Goal: Information Seeking & Learning: Learn about a topic

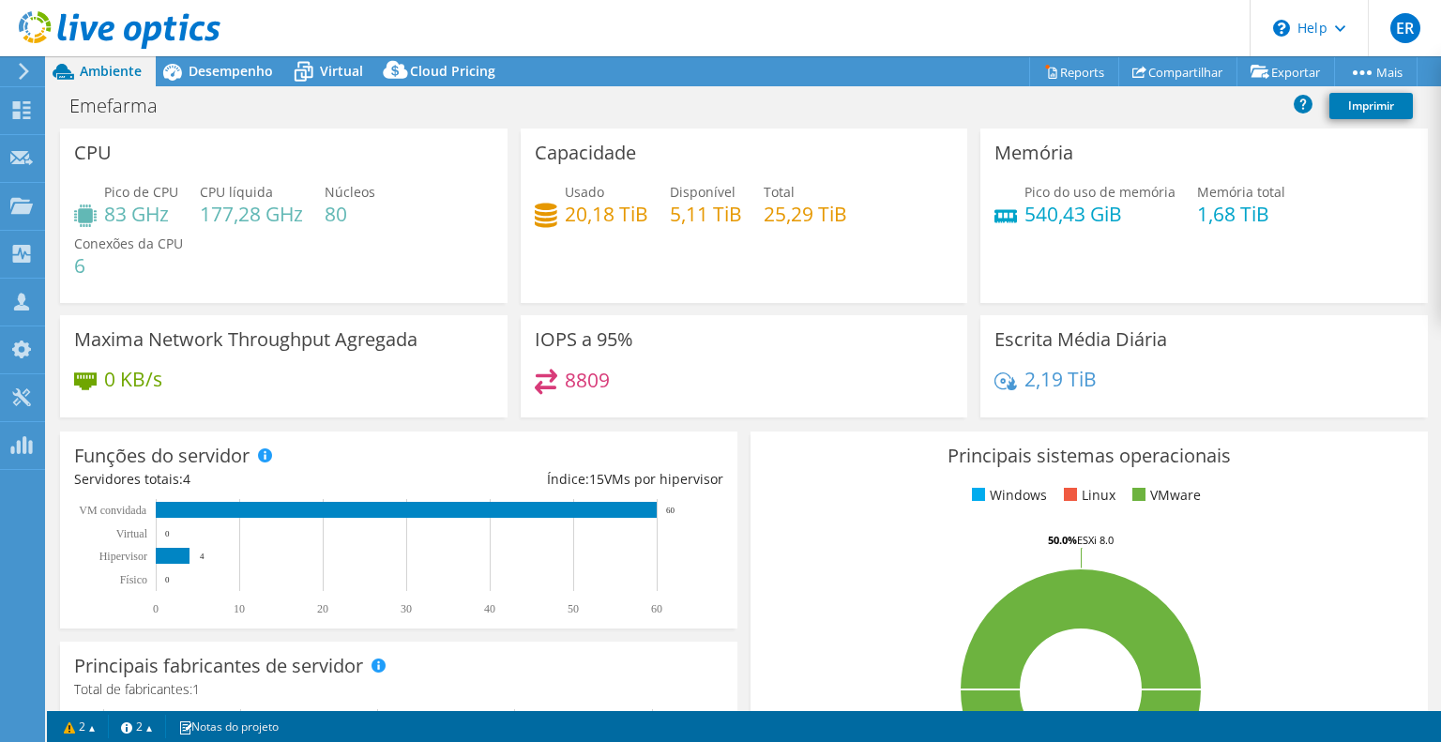
select select "USD"
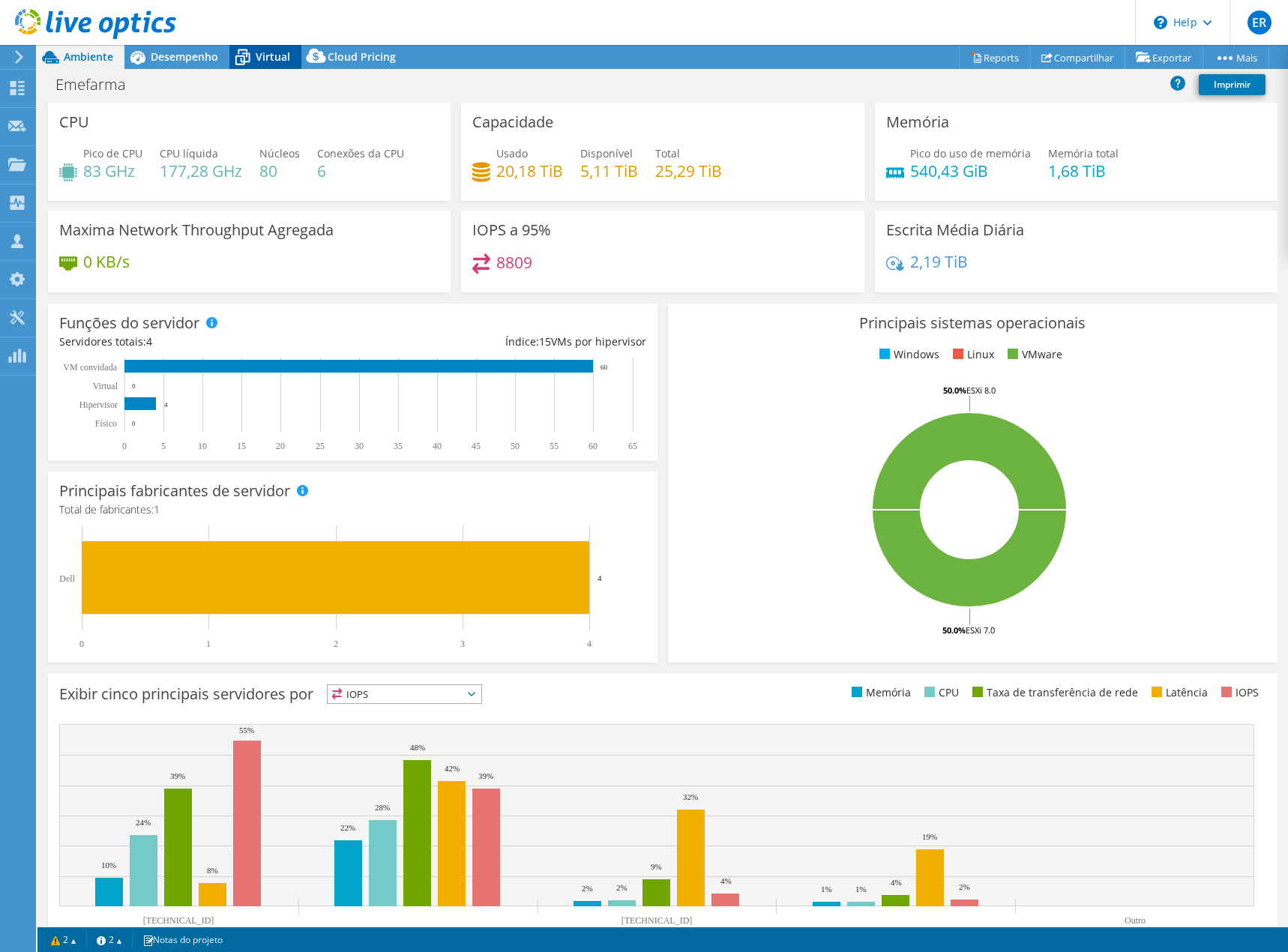
click at [264, 50] on span "Virtual" at bounding box center [272, 57] width 34 height 14
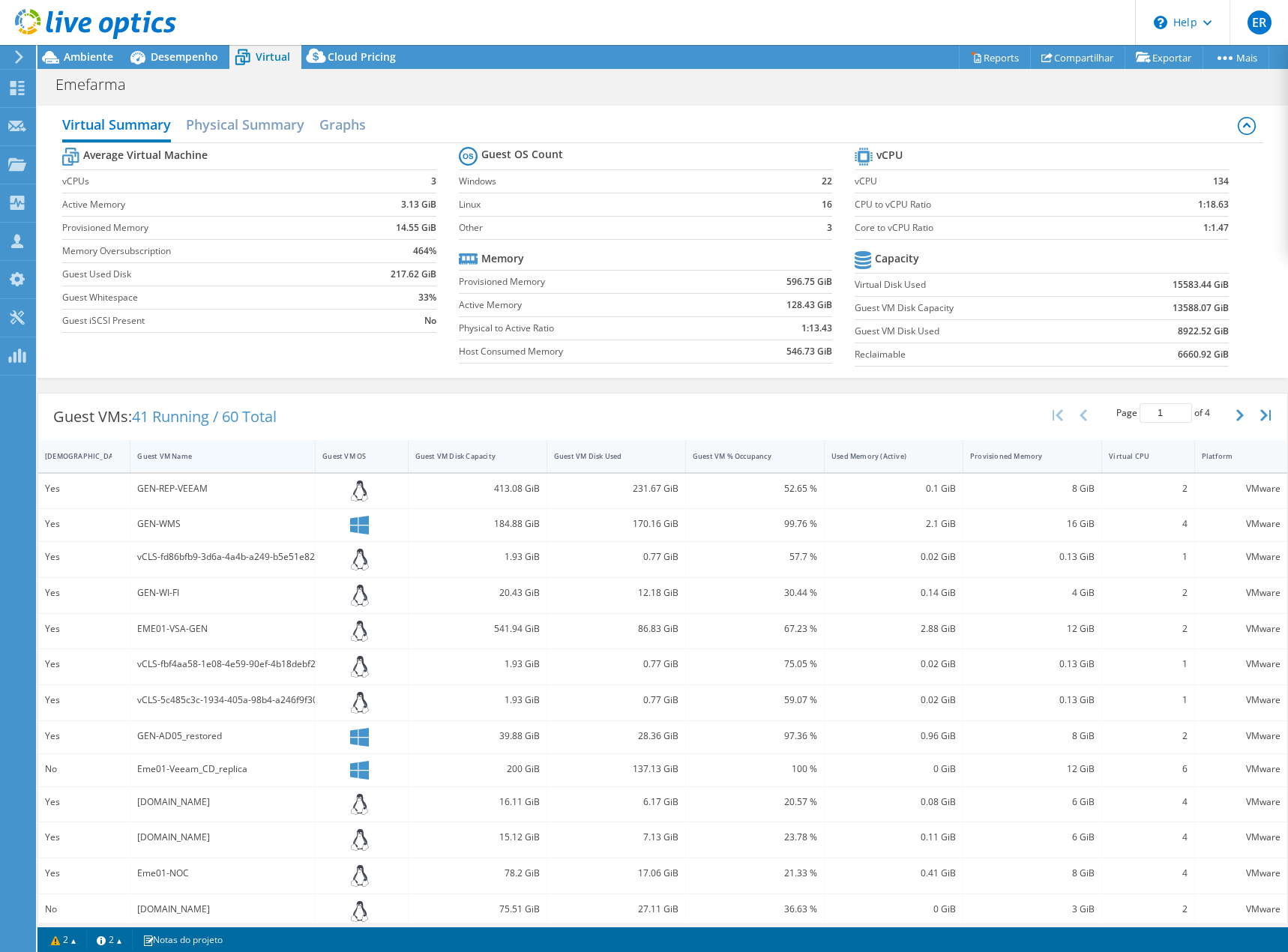
click at [231, 455] on div "Guest VM Name" at bounding box center [213, 456] width 153 height 10
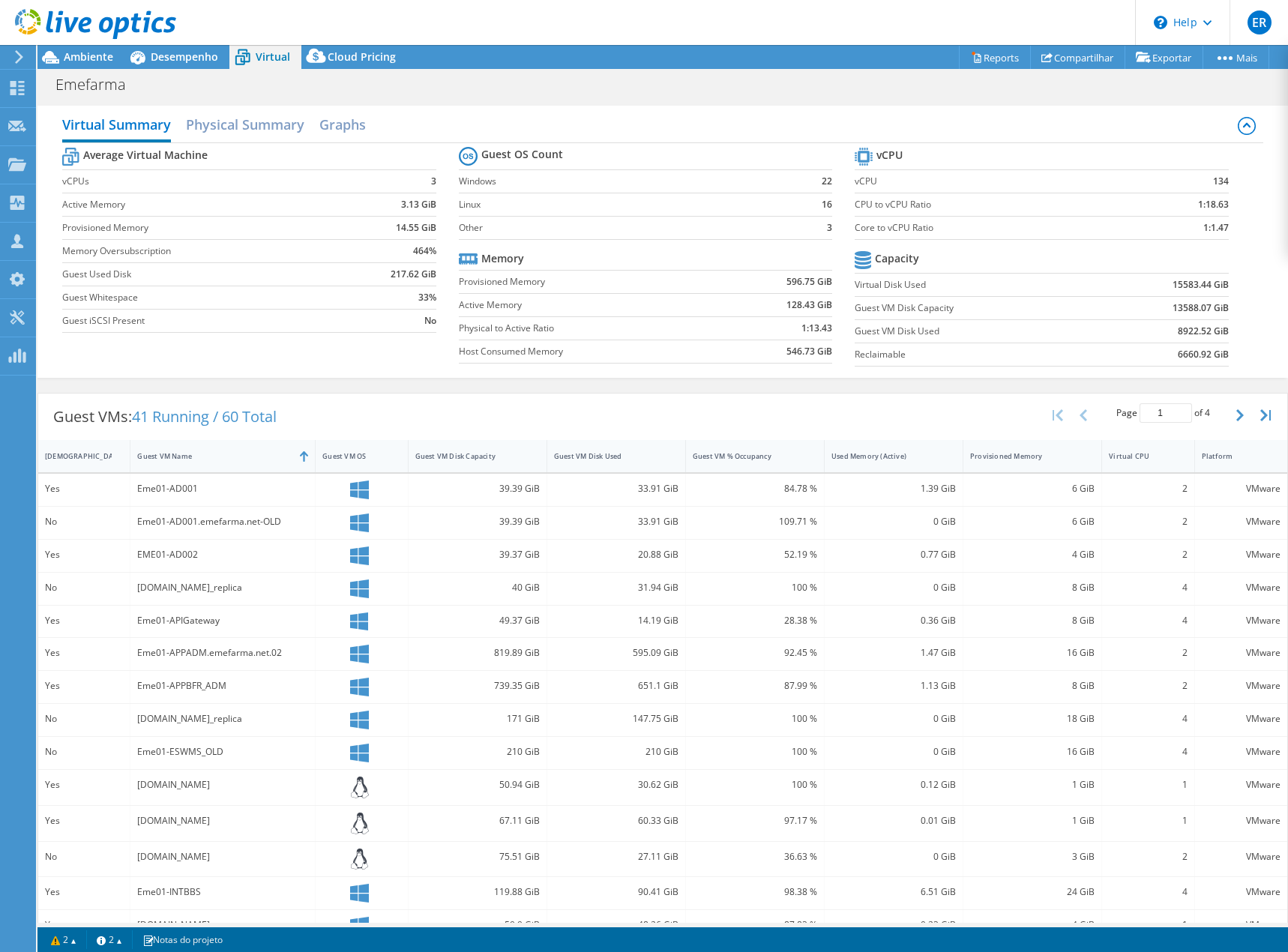
scroll to position [61, 0]
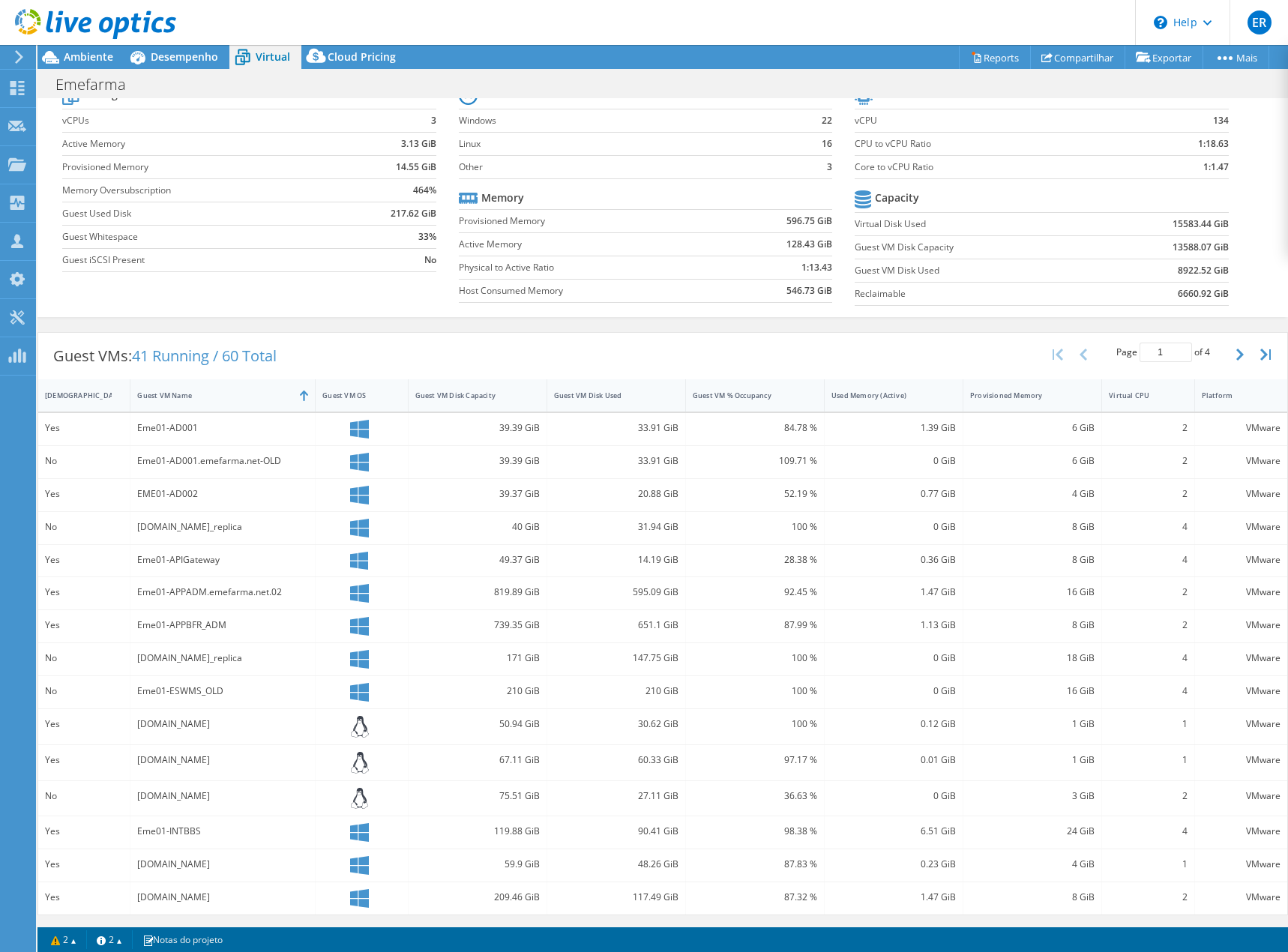
drag, startPoint x: 153, startPoint y: 899, endPoint x: 249, endPoint y: 899, distance: 96.0
click at [249, 592] on div "Eme01-Metadados02.emefarma.net" at bounding box center [223, 897] width 171 height 17
click at [229, 592] on div "Eme01-Metadados02.emefarma.net" at bounding box center [223, 897] width 171 height 17
drag, startPoint x: 201, startPoint y: 899, endPoint x: 252, endPoint y: 899, distance: 51.0
click at [252, 592] on div "Eme01-Metadados02.emefarma.net" at bounding box center [223, 897] width 171 height 17
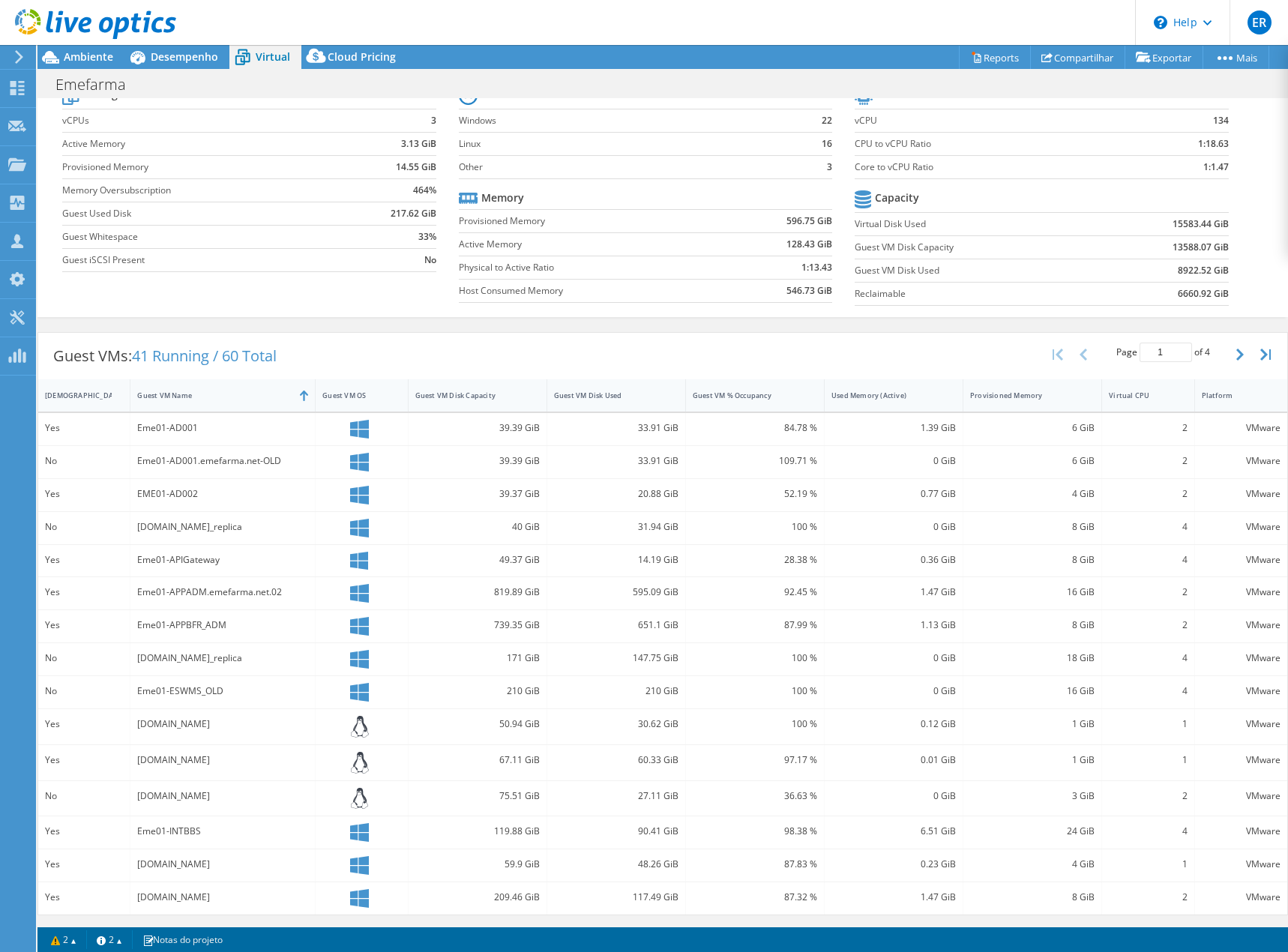
click at [260, 592] on div "Eme01-Metadados02.emefarma.net" at bounding box center [223, 897] width 171 height 17
drag, startPoint x: 483, startPoint y: 898, endPoint x: 533, endPoint y: 898, distance: 50.0
click at [533, 592] on div "209.46 GiB" at bounding box center [478, 897] width 125 height 17
click at [223, 592] on div "Eme01-Metadados02.emefarma.net" at bounding box center [223, 897] width 171 height 17
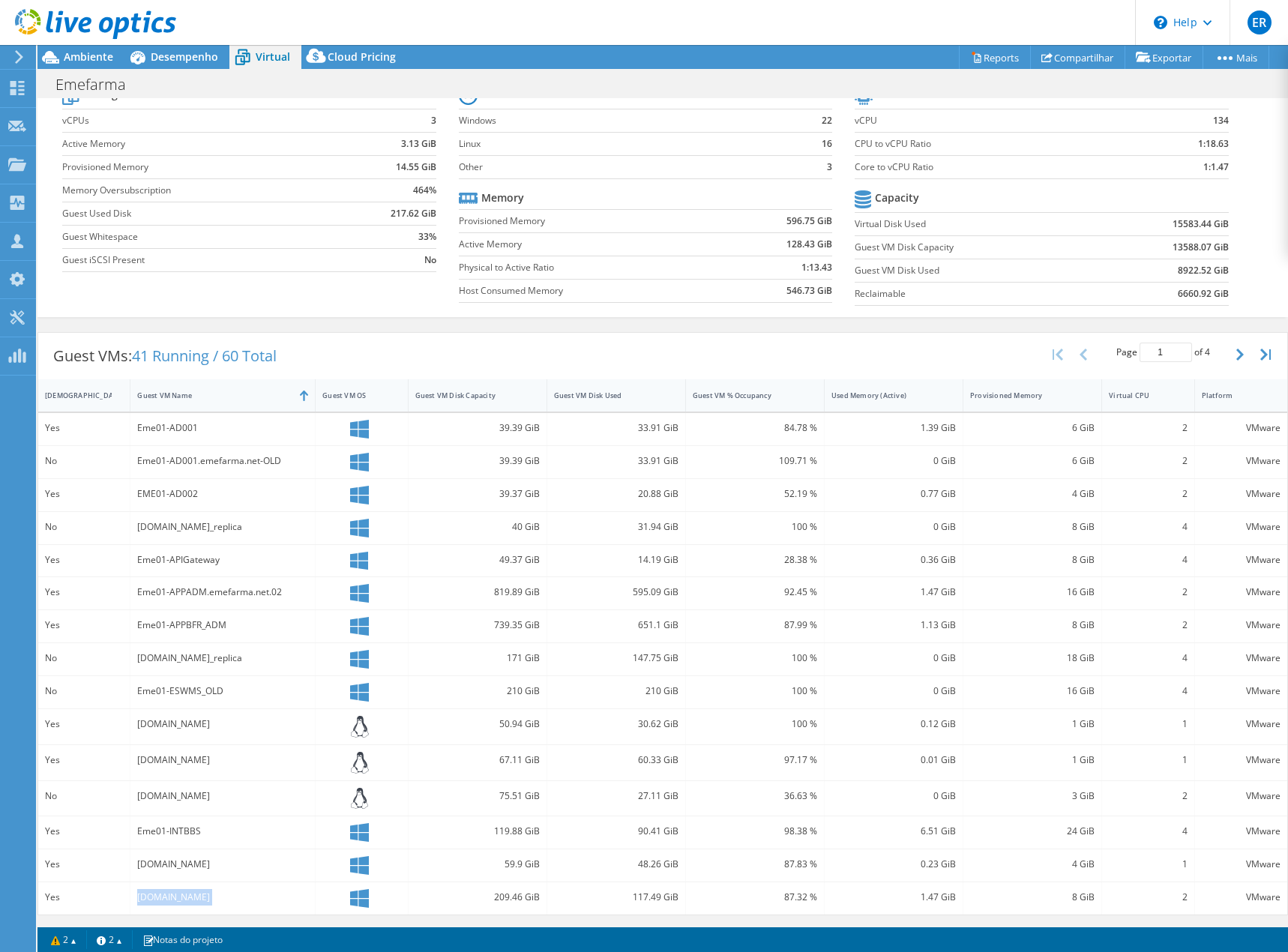
click at [223, 592] on div "Eme01-Metadados02.emefarma.net" at bounding box center [223, 897] width 171 height 17
click at [493, 592] on div "209.46 GiB" at bounding box center [478, 897] width 125 height 17
drag, startPoint x: 487, startPoint y: 898, endPoint x: 533, endPoint y: 903, distance: 46.3
click at [533, 592] on div "209.46 GiB" at bounding box center [478, 897] width 125 height 17
click at [186, 592] on div "Eme01-Metadados02.emefarma.net" at bounding box center [223, 897] width 171 height 17
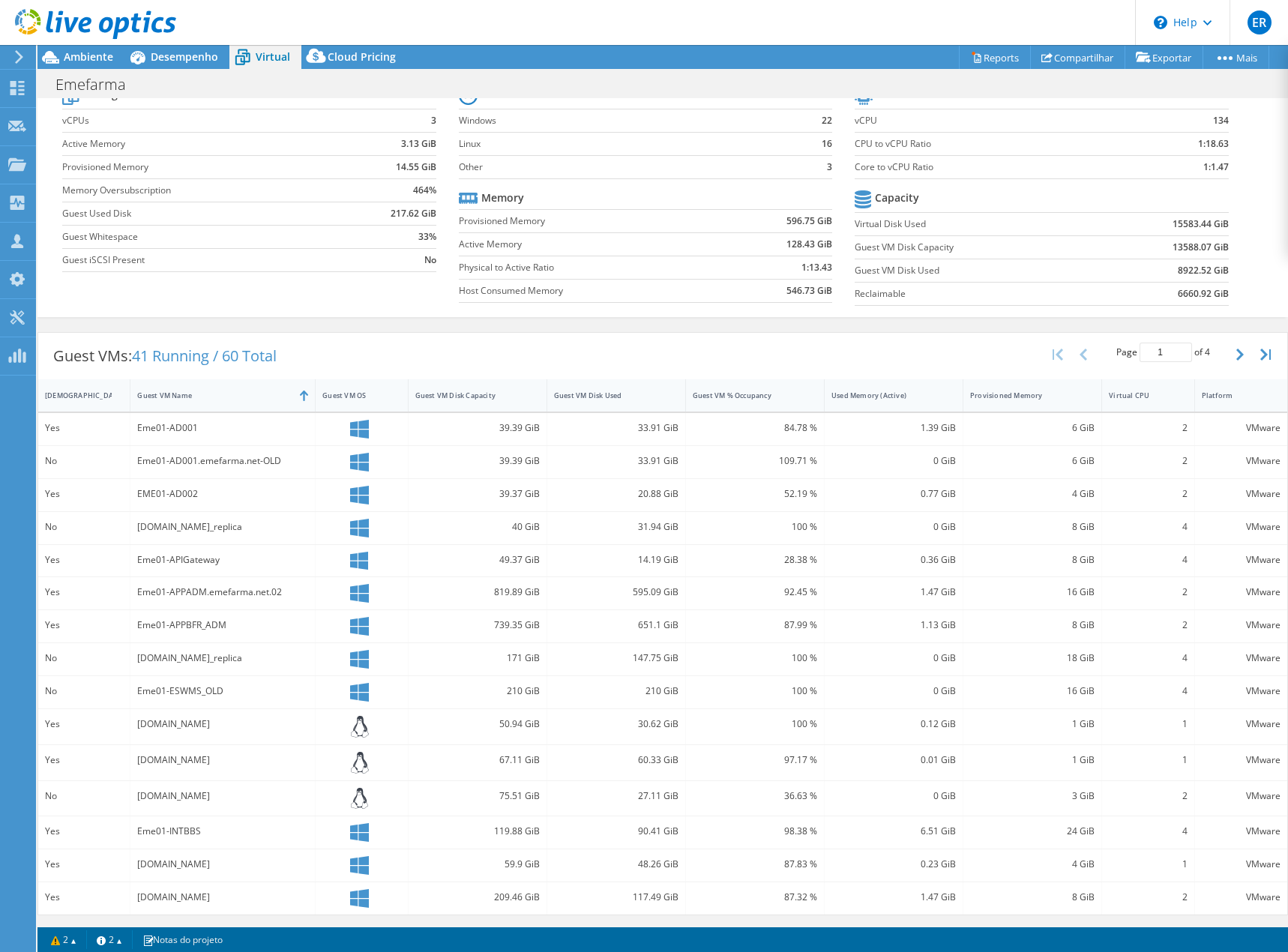
click at [186, 592] on div "Eme01-Metadados02.emefarma.net" at bounding box center [223, 897] width 171 height 17
click at [185, 592] on div "Eme01-Metadados02.emefarma.net" at bounding box center [223, 897] width 171 height 17
click at [216, 592] on div "Eme01-Metadados02.emefarma.net" at bounding box center [223, 897] width 171 height 17
click at [462, 592] on div "209.46 GiB" at bounding box center [478, 897] width 125 height 17
click at [478, 592] on div "209.46 GiB" at bounding box center [478, 897] width 125 height 17
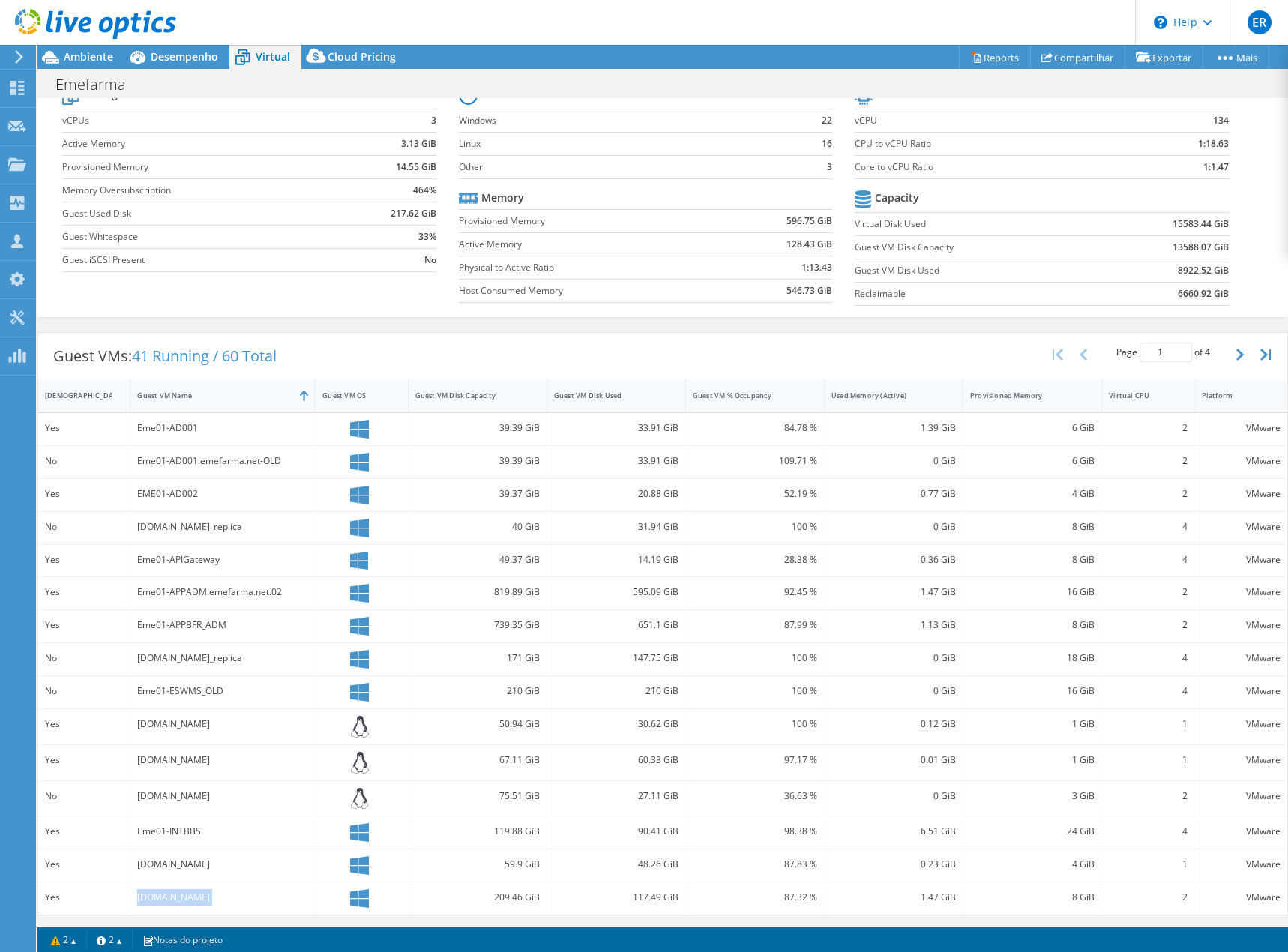
click at [352, 592] on icon at bounding box center [359, 898] width 18 height 18
click at [352, 592] on icon at bounding box center [359, 898] width 18 height 18
click at [509, 592] on div "209.46 GiB" at bounding box center [478, 897] width 125 height 17
drag, startPoint x: 67, startPoint y: 899, endPoint x: 51, endPoint y: 899, distance: 16.0
click at [51, 592] on div "Yes" at bounding box center [84, 897] width 78 height 17
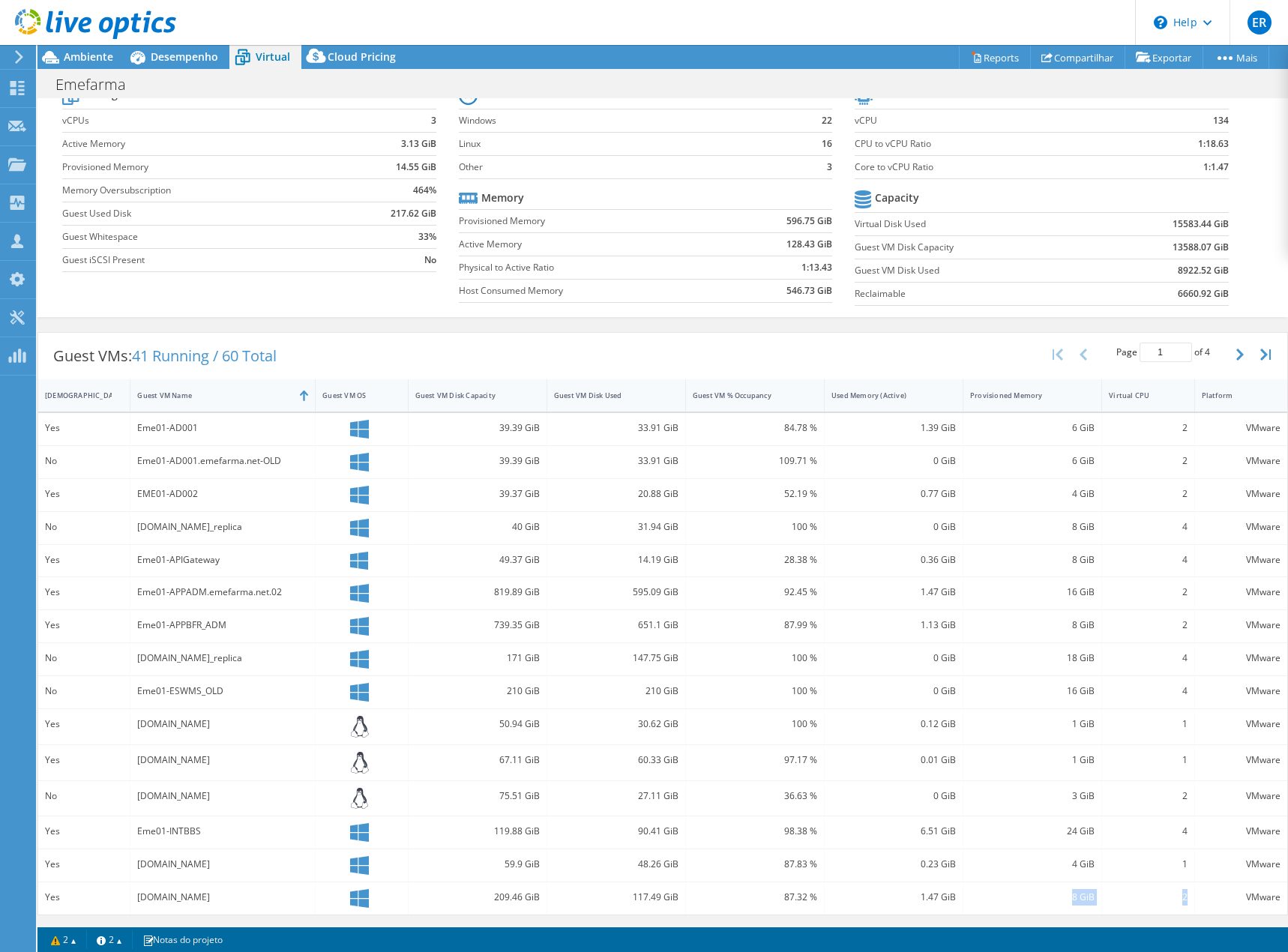
drag, startPoint x: 1064, startPoint y: 898, endPoint x: 1178, endPoint y: 900, distance: 114.0
click at [1151, 592] on div "Yes Eme01-Metadados02.emefarma.net 209.46 GiB 117.49 GiB 87.32 % 1.47 GiB 8 GiB…" at bounding box center [662, 898] width 1249 height 32
click at [1151, 592] on div "VMware" at bounding box center [1241, 897] width 79 height 17
drag, startPoint x: 279, startPoint y: 888, endPoint x: 316, endPoint y: 894, distance: 37.5
click at [278, 592] on div "Eme01-Metadados02.emefarma.net" at bounding box center [223, 898] width 185 height 32
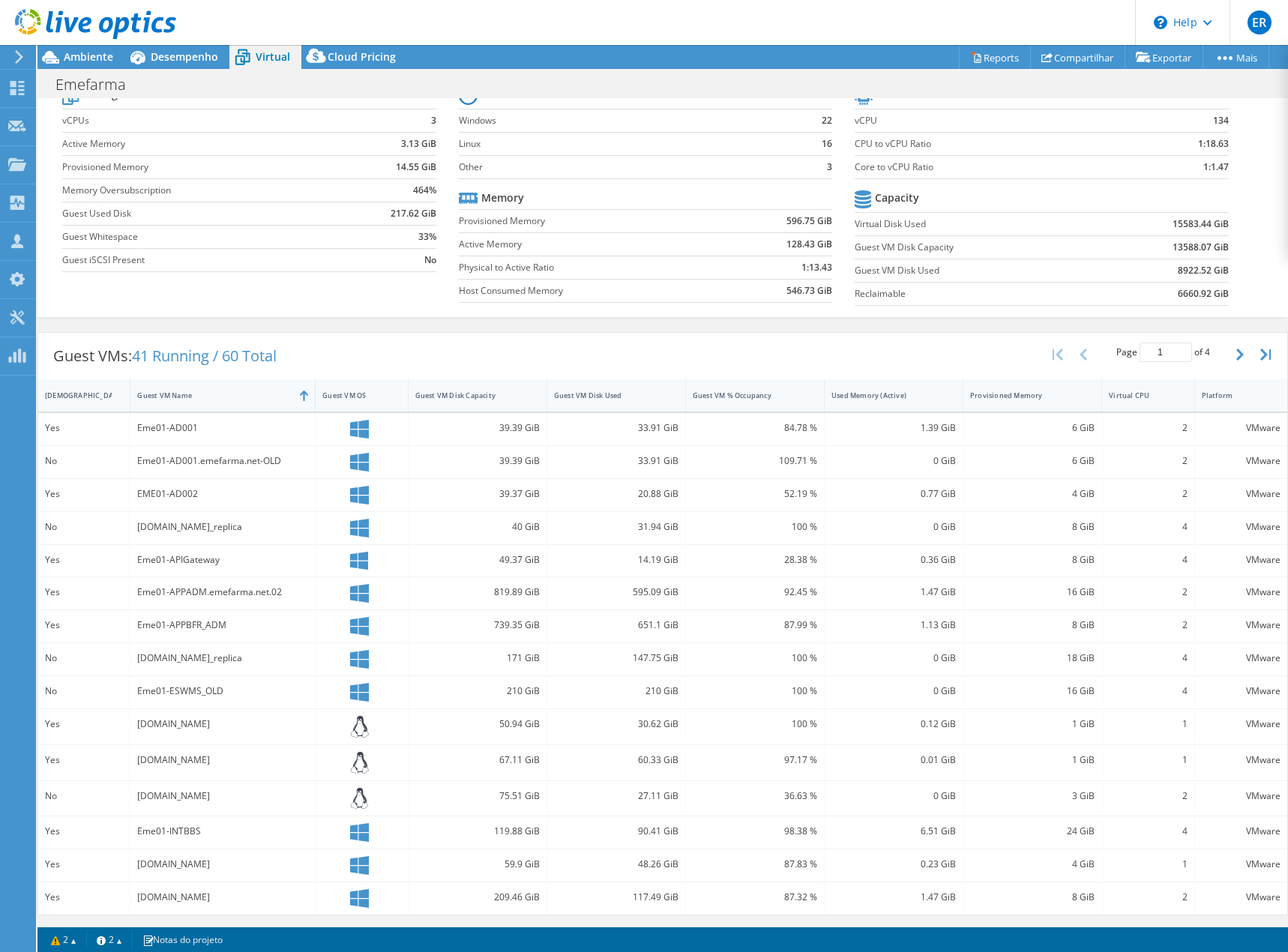
click at [355, 592] on icon at bounding box center [359, 898] width 18 height 18
drag, startPoint x: 199, startPoint y: 901, endPoint x: 264, endPoint y: 901, distance: 65.0
click at [264, 592] on div "Eme01-Metadados02.emefarma.net" at bounding box center [223, 897] width 171 height 17
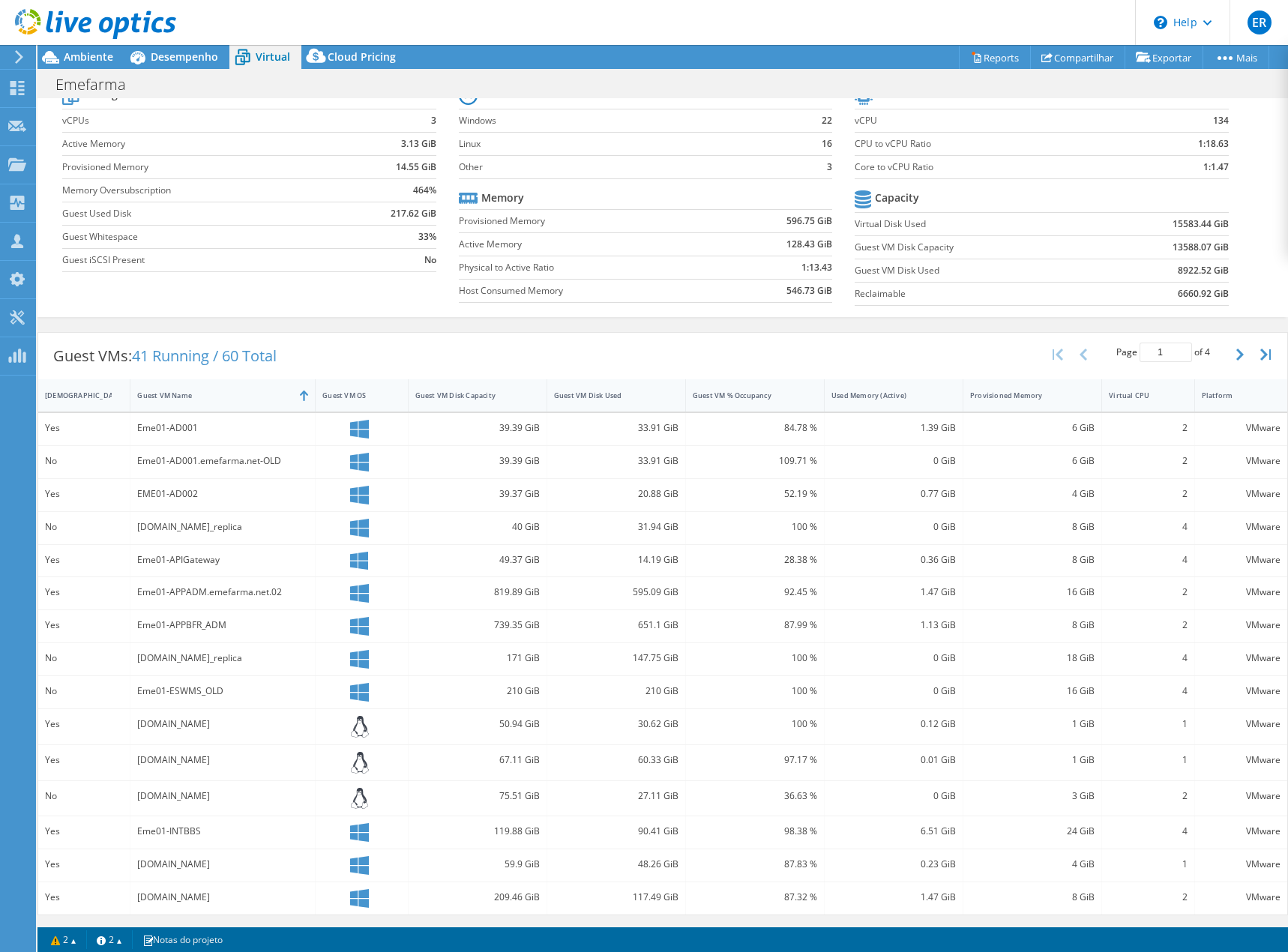
click at [179, 592] on div "Eme01-Metadados02.emefarma.net" at bounding box center [223, 897] width 171 height 17
click at [259, 592] on div "Eme01-FTPOL.emefarma.net" at bounding box center [223, 724] width 171 height 17
click at [1151, 351] on icon "button" at bounding box center [1239, 354] width 7 height 12
type input "2"
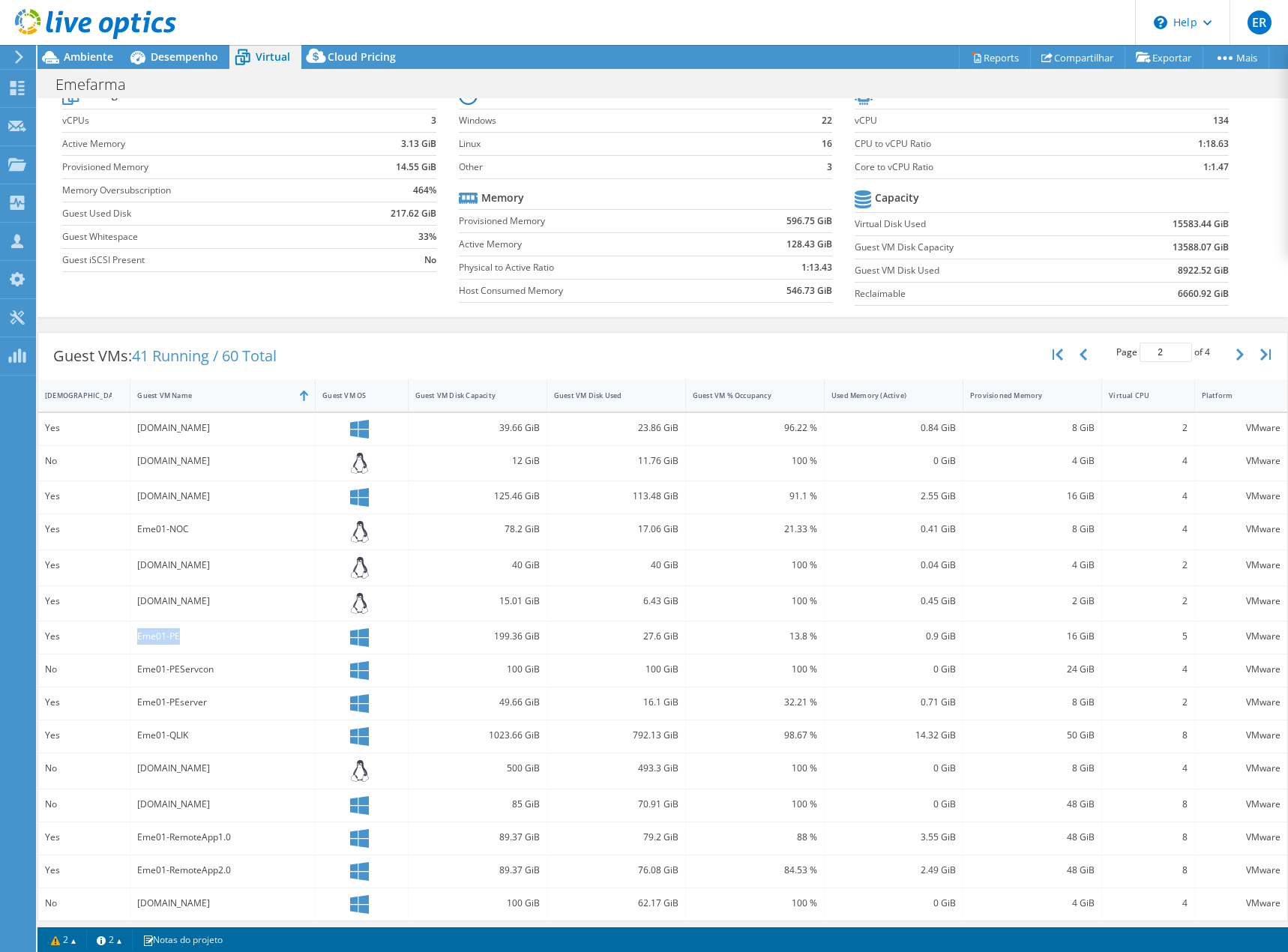
drag, startPoint x: 131, startPoint y: 640, endPoint x: 193, endPoint y: 639, distance: 62.0
click at [193, 592] on div "Yes Eme01-PE 199.36 GiB 27.6 GiB 13.8 % 0.9 GiB 16 GiB 5 VMware" at bounding box center [662, 637] width 1249 height 32
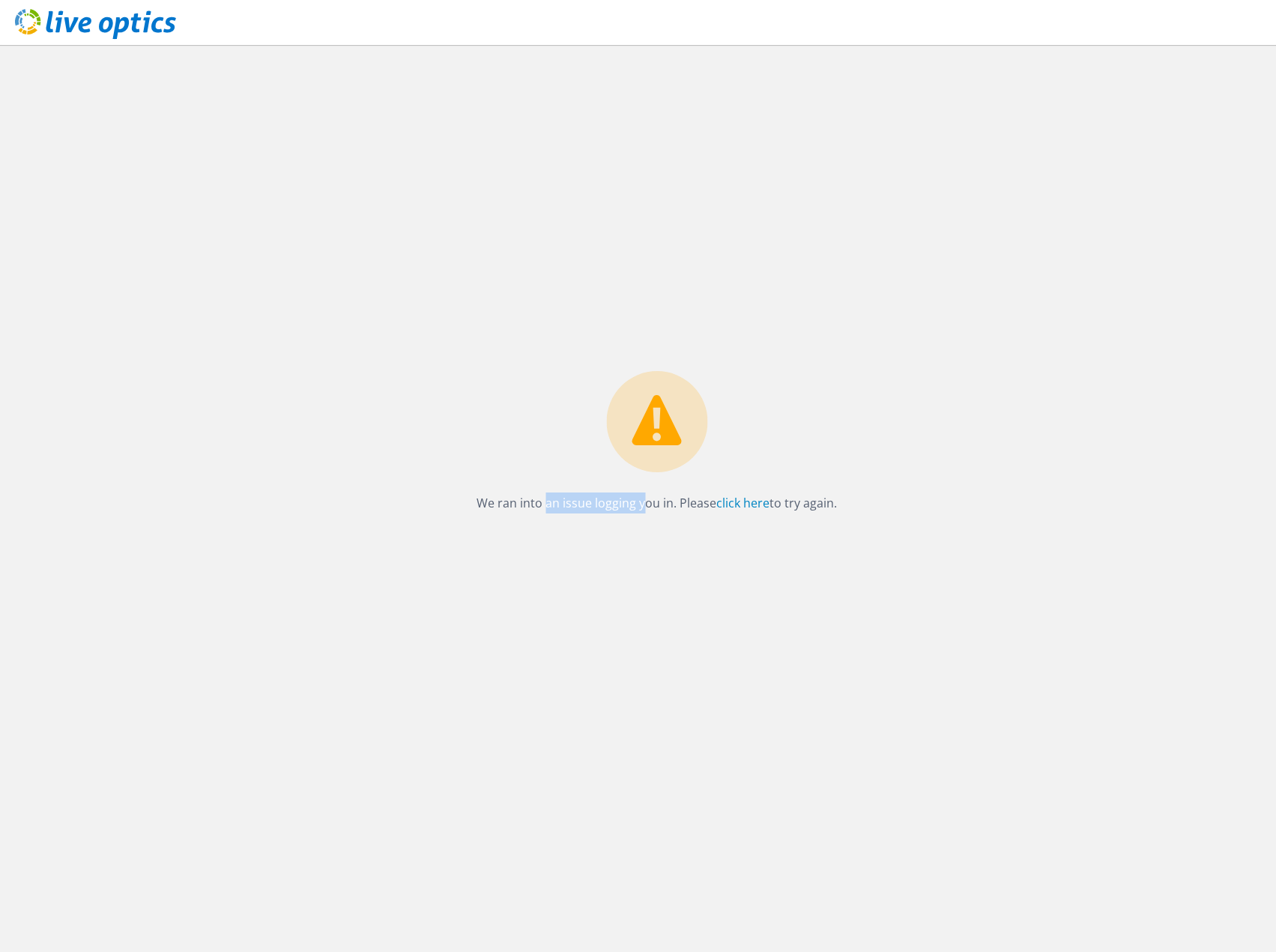
drag, startPoint x: 541, startPoint y: 504, endPoint x: 636, endPoint y: 503, distance: 95.0
click at [636, 503] on p "We ran into an issue logging you in. Please click here to try again." at bounding box center [656, 503] width 360 height 21
click at [656, 528] on div "We ran into an issue logging you in. Please click here to try again." at bounding box center [656, 498] width 1238 height 906
drag, startPoint x: 507, startPoint y: 504, endPoint x: 608, endPoint y: 505, distance: 101.0
click at [600, 505] on p "We ran into an issue logging you in. Please click here to try again." at bounding box center [656, 503] width 360 height 21
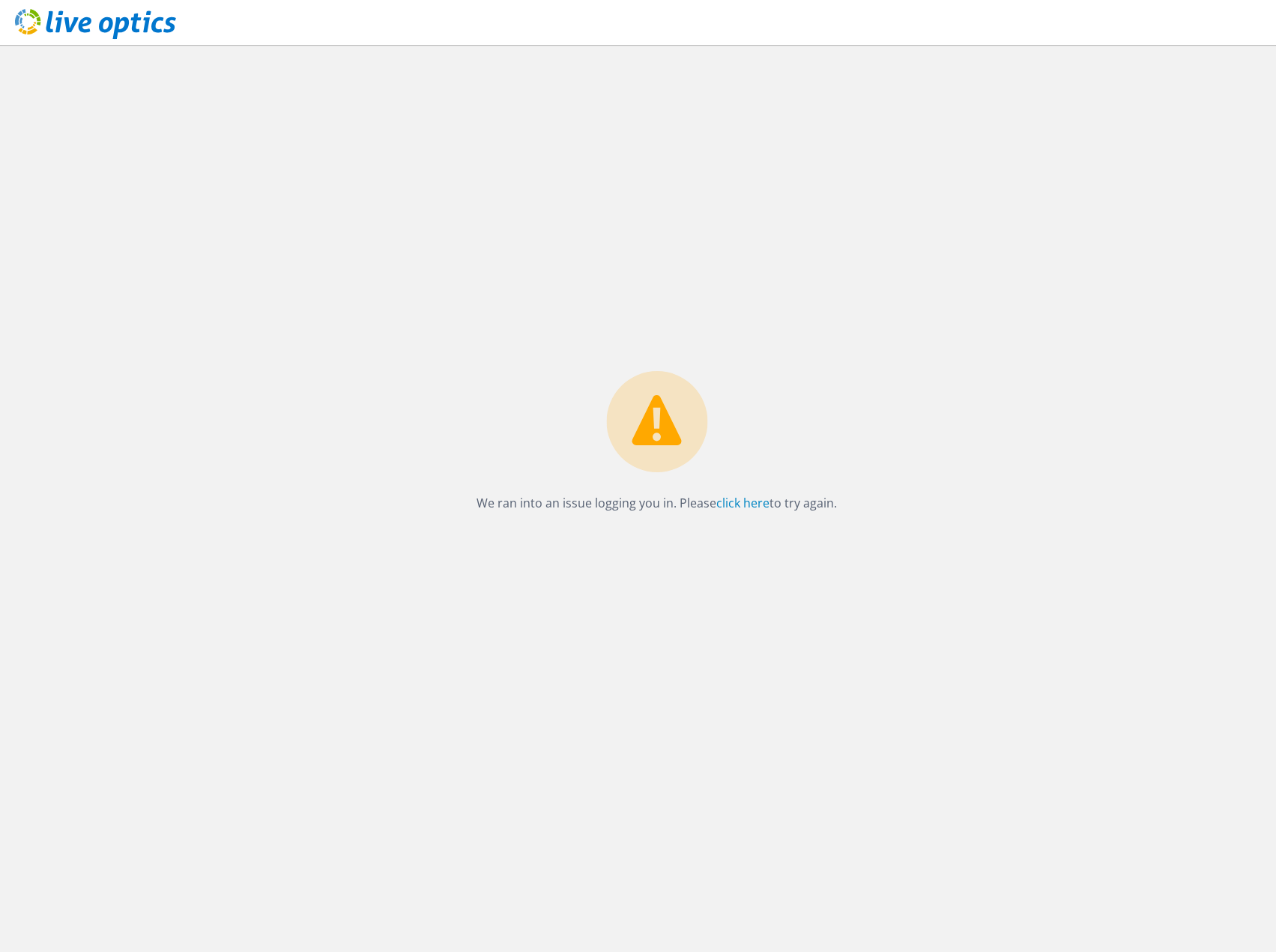
click at [616, 508] on p "We ran into an issue logging you in. Please click here to try again." at bounding box center [656, 503] width 360 height 21
click at [723, 505] on link "click here" at bounding box center [743, 502] width 53 height 17
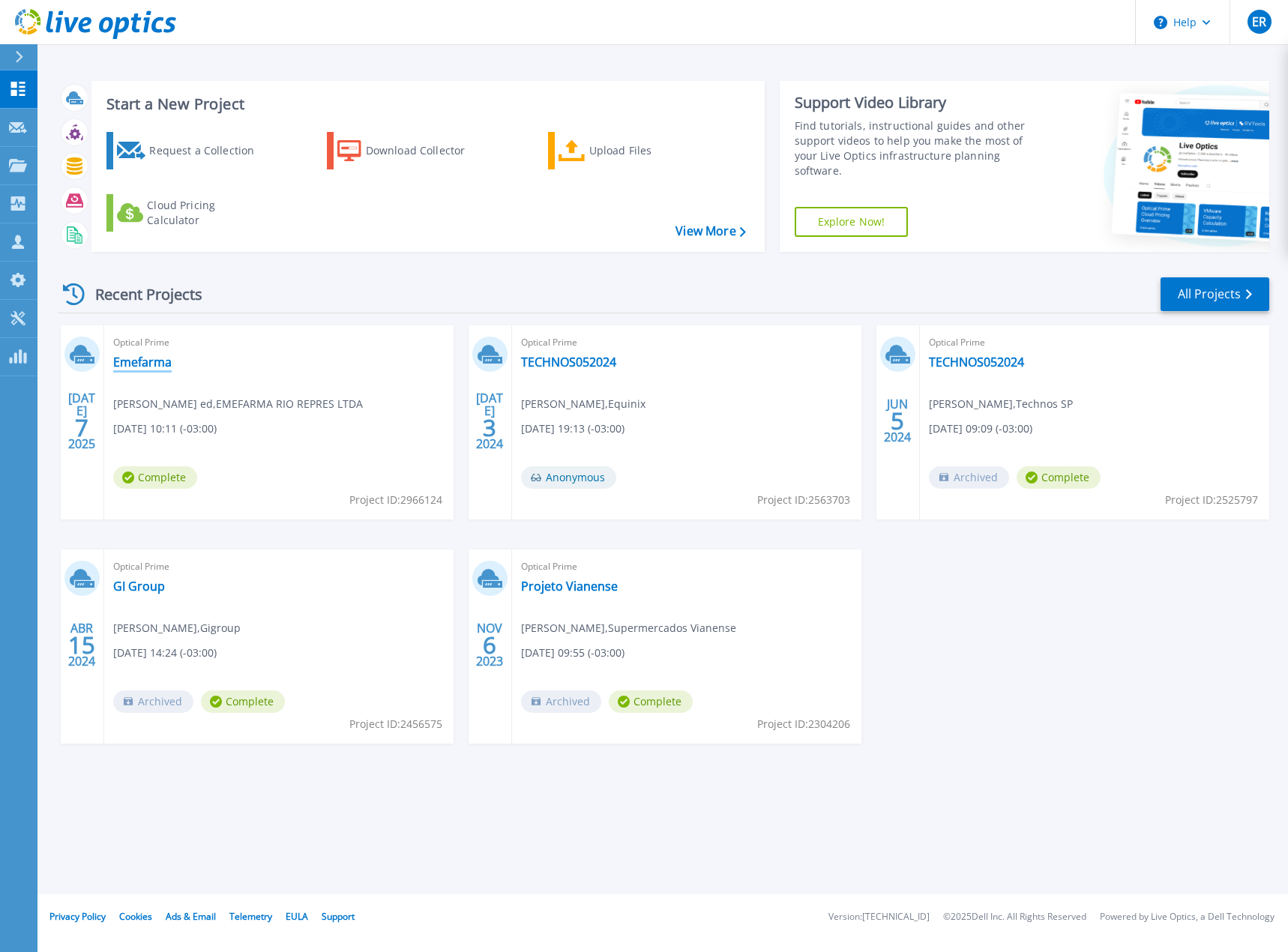
click at [144, 362] on link "Emefarma" at bounding box center [142, 362] width 58 height 15
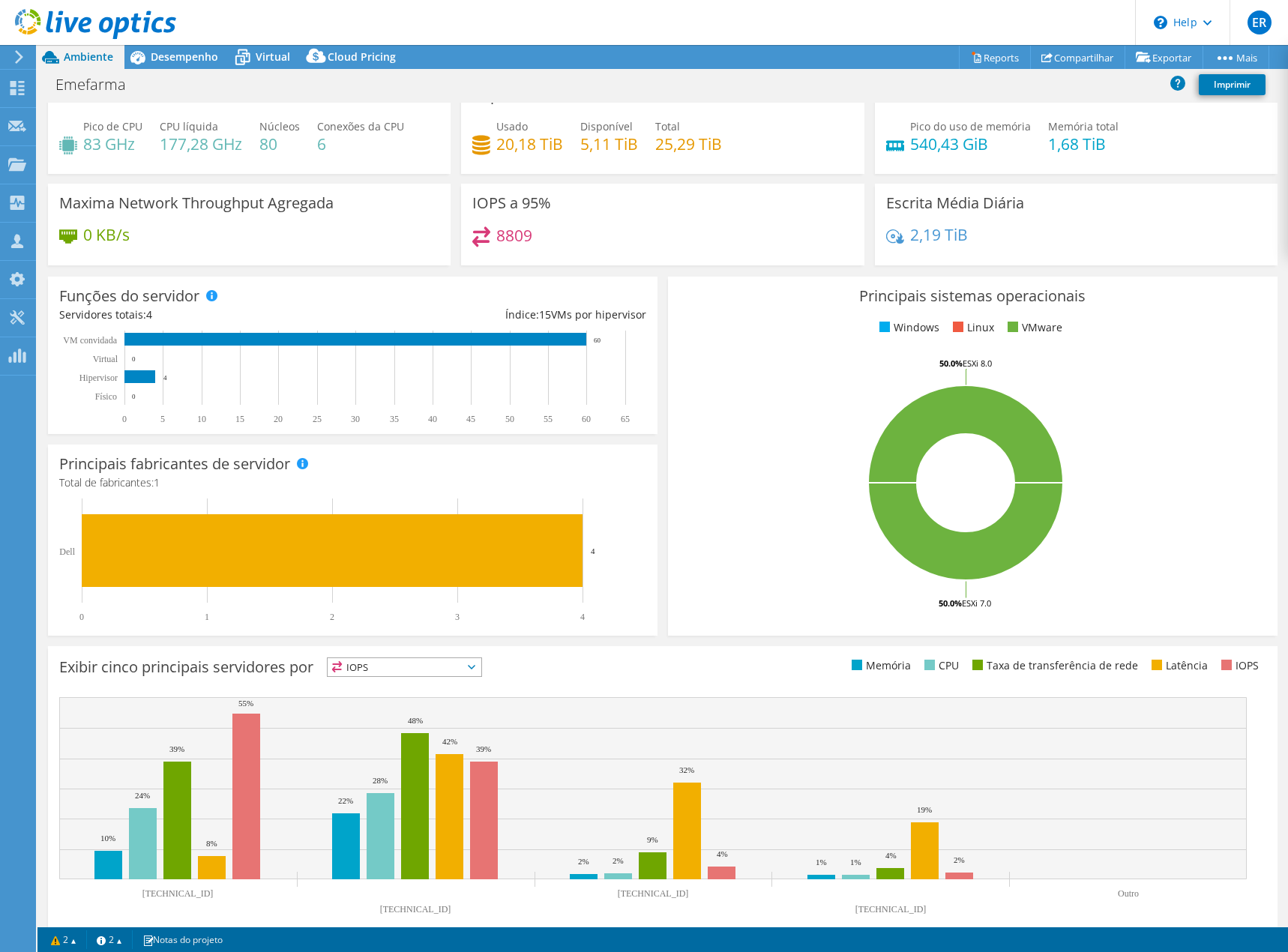
scroll to position [49, 0]
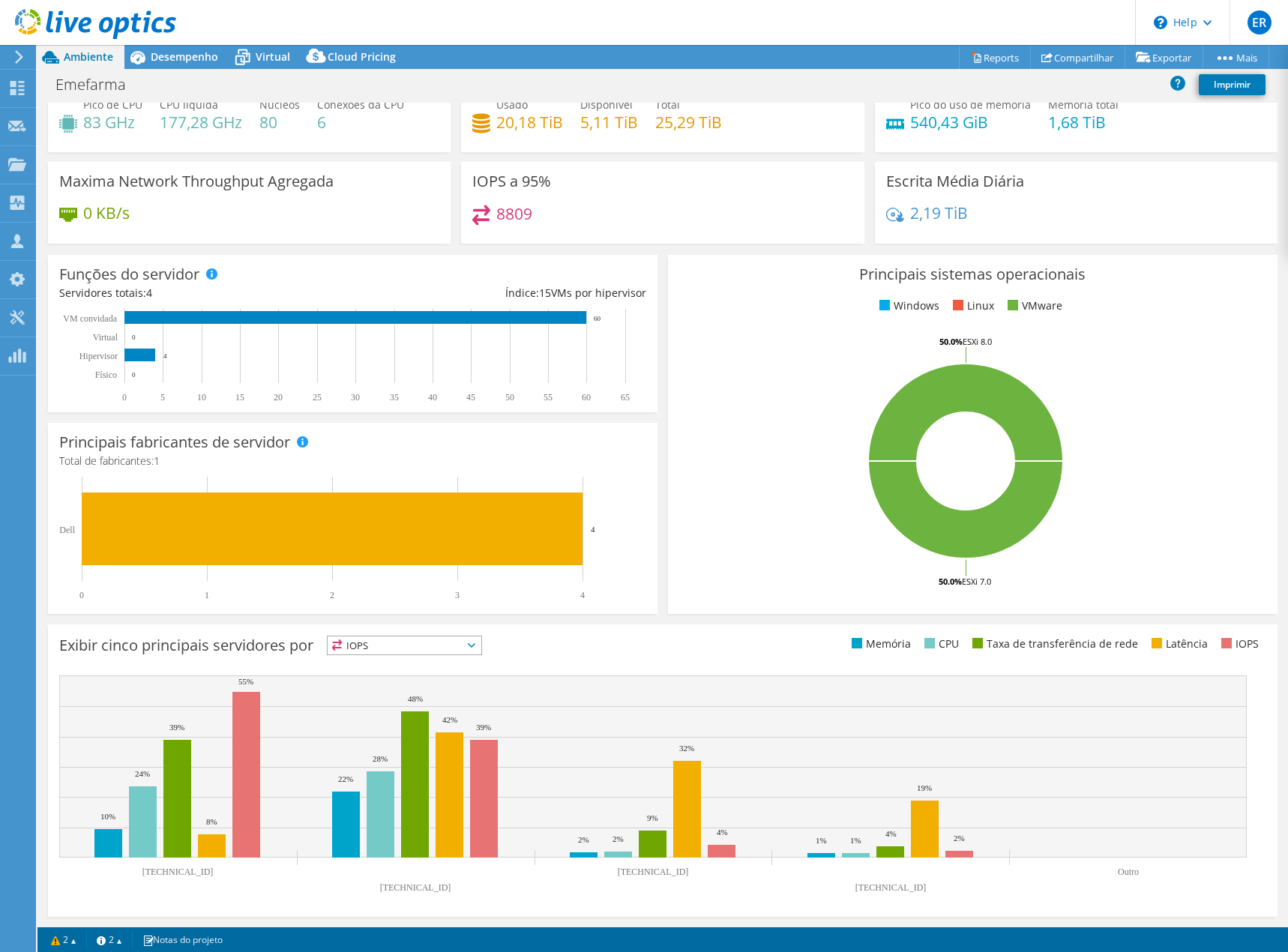
click at [481, 641] on span "IOPS" at bounding box center [404, 645] width 153 height 18
click at [403, 707] on li "CPU" at bounding box center [404, 707] width 153 height 21
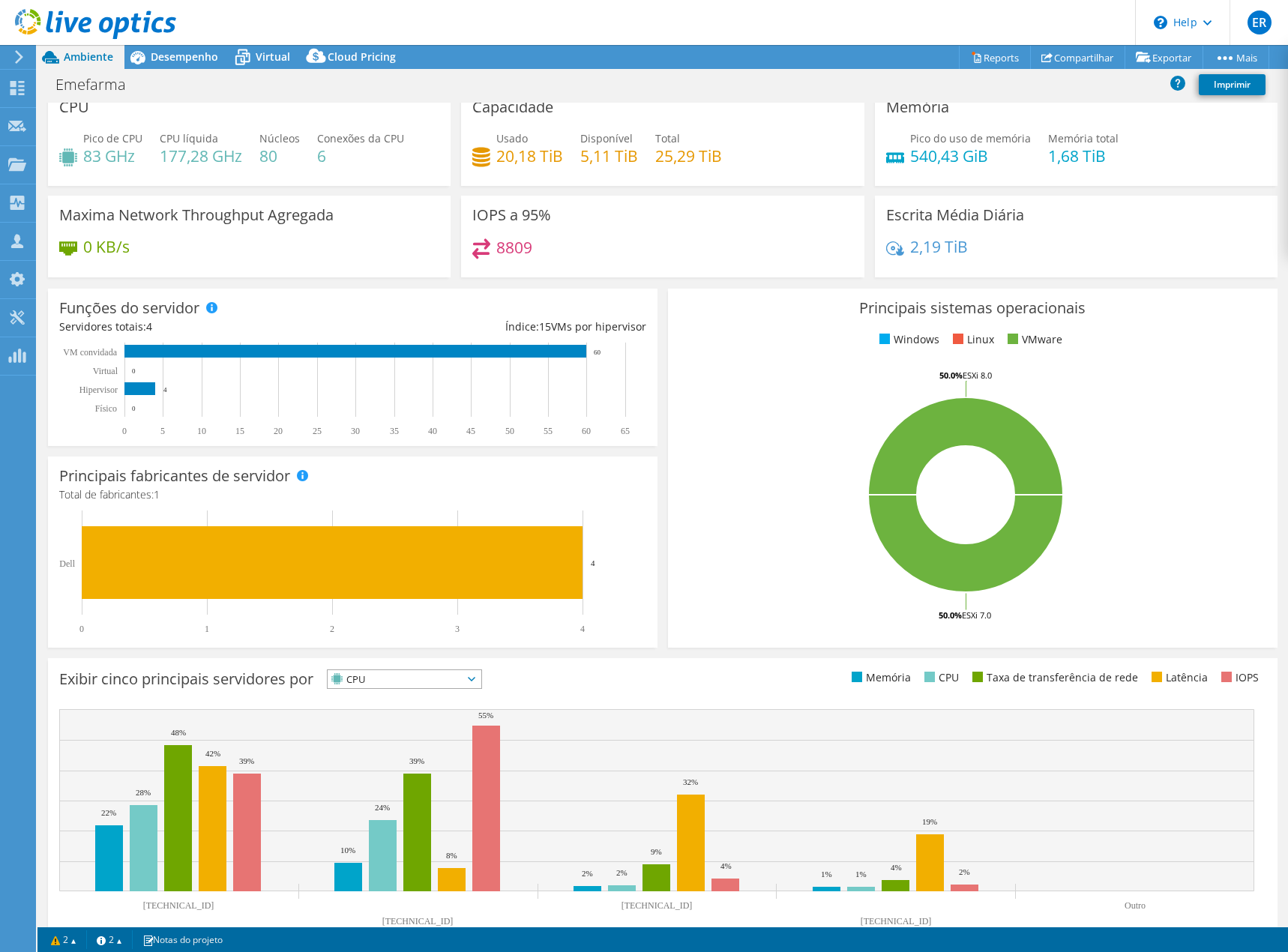
scroll to position [0, 0]
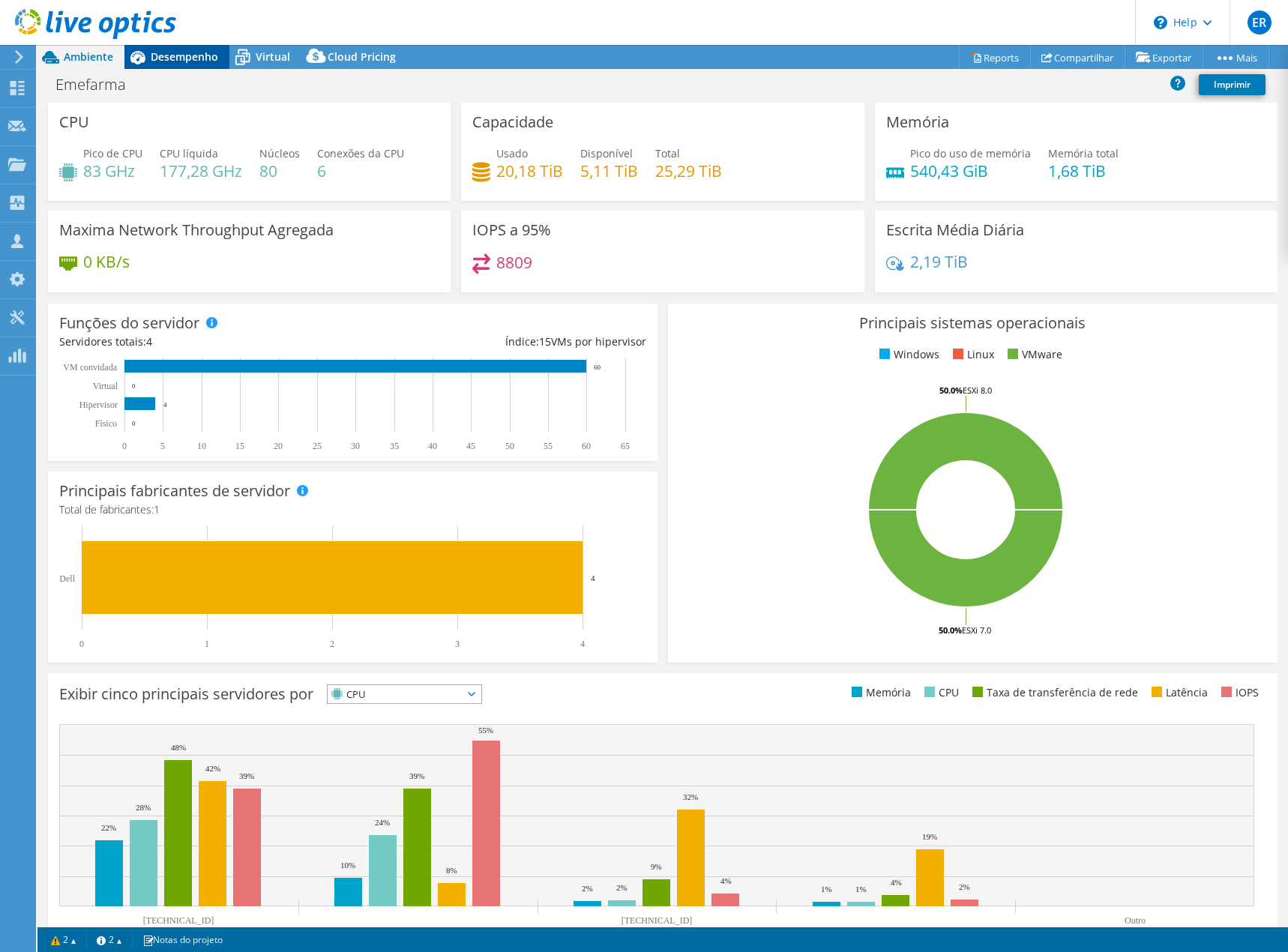
click at [192, 54] on span "Desempenho" at bounding box center [185, 57] width 67 height 14
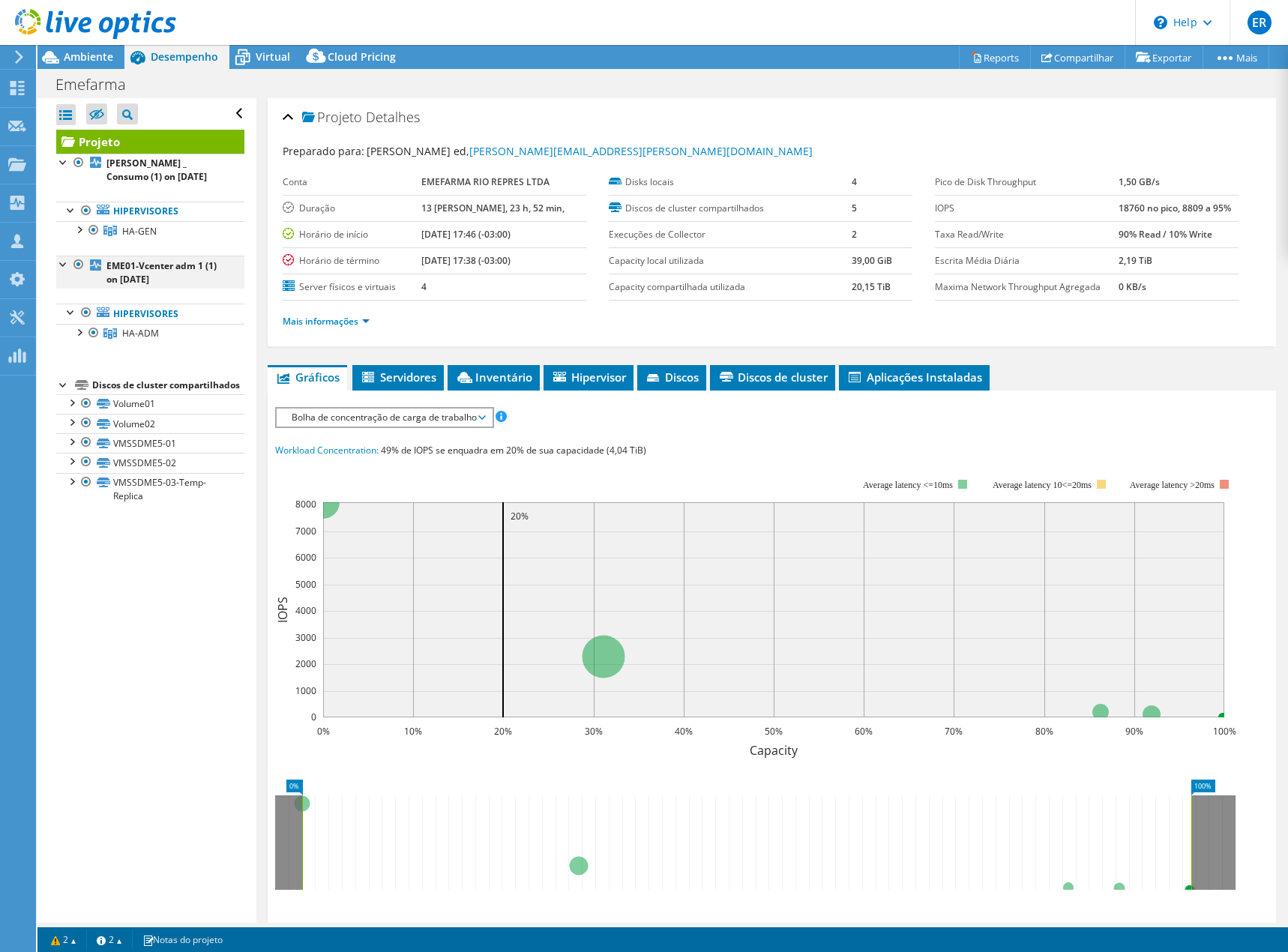
click at [67, 264] on div at bounding box center [63, 263] width 15 height 15
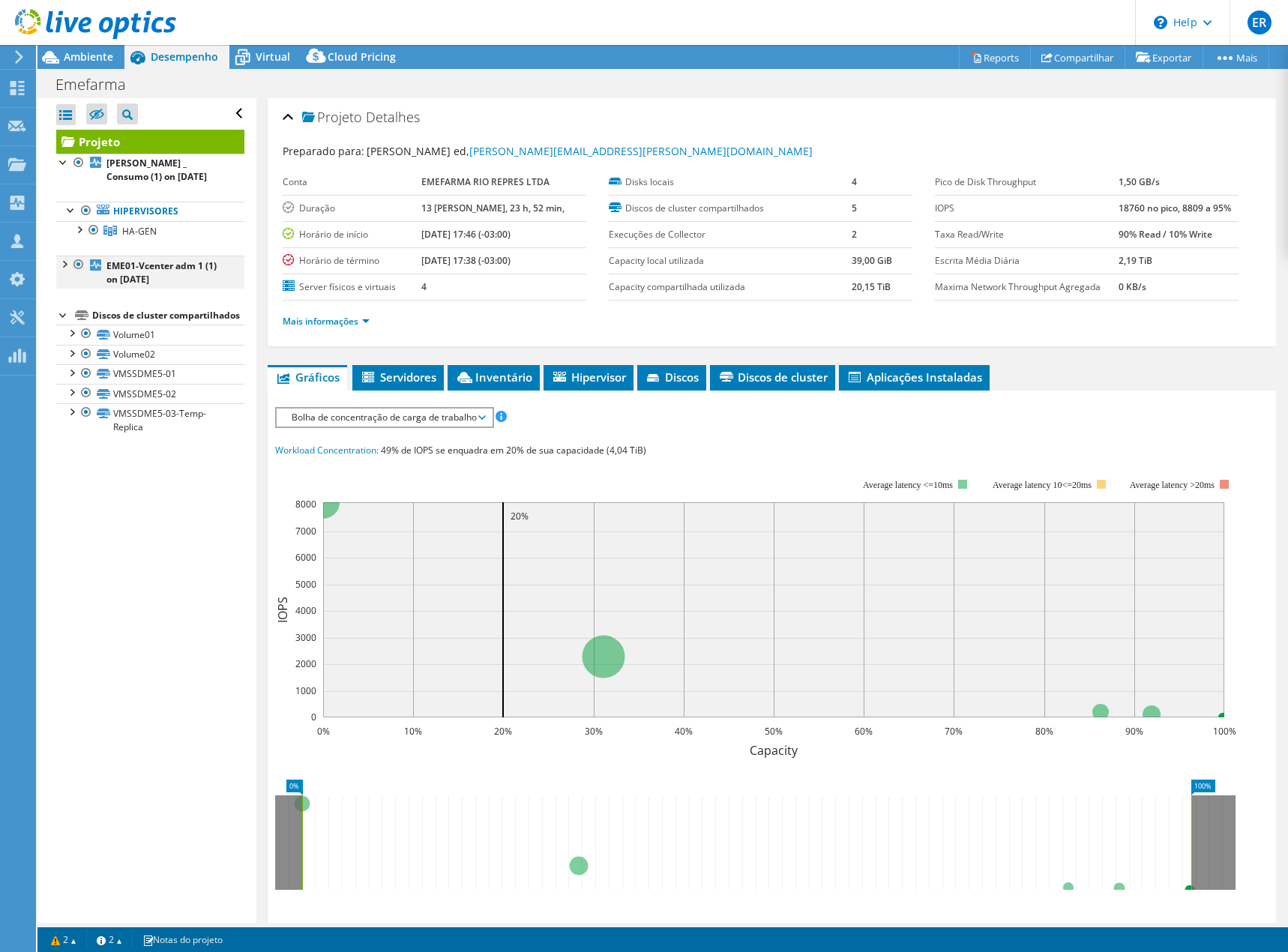
click at [64, 264] on div at bounding box center [63, 263] width 15 height 15
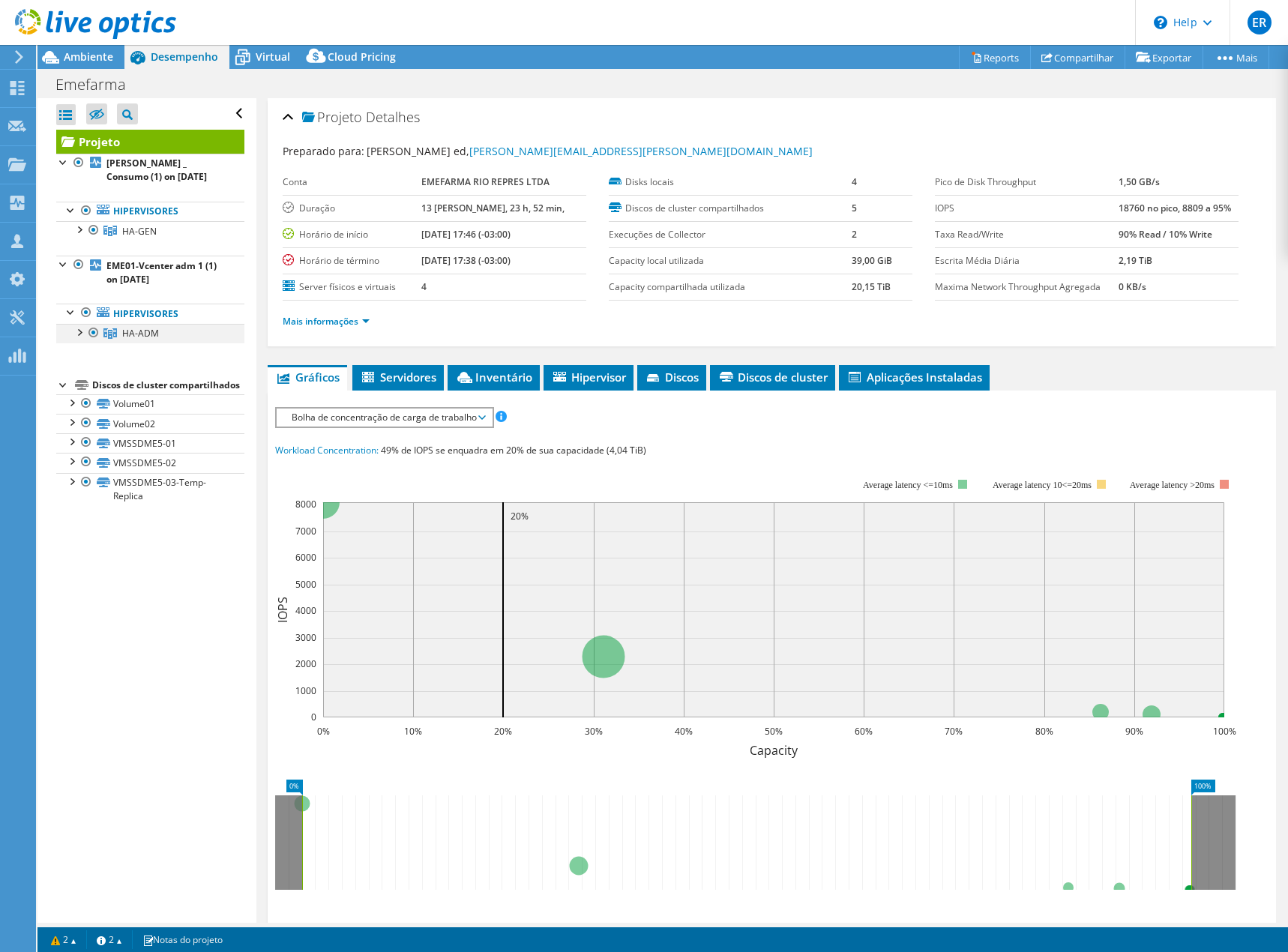
click at [76, 335] on div at bounding box center [78, 331] width 15 height 15
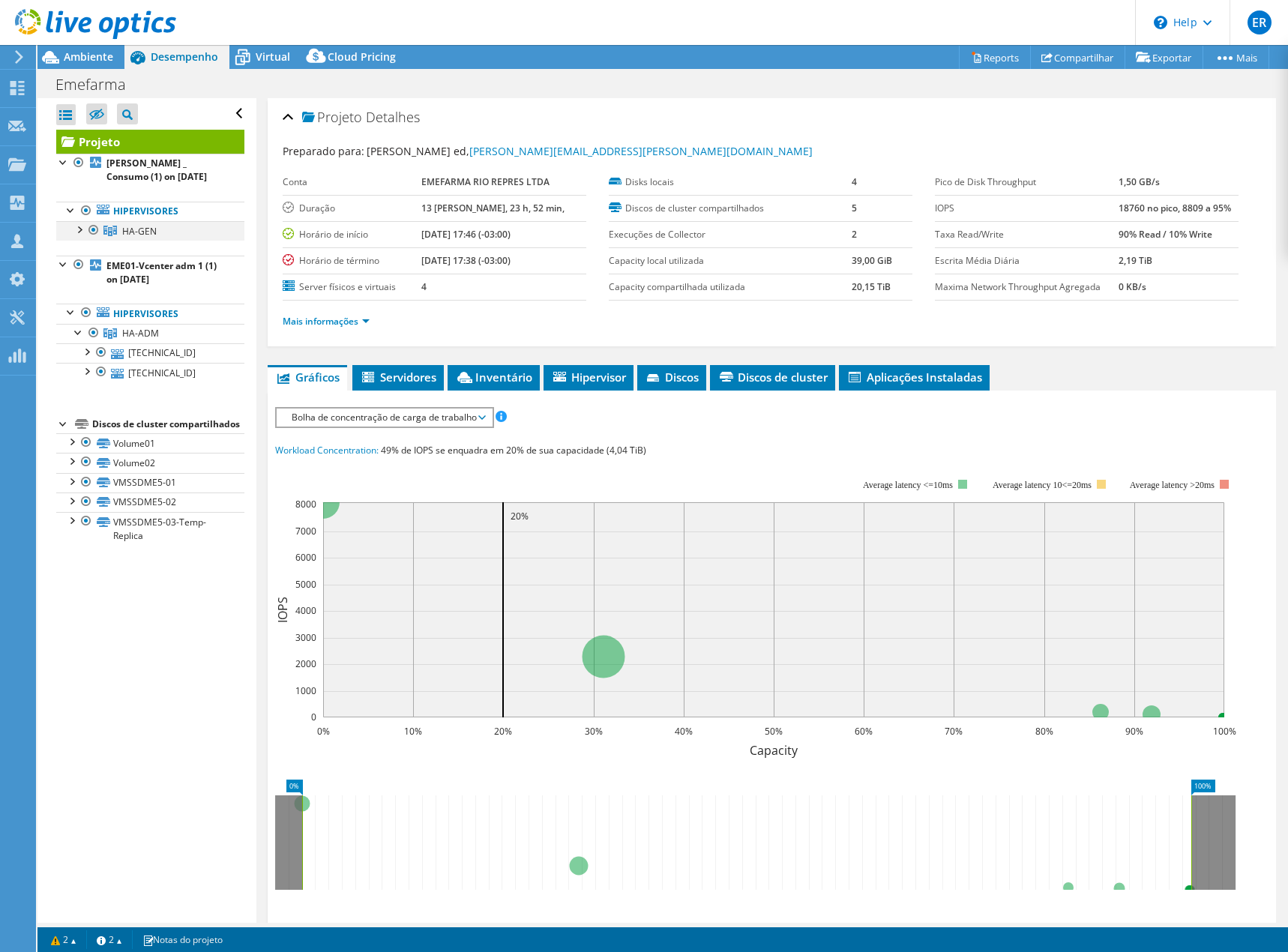
click at [77, 225] on div at bounding box center [78, 228] width 15 height 15
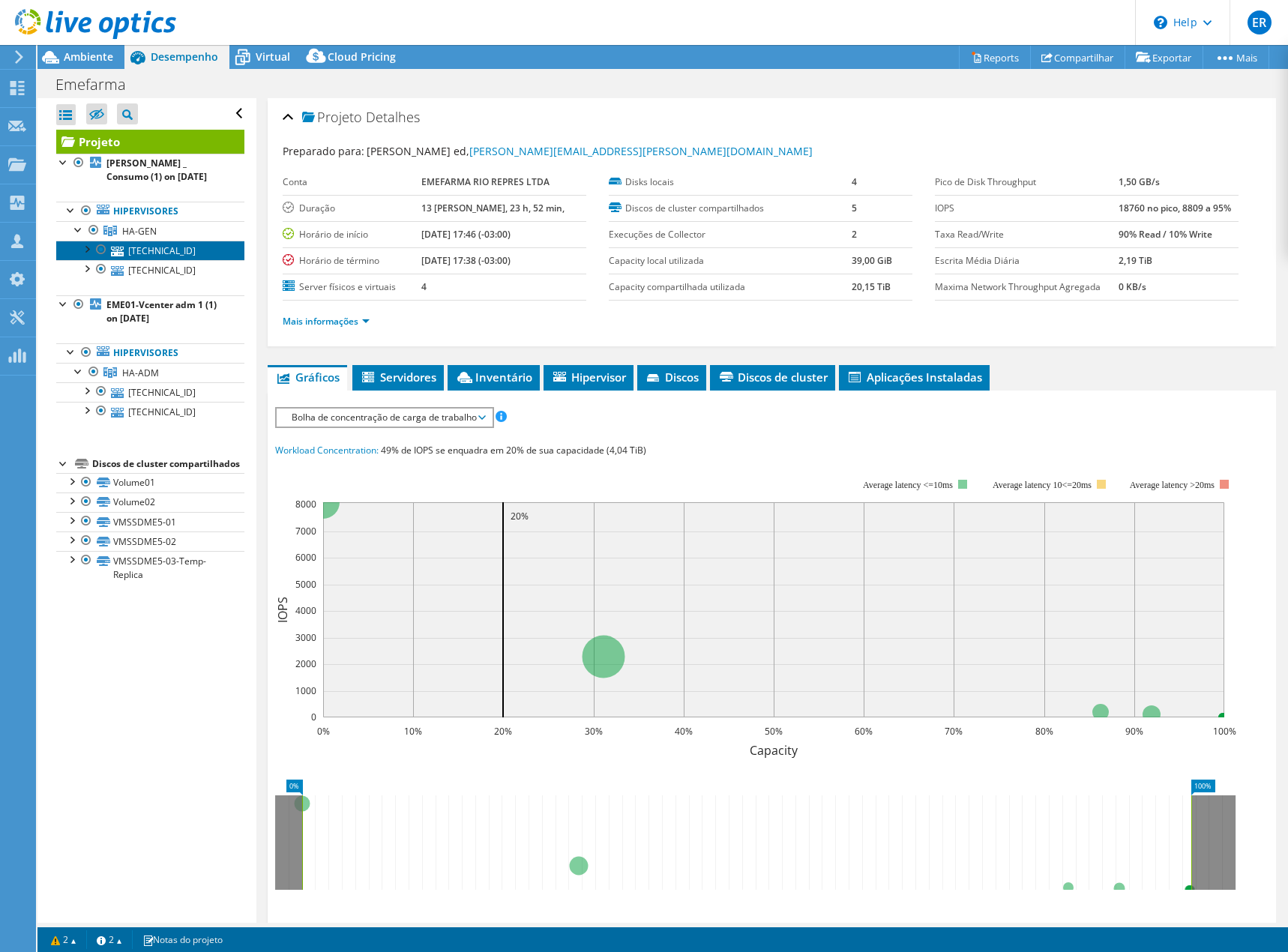
click at [159, 248] on link "[TECHNICAL_ID]" at bounding box center [150, 250] width 189 height 19
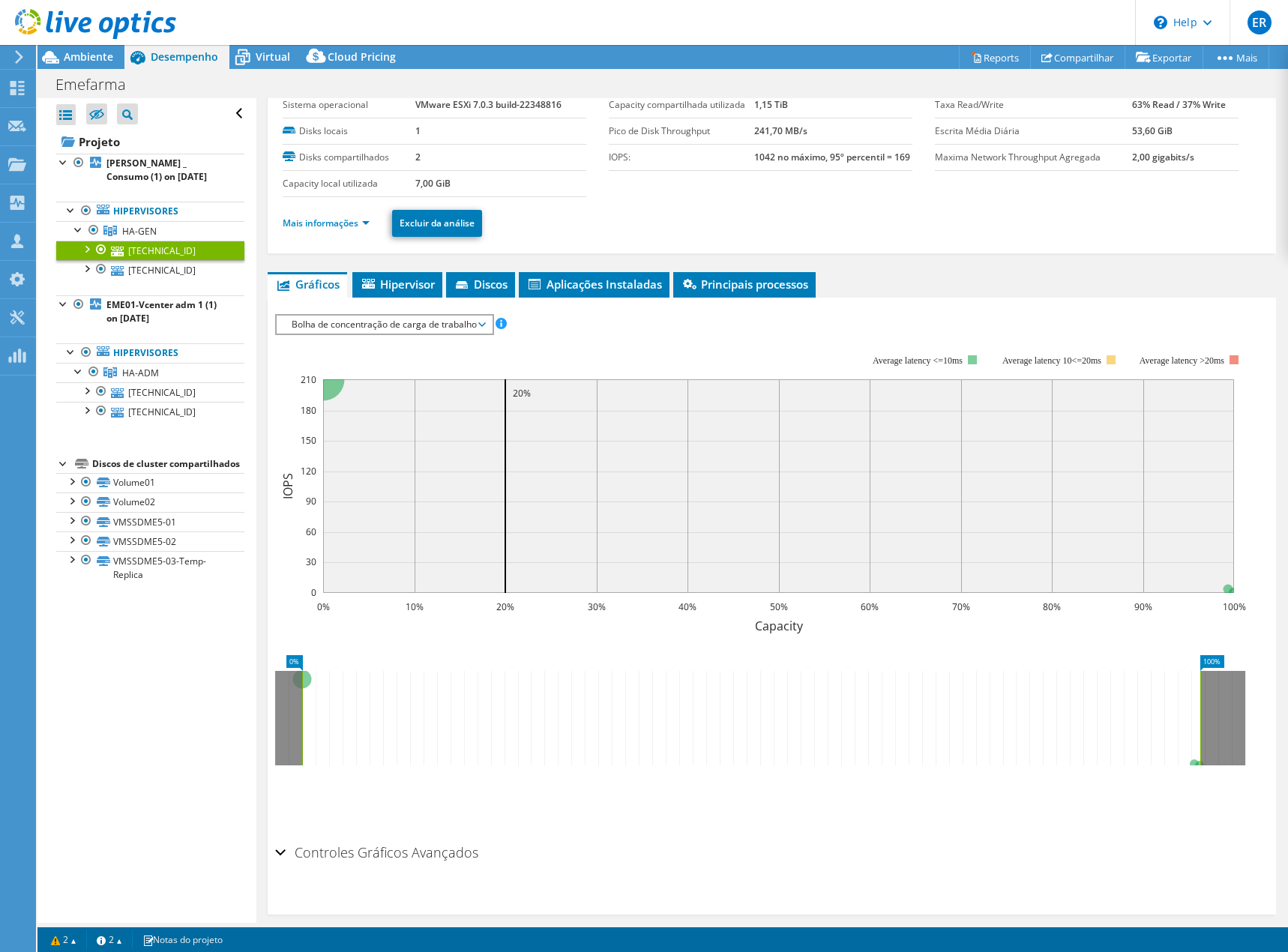
scroll to position [73, 0]
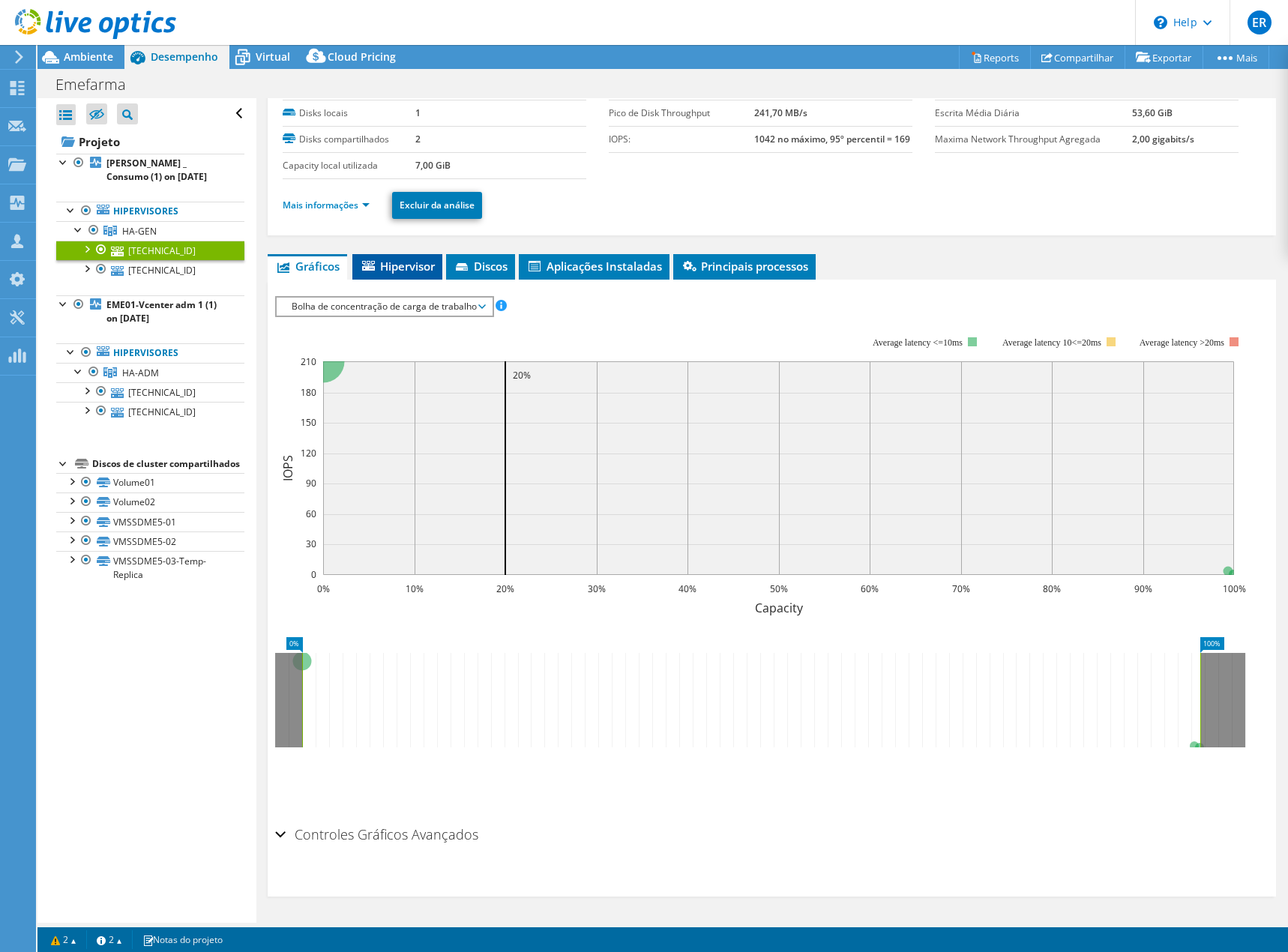
click at [400, 263] on span "Hipervisor" at bounding box center [397, 266] width 75 height 15
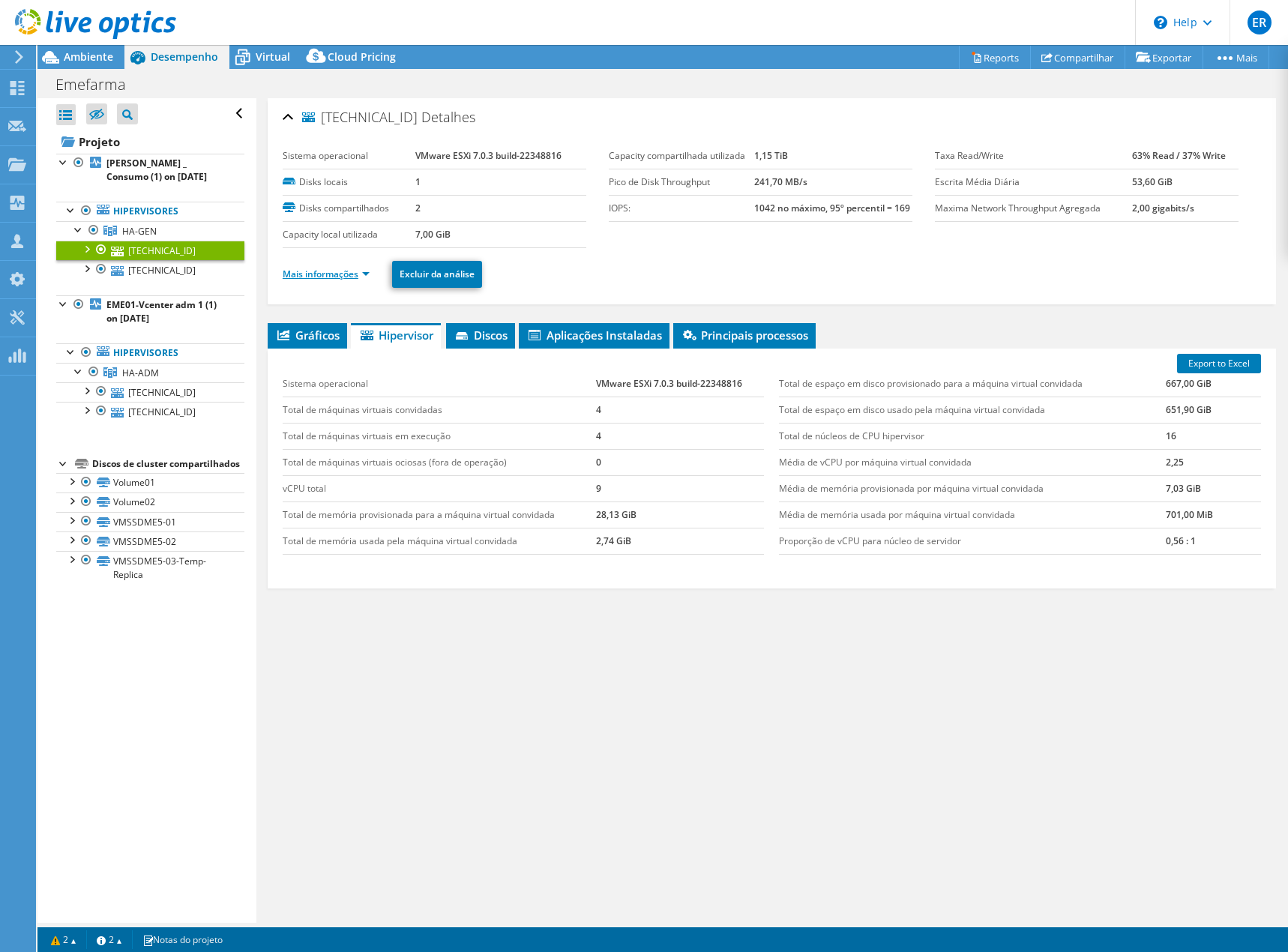
click at [350, 278] on link "Mais informações" at bounding box center [326, 274] width 87 height 13
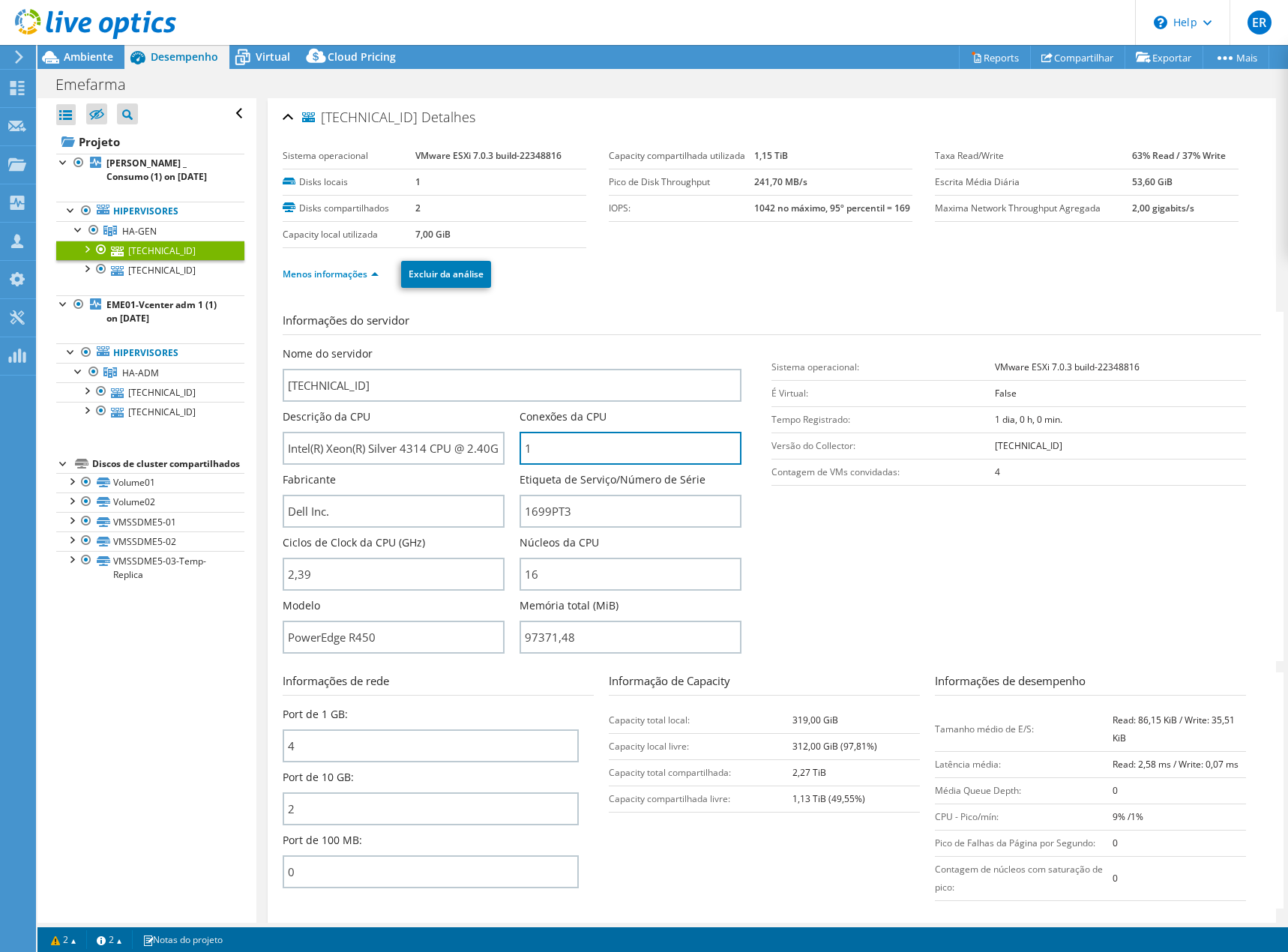
drag, startPoint x: 535, startPoint y: 453, endPoint x: 509, endPoint y: 449, distance: 26.3
click at [511, 347] on div "Nome do servidor 192.168.50.11 Descrição da CPU Intel(R) Xeon(R) Silver 4314 CP…" at bounding box center [519, 347] width 474 height 0
click at [574, 450] on input "1" at bounding box center [630, 448] width 222 height 33
click at [132, 272] on link "[TECHNICAL_ID]" at bounding box center [150, 270] width 189 height 19
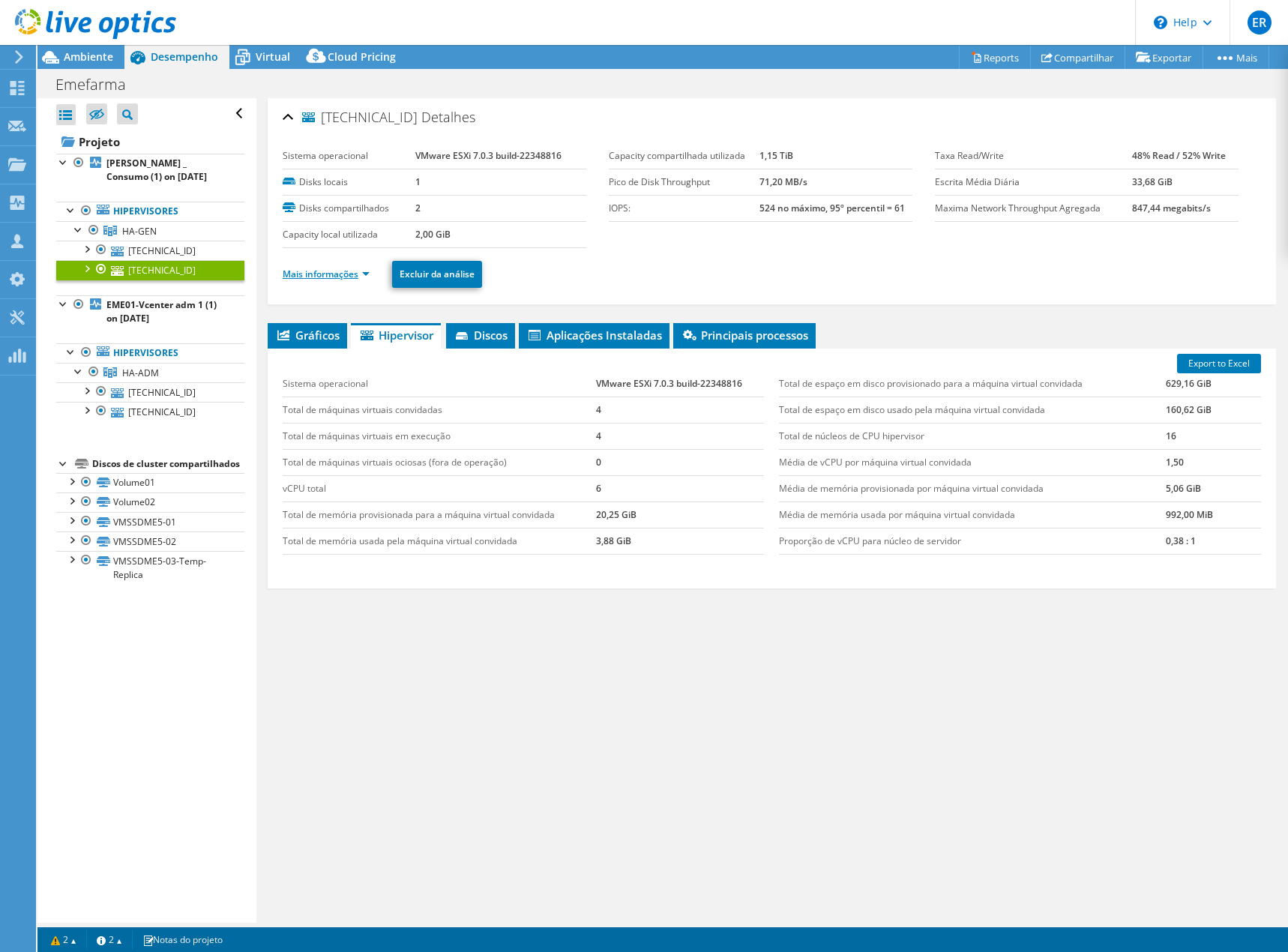
click at [340, 268] on link "Mais informações" at bounding box center [326, 274] width 87 height 13
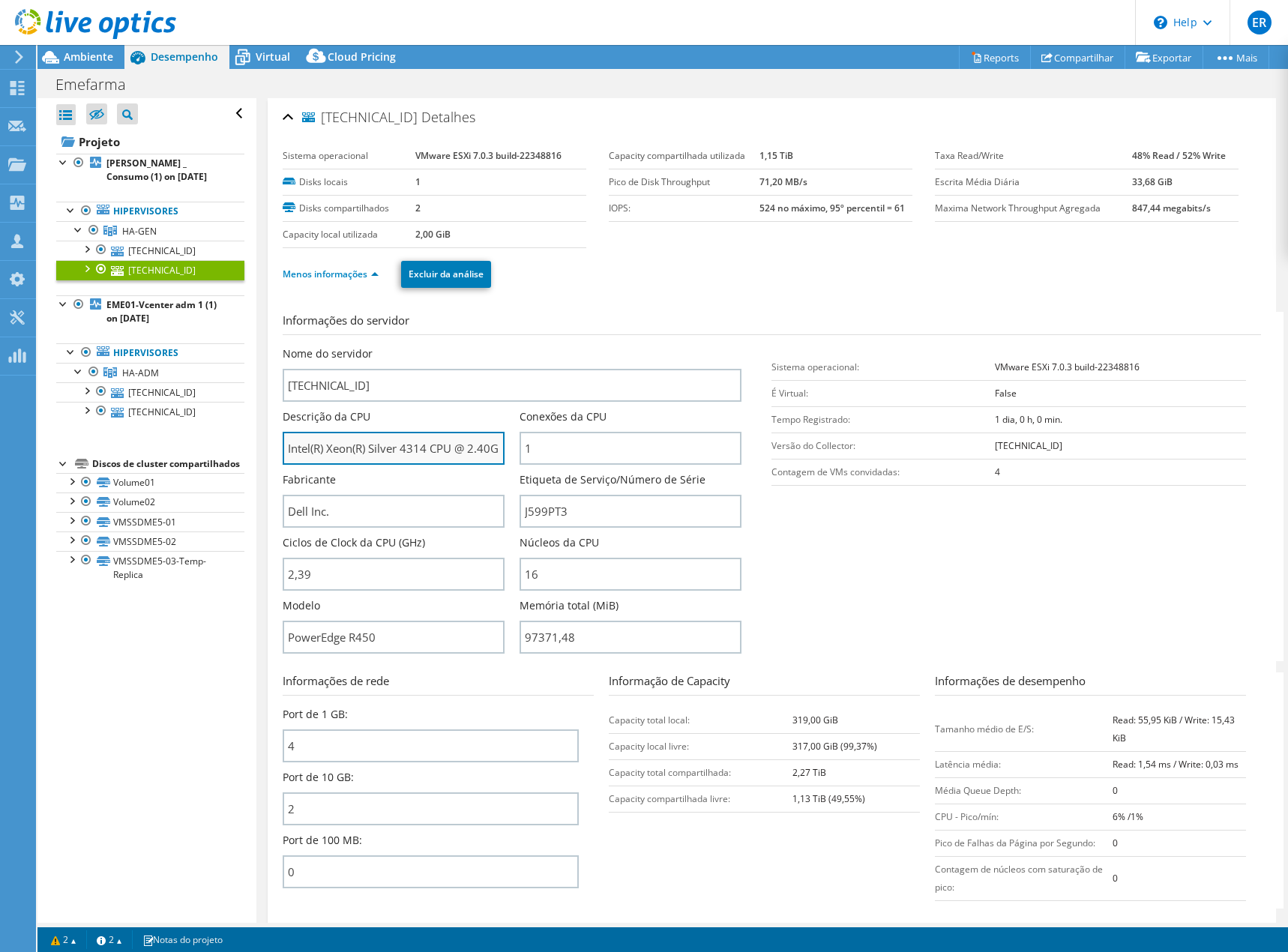
drag, startPoint x: 400, startPoint y: 453, endPoint x: 422, endPoint y: 450, distance: 22.2
click at [422, 450] on input "Intel(R) Xeon(R) Silver 4314 CPU @ 2.40GHz 239 GHz" at bounding box center [394, 448] width 222 height 33
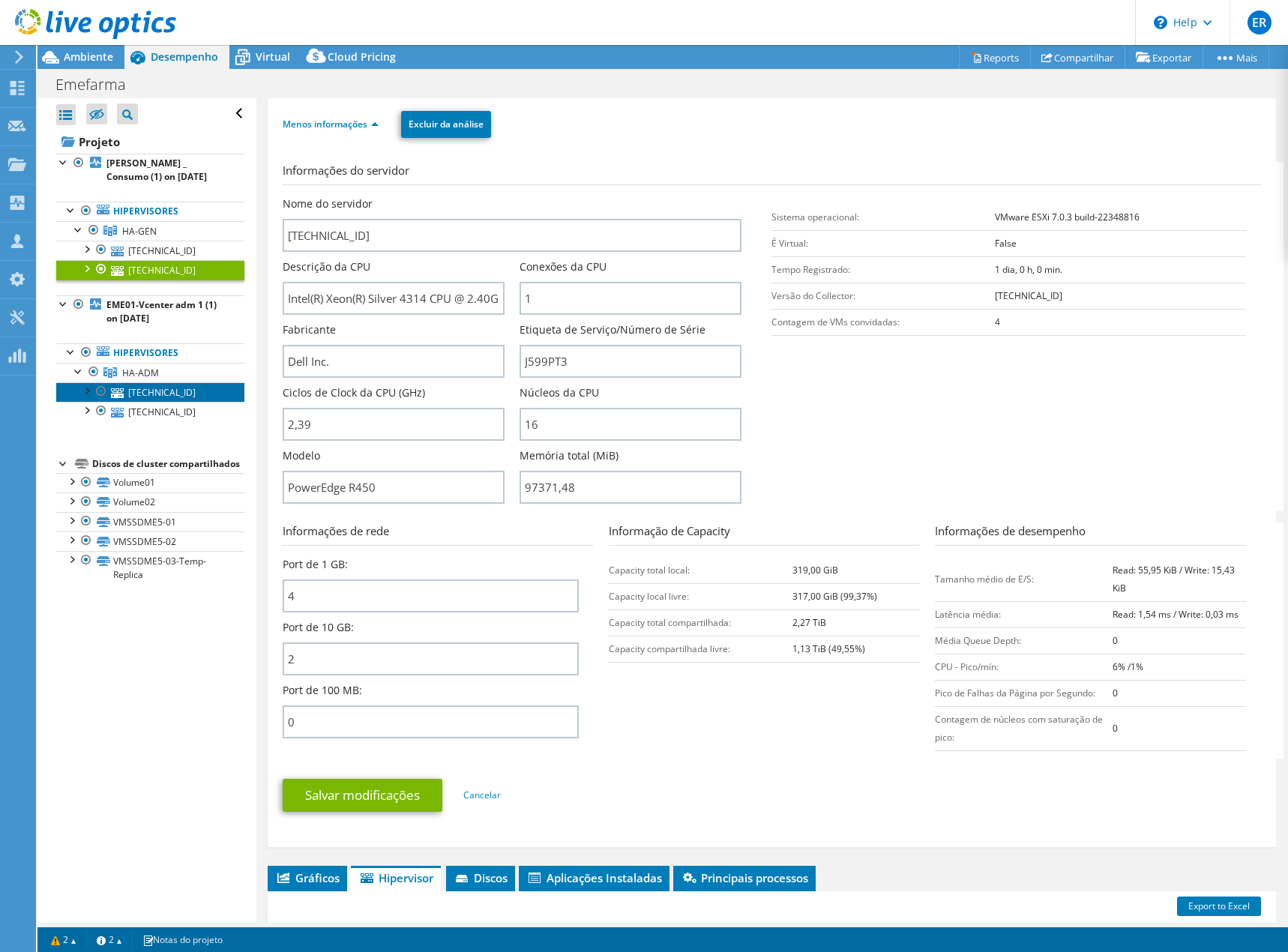
click at [154, 388] on link "[TECHNICAL_ID]" at bounding box center [150, 392] width 189 height 19
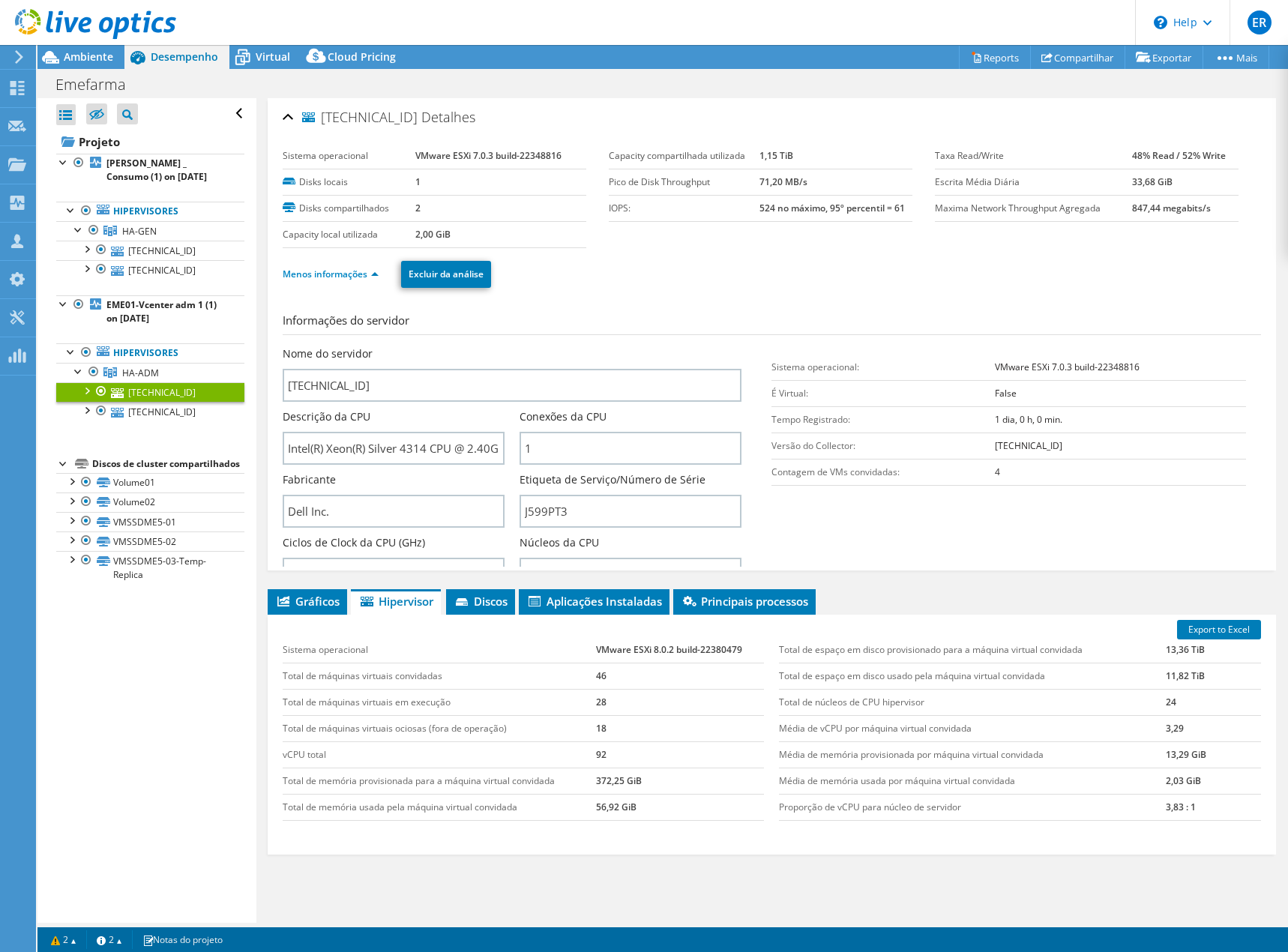
scroll to position [0, 0]
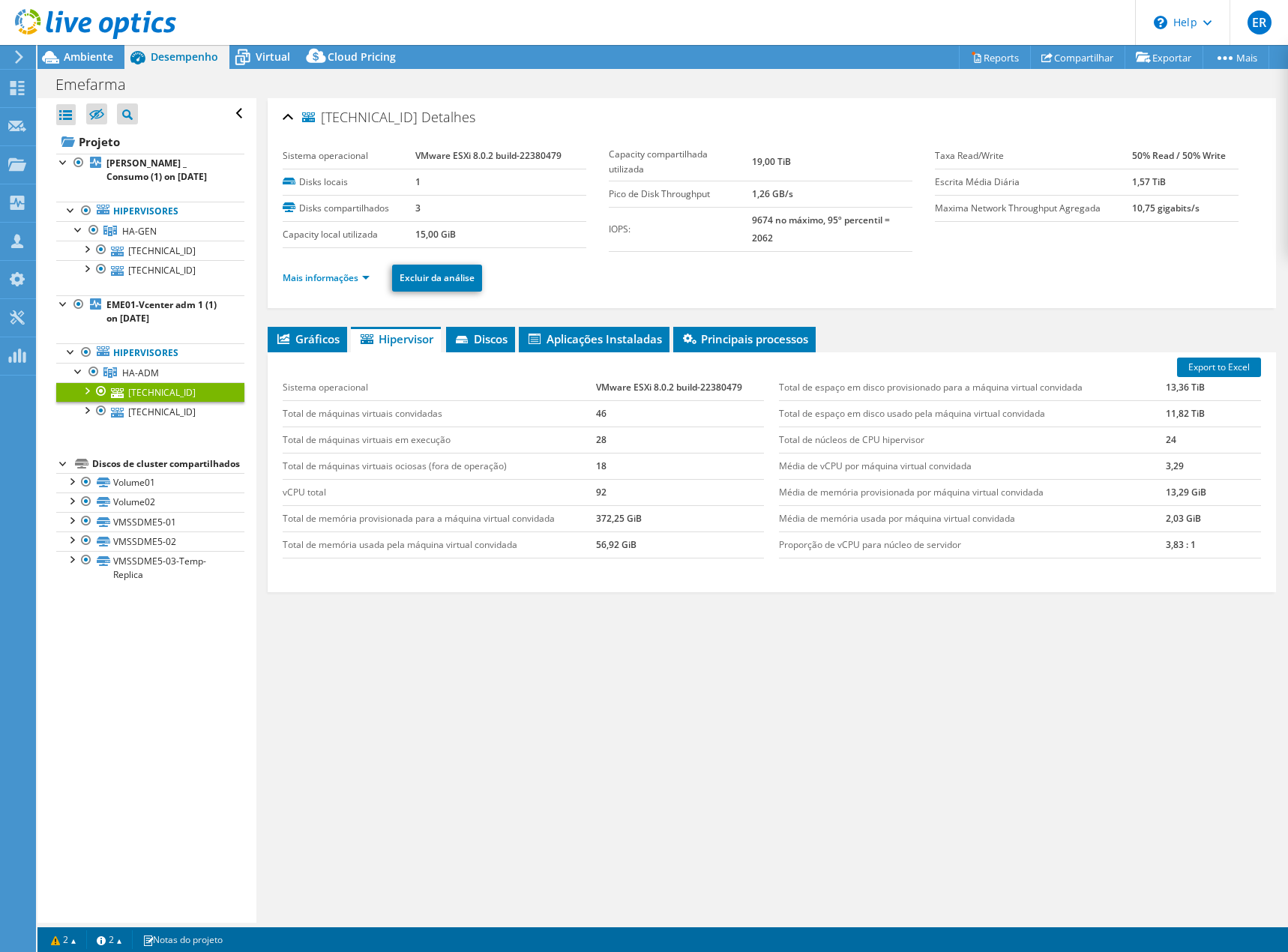
click at [88, 391] on div at bounding box center [86, 390] width 15 height 15
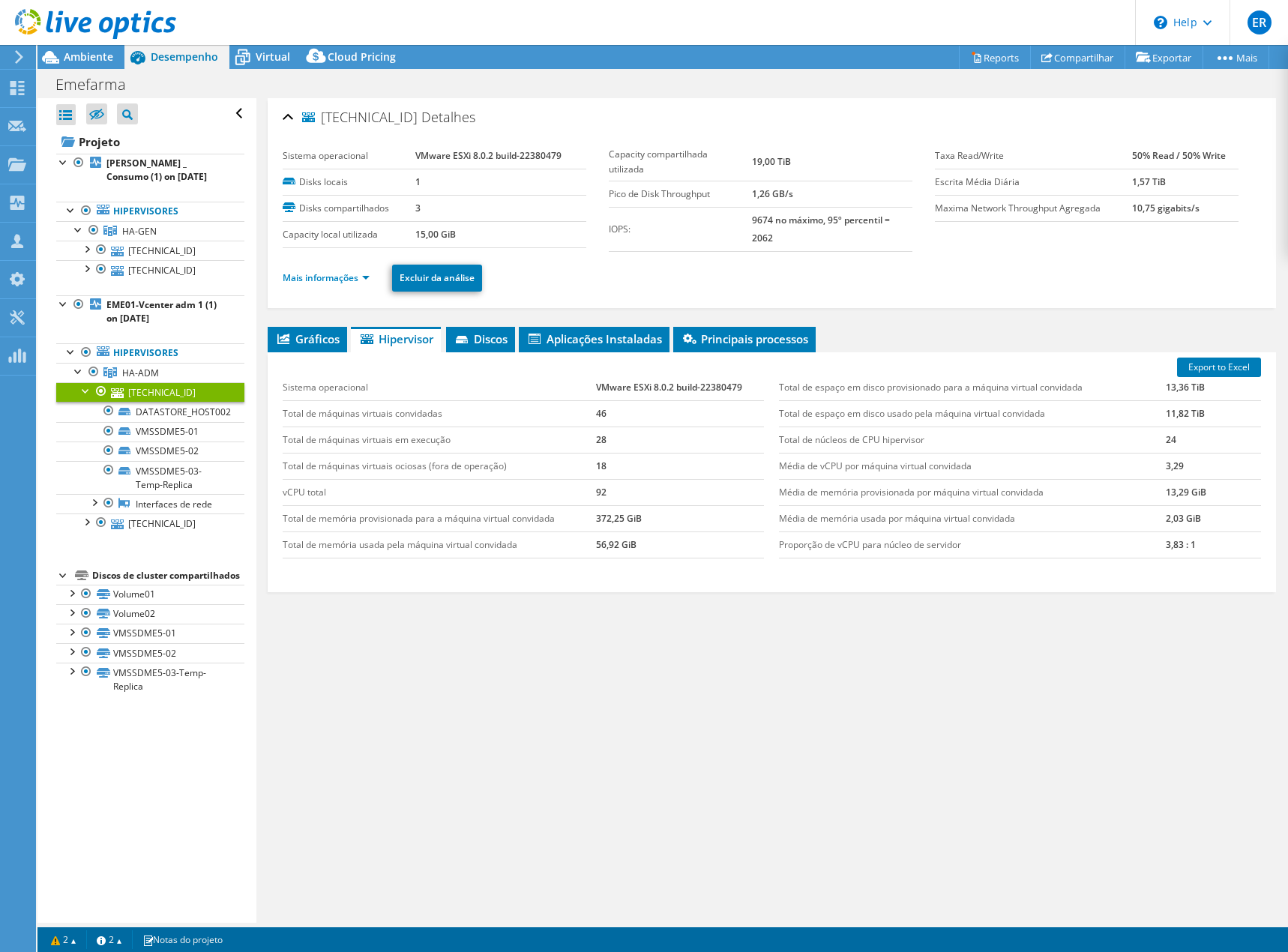
click at [177, 392] on link "[TECHNICAL_ID]" at bounding box center [150, 392] width 189 height 19
click at [335, 276] on link "Mais informações" at bounding box center [326, 278] width 87 height 13
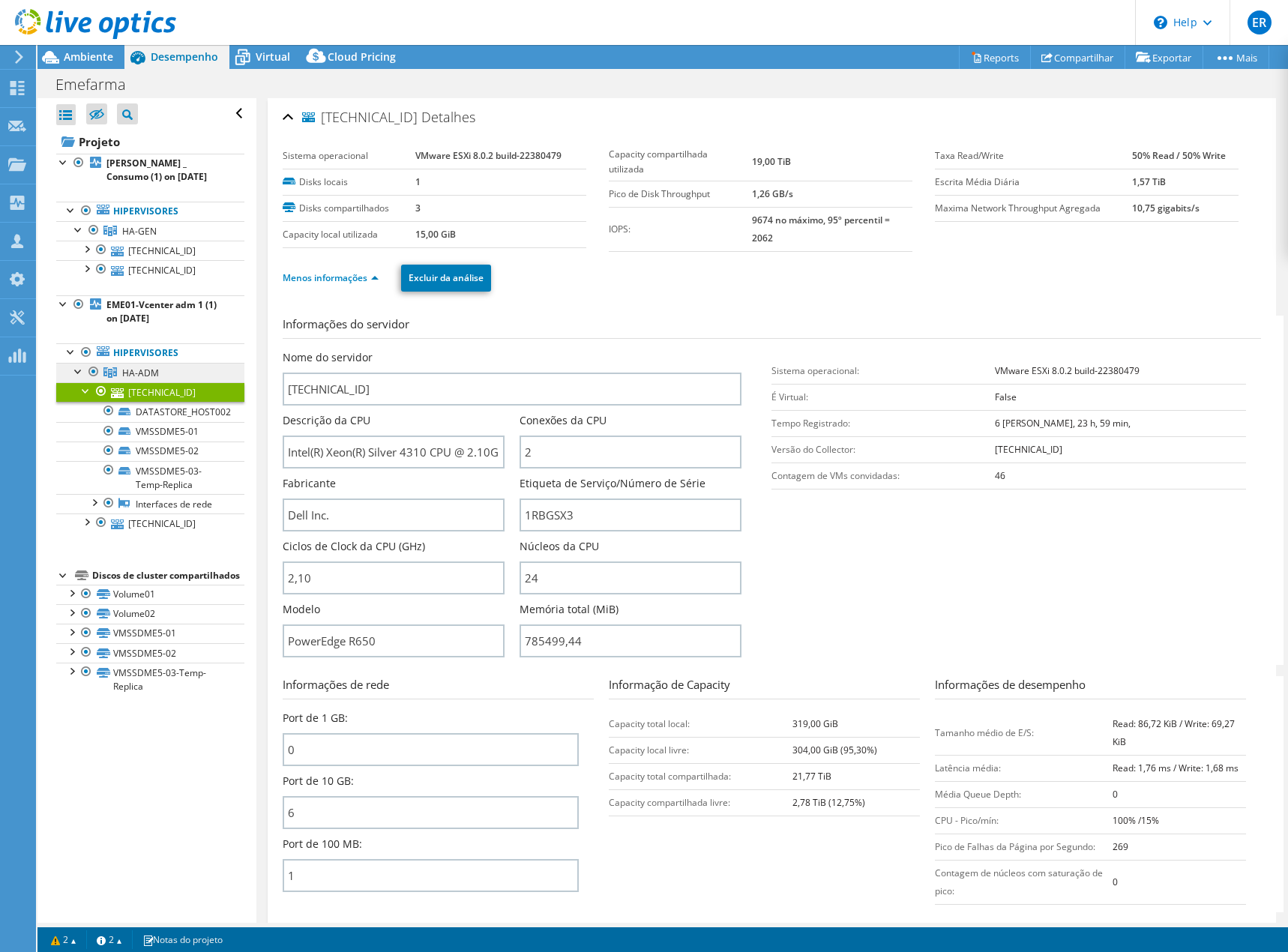
click at [125, 237] on span "HA-ADM" at bounding box center [139, 232] width 34 height 13
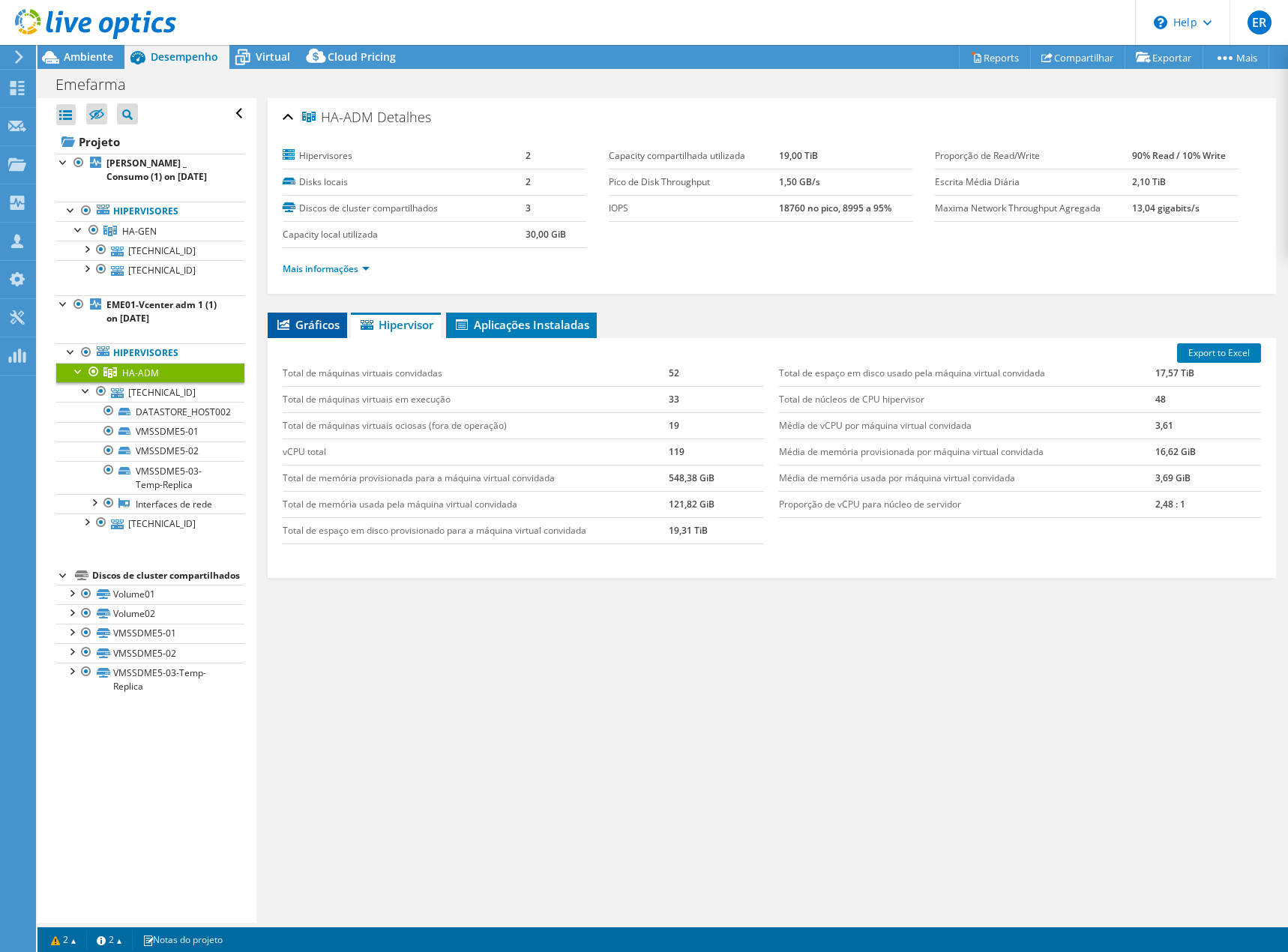
click at [311, 315] on li "Gráficos" at bounding box center [307, 325] width 79 height 26
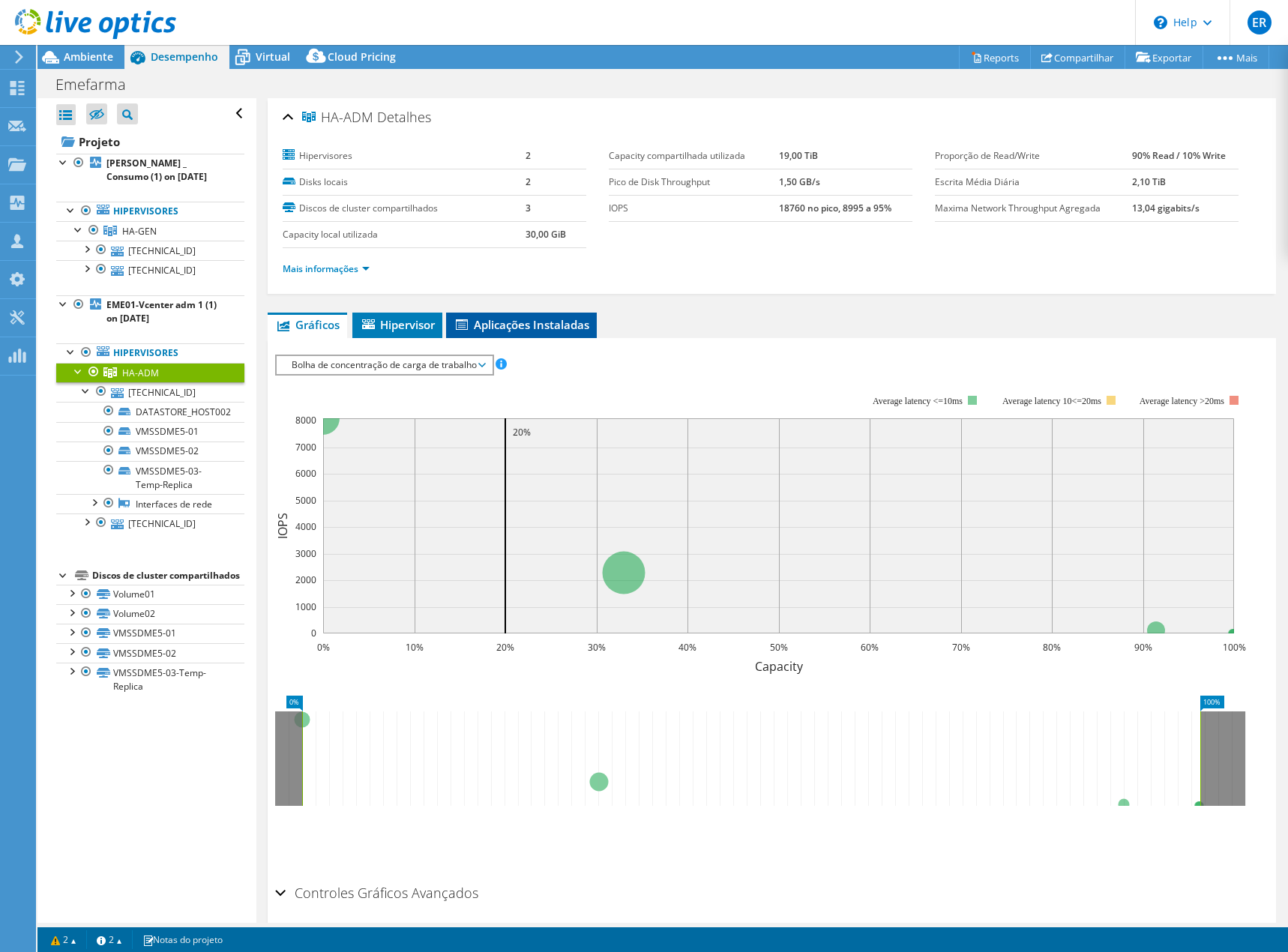
click at [507, 323] on span "Aplicações Instaladas" at bounding box center [522, 324] width 136 height 15
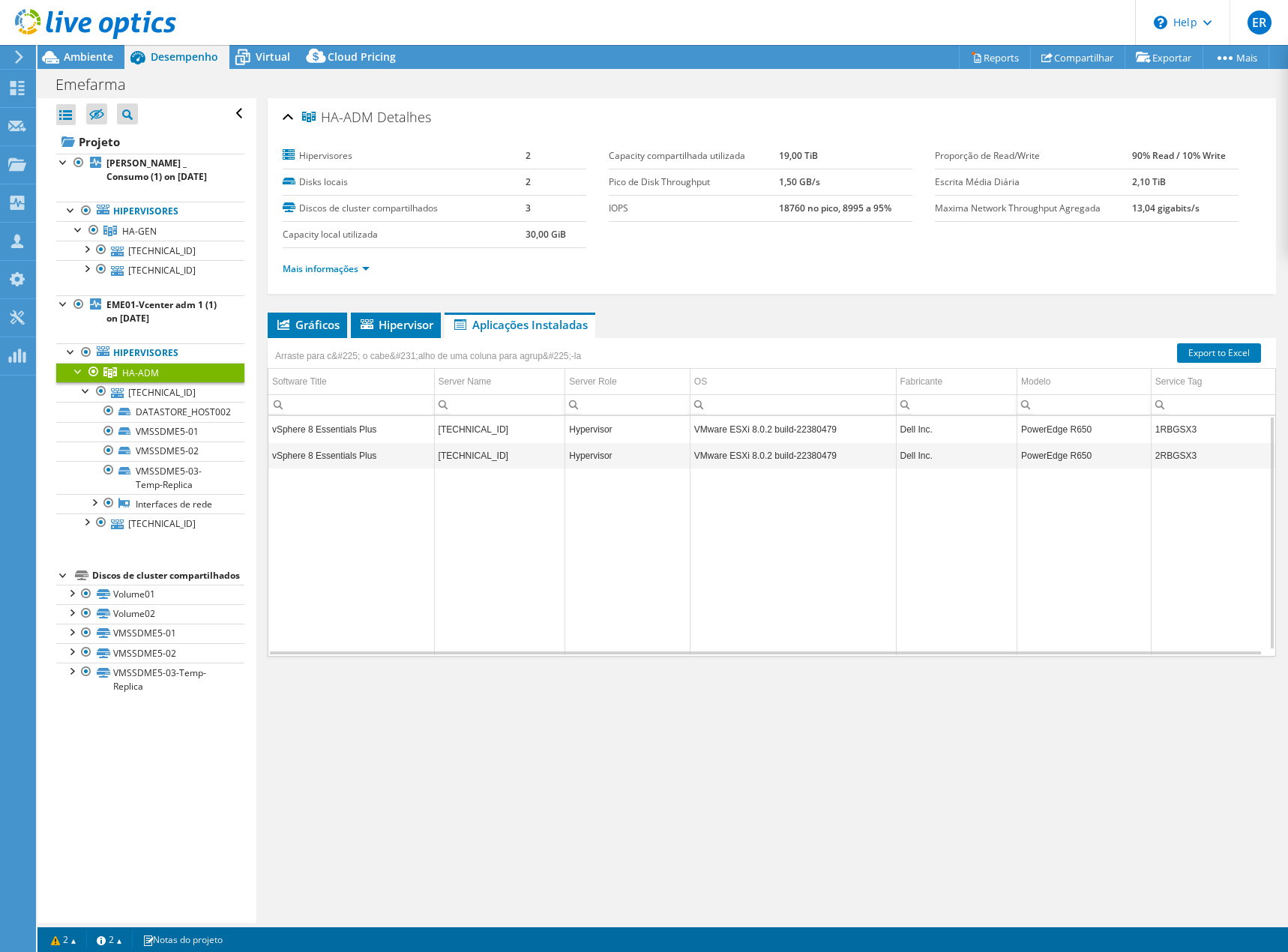
click at [335, 429] on td "vSphere 8 Essentials Plus" at bounding box center [351, 429] width 165 height 26
click at [308, 319] on span "Gráficos" at bounding box center [307, 324] width 65 height 15
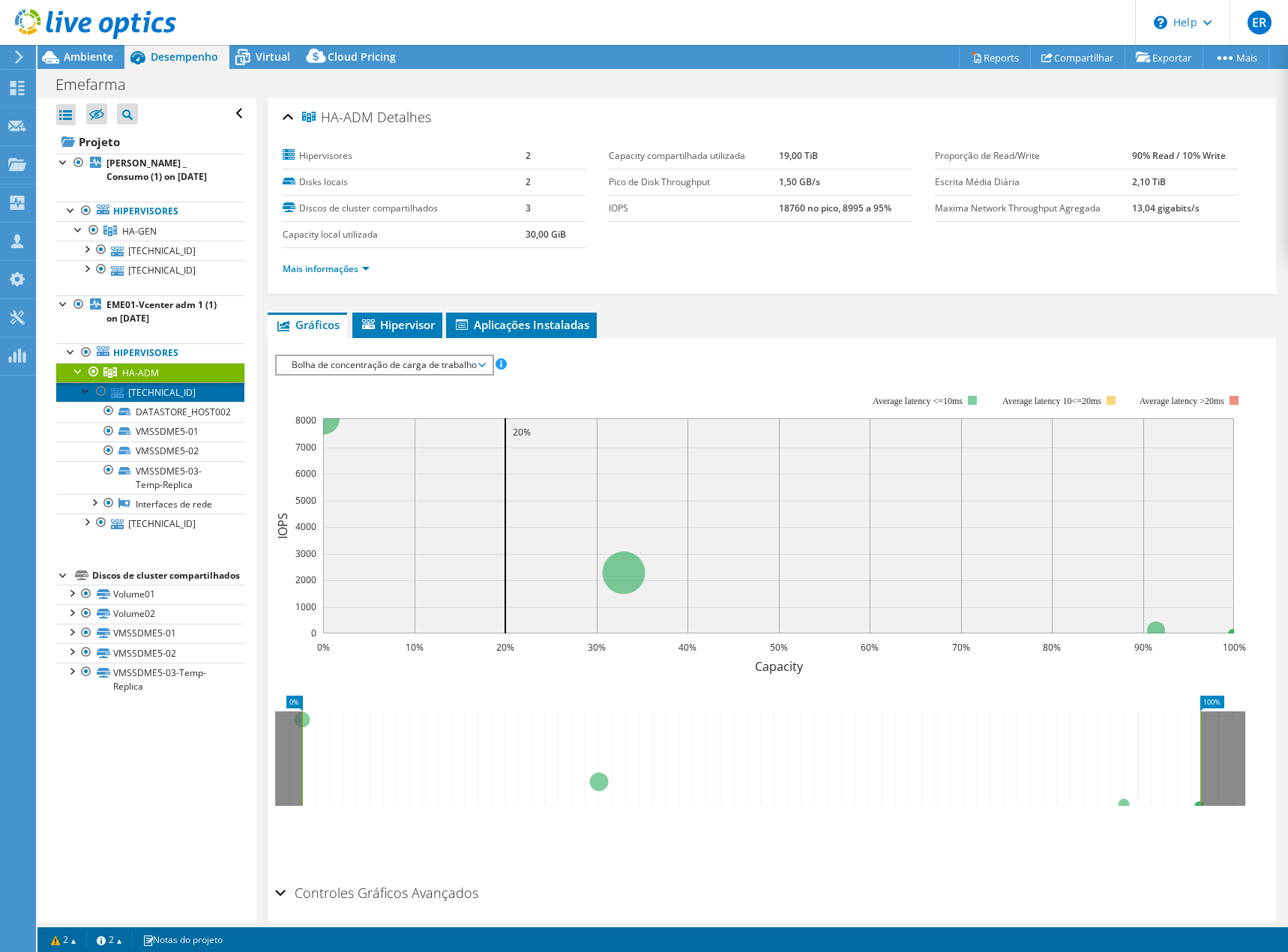
click at [155, 391] on link "[TECHNICAL_ID]" at bounding box center [150, 392] width 189 height 19
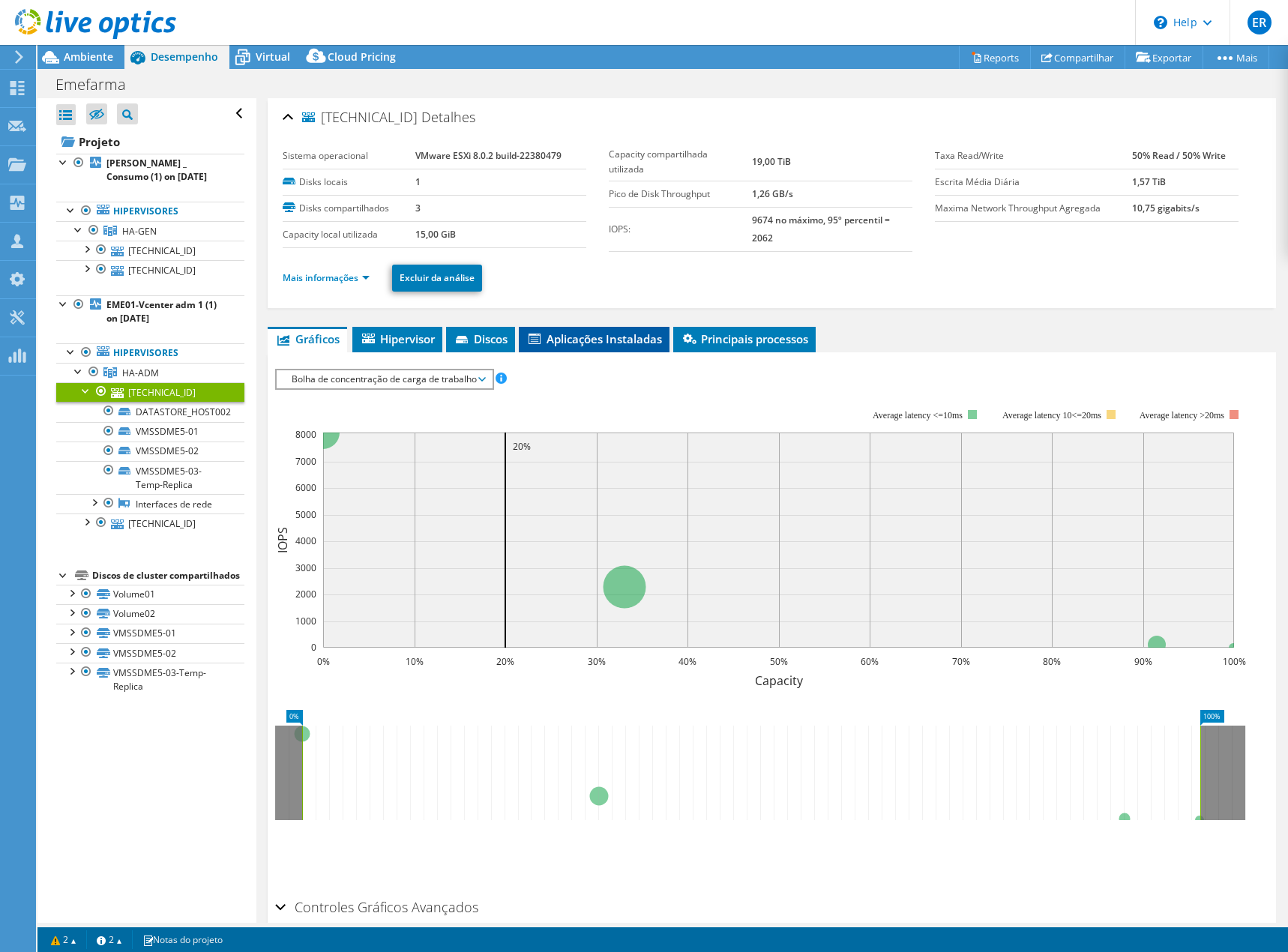
click at [597, 339] on span "Aplicações Instaladas" at bounding box center [594, 339] width 136 height 15
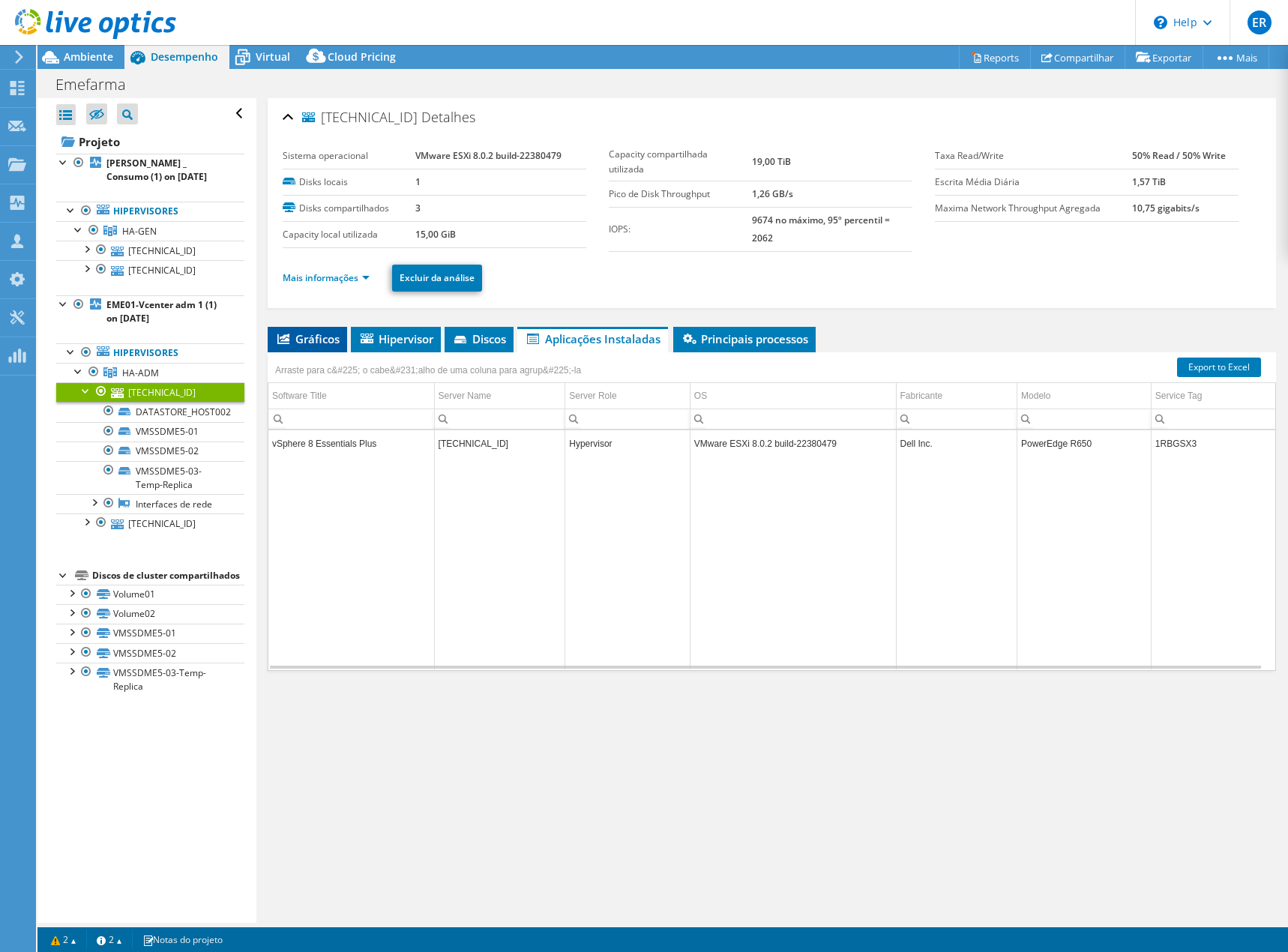
click at [286, 338] on icon at bounding box center [283, 339] width 12 height 10
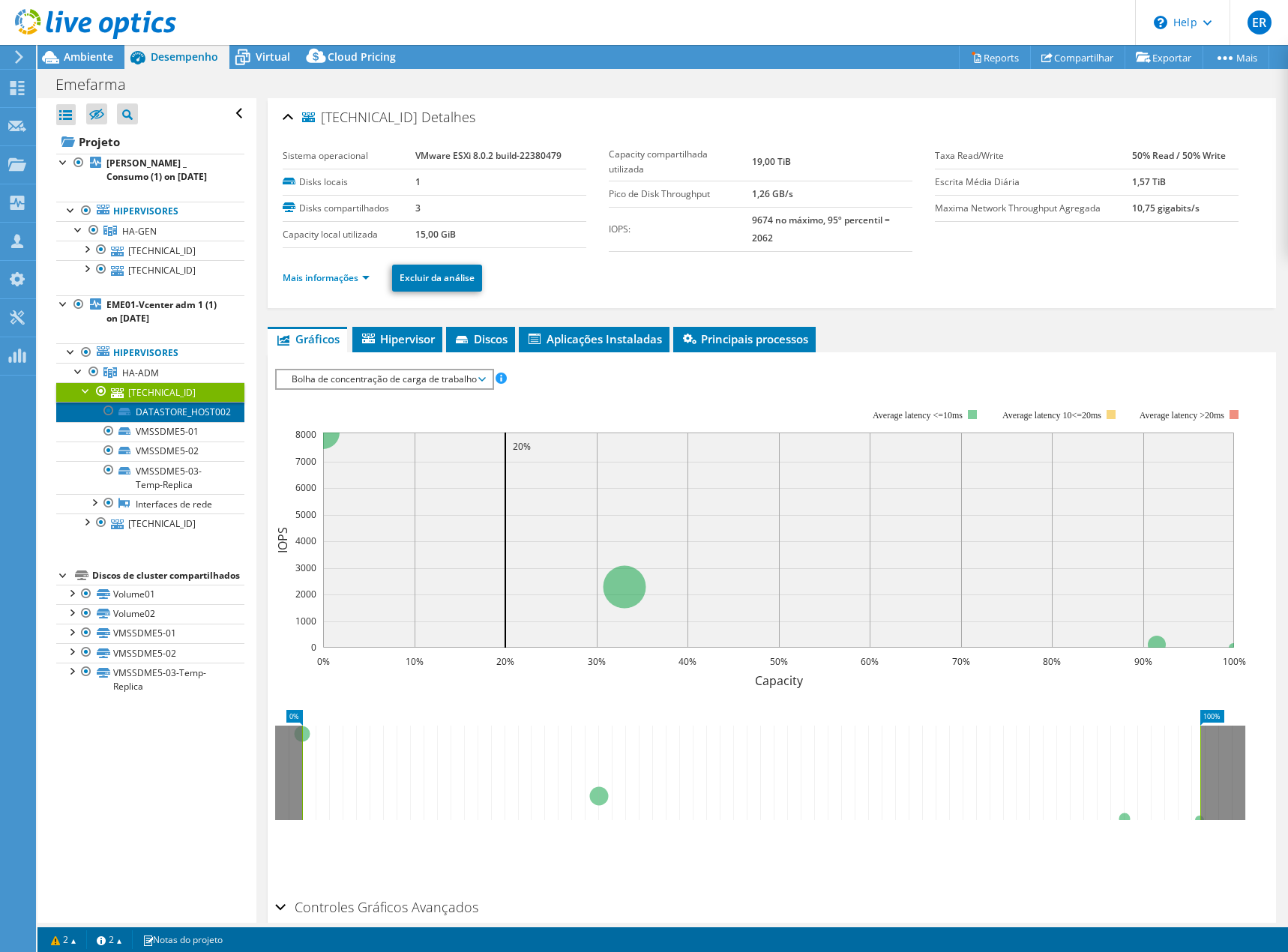
click at [158, 408] on link "DATASTORE_HOST002" at bounding box center [150, 411] width 189 height 19
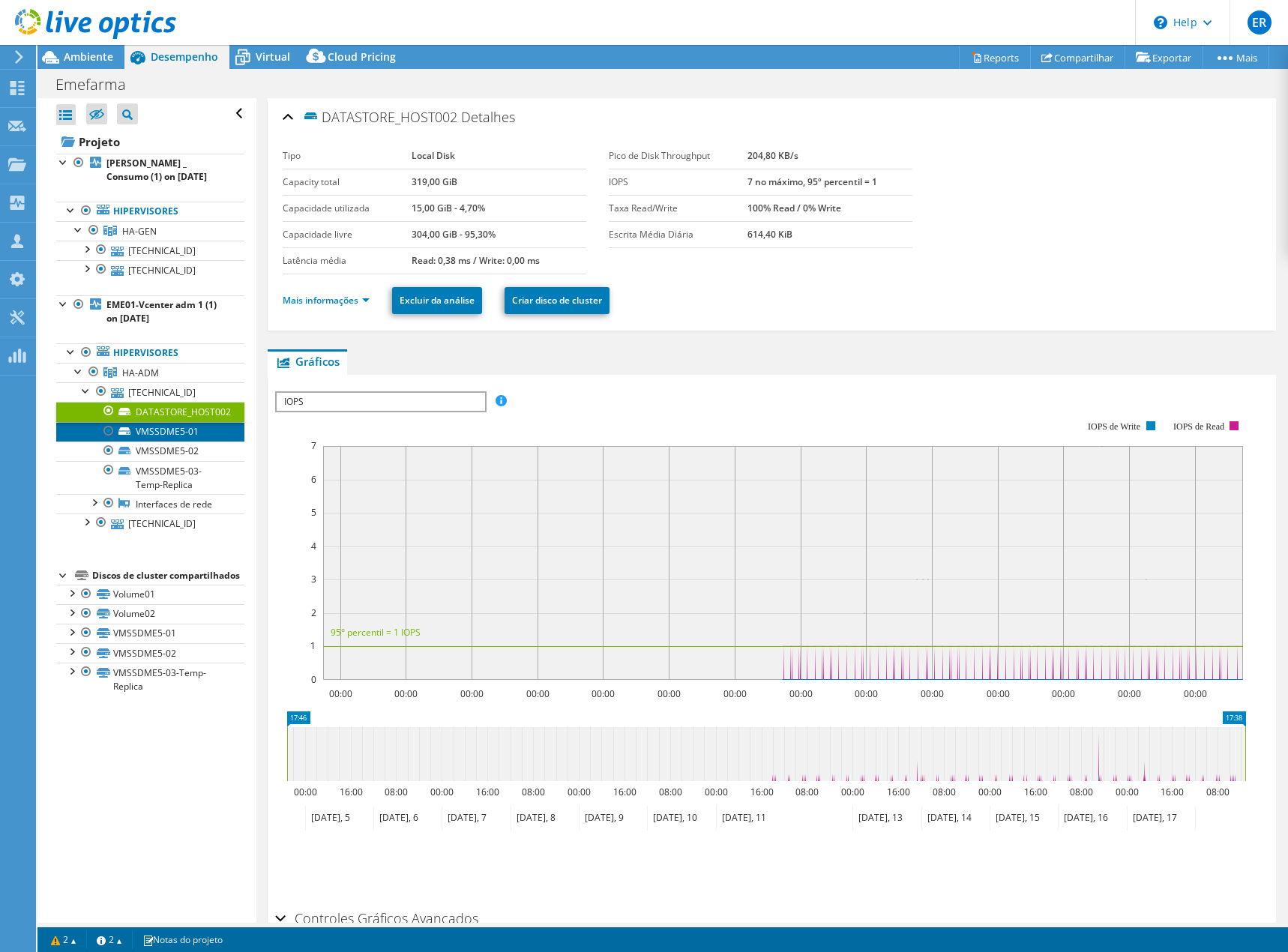
click at [175, 432] on link "VMSSDME5-01" at bounding box center [150, 431] width 189 height 19
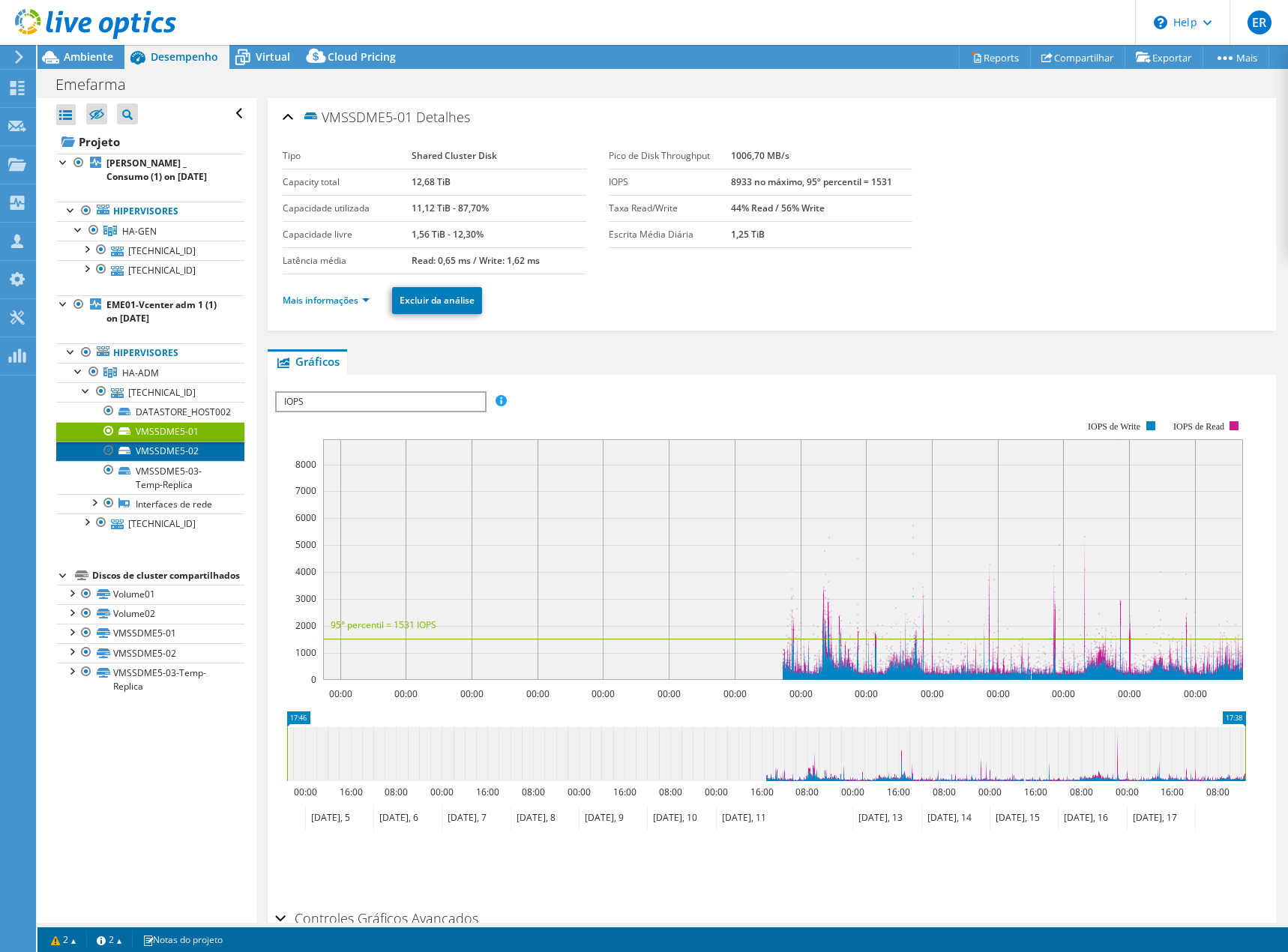
click at [184, 449] on link "VMSSDME5-02" at bounding box center [150, 451] width 189 height 19
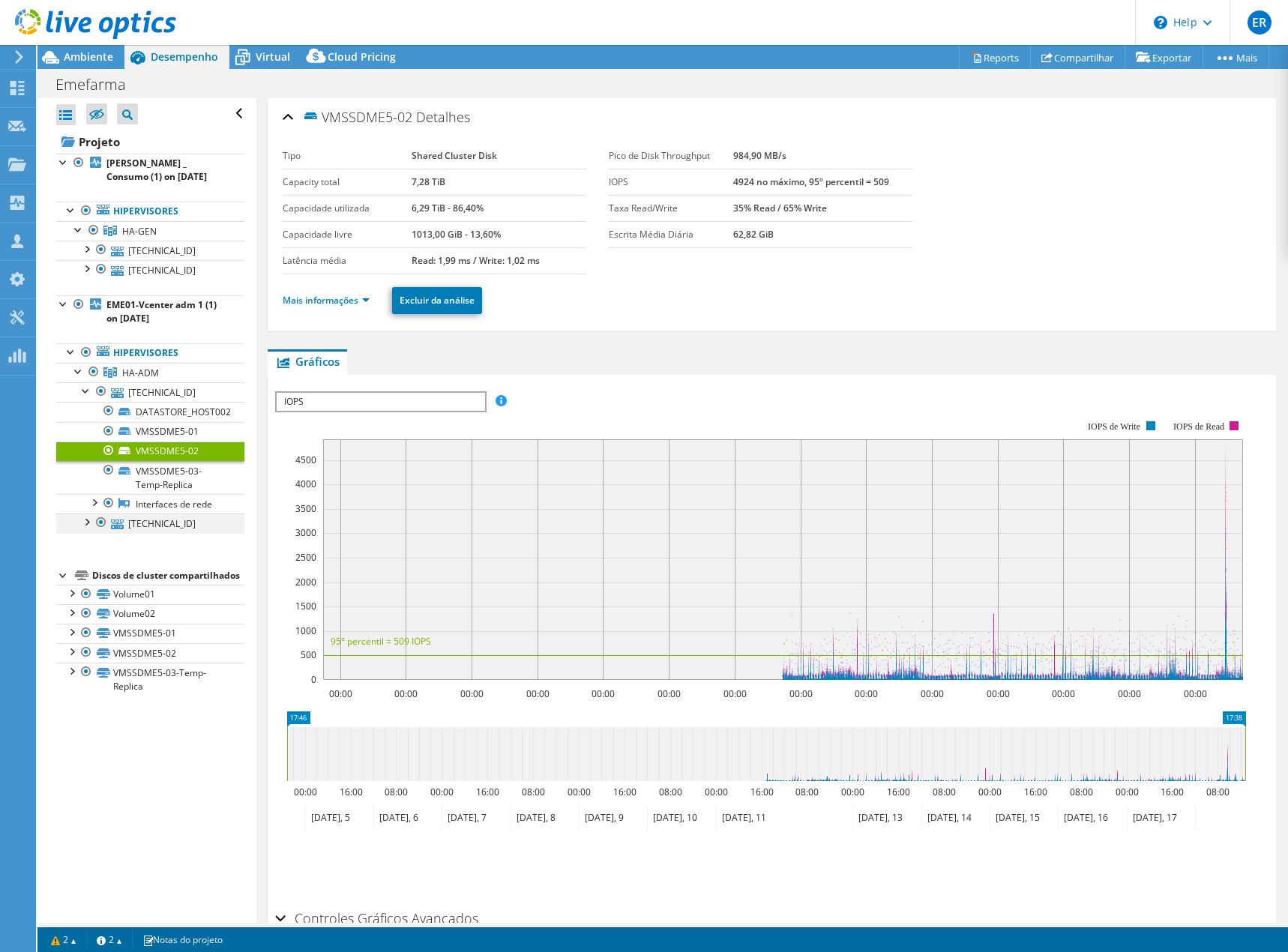
click at [89, 522] on div at bounding box center [86, 521] width 15 height 15
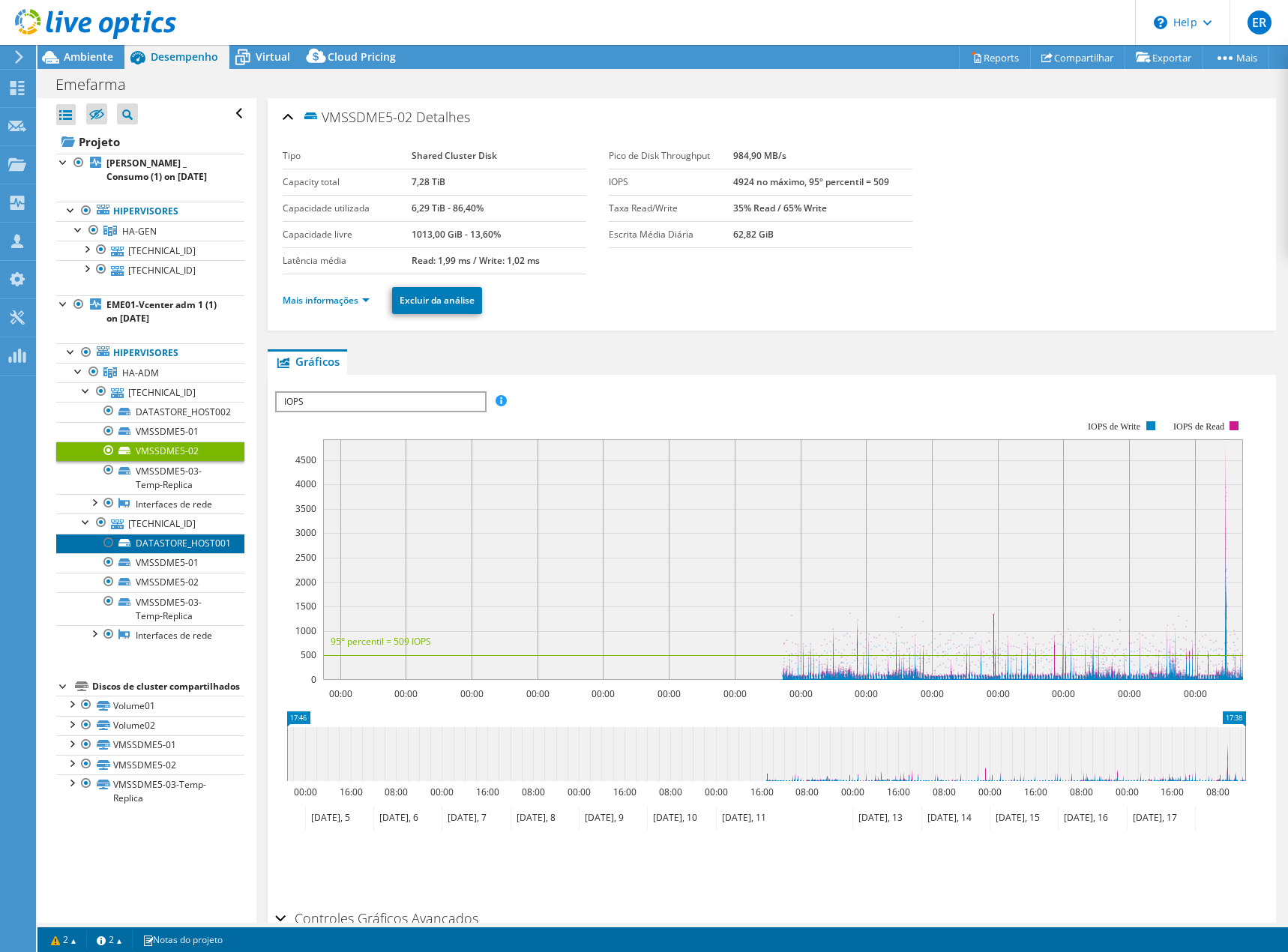
click at [169, 541] on link "DATASTORE_HOST001" at bounding box center [150, 543] width 189 height 19
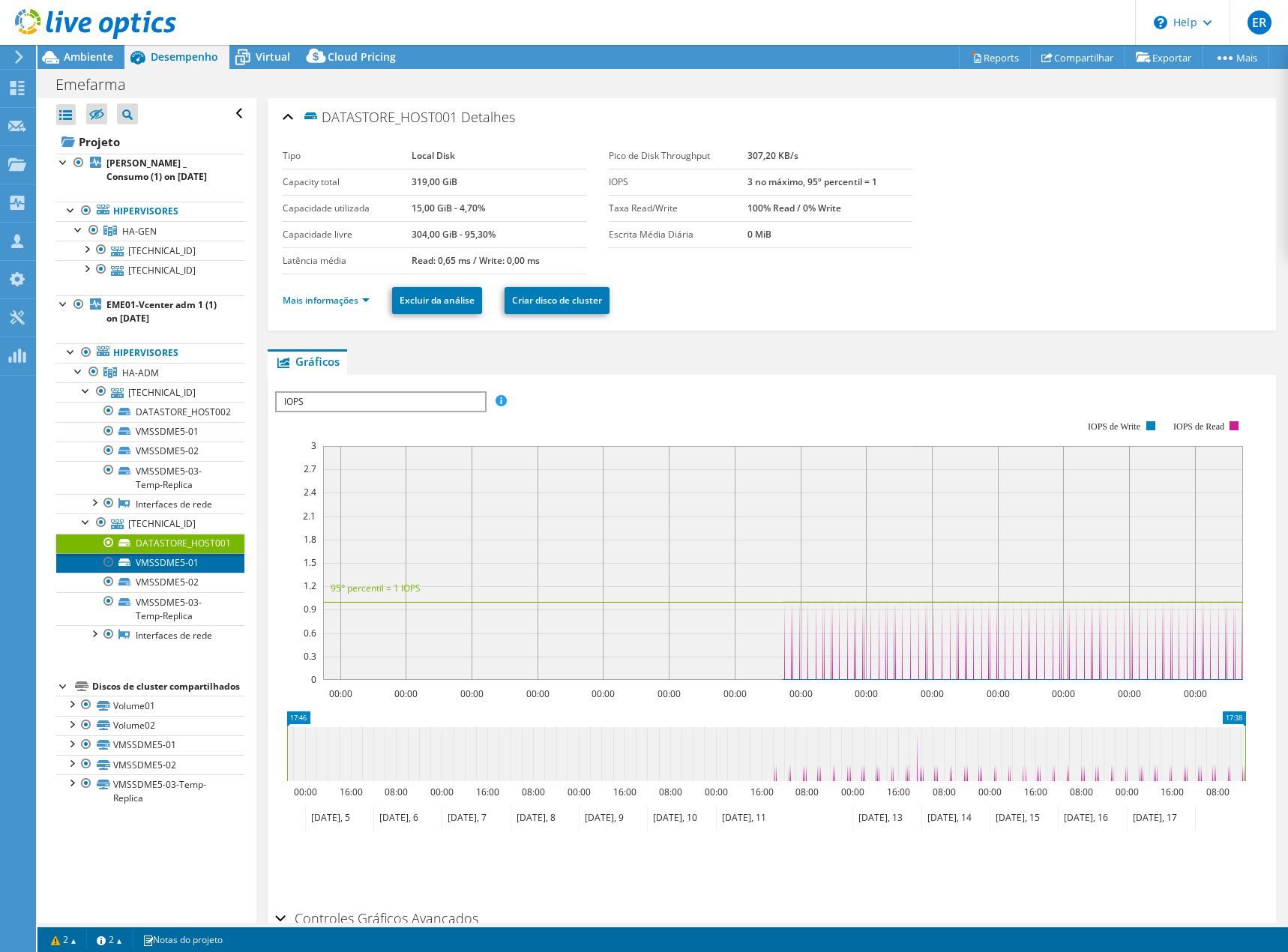
click at [165, 564] on link "VMSSDME5-01" at bounding box center [150, 563] width 189 height 19
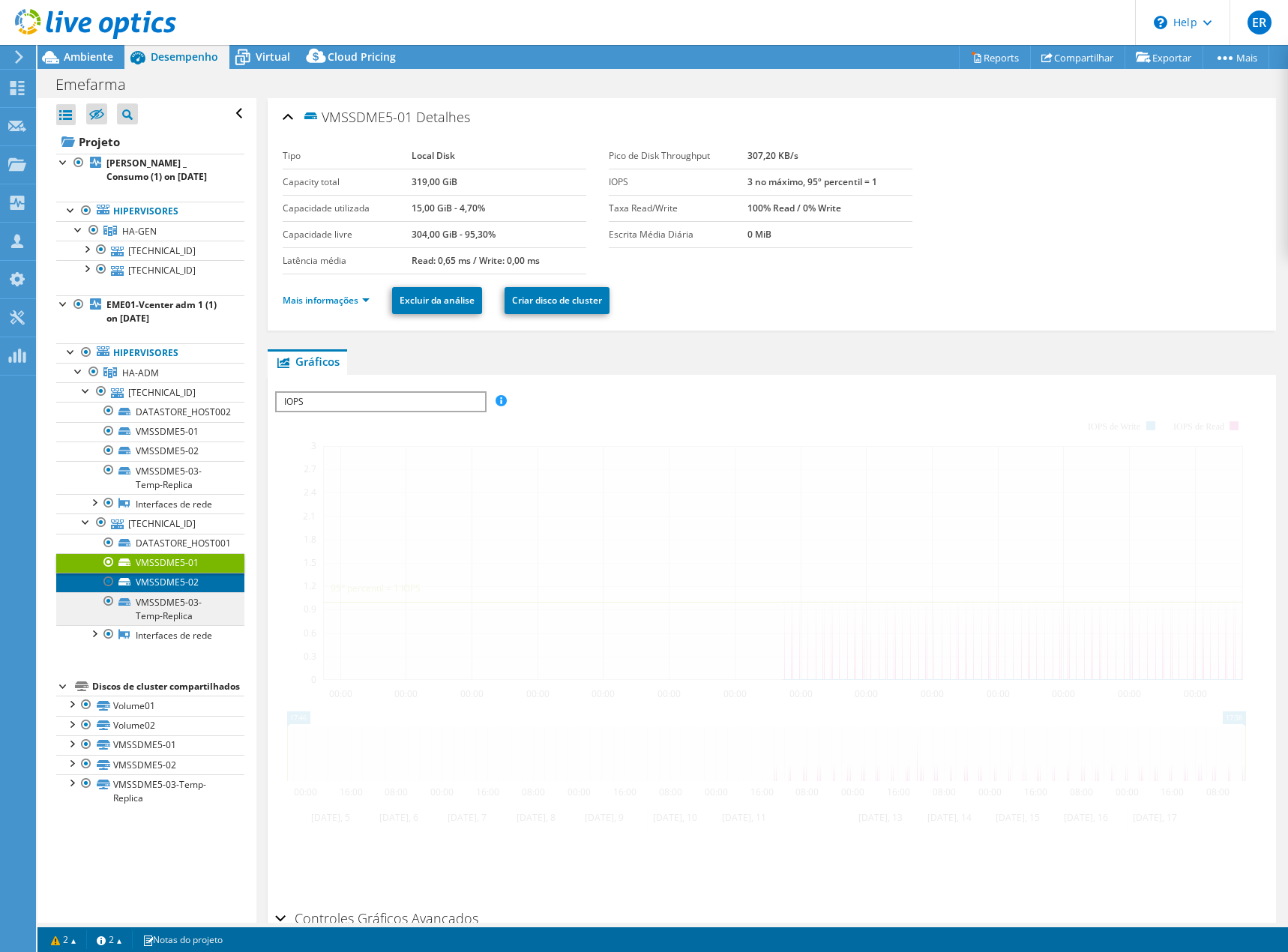
click at [163, 581] on link "VMSSDME5-02" at bounding box center [150, 582] width 189 height 19
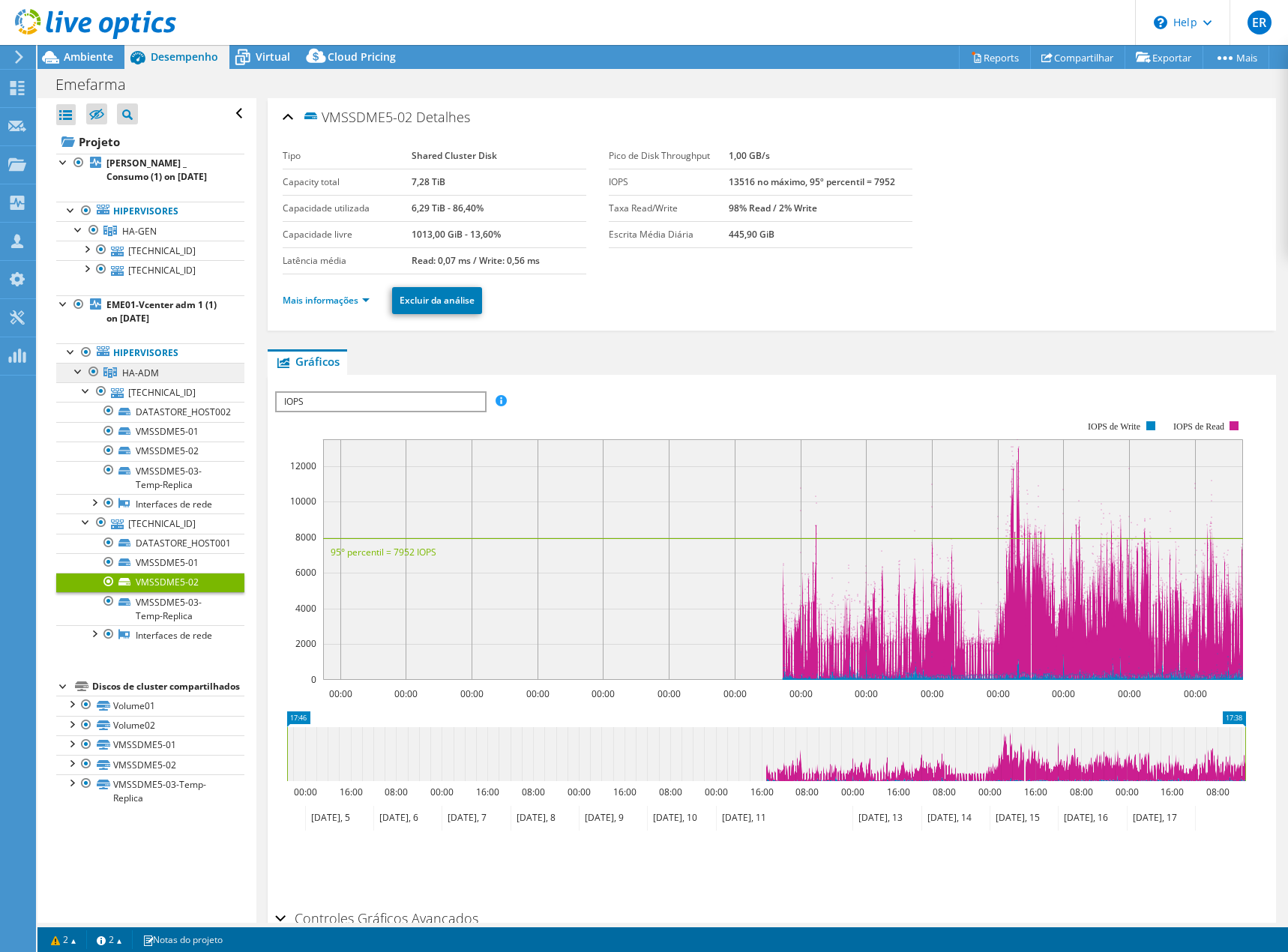
click at [158, 240] on link "HA-ADM" at bounding box center [150, 231] width 189 height 19
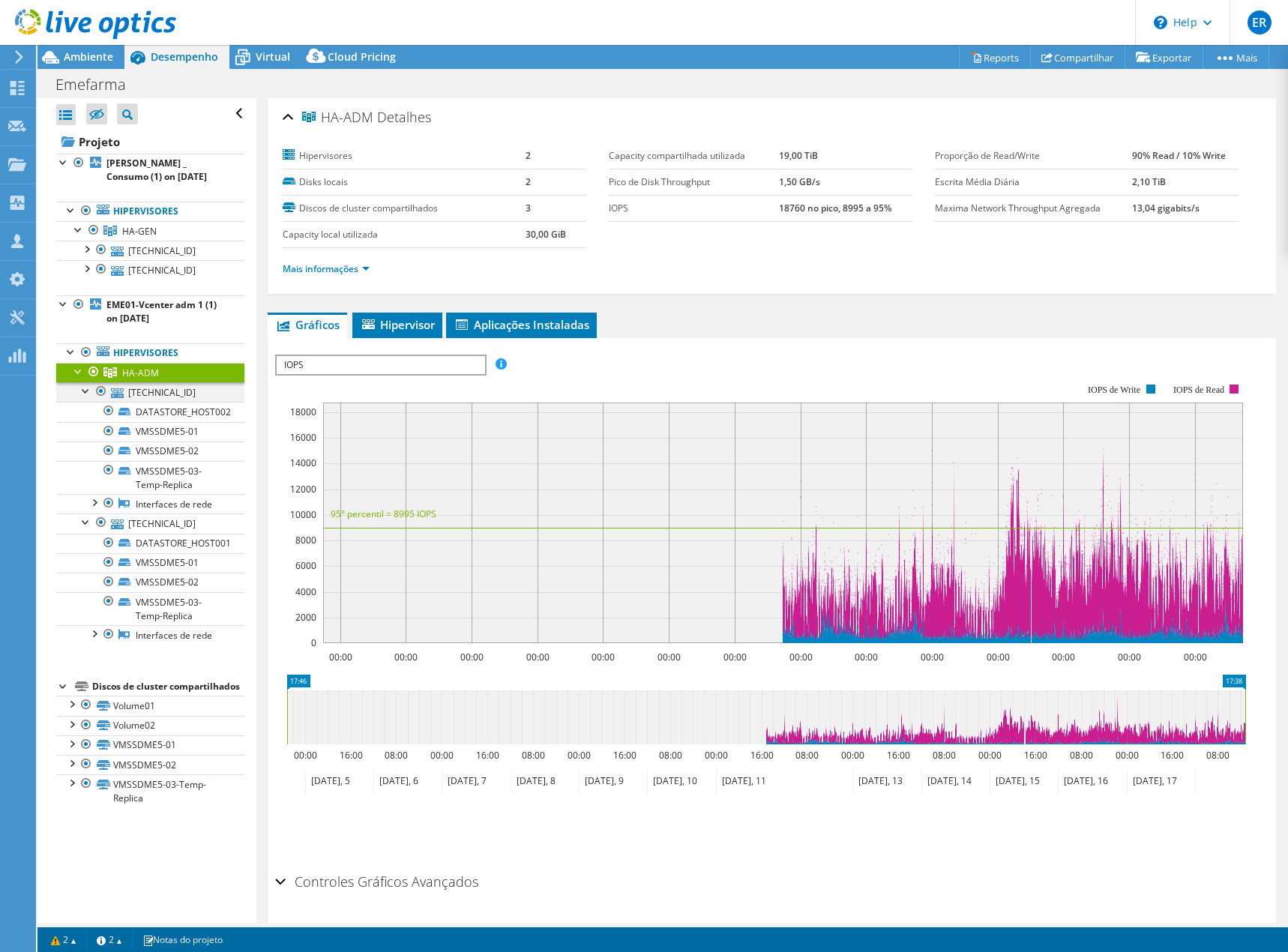
click at [88, 392] on div at bounding box center [86, 390] width 15 height 15
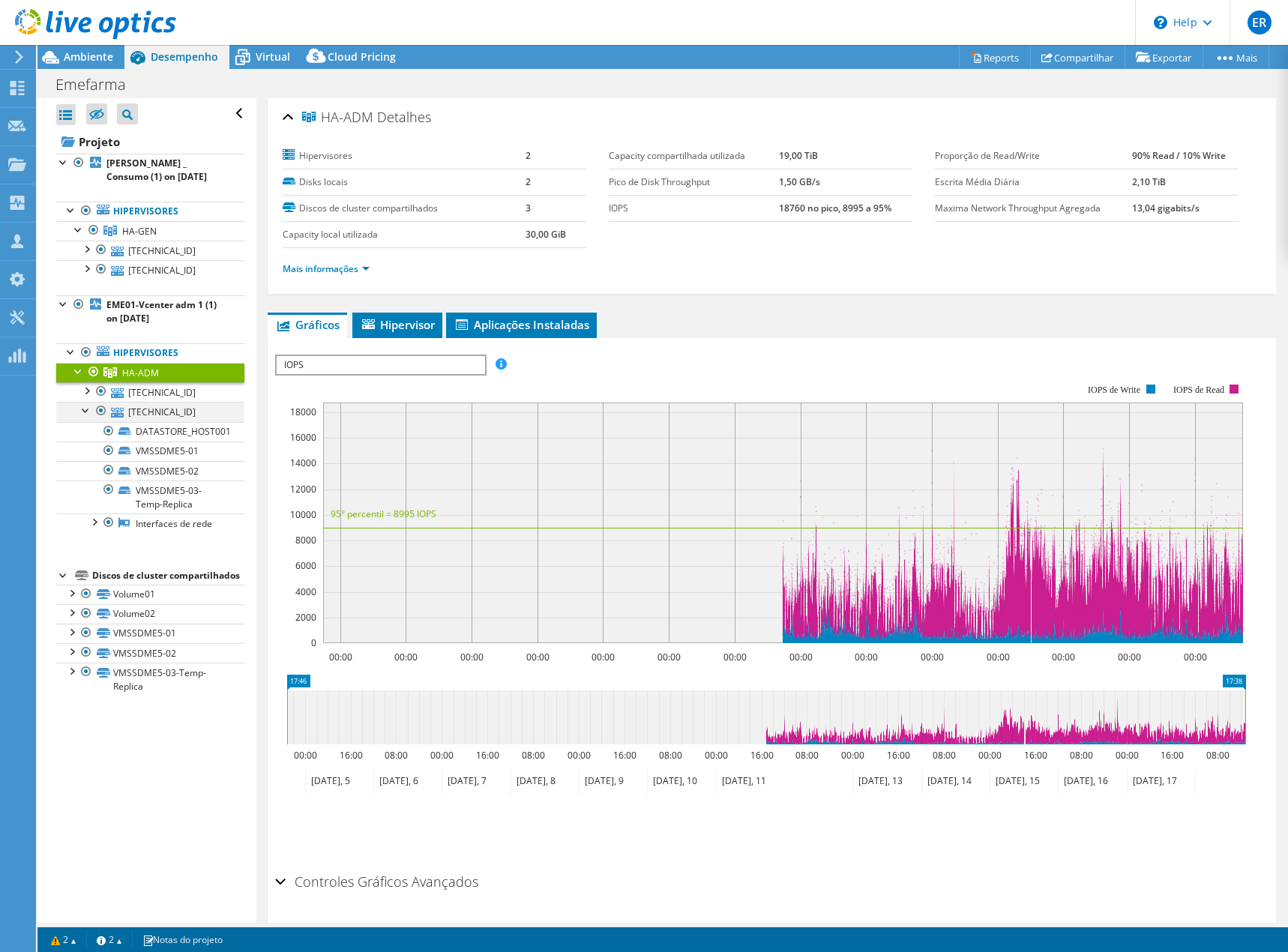
click at [81, 416] on div at bounding box center [86, 409] width 15 height 15
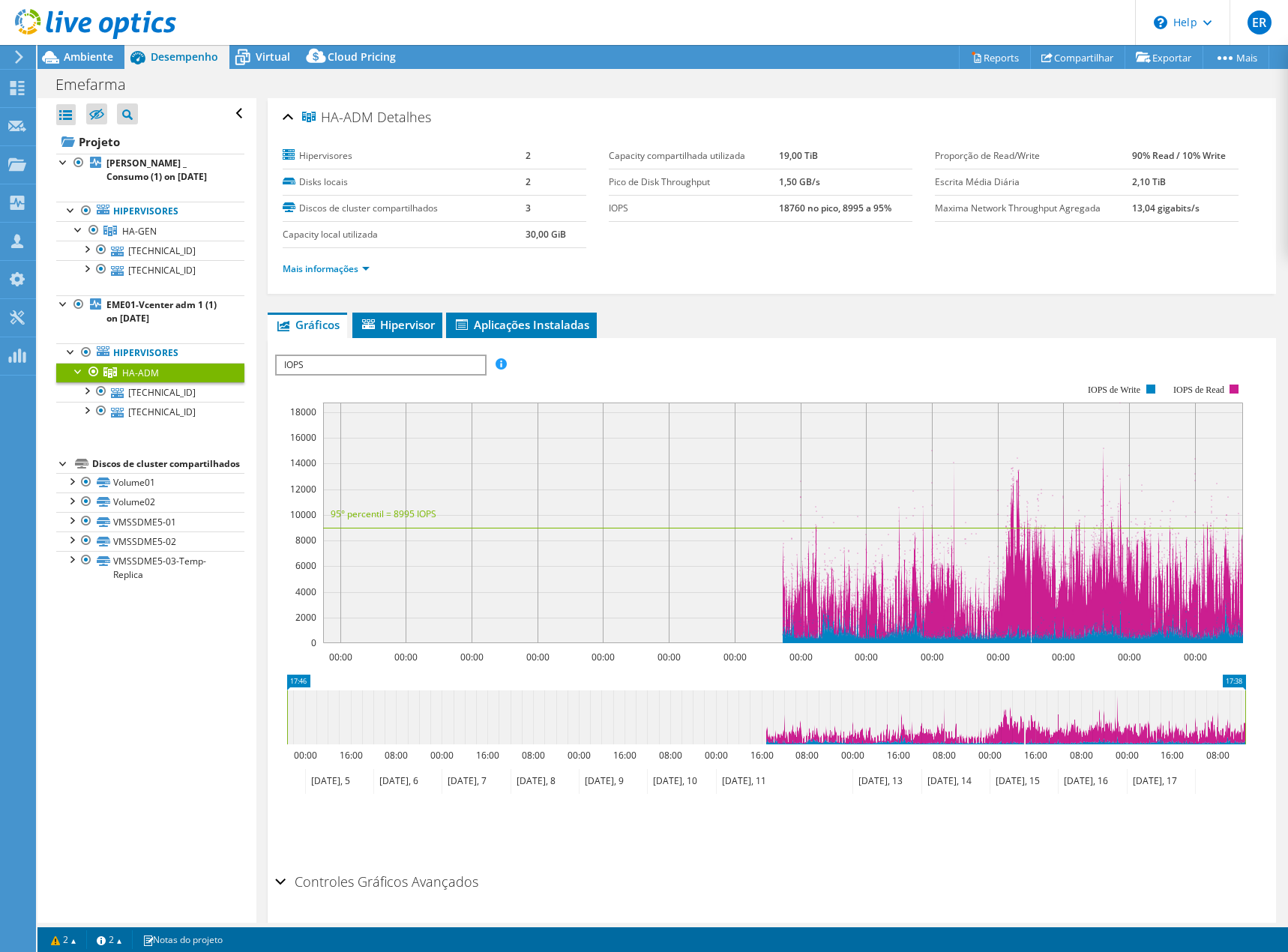
drag, startPoint x: 116, startPoint y: 465, endPoint x: 158, endPoint y: 465, distance: 42.0
click at [158, 465] on div "Discos de cluster compartilhados" at bounding box center [168, 464] width 153 height 18
click at [164, 464] on div "Discos de cluster compartilhados" at bounding box center [168, 464] width 153 height 18
click at [131, 493] on link "Volume01" at bounding box center [150, 482] width 189 height 19
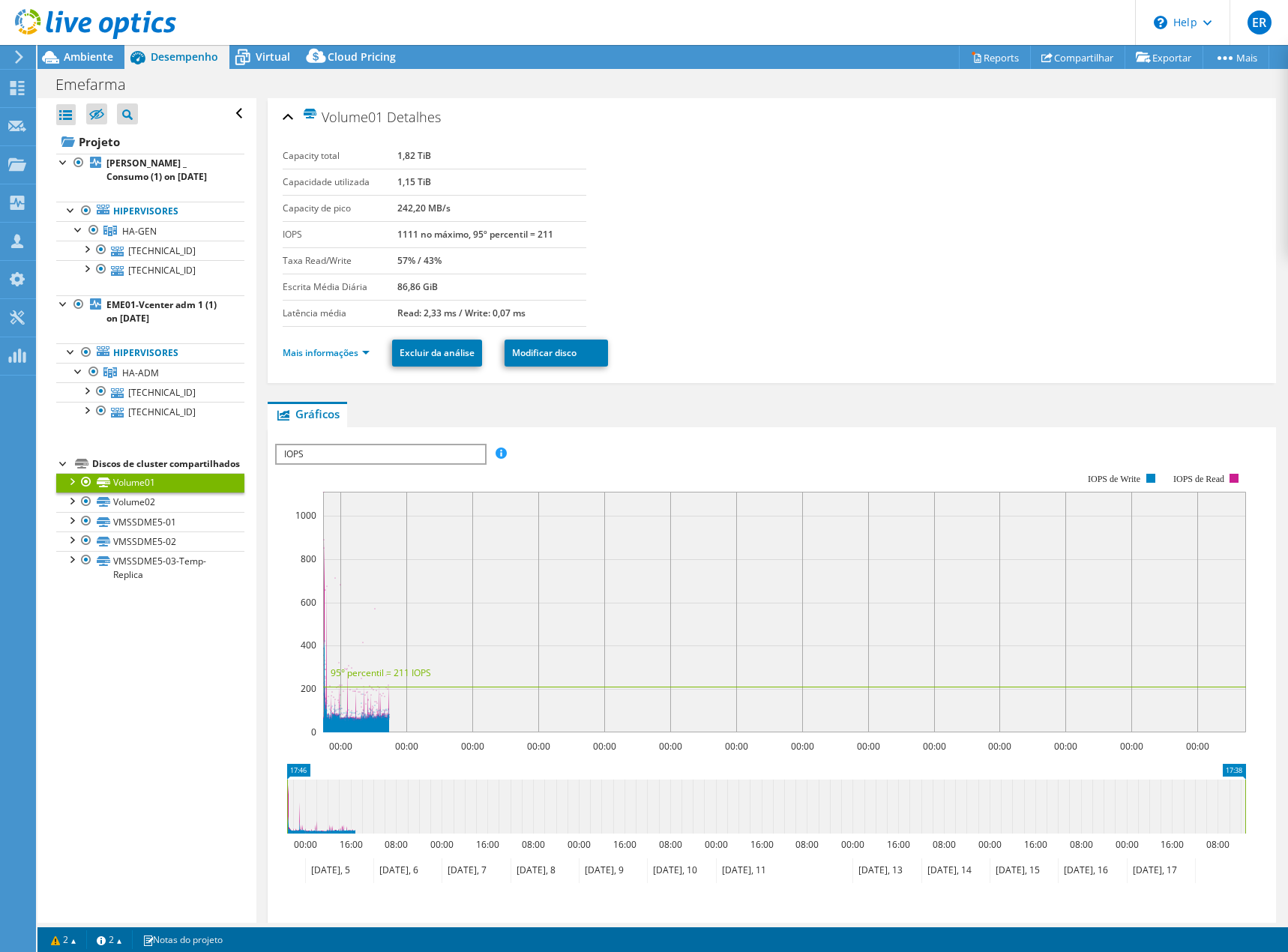
click at [74, 488] on div at bounding box center [71, 480] width 15 height 15
click at [71, 507] on div at bounding box center [71, 500] width 15 height 15
click at [74, 527] on div at bounding box center [71, 519] width 15 height 15
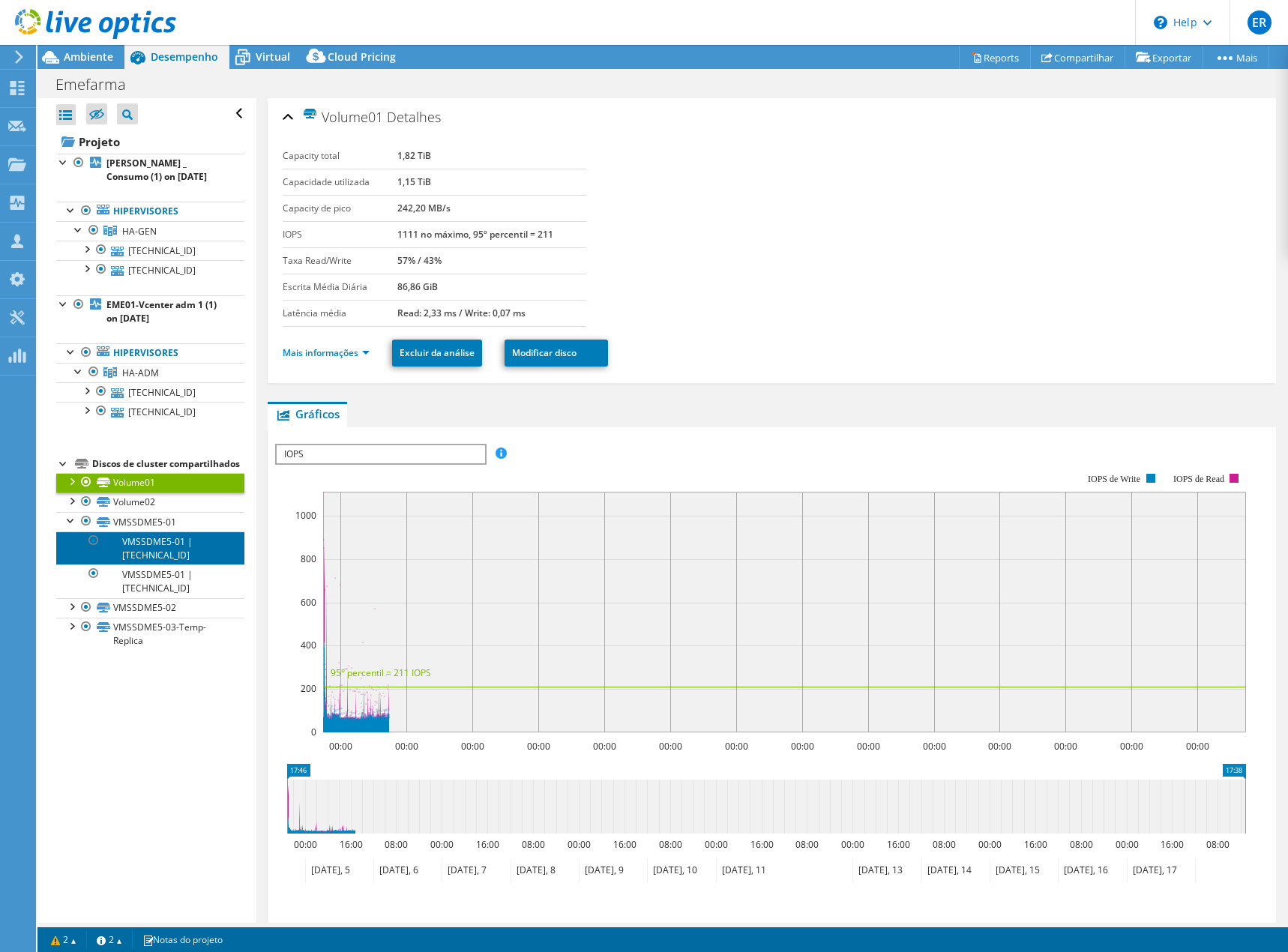
click at [153, 563] on link "VMSSDME5-01 | 192.29.1.42" at bounding box center [150, 547] width 189 height 33
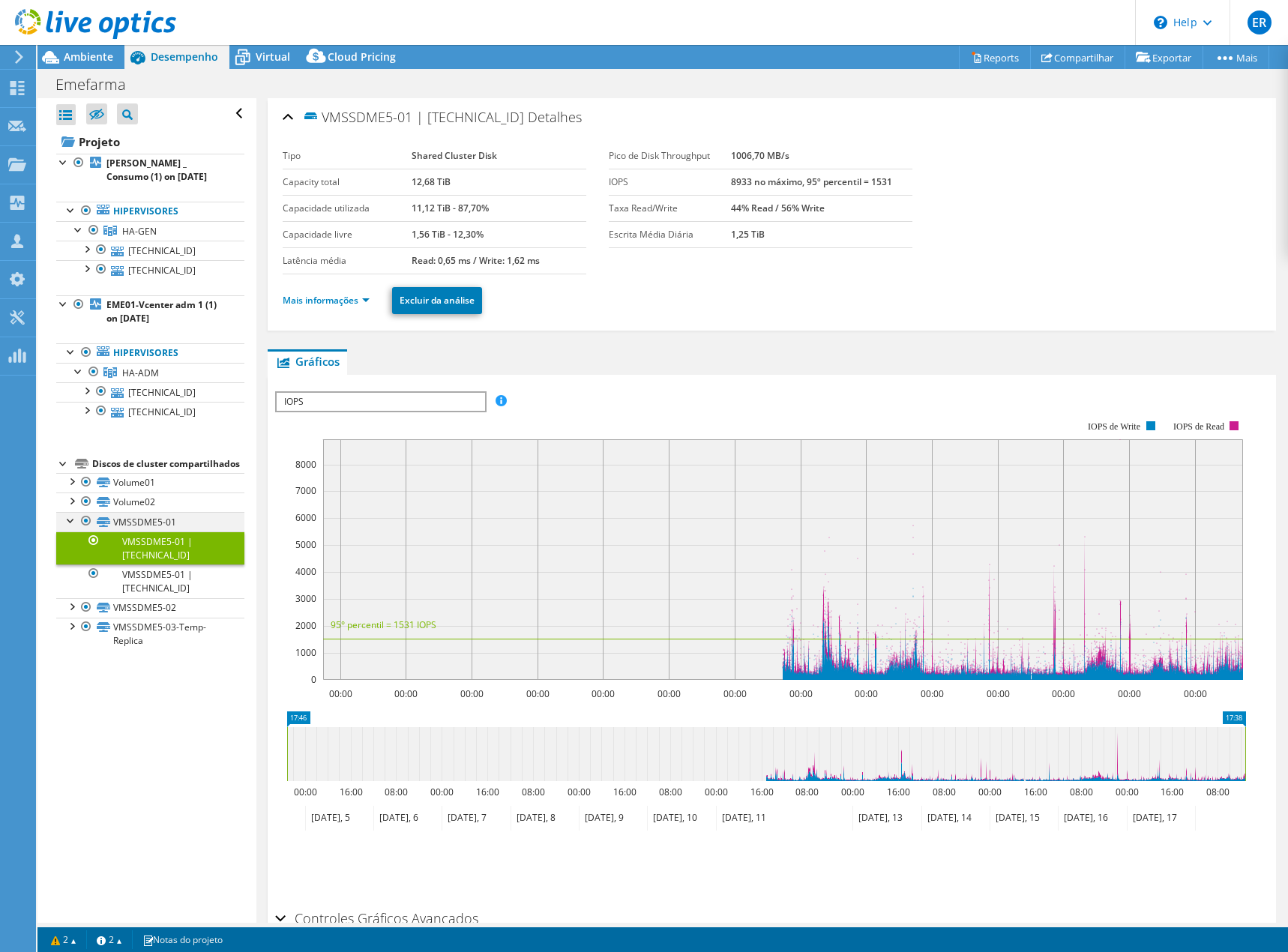
click at [68, 527] on div at bounding box center [71, 519] width 15 height 15
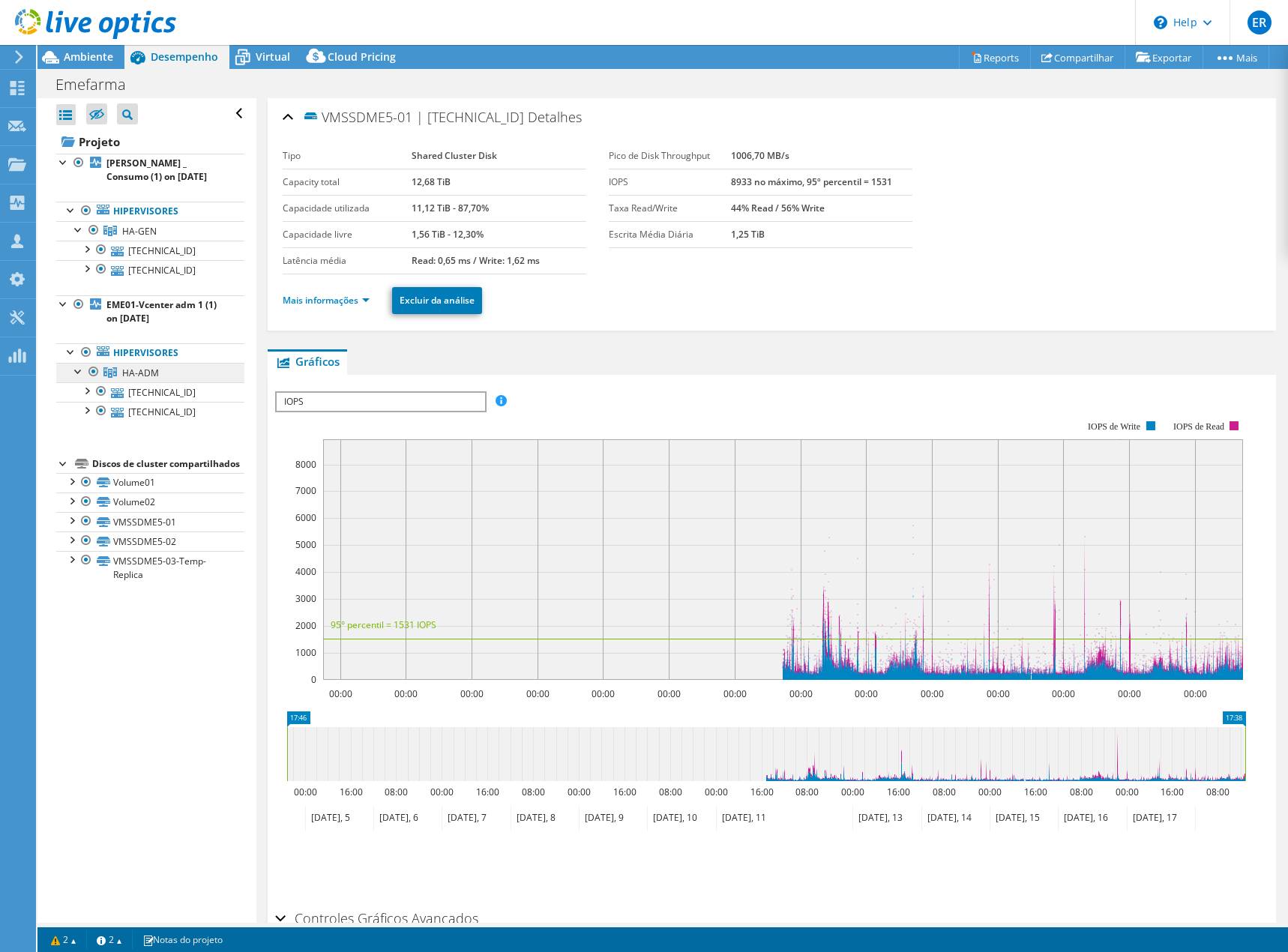
click at [150, 237] on span "HA-ADM" at bounding box center [139, 232] width 34 height 13
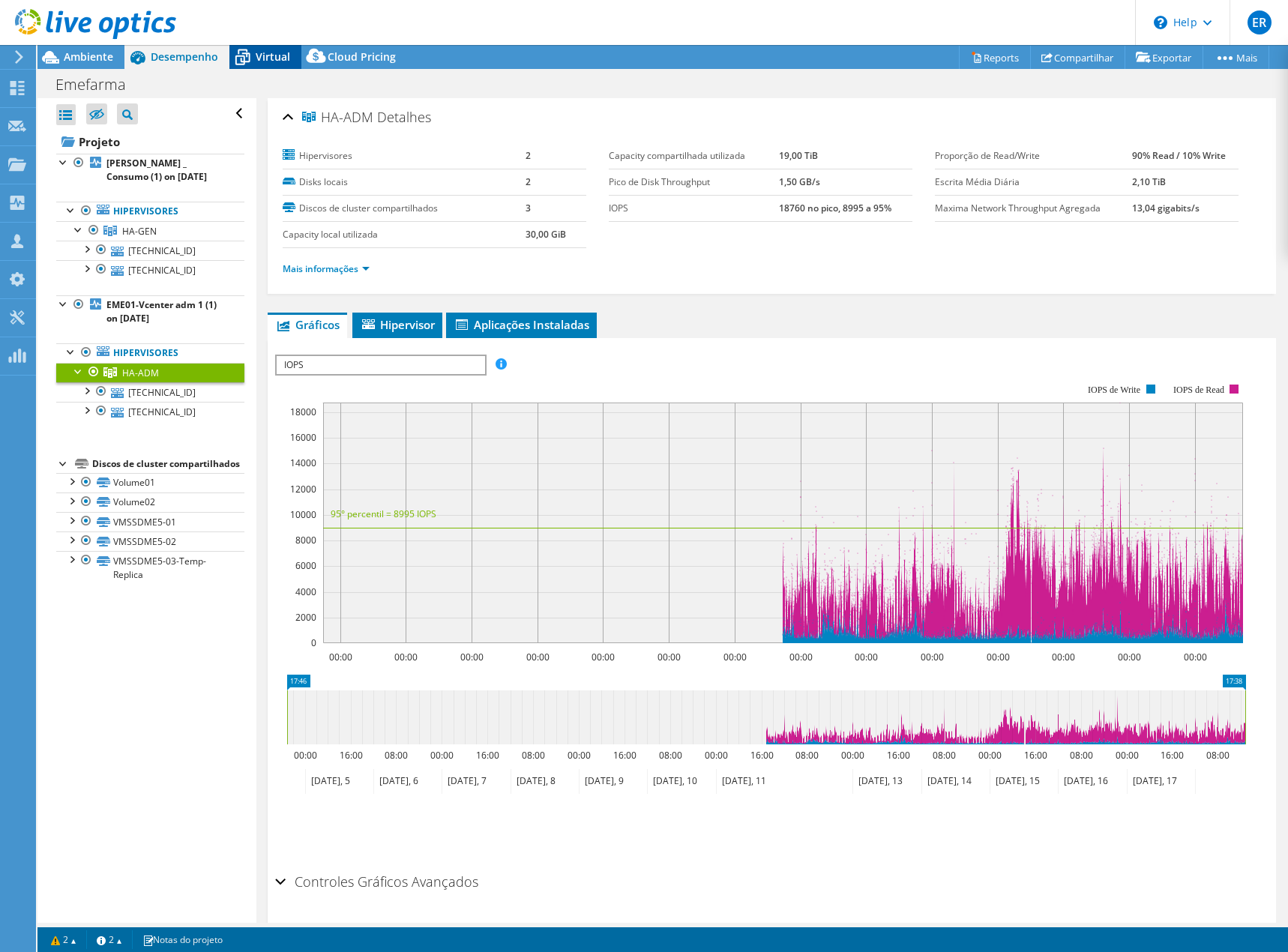
click at [261, 57] on span "Virtual" at bounding box center [272, 57] width 34 height 14
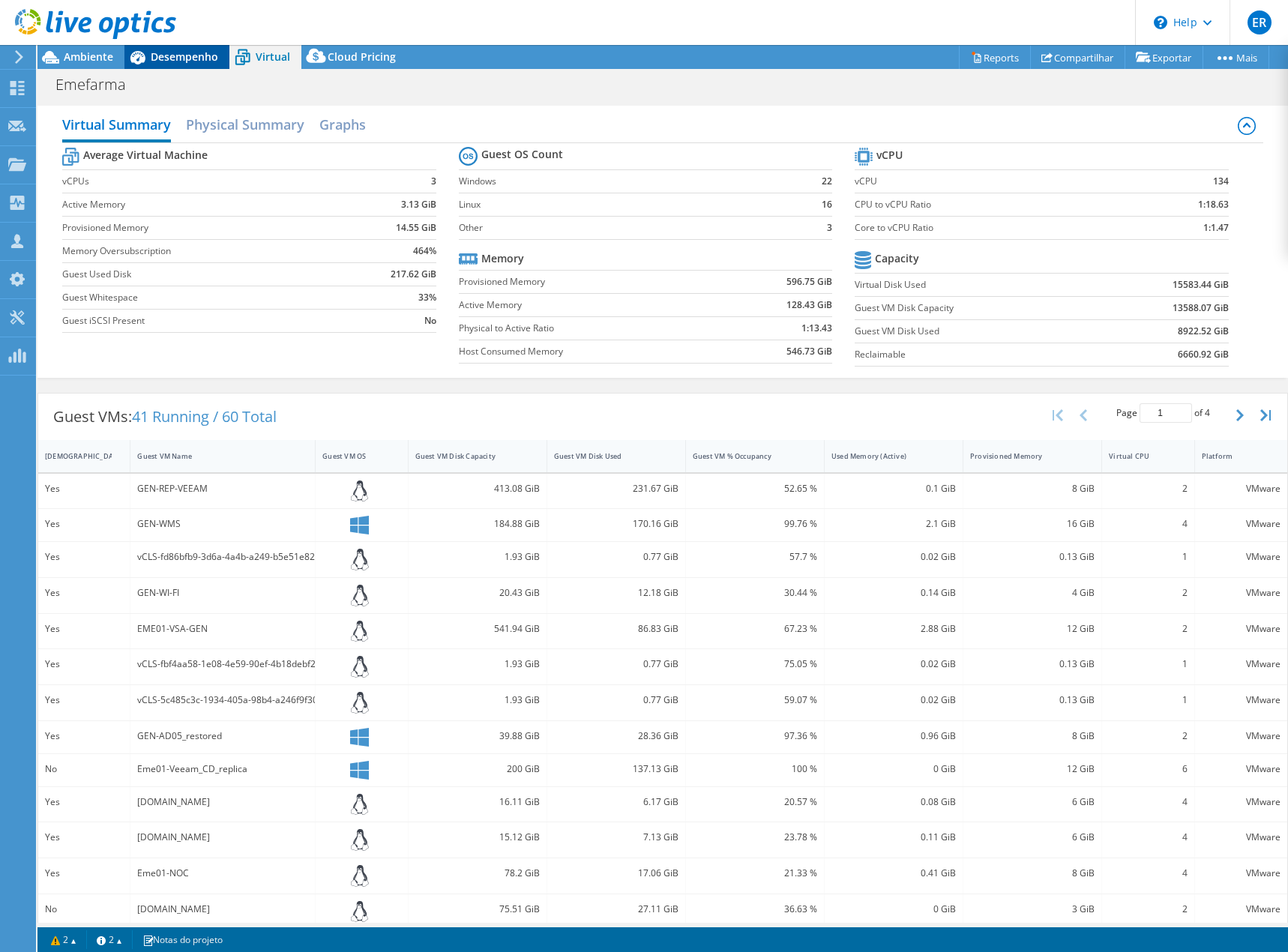
click at [166, 51] on span "Desempenho" at bounding box center [185, 57] width 67 height 14
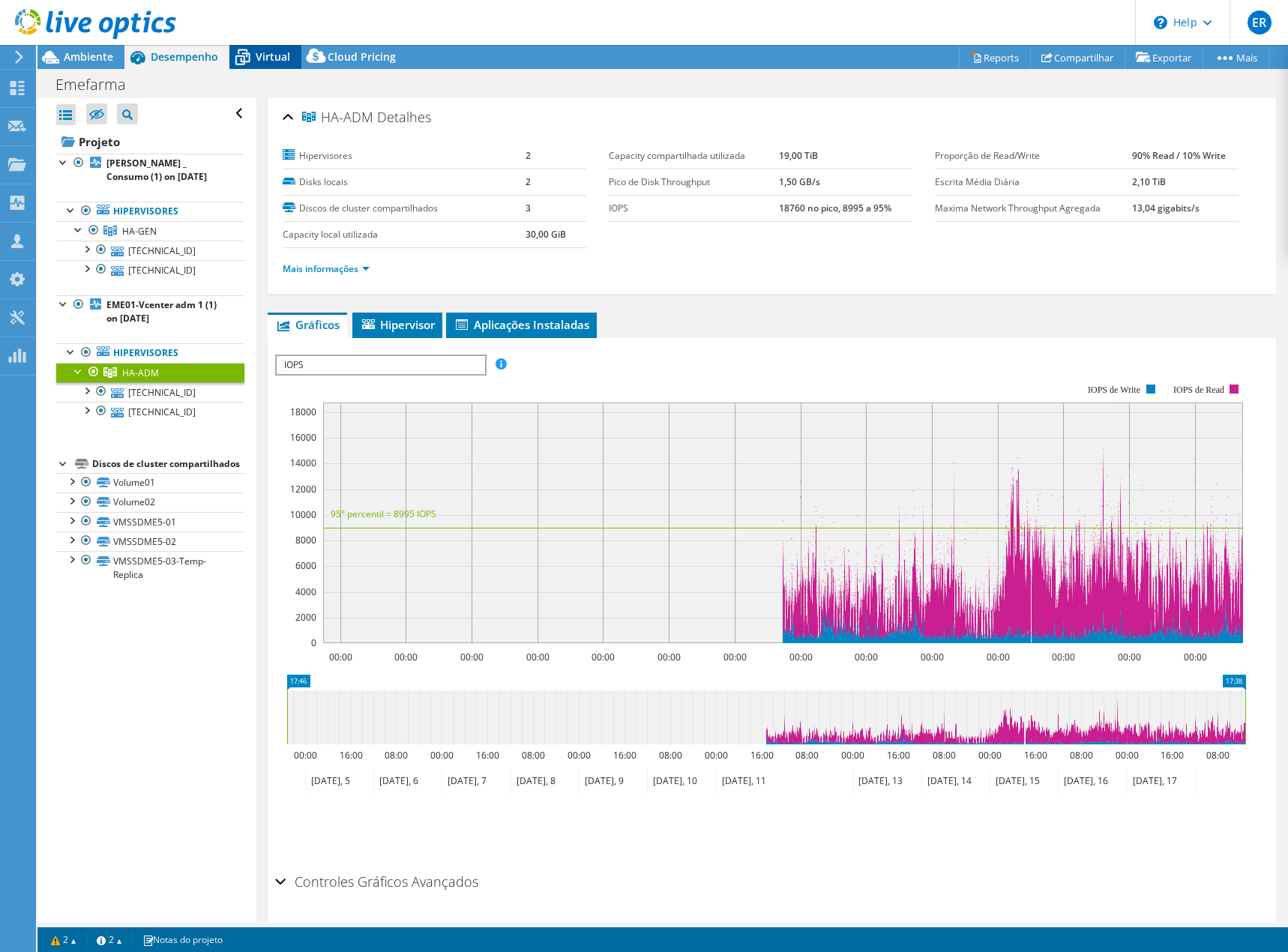
click at [255, 53] on icon at bounding box center [242, 57] width 26 height 26
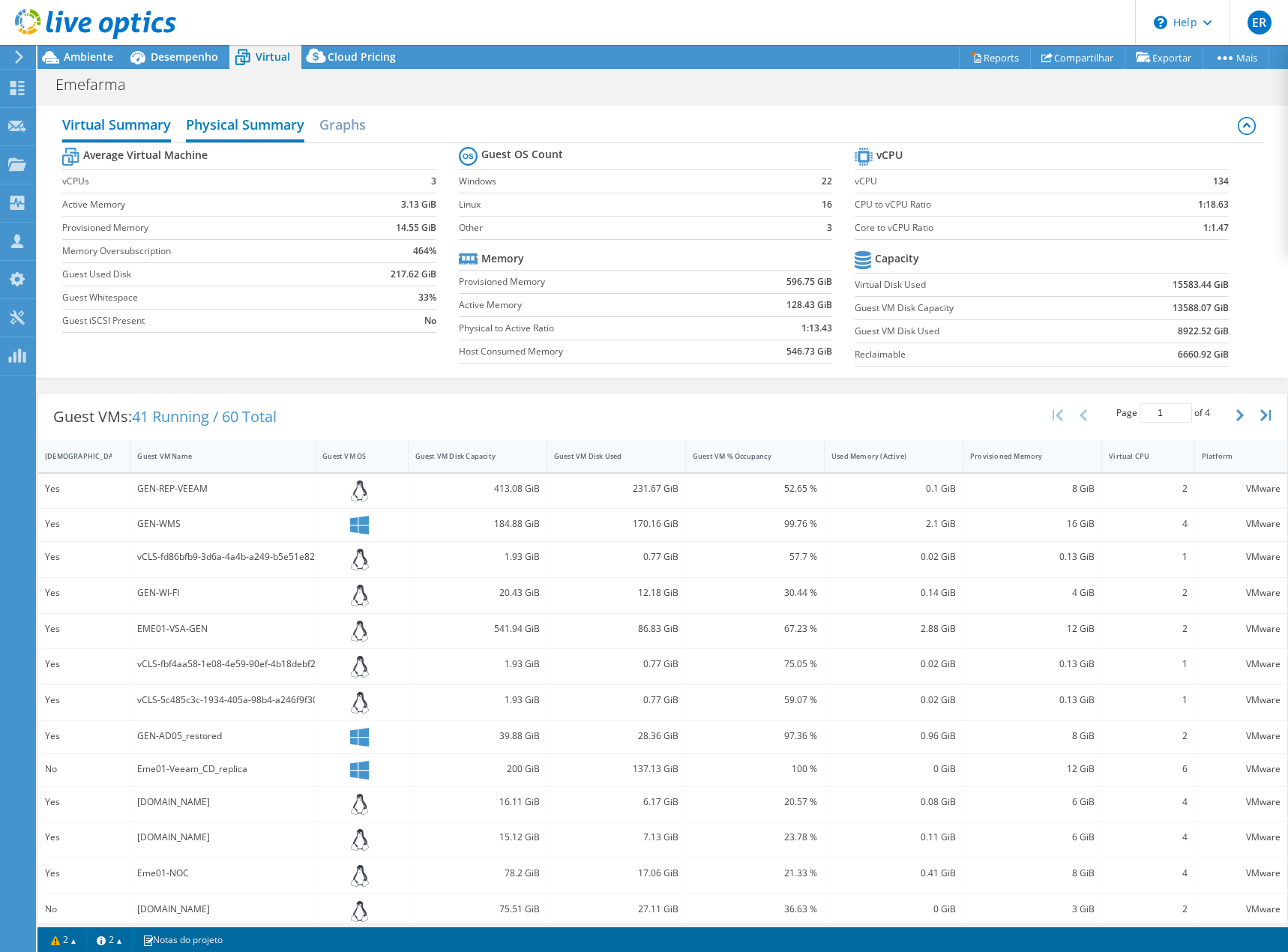
click at [228, 122] on h2 "Physical Summary" at bounding box center [245, 125] width 118 height 33
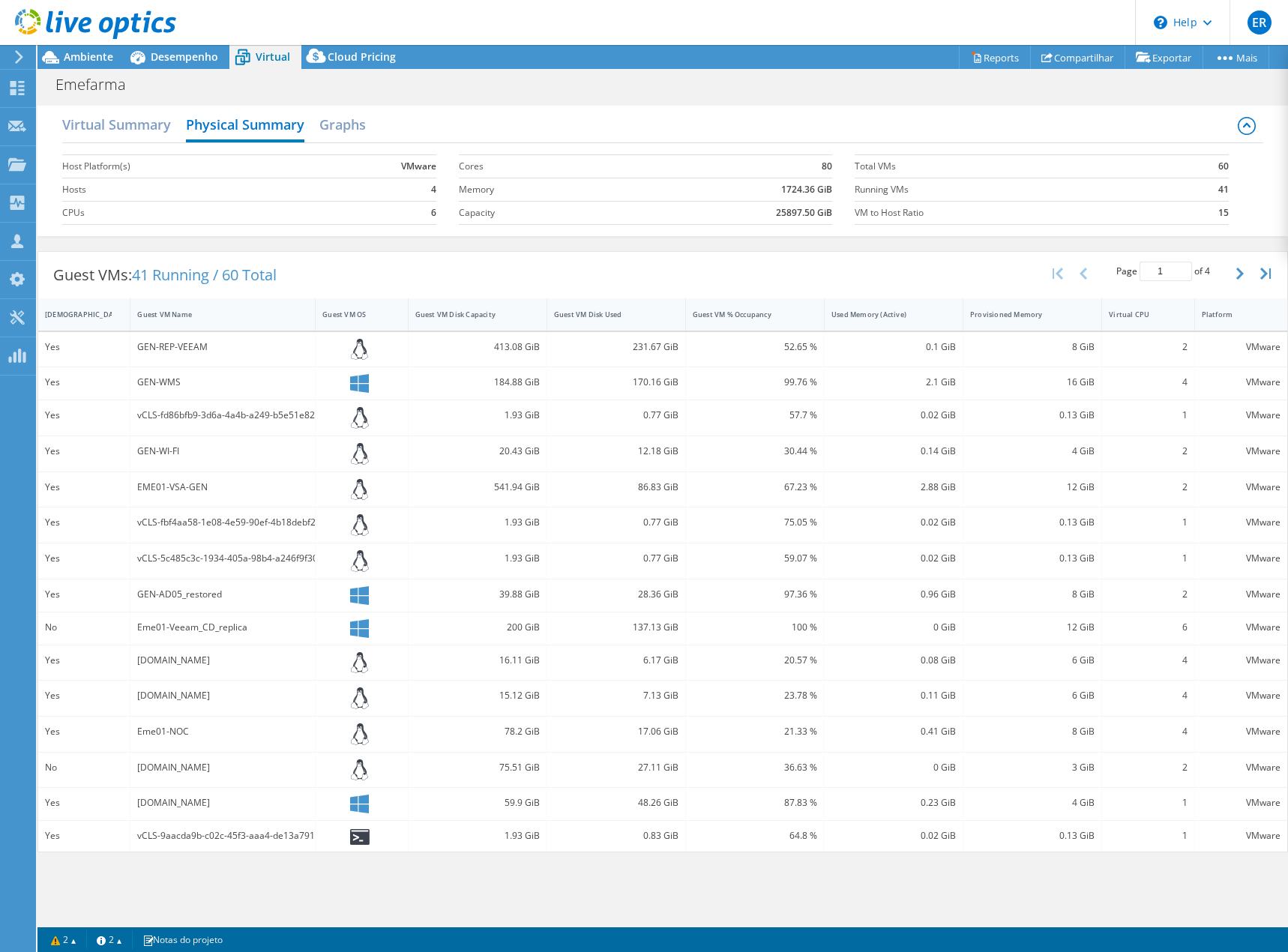
click at [224, 519] on div "vCLS-fbf4aa58-1e08-4e59-90ef-4b18debf2a91" at bounding box center [223, 522] width 171 height 17
click at [185, 549] on div "vCLS-5c485c3c-1934-405a-98b4-a246f9f30291" at bounding box center [223, 561] width 185 height 35
click at [97, 549] on div "Yes" at bounding box center [84, 561] width 92 height 35
click at [363, 566] on icon at bounding box center [360, 561] width 18 height 22
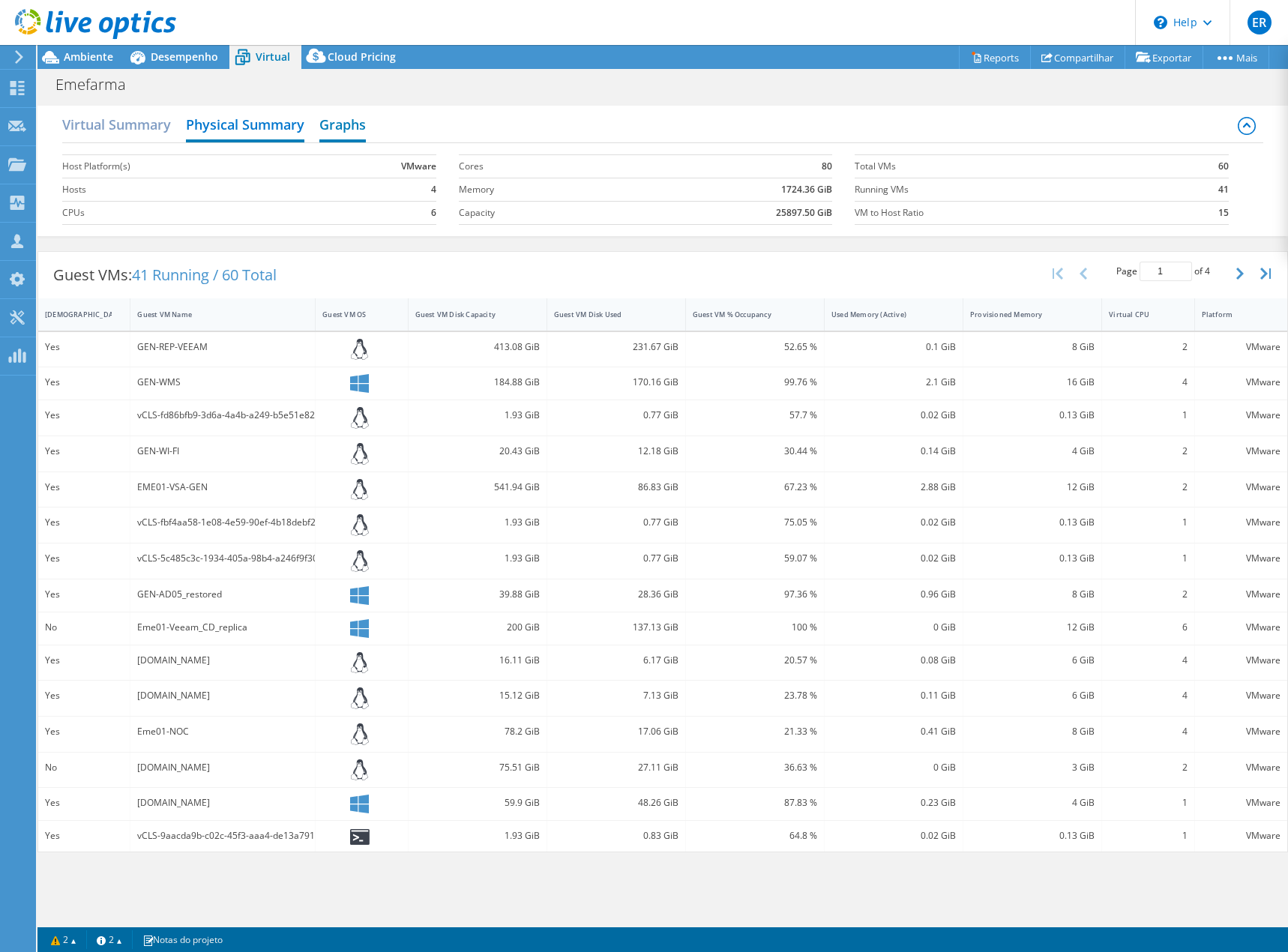
click at [348, 129] on h2 "Graphs" at bounding box center [343, 125] width 46 height 33
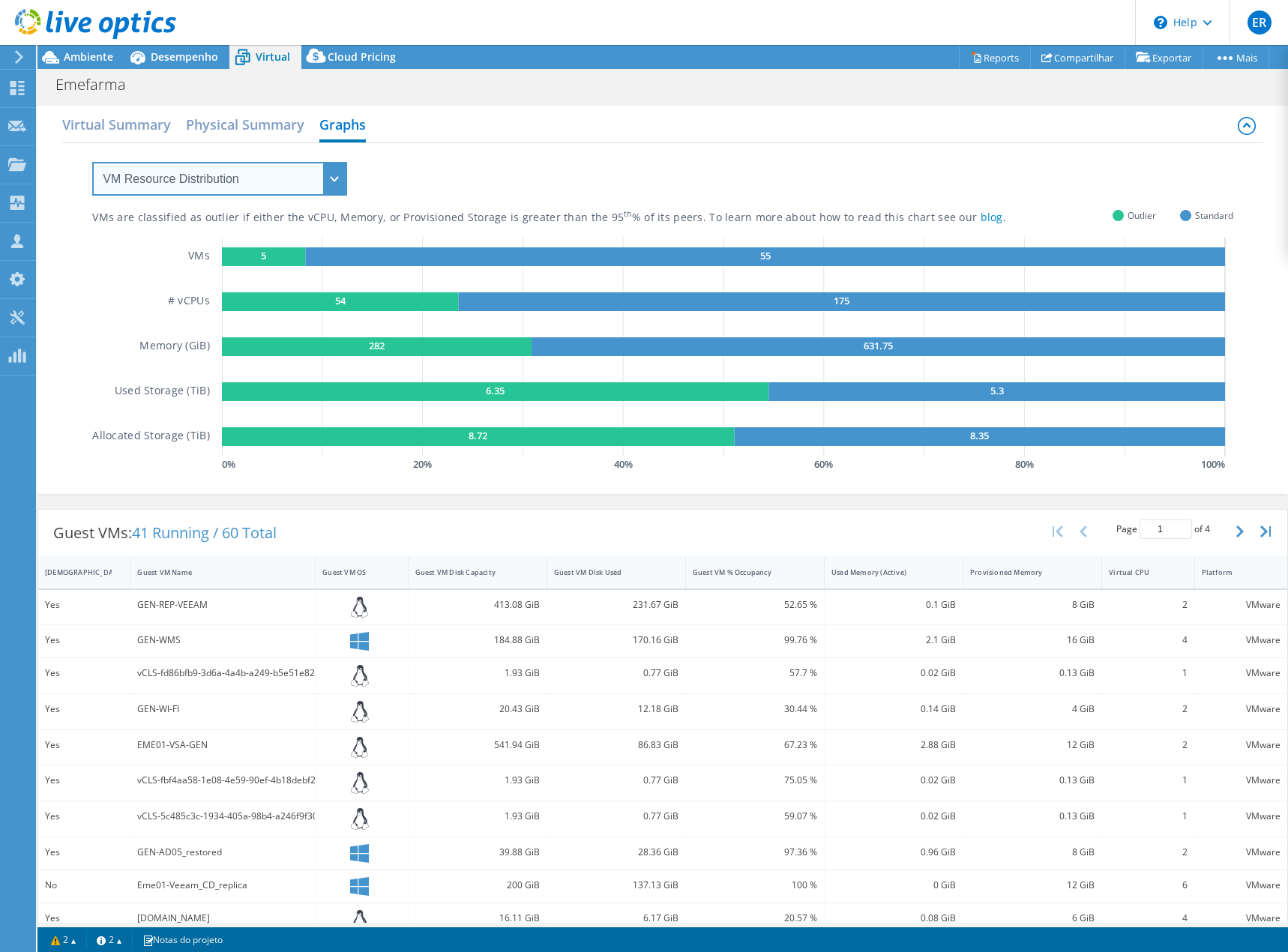
click at [232, 188] on select "VM Resource Distribution Provisioning Contrast Over Provisioning" at bounding box center [219, 179] width 255 height 34
click at [237, 177] on select "VM Resource Distribution Provisioning Contrast Over Provisioning" at bounding box center [219, 179] width 255 height 34
click at [122, 113] on h2 "Virtual Summary" at bounding box center [117, 125] width 109 height 33
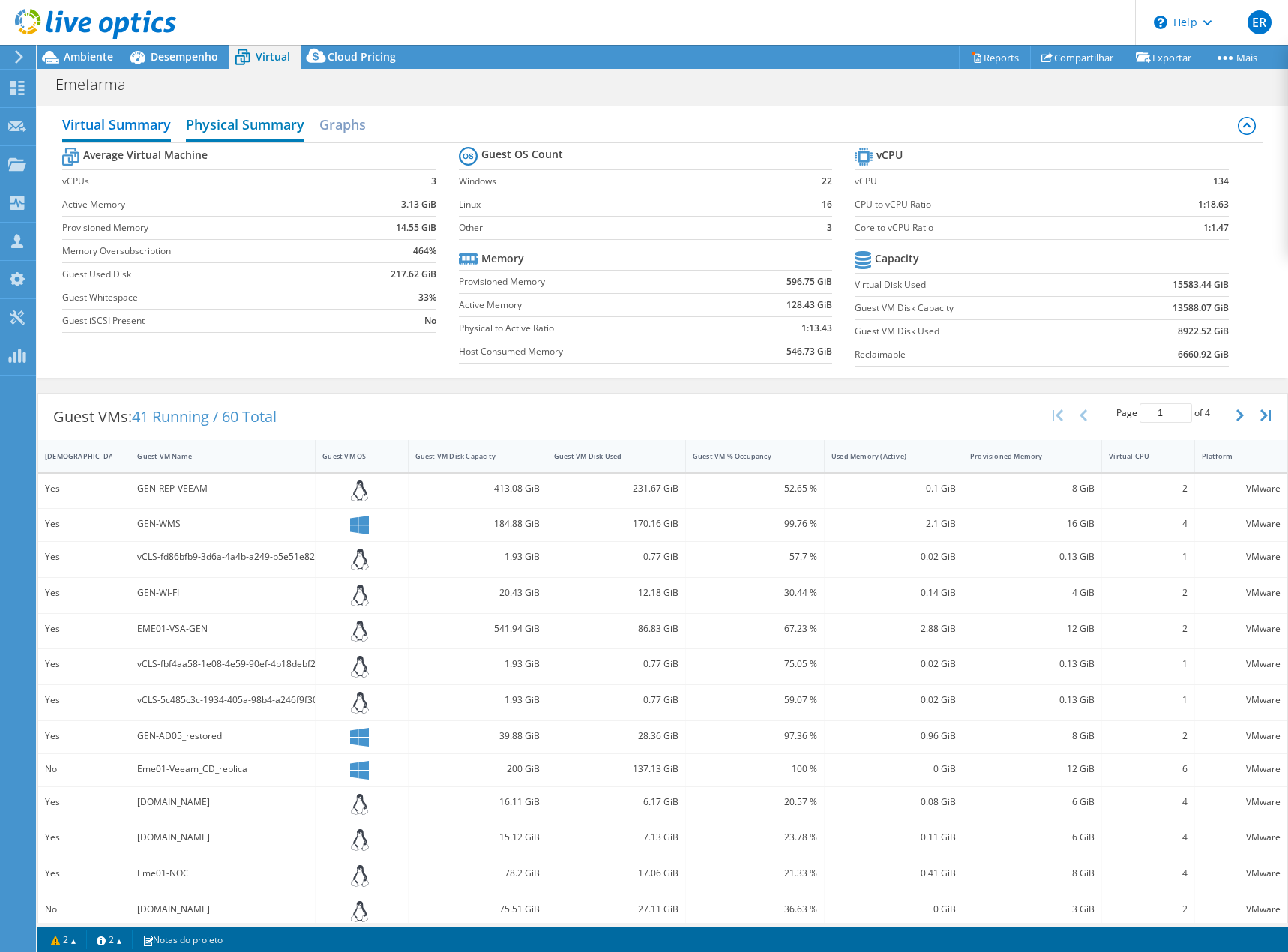
click at [256, 121] on h2 "Physical Summary" at bounding box center [245, 125] width 118 height 33
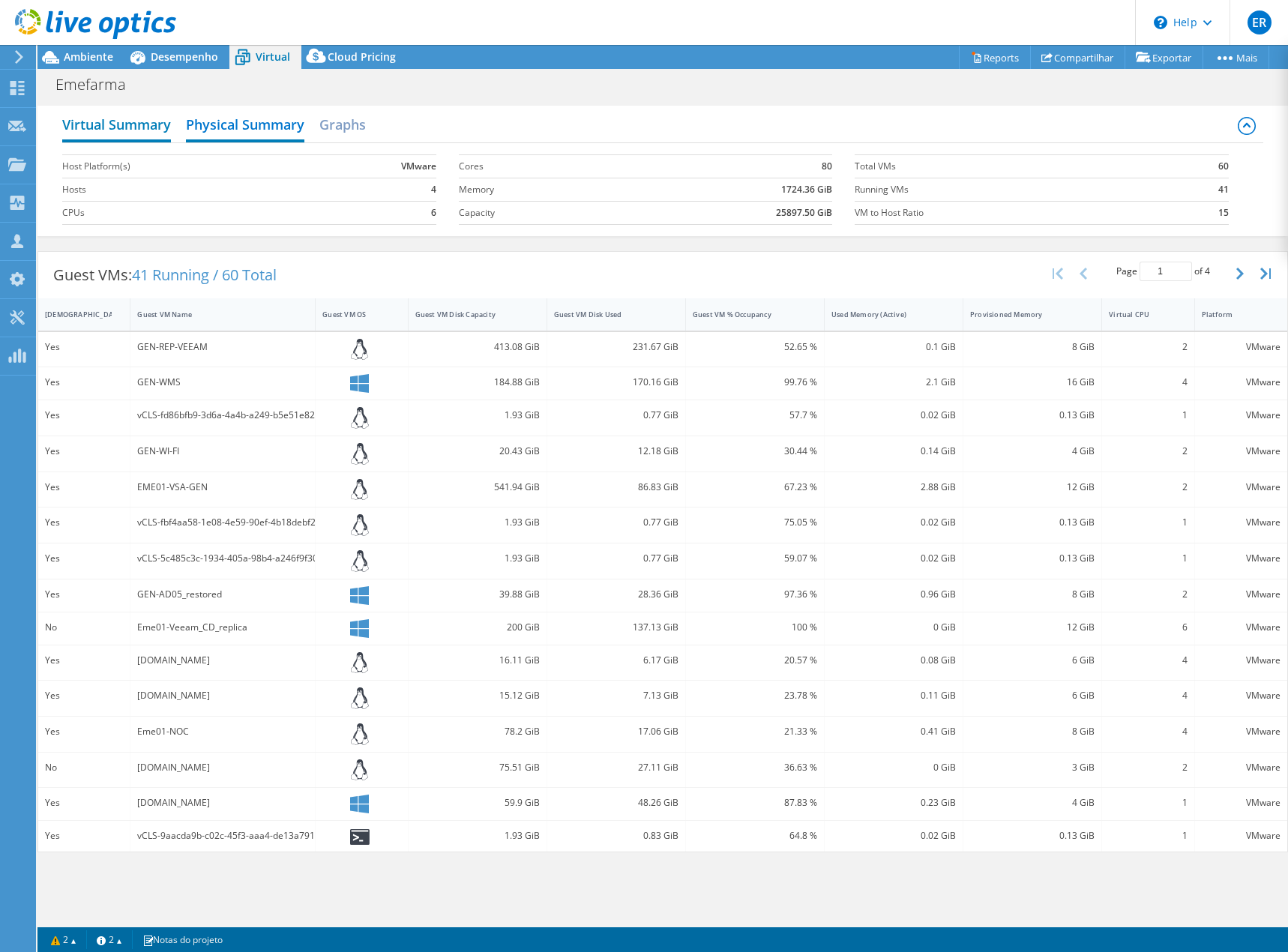
click at [135, 121] on h2 "Virtual Summary" at bounding box center [117, 125] width 109 height 33
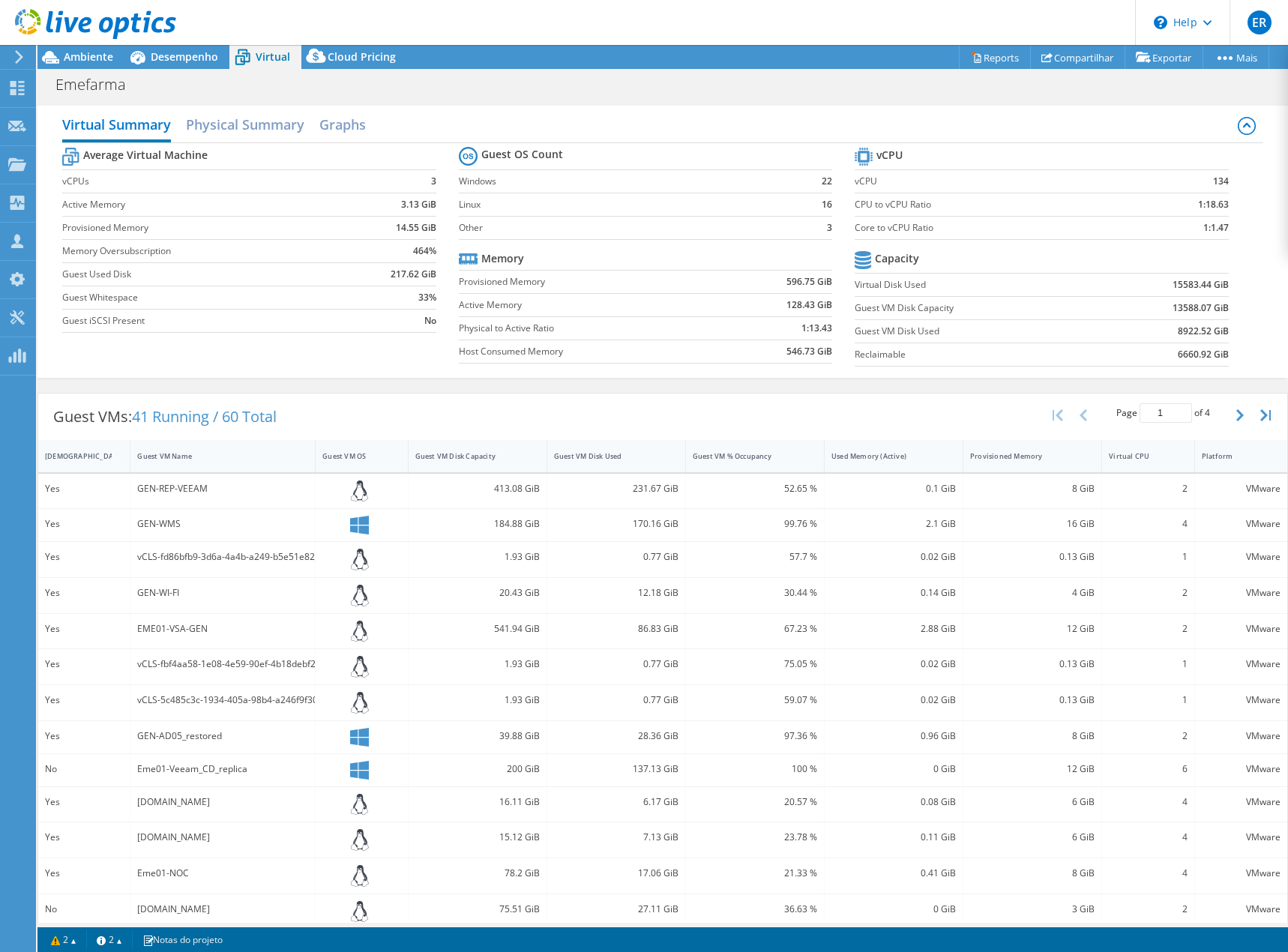
click at [163, 494] on div "GEN-REP-VEEAM" at bounding box center [223, 489] width 171 height 17
click at [153, 495] on div at bounding box center [153, 495] width 0 height 0
click at [163, 494] on div "GEN-REP-VEEAM" at bounding box center [223, 489] width 171 height 17
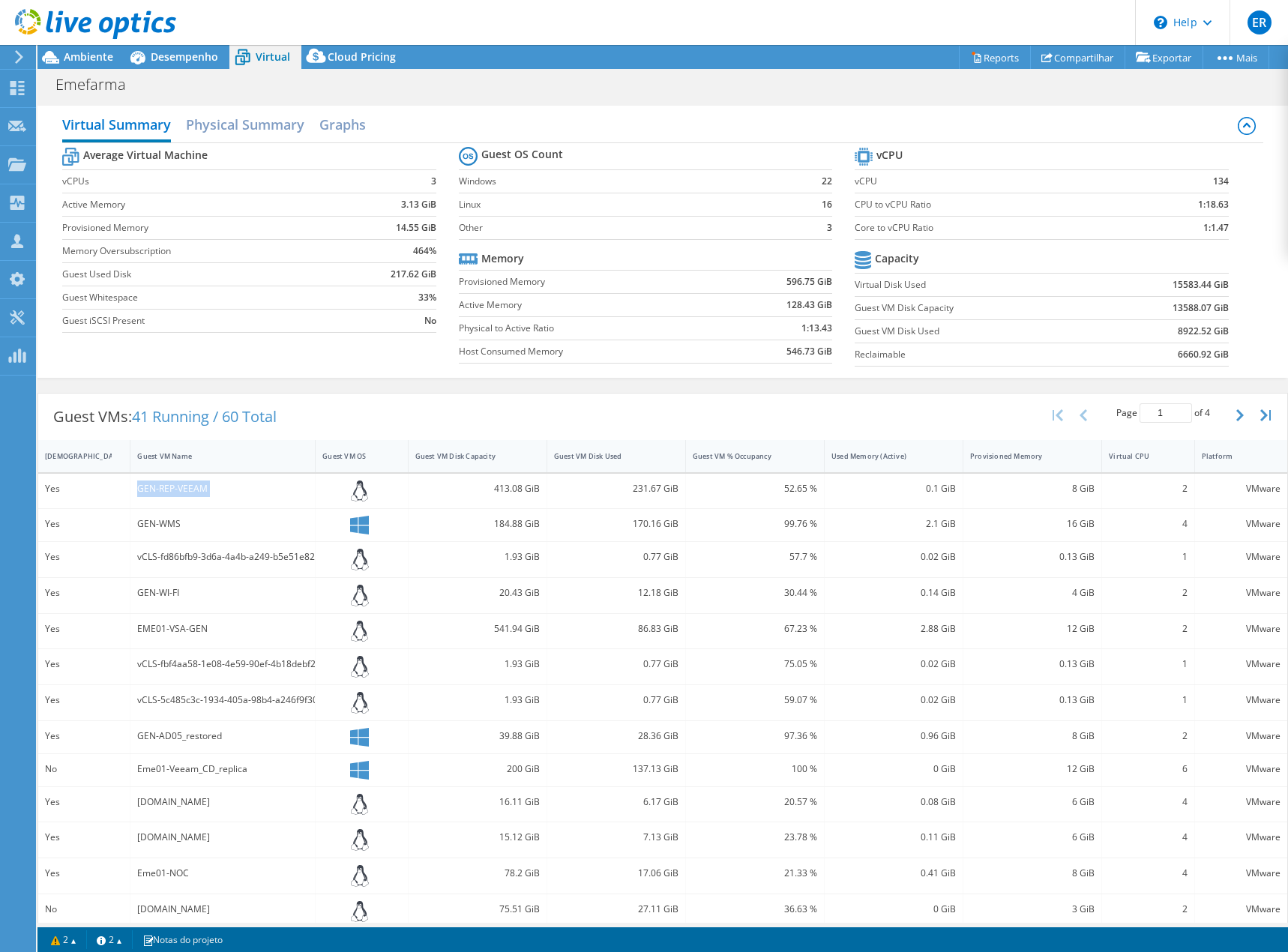
click at [171, 498] on div "GEN-REP-VEEAM" at bounding box center [223, 491] width 185 height 35
click at [180, 497] on div "GEN-REP-VEEAM" at bounding box center [223, 491] width 185 height 35
click at [181, 495] on div "GEN-REP-VEEAM" at bounding box center [223, 489] width 171 height 17
click at [927, 119] on div "Virtual Summary Physical Summary Graphs" at bounding box center [662, 126] width 1200 height 34
click at [86, 55] on span "Ambiente" at bounding box center [89, 57] width 50 height 14
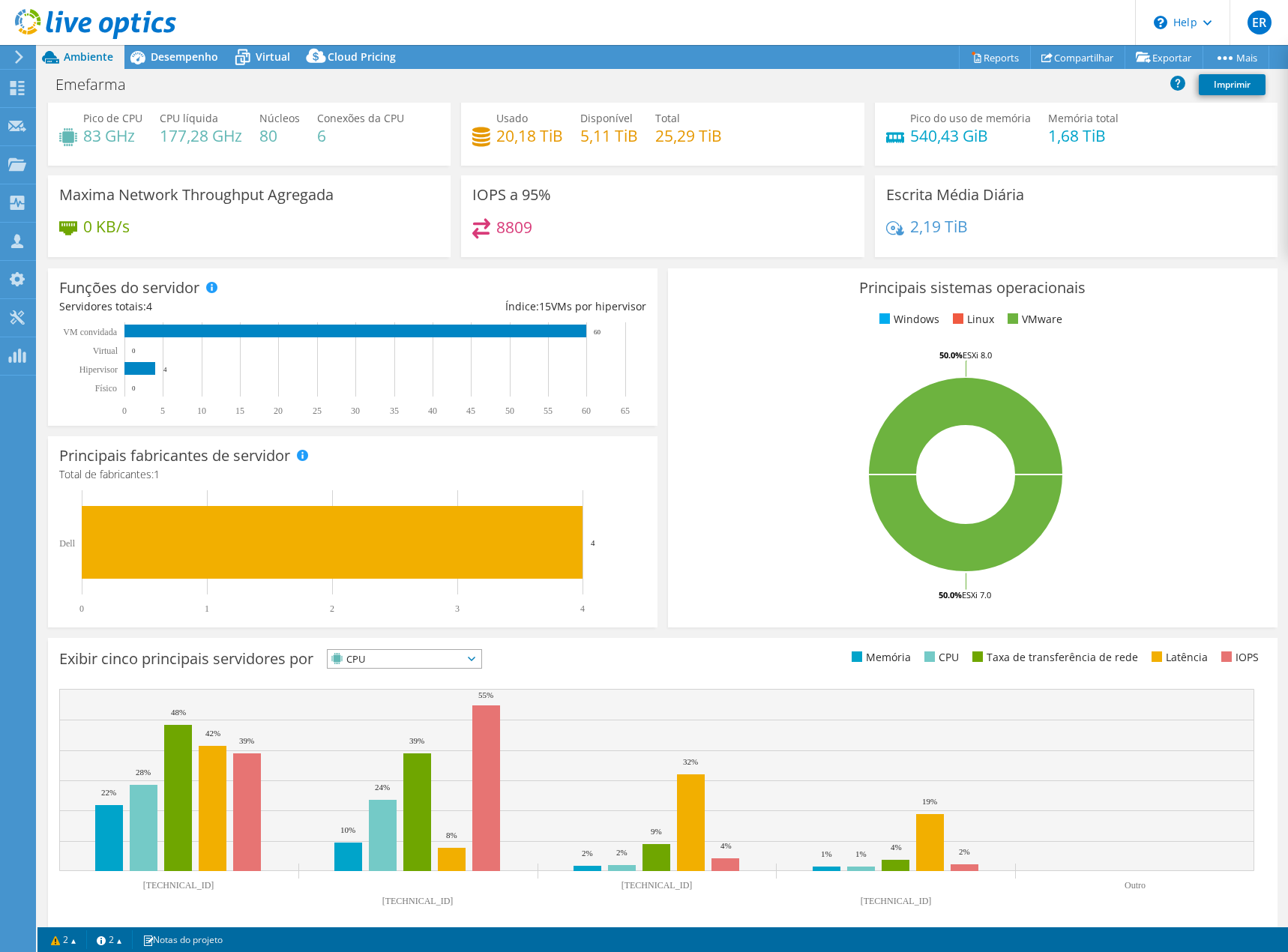
scroll to position [49, 0]
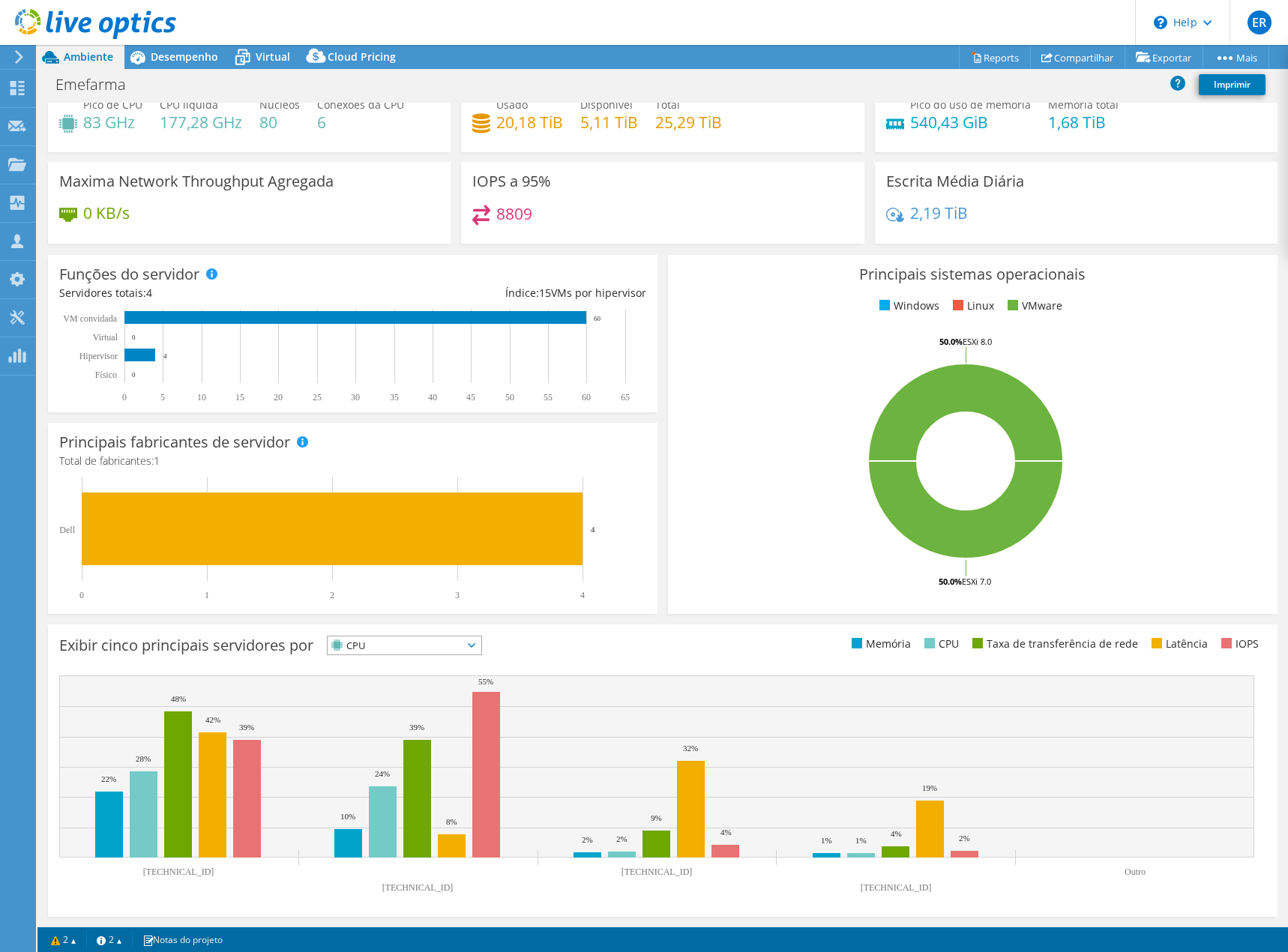
click at [481, 641] on span "CPU" at bounding box center [404, 645] width 153 height 18
click at [629, 639] on div "Exibir cinco principais servidores por CPU IOPS" at bounding box center [360, 648] width 603 height 25
click at [19, 354] on use at bounding box center [17, 355] width 18 height 14
click at [166, 50] on span "Desempenho" at bounding box center [185, 57] width 67 height 14
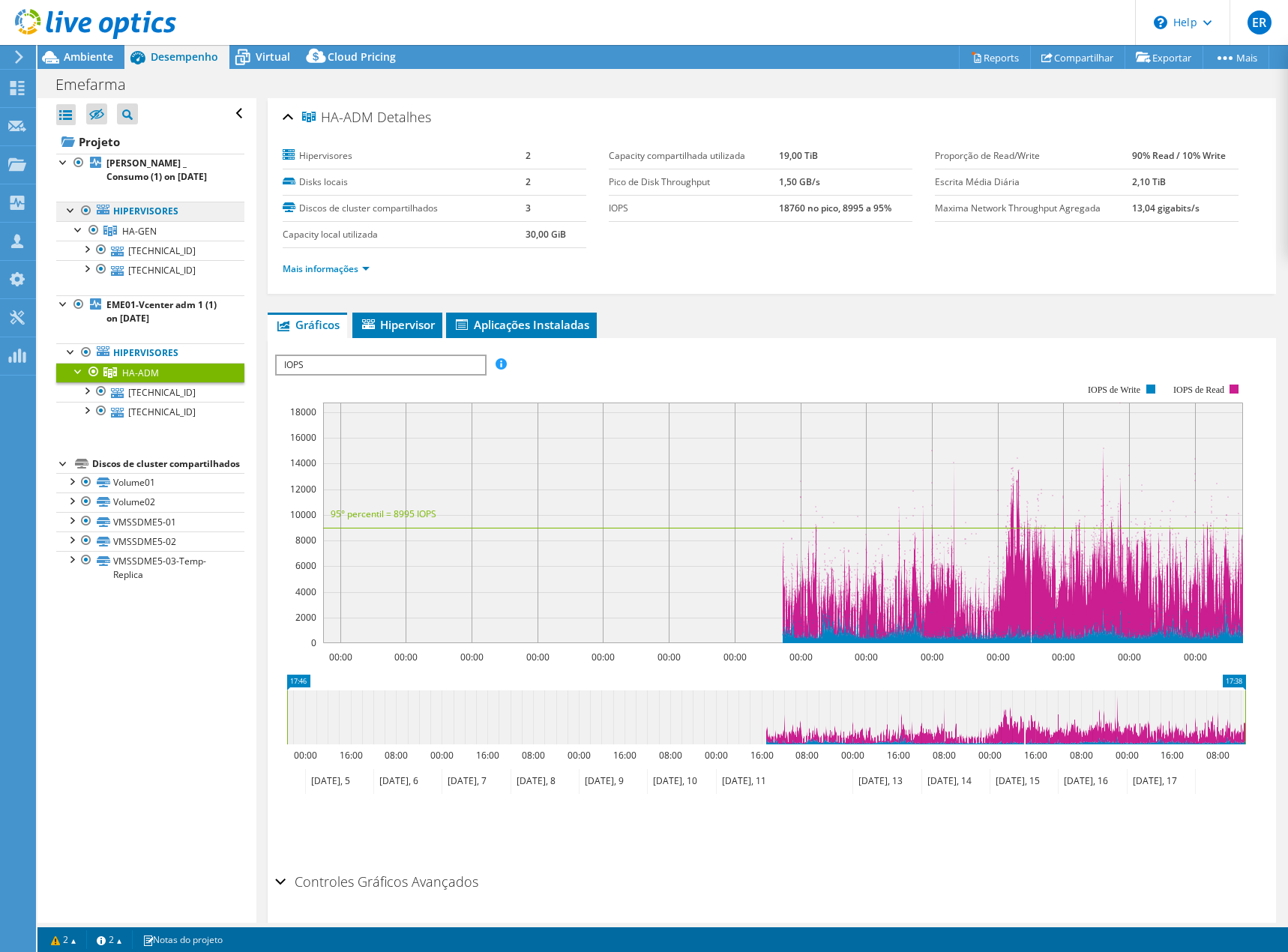
click at [142, 213] on link "Hipervisores" at bounding box center [150, 211] width 189 height 19
drag, startPoint x: 174, startPoint y: 214, endPoint x: 161, endPoint y: 213, distance: 13.0
click at [161, 213] on link "Hipervisores" at bounding box center [150, 211] width 189 height 19
drag, startPoint x: 138, startPoint y: 216, endPoint x: 91, endPoint y: 212, distance: 47.2
click at [91, 212] on div at bounding box center [86, 210] width 15 height 18
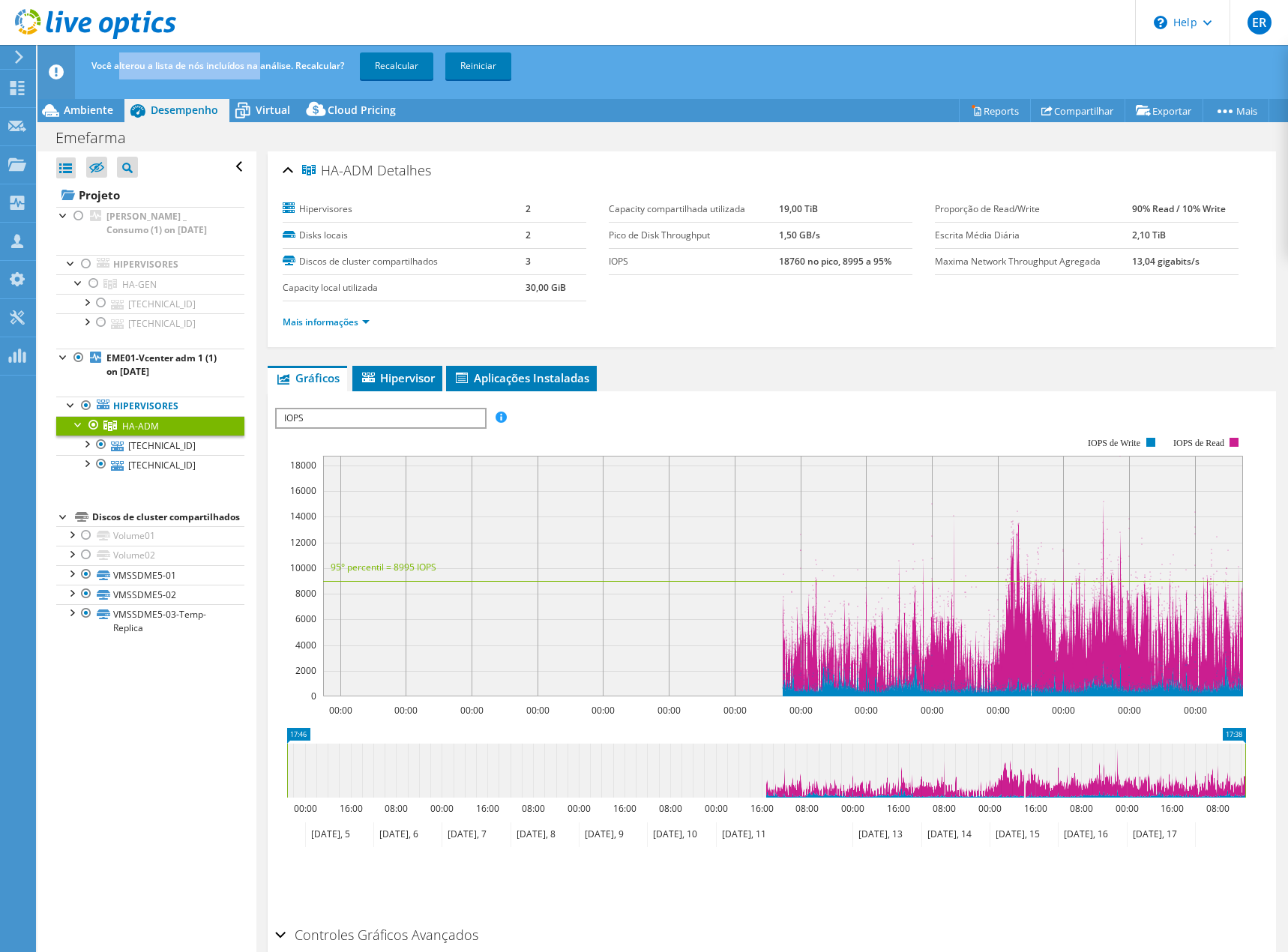
drag, startPoint x: 121, startPoint y: 64, endPoint x: 276, endPoint y: 61, distance: 155.0
click at [265, 62] on span "Você alterou a lista de nós incluídos na análise. Recalcular?" at bounding box center [217, 65] width 252 height 13
click at [276, 61] on span "Você alterou a lista de nós incluídos na análise. Recalcular?" at bounding box center [217, 65] width 252 height 13
click at [399, 64] on link "Recalcular" at bounding box center [396, 66] width 74 height 27
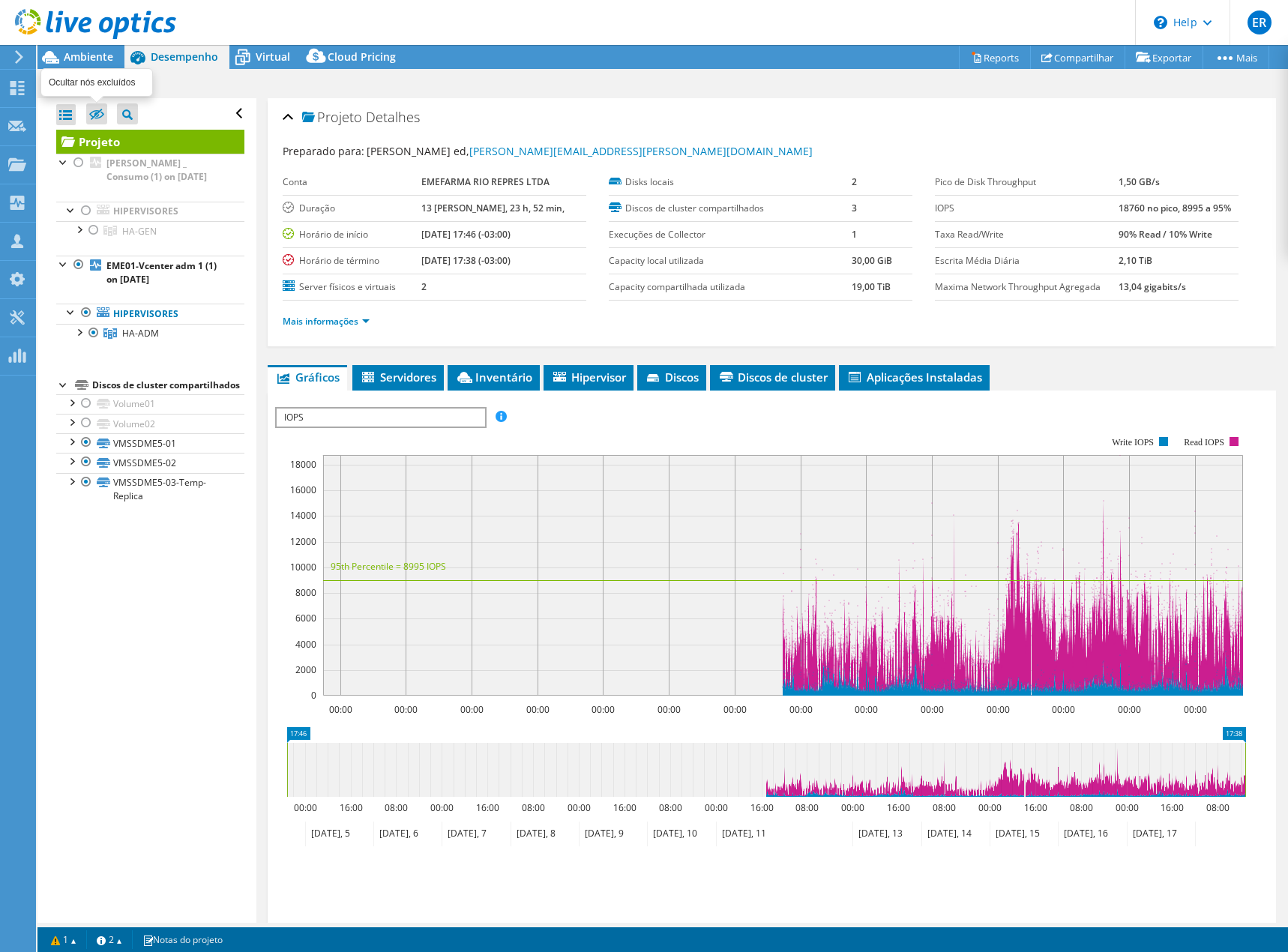
click at [93, 111] on icon at bounding box center [97, 114] width 15 height 11
click at [0, 0] on input "checkbox" at bounding box center [0, 0] width 0 height 0
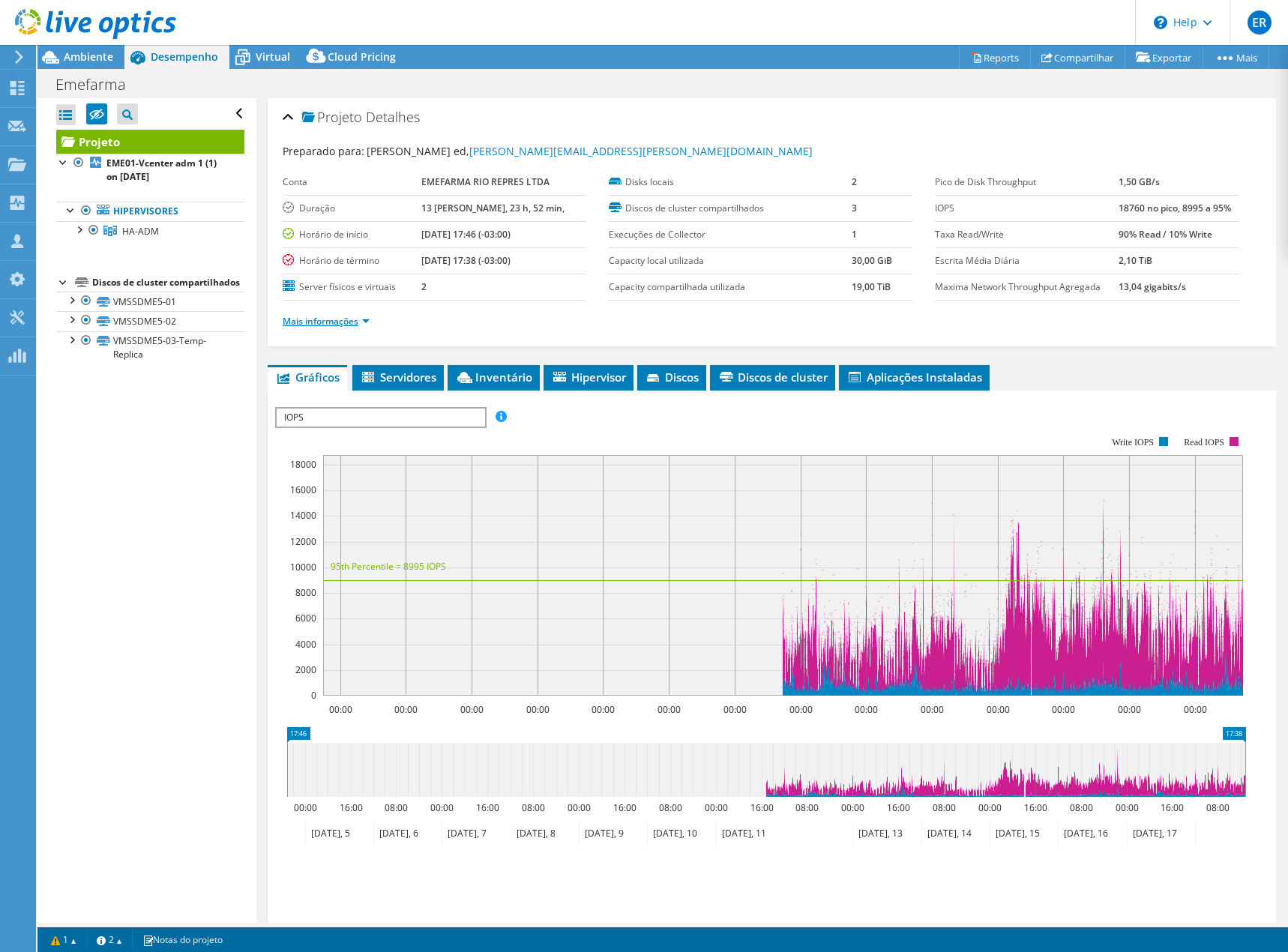
click at [367, 322] on link "Mais informações" at bounding box center [326, 321] width 87 height 13
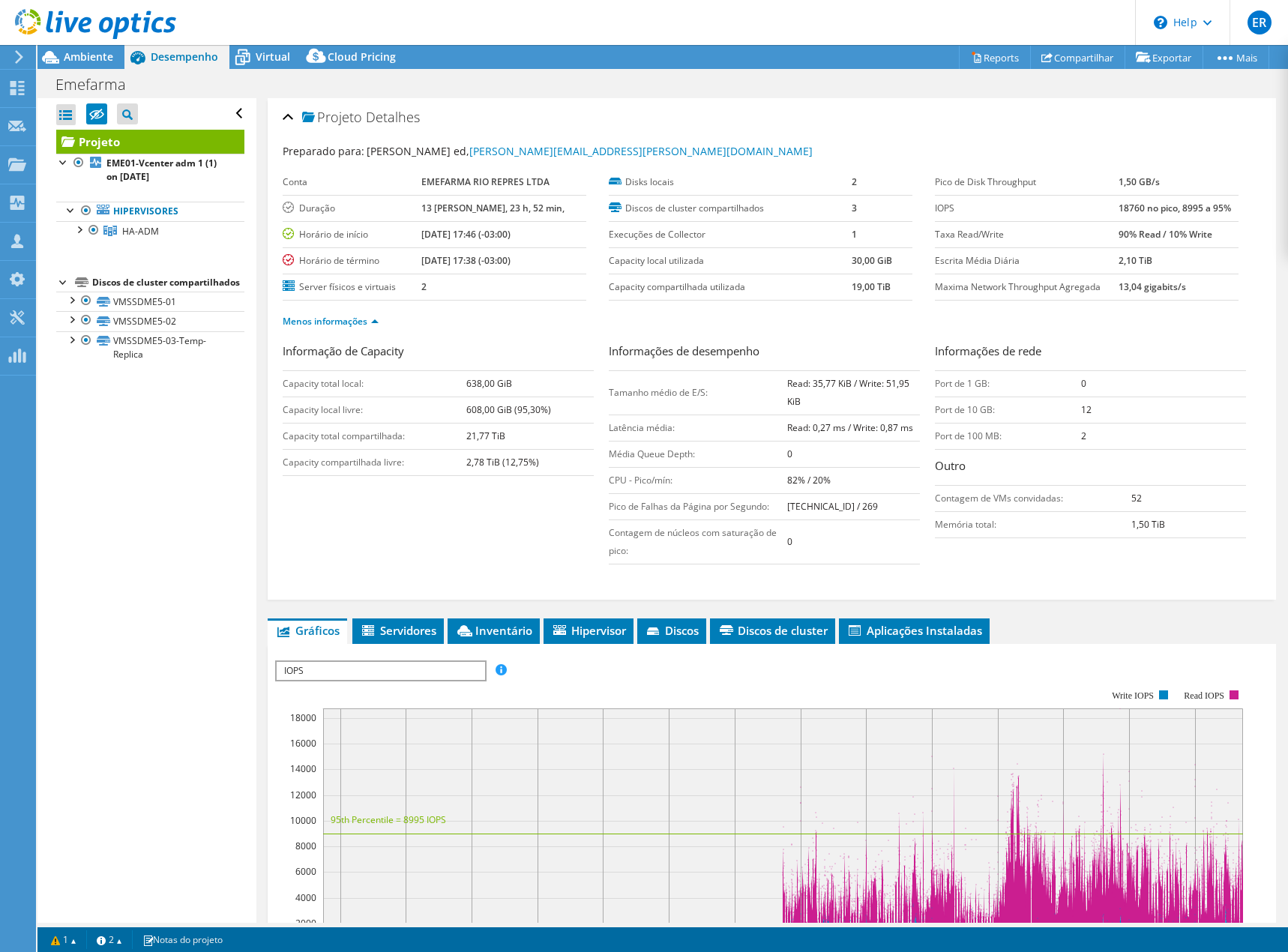
drag, startPoint x: 367, startPoint y: 322, endPoint x: 749, endPoint y: 289, distance: 383.4
click at [749, 289] on label "Capacity compartilhada utilizada" at bounding box center [730, 287] width 243 height 15
click at [496, 212] on b "13 dias, 23 h, 52 min," at bounding box center [492, 208] width 143 height 13
click at [610, 215] on label "Discos de cluster compartilhados" at bounding box center [730, 208] width 243 height 15
click at [71, 307] on div at bounding box center [71, 299] width 15 height 15
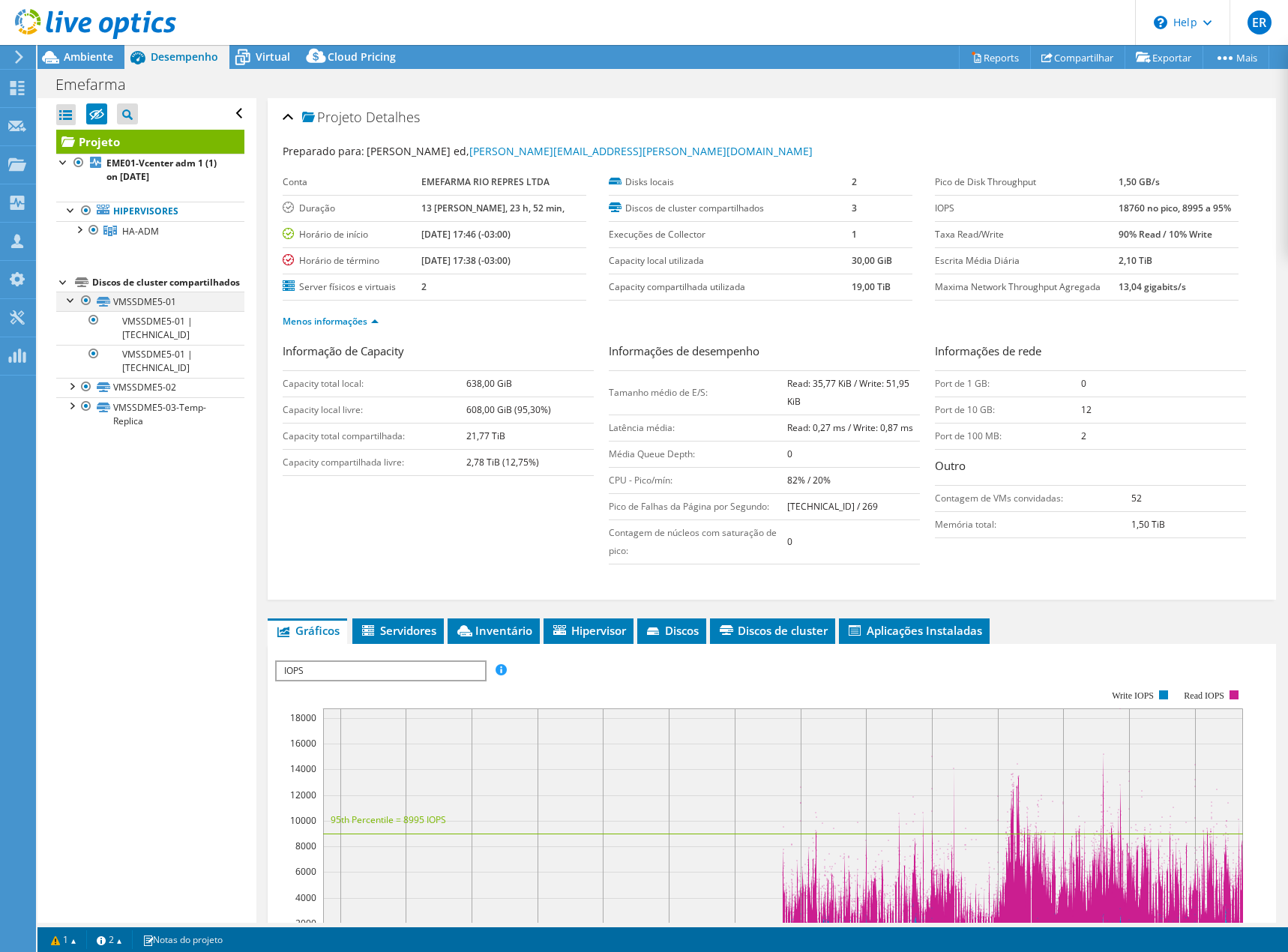
click at [71, 307] on div at bounding box center [71, 299] width 15 height 15
click at [70, 326] on div at bounding box center [71, 318] width 15 height 15
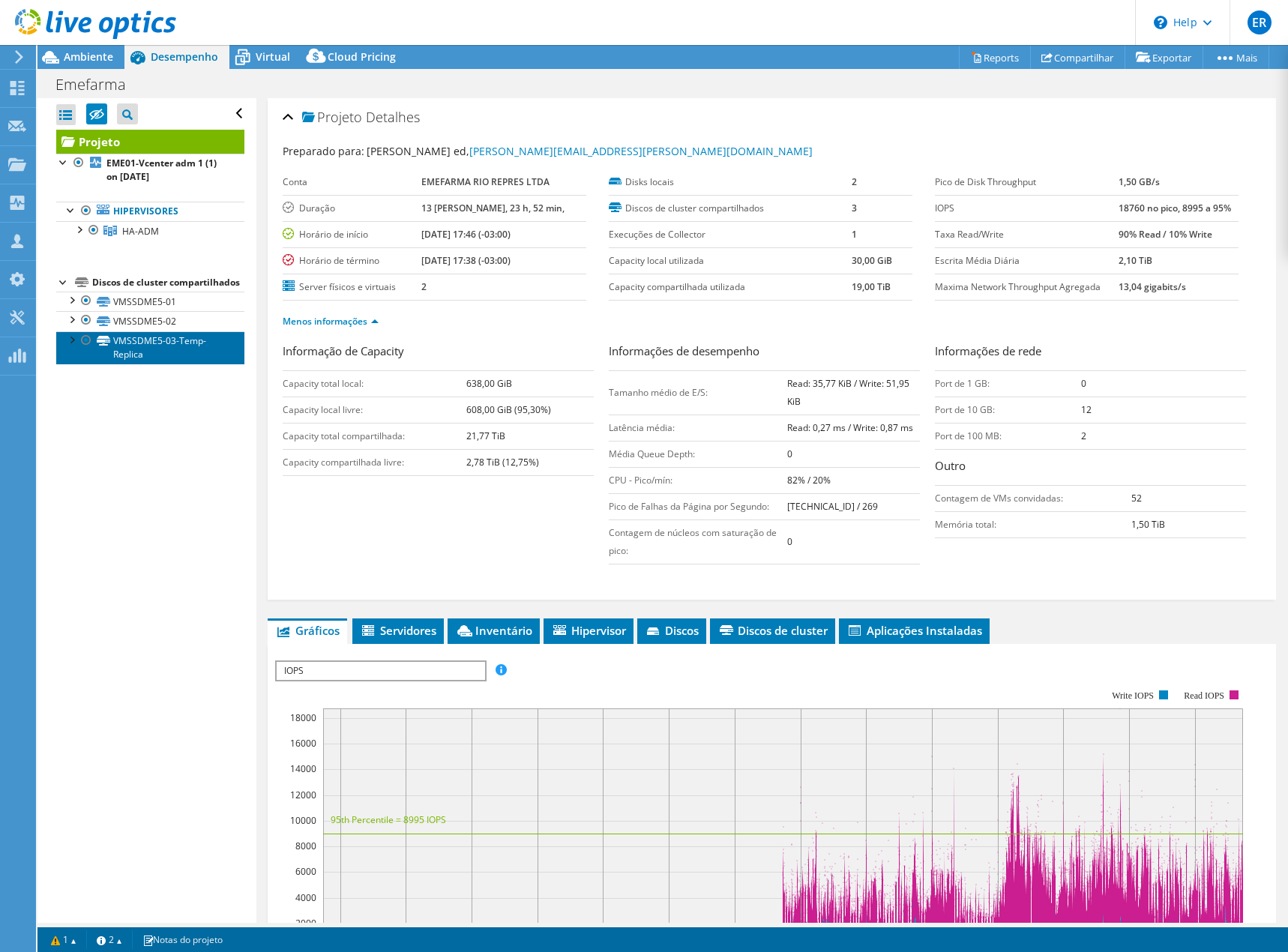
drag, startPoint x: 70, startPoint y: 339, endPoint x: 57, endPoint y: 372, distance: 35.5
click at [58, 364] on link "VMSSDME5-03-Temp-Replica" at bounding box center [150, 347] width 189 height 33
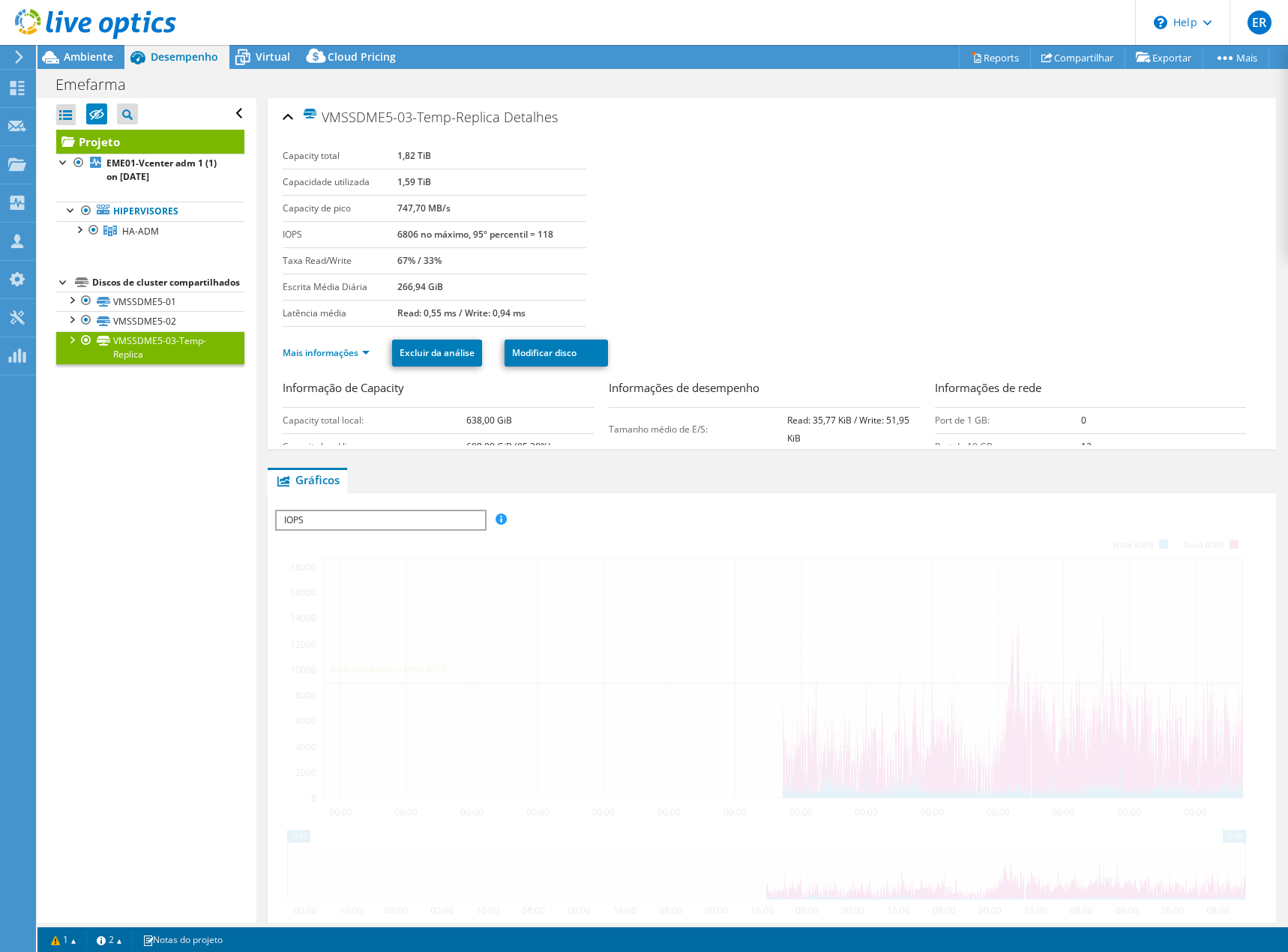
click at [67, 347] on div at bounding box center [71, 339] width 15 height 15
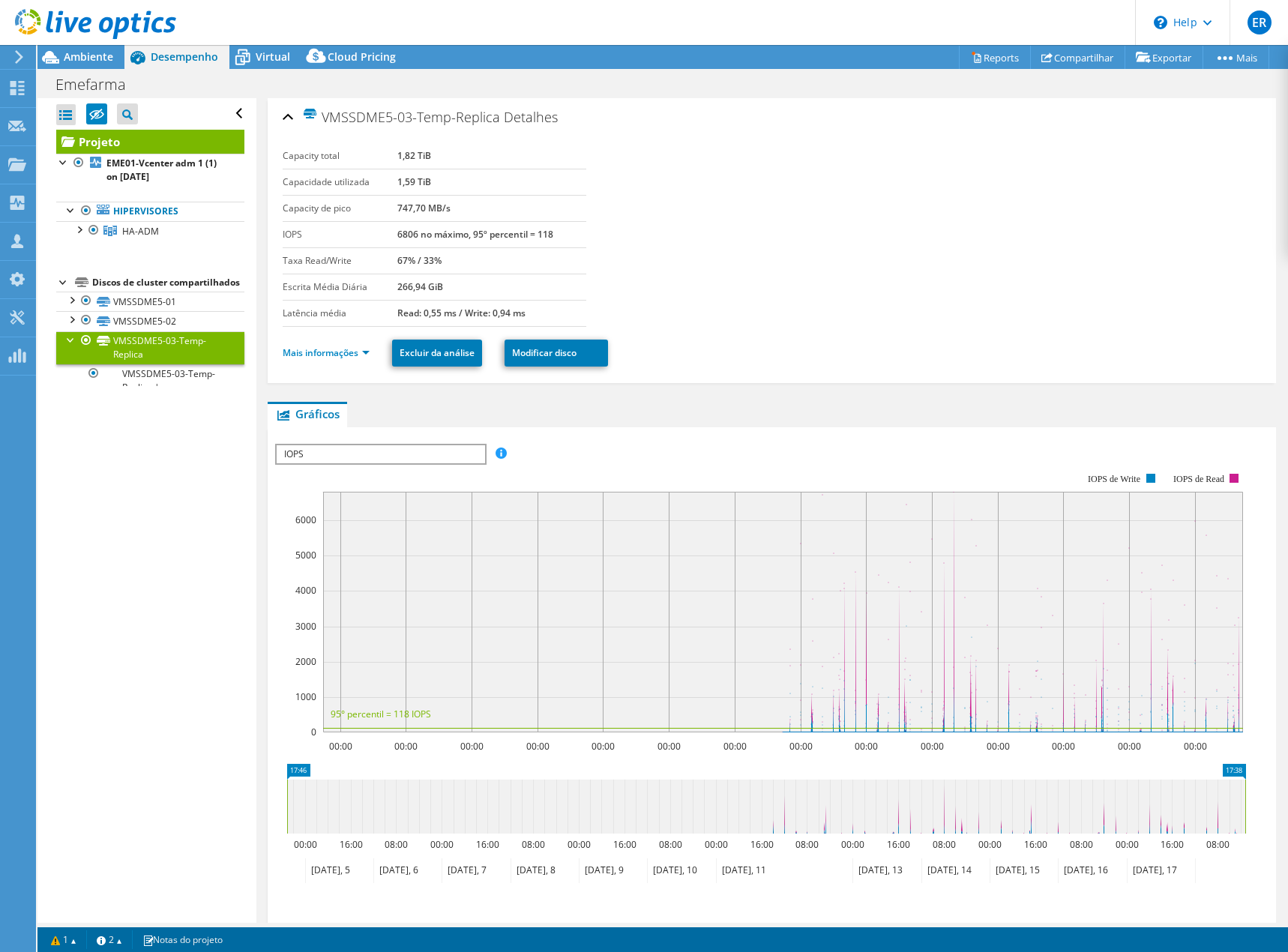
click at [70, 347] on div at bounding box center [71, 339] width 15 height 15
select select "USD"
click at [85, 230] on div at bounding box center [78, 228] width 15 height 15
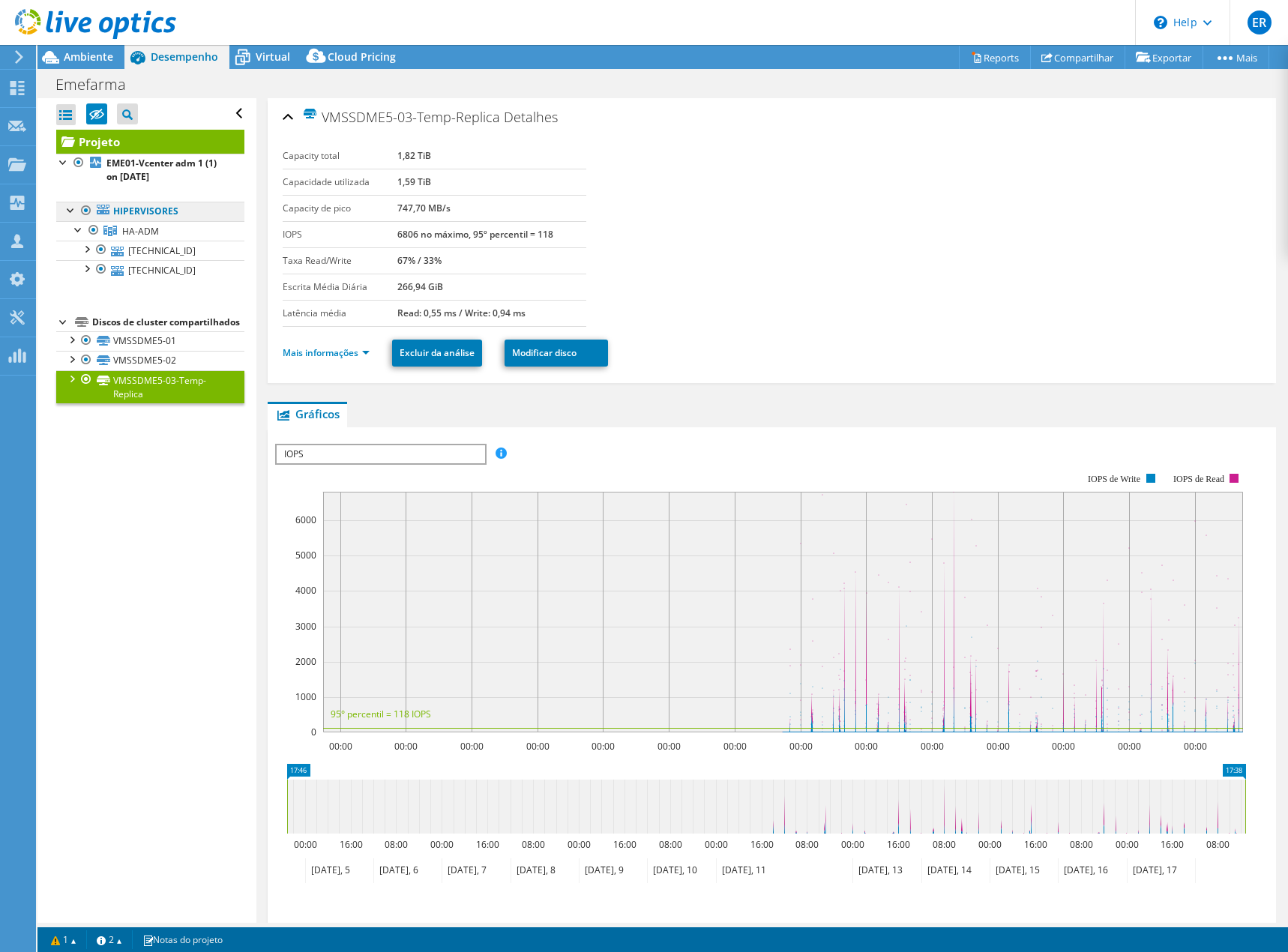
click at [0, 0] on link "Hipervisores" at bounding box center [0, 0] width 0 height 0
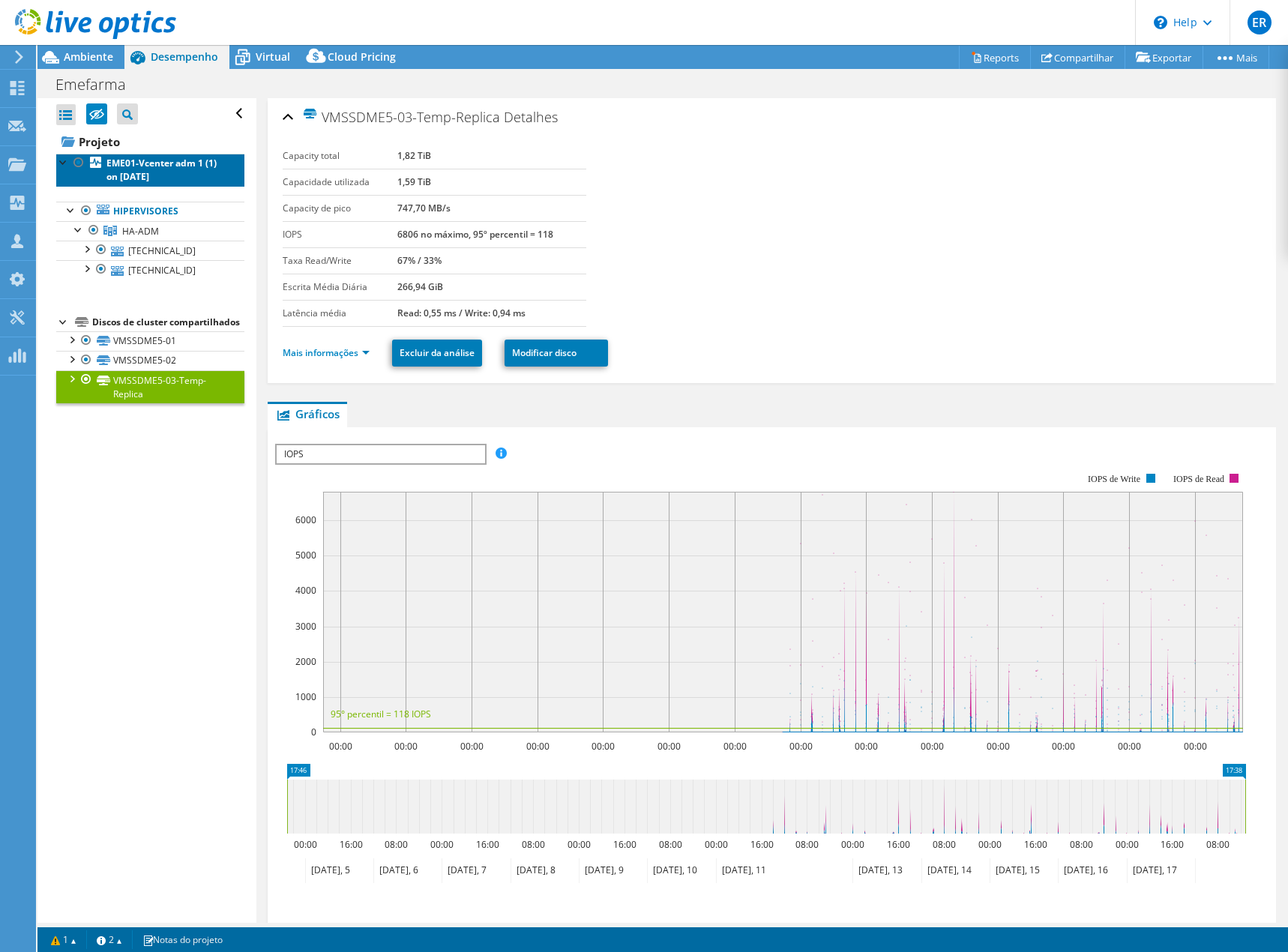
click at [193, 161] on b "EME01-Vcenter adm 1 (1) on 7/7/2025" at bounding box center [161, 169] width 110 height 26
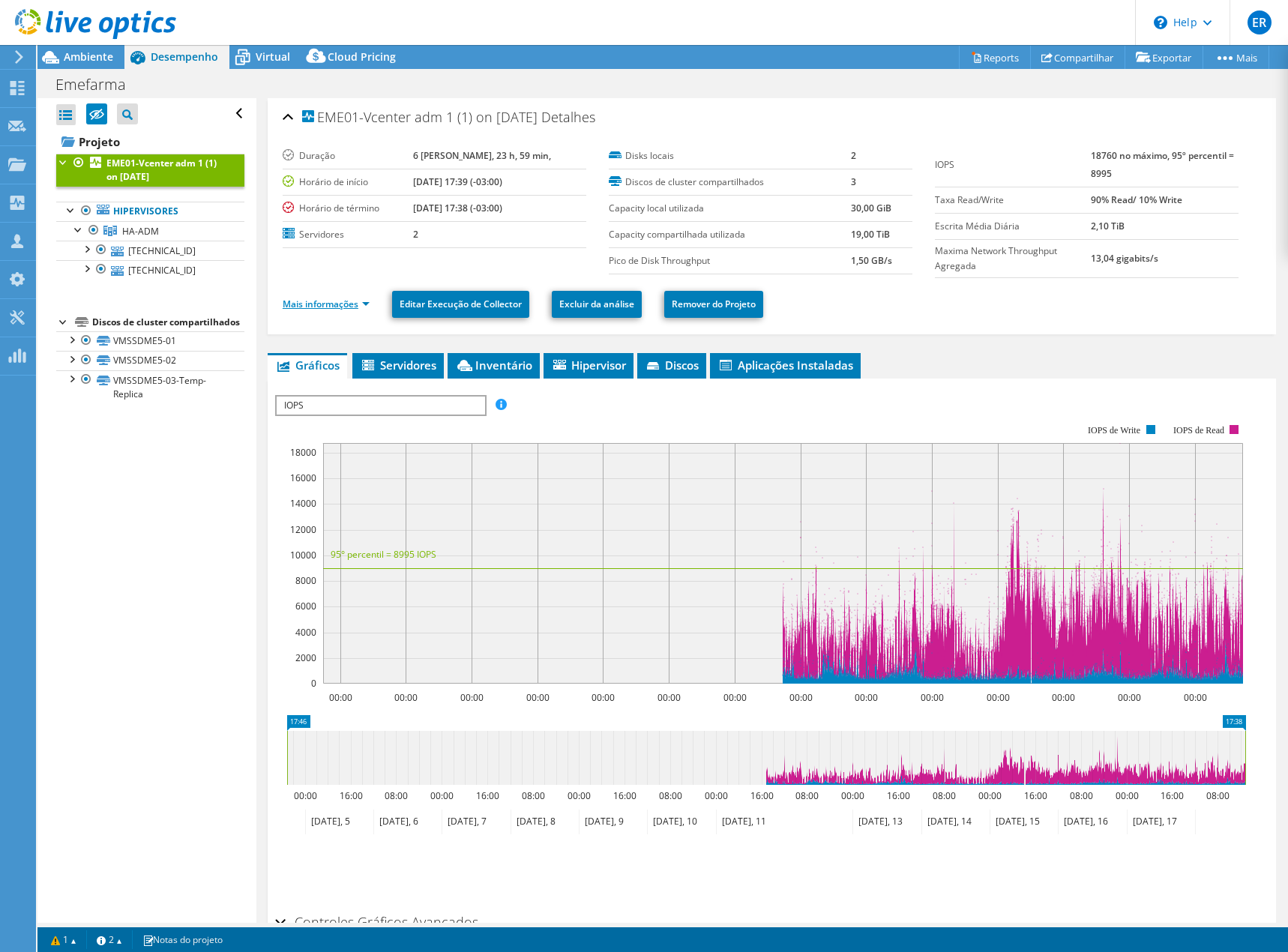
click at [364, 301] on link "Mais informações" at bounding box center [326, 304] width 87 height 13
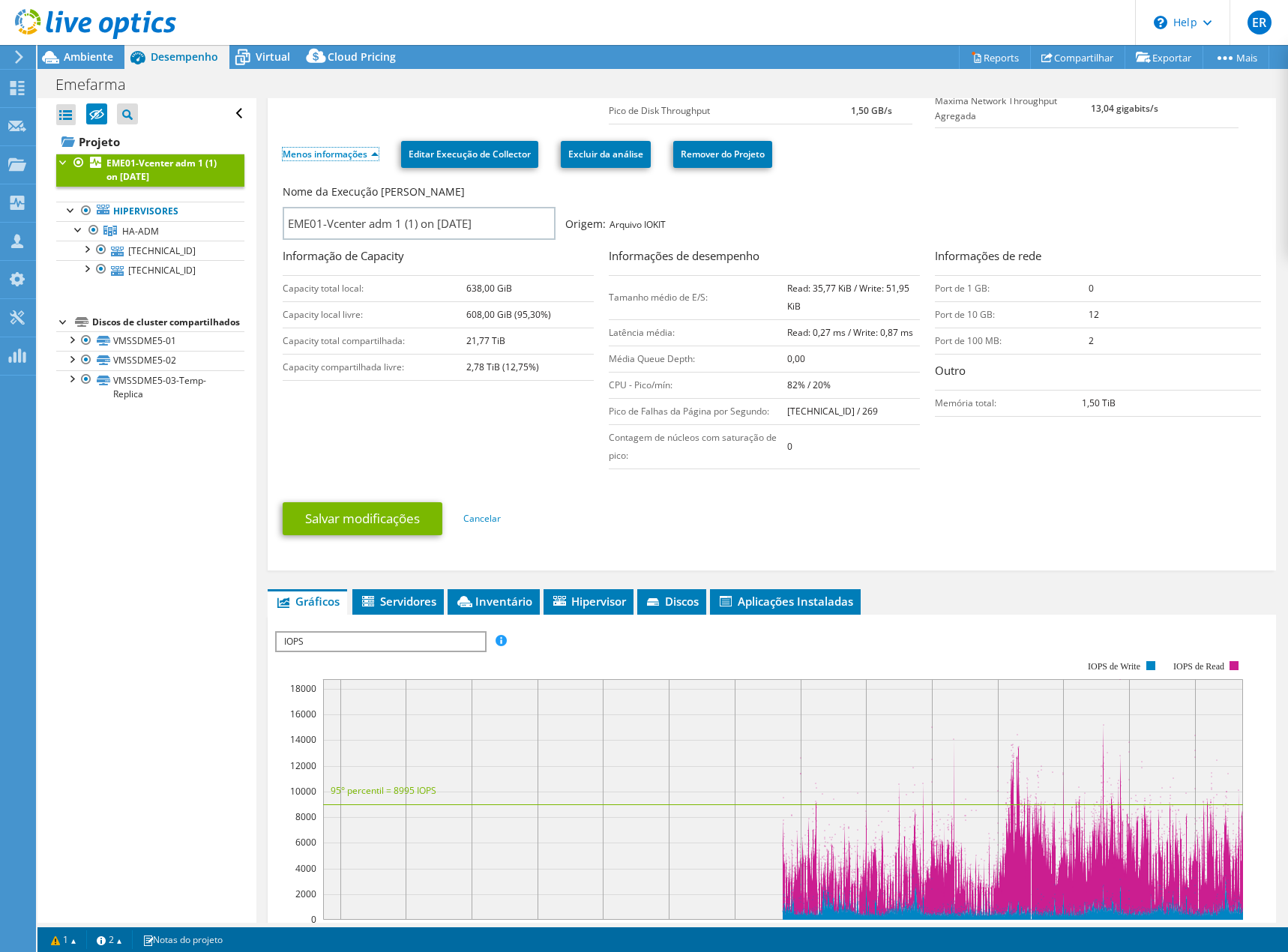
scroll to position [299, 0]
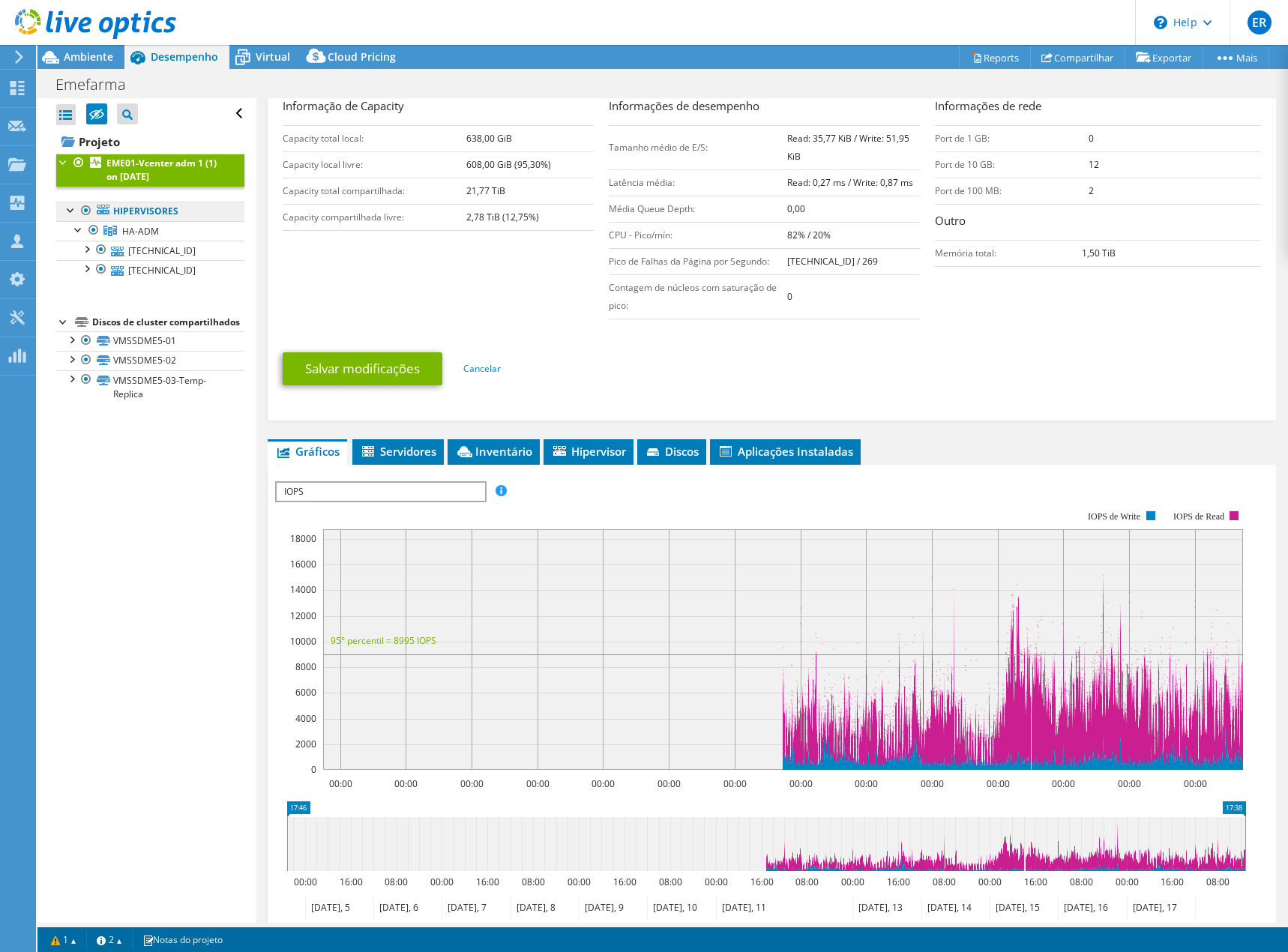
click at [133, 209] on link "Hipervisores" at bounding box center [150, 211] width 189 height 19
click at [140, 229] on span "HA-ADM" at bounding box center [141, 232] width 37 height 13
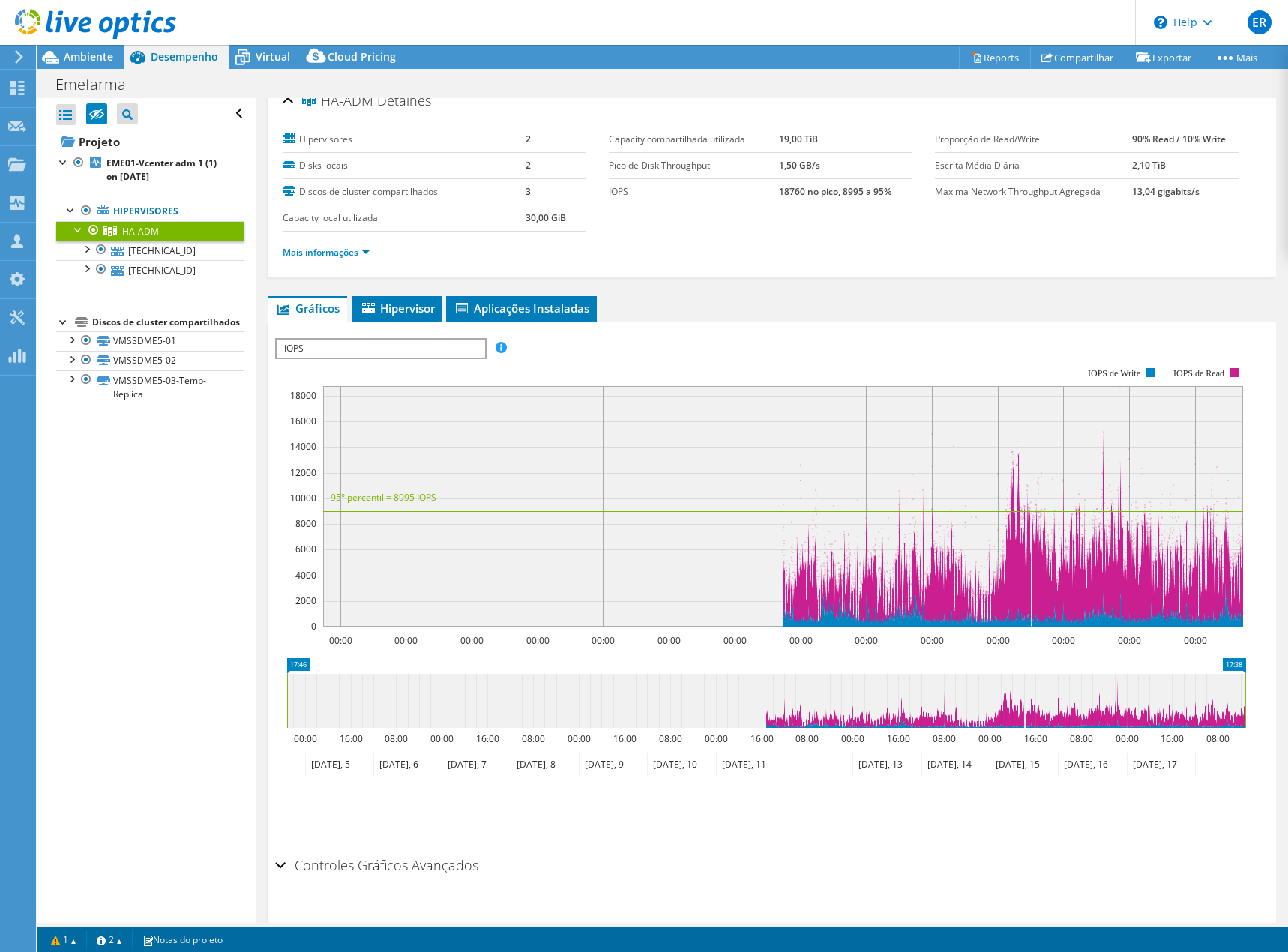
scroll to position [0, 0]
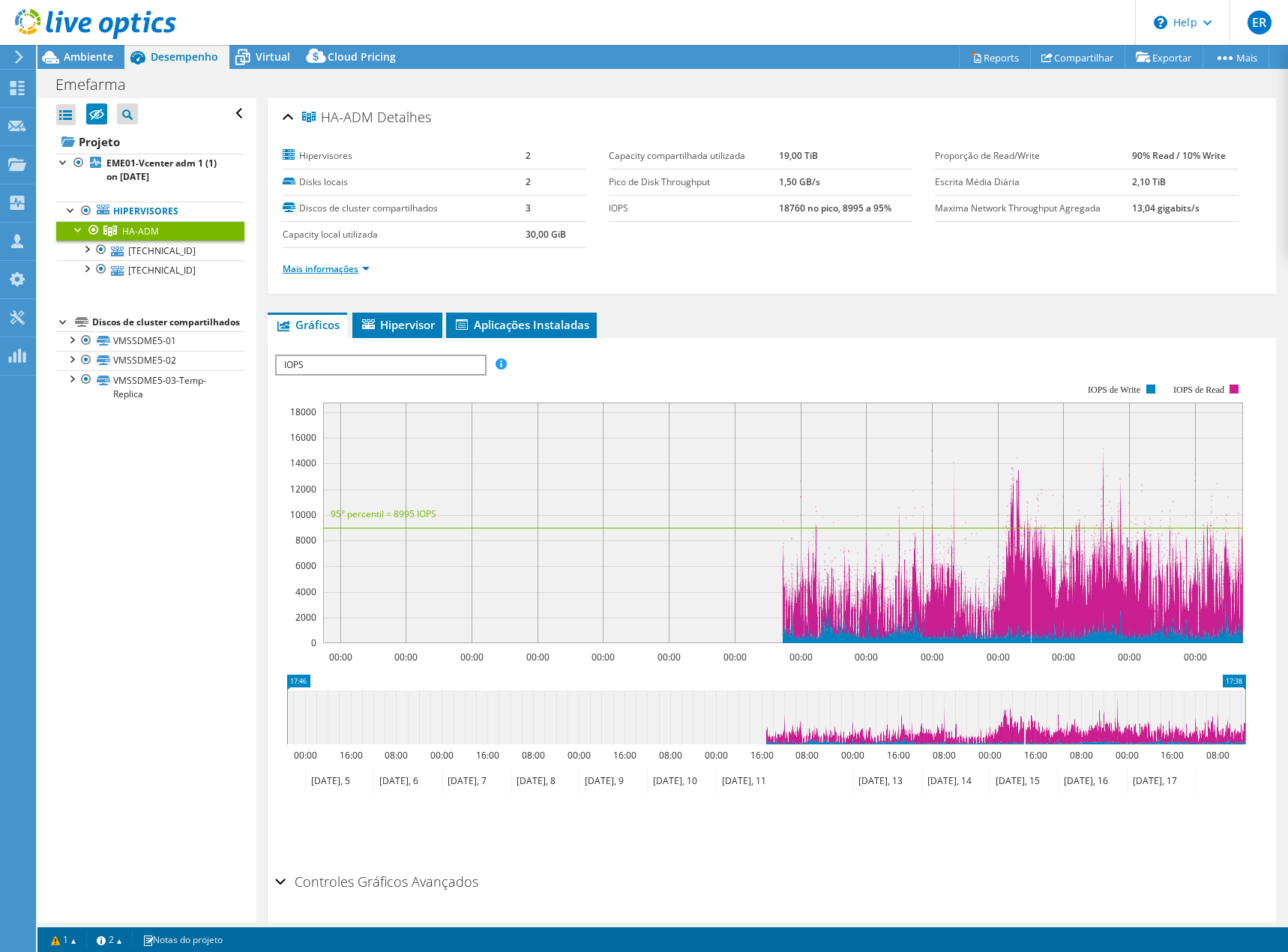
click at [350, 270] on link "Mais informações" at bounding box center [326, 268] width 87 height 13
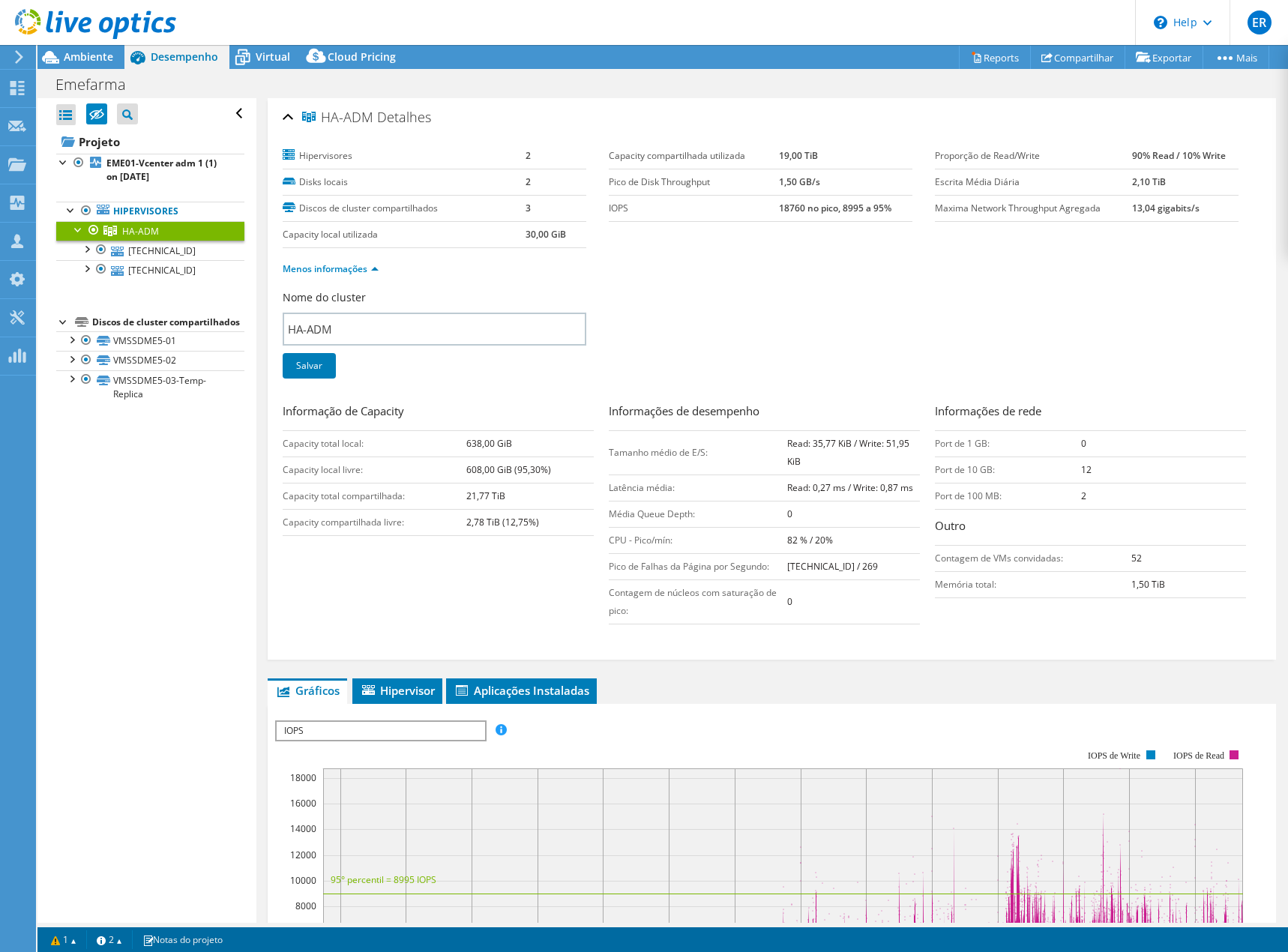
drag, startPoint x: 465, startPoint y: 449, endPoint x: 505, endPoint y: 450, distance: 40.0
click at [505, 450] on tr "Capacity total local: 638,00 GiB" at bounding box center [438, 443] width 311 height 26
click at [459, 480] on td "Capacity local livre:" at bounding box center [375, 470] width 184 height 26
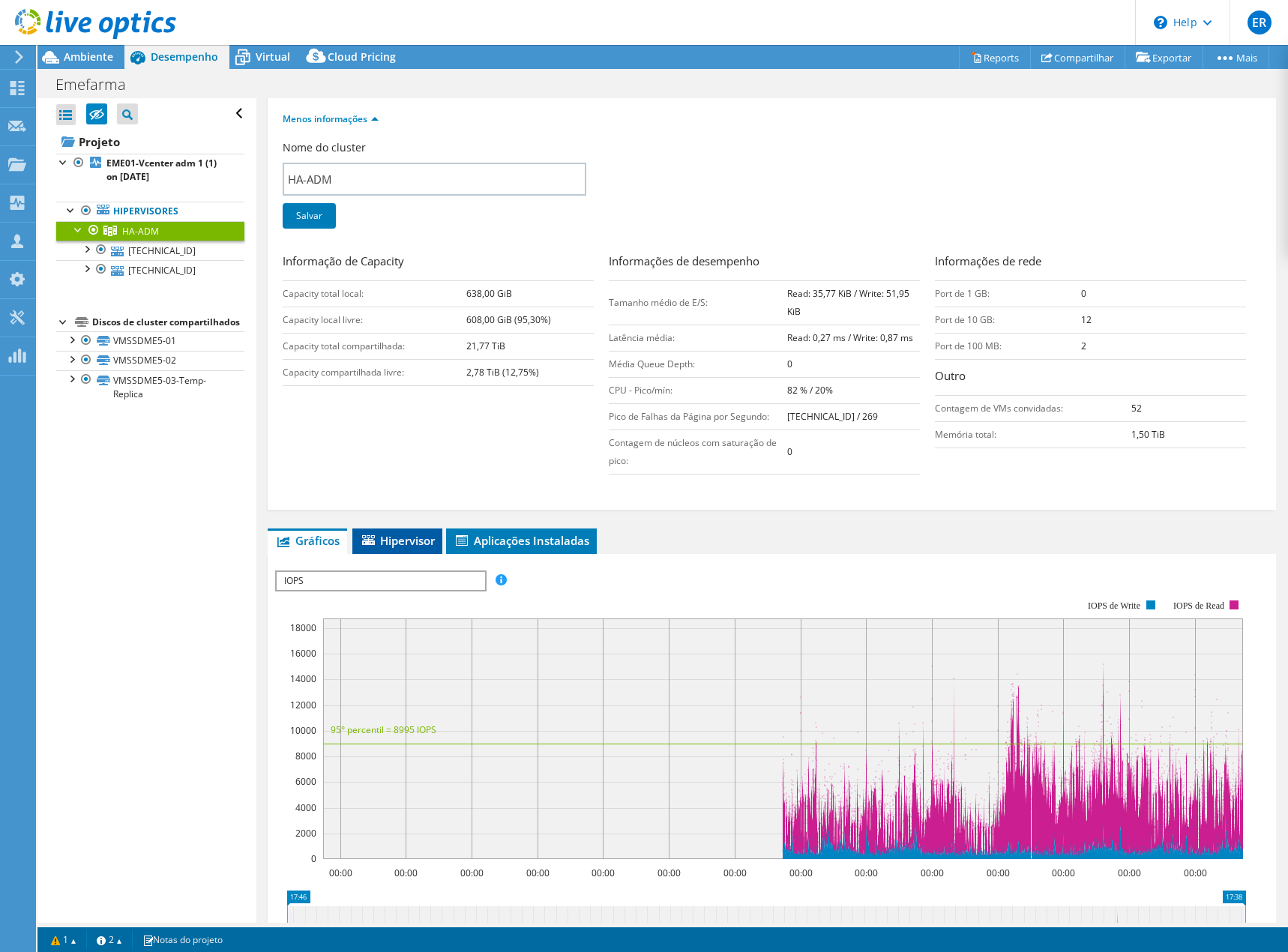
click at [403, 537] on span "Hipervisor" at bounding box center [397, 540] width 75 height 15
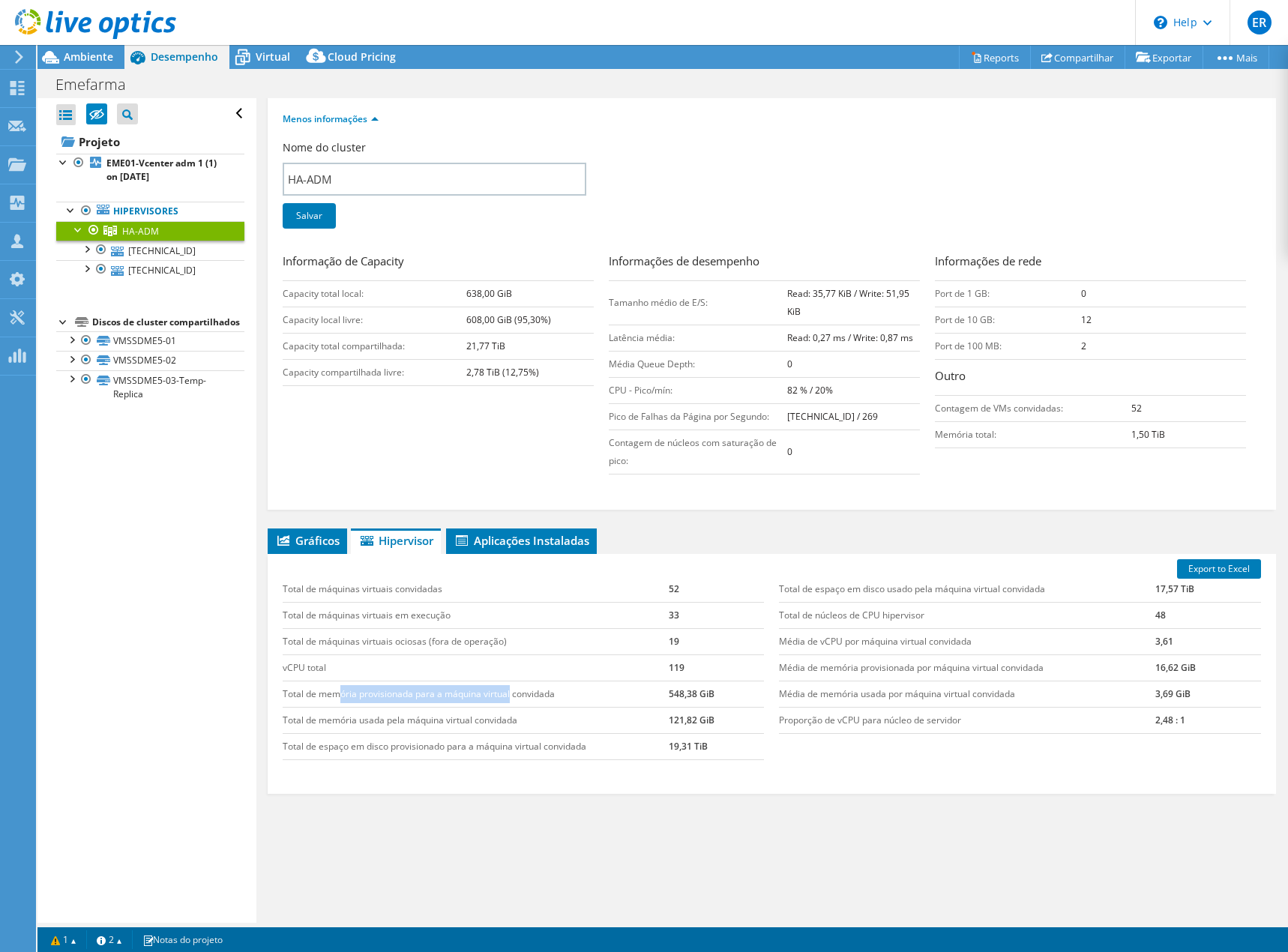
drag, startPoint x: 342, startPoint y: 694, endPoint x: 511, endPoint y: 700, distance: 169.1
click at [511, 700] on td "Total de memória provisionada para a máquina virtual convidada" at bounding box center [475, 693] width 386 height 26
drag, startPoint x: 322, startPoint y: 724, endPoint x: 481, endPoint y: 722, distance: 159.0
click at [481, 722] on td "Total de memória usada pela máquina virtual convidada" at bounding box center [475, 720] width 386 height 26
click at [543, 536] on span "Aplicações Instaladas" at bounding box center [522, 540] width 136 height 15
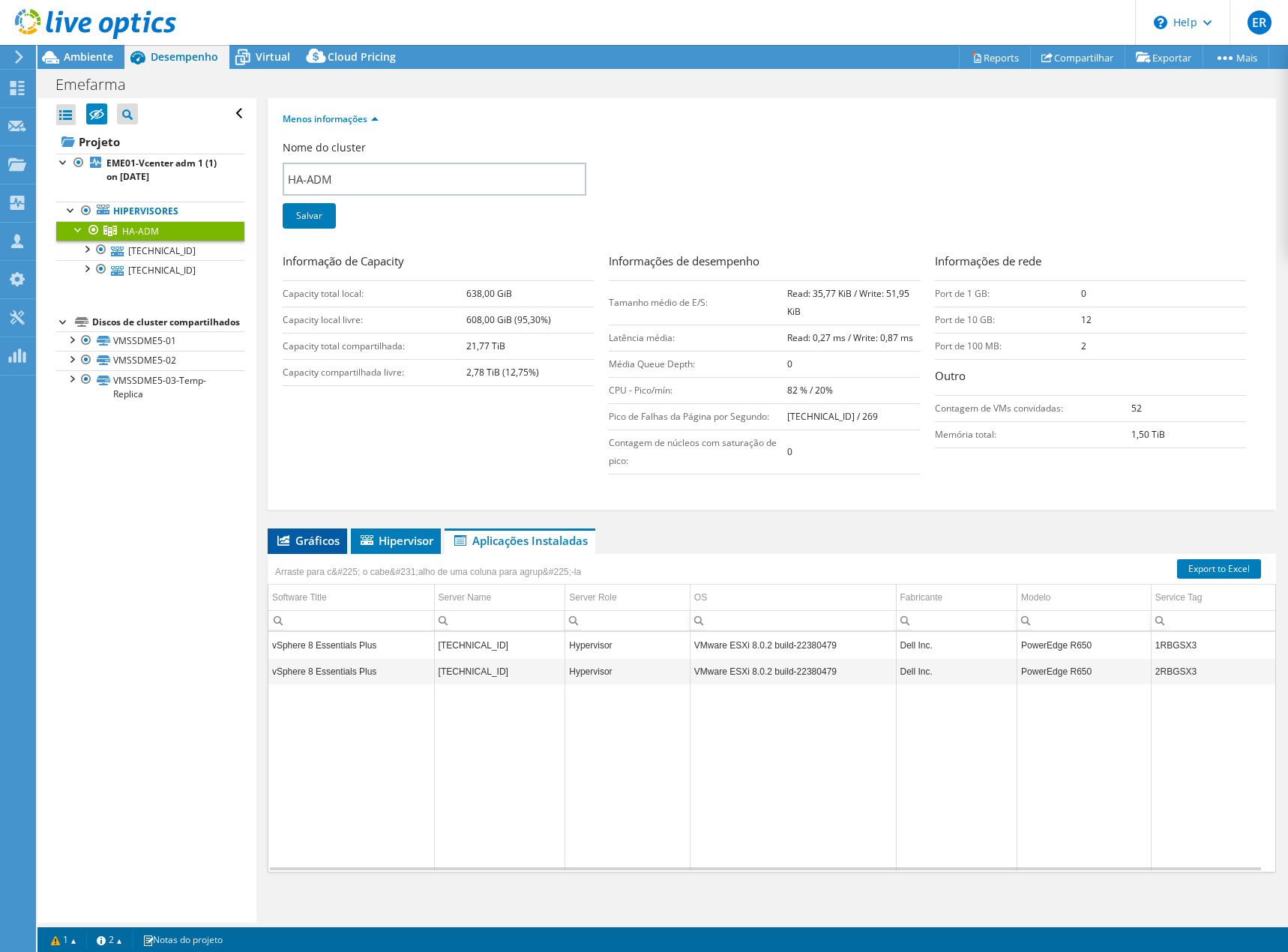
click at [312, 543] on span "Gráficos" at bounding box center [307, 540] width 65 height 15
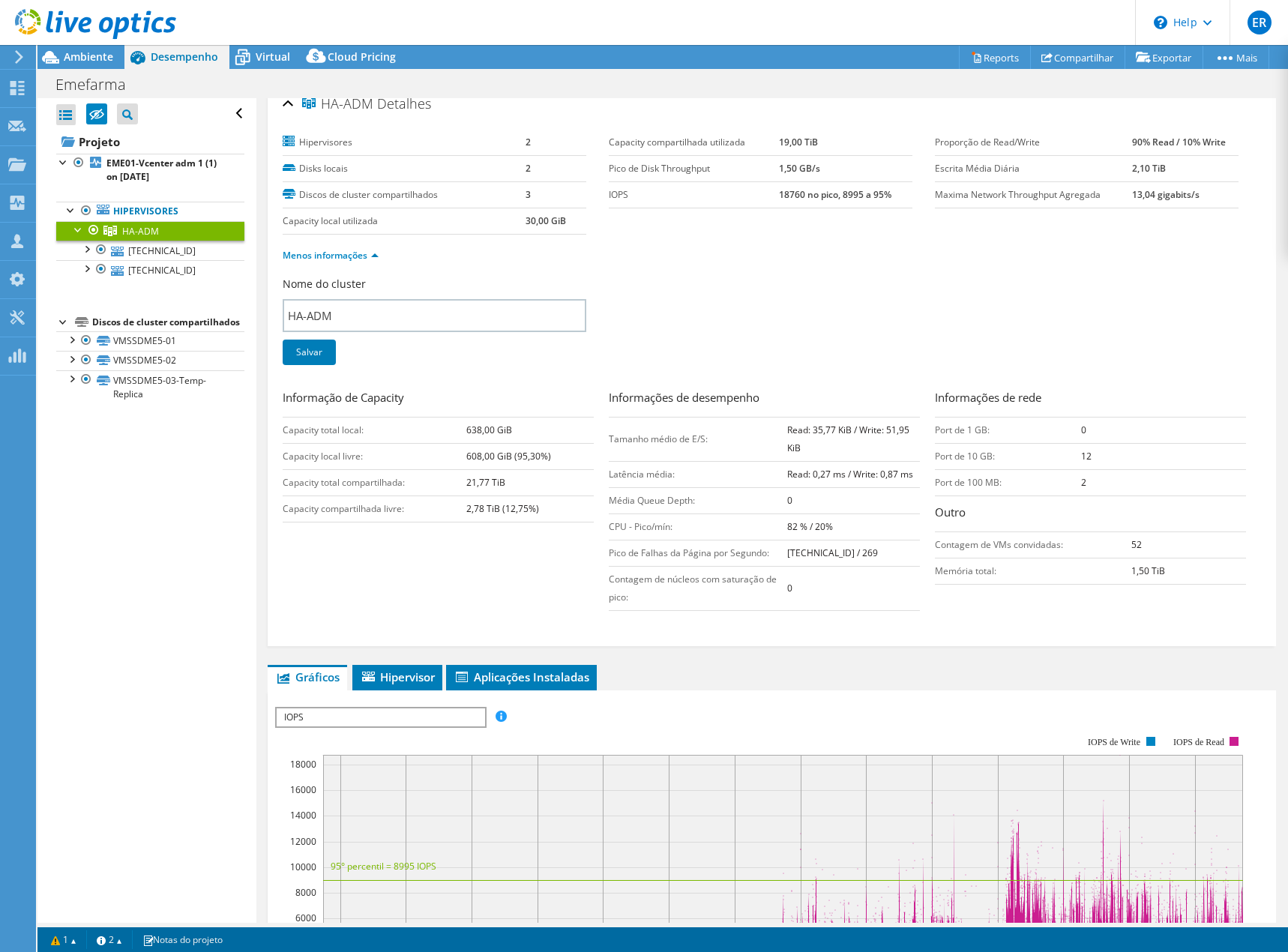
scroll to position [0, 0]
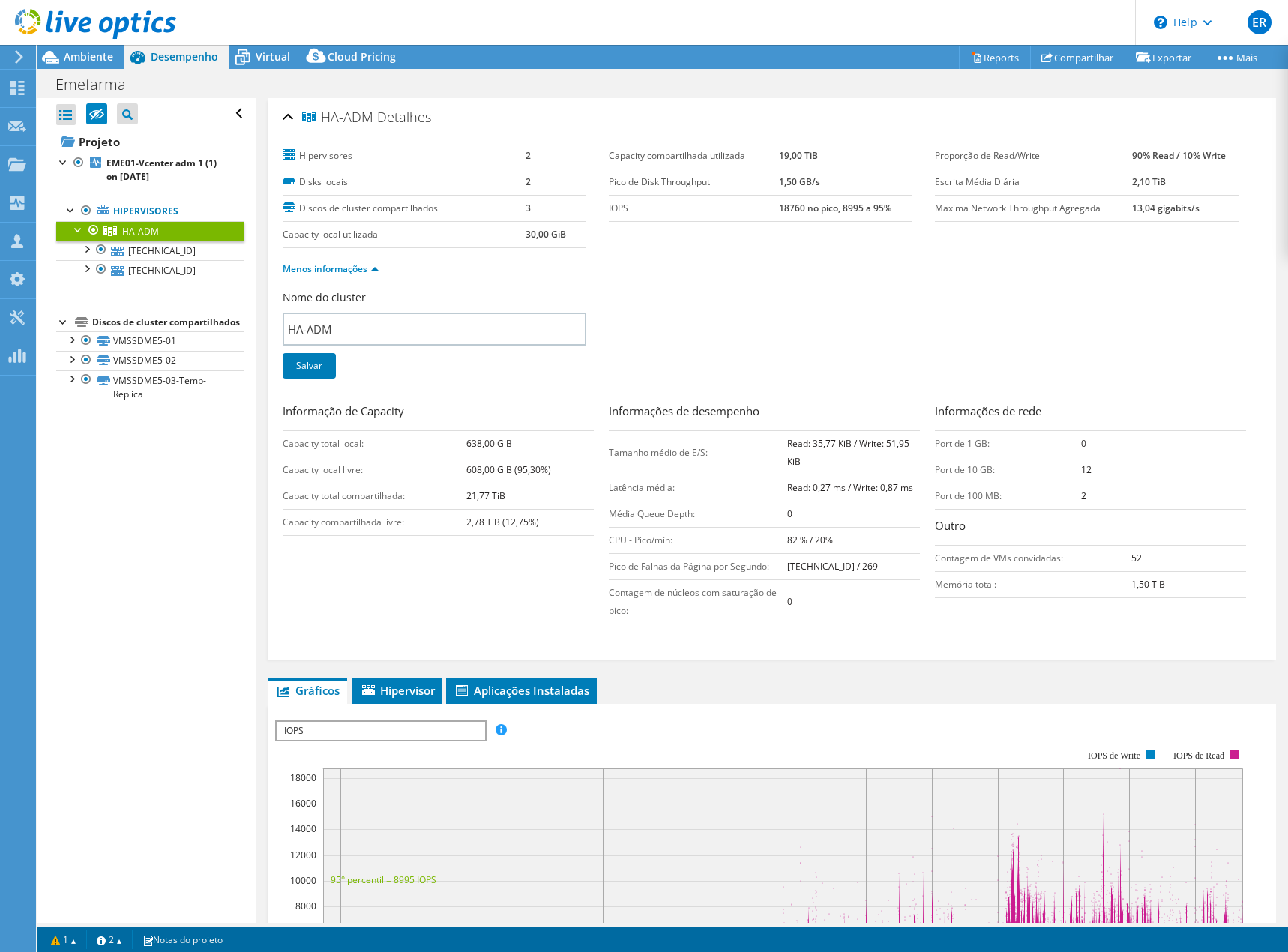
click at [401, 730] on span "IOPS" at bounding box center [380, 731] width 208 height 18
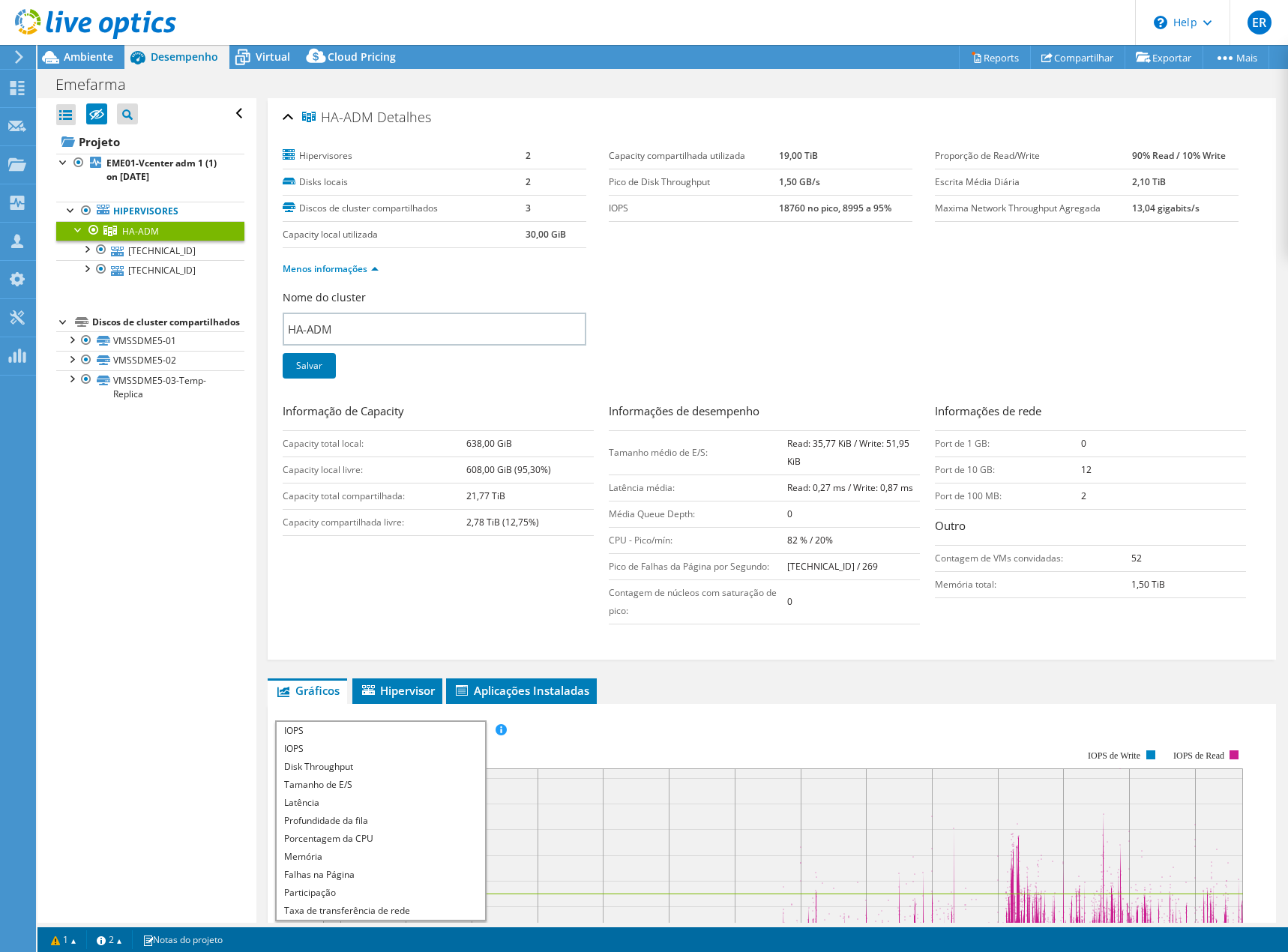
click at [687, 734] on rect at bounding box center [760, 879] width 971 height 299
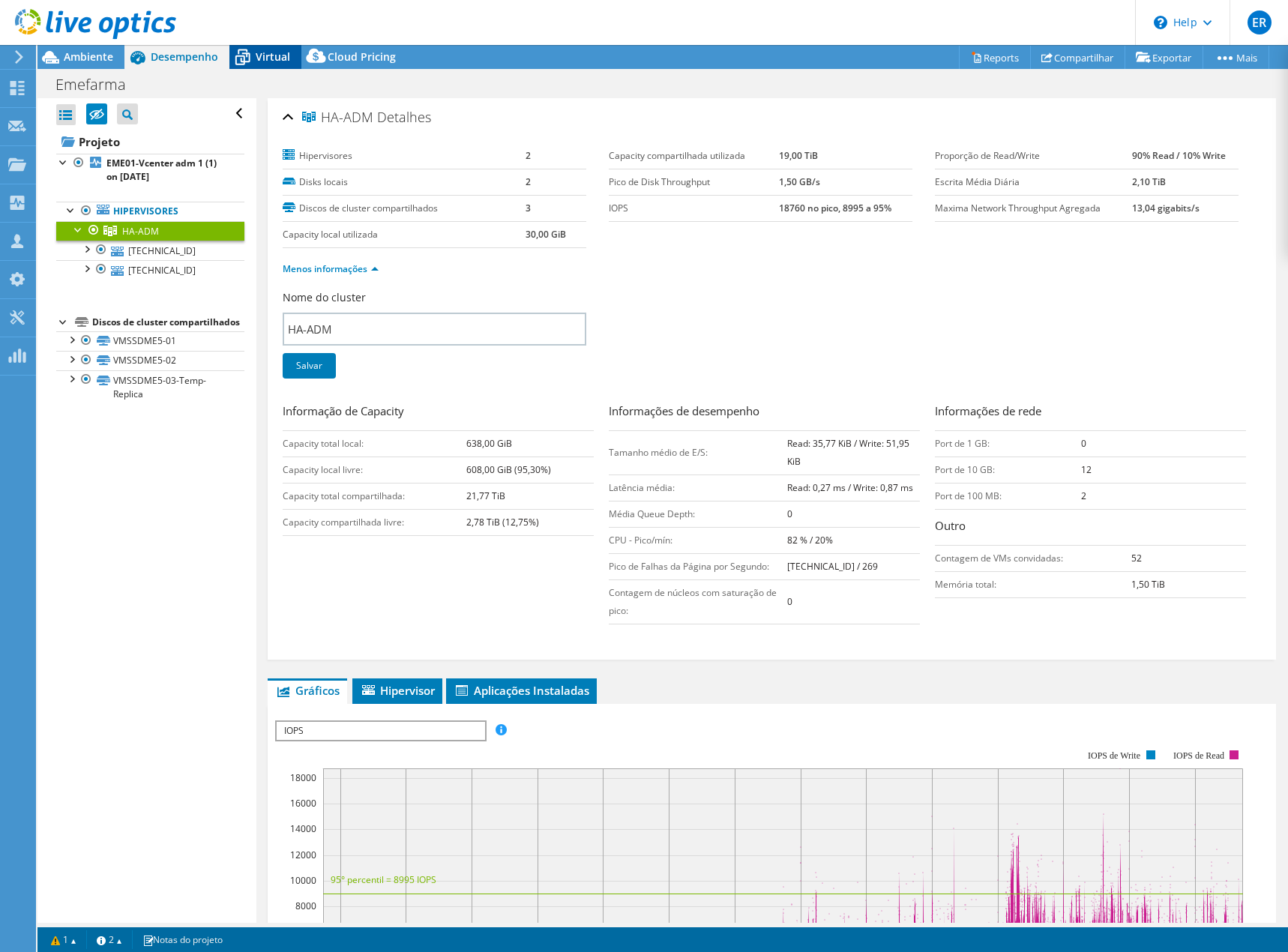
click at [268, 55] on span "Virtual" at bounding box center [272, 57] width 34 height 14
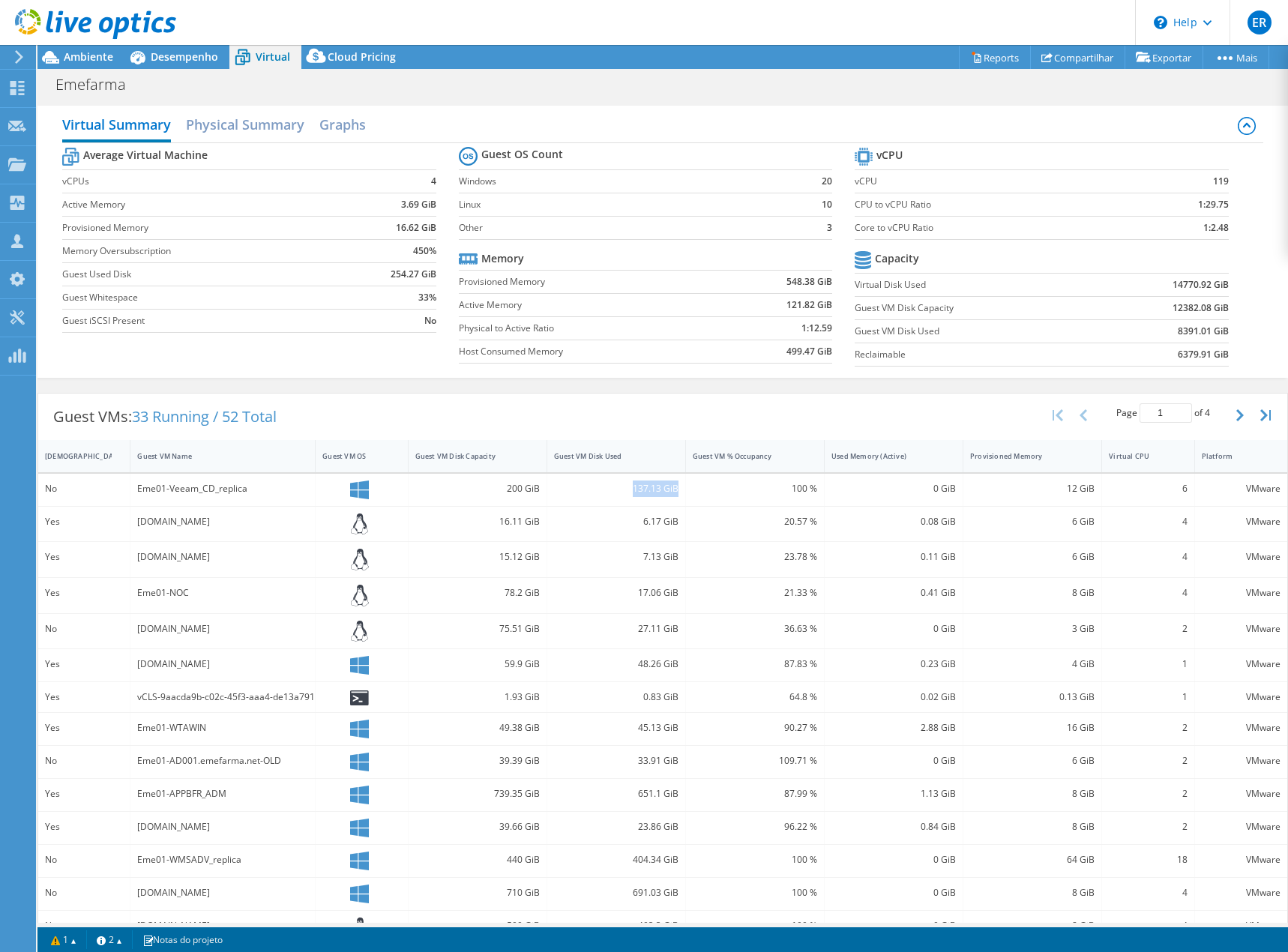
drag, startPoint x: 617, startPoint y: 490, endPoint x: 675, endPoint y: 490, distance: 58.0
click at [675, 490] on div "137.13 GiB" at bounding box center [617, 490] width 139 height 32
click at [614, 499] on div "137.13 GiB" at bounding box center [617, 490] width 139 height 32
drag, startPoint x: 516, startPoint y: 487, endPoint x: 535, endPoint y: 487, distance: 19.0
click at [535, 487] on div "200 GiB" at bounding box center [478, 489] width 125 height 17
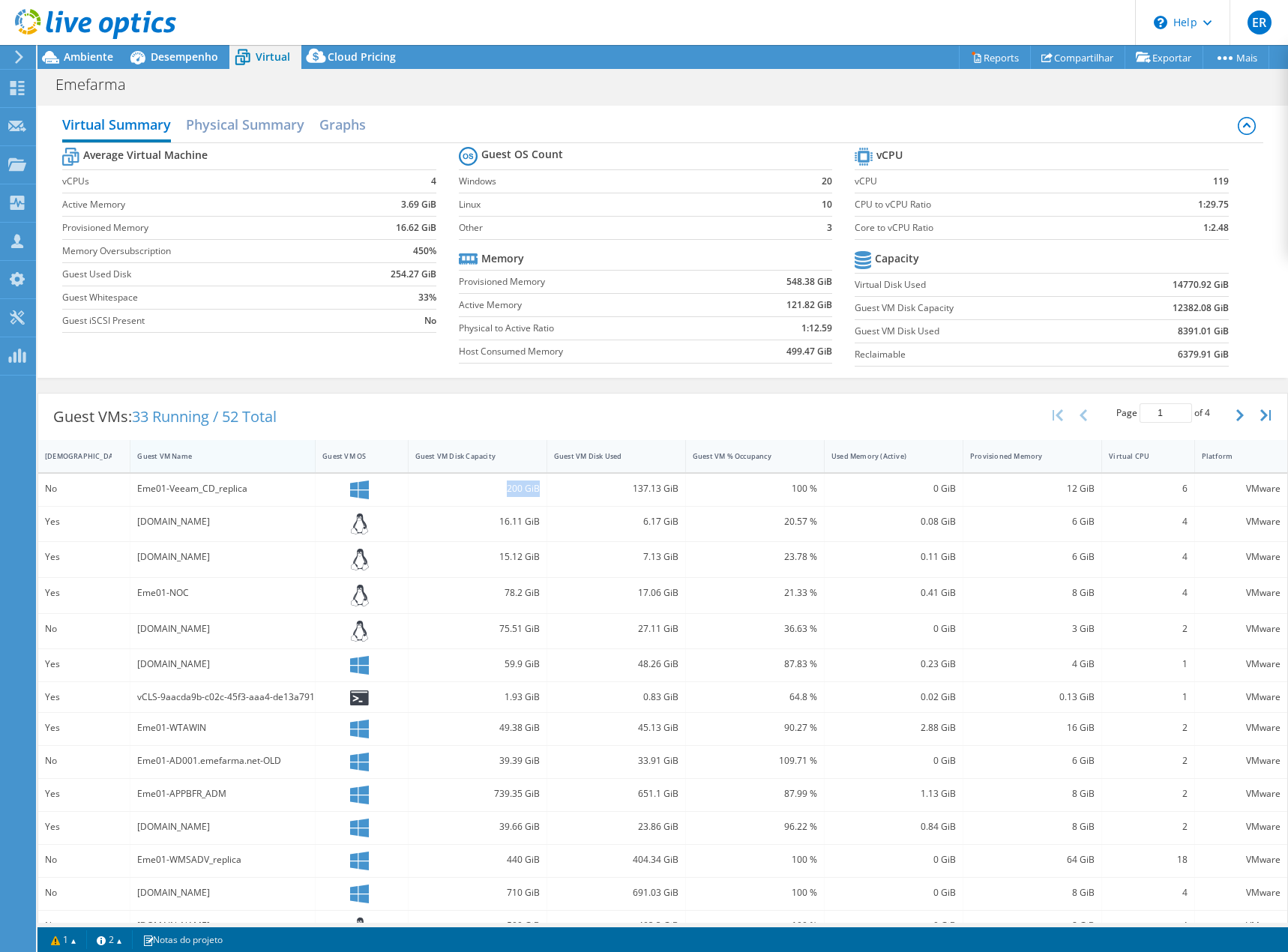
click at [224, 452] on div "Guest VM Name" at bounding box center [213, 456] width 153 height 10
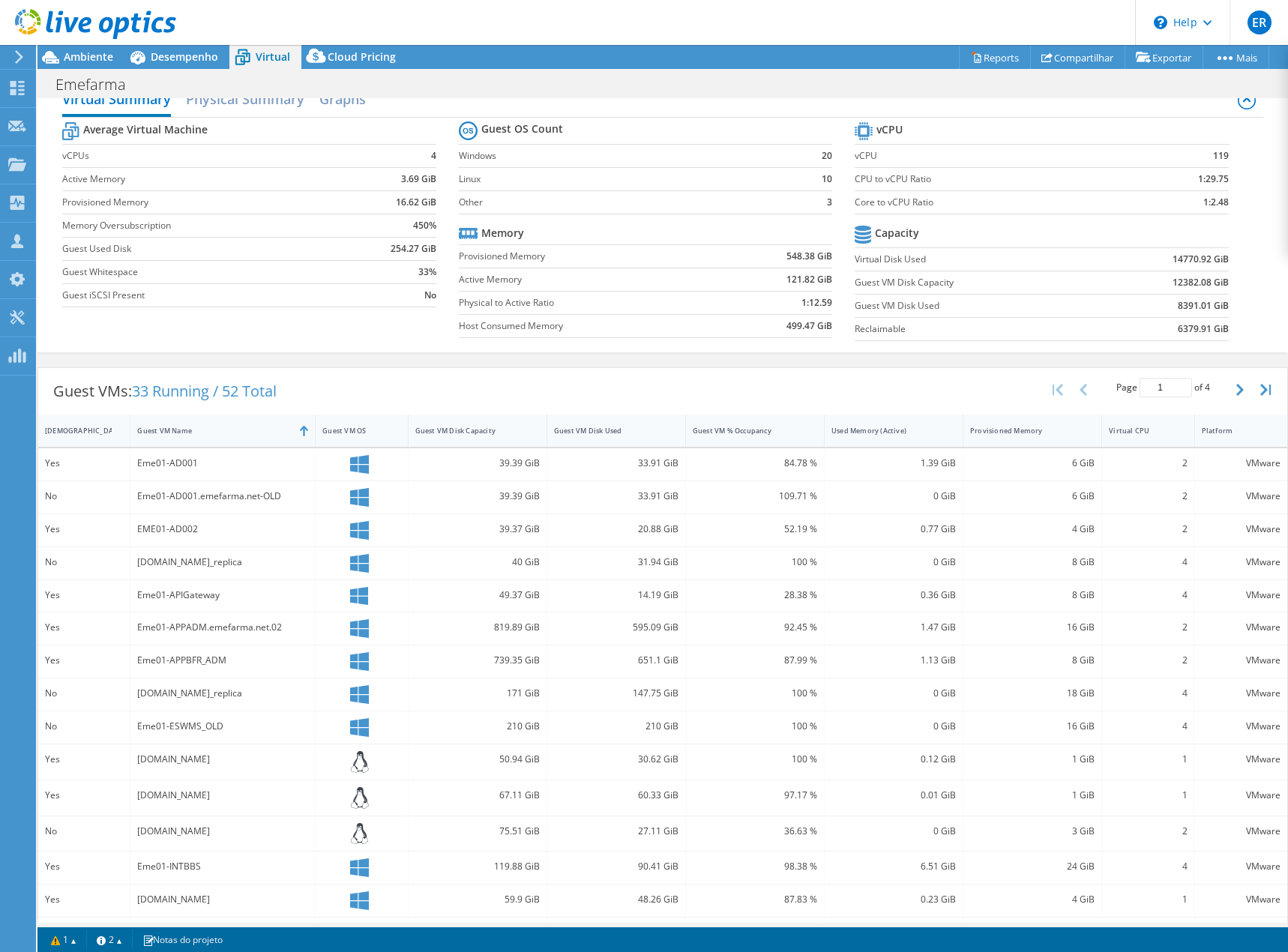
scroll to position [61, 0]
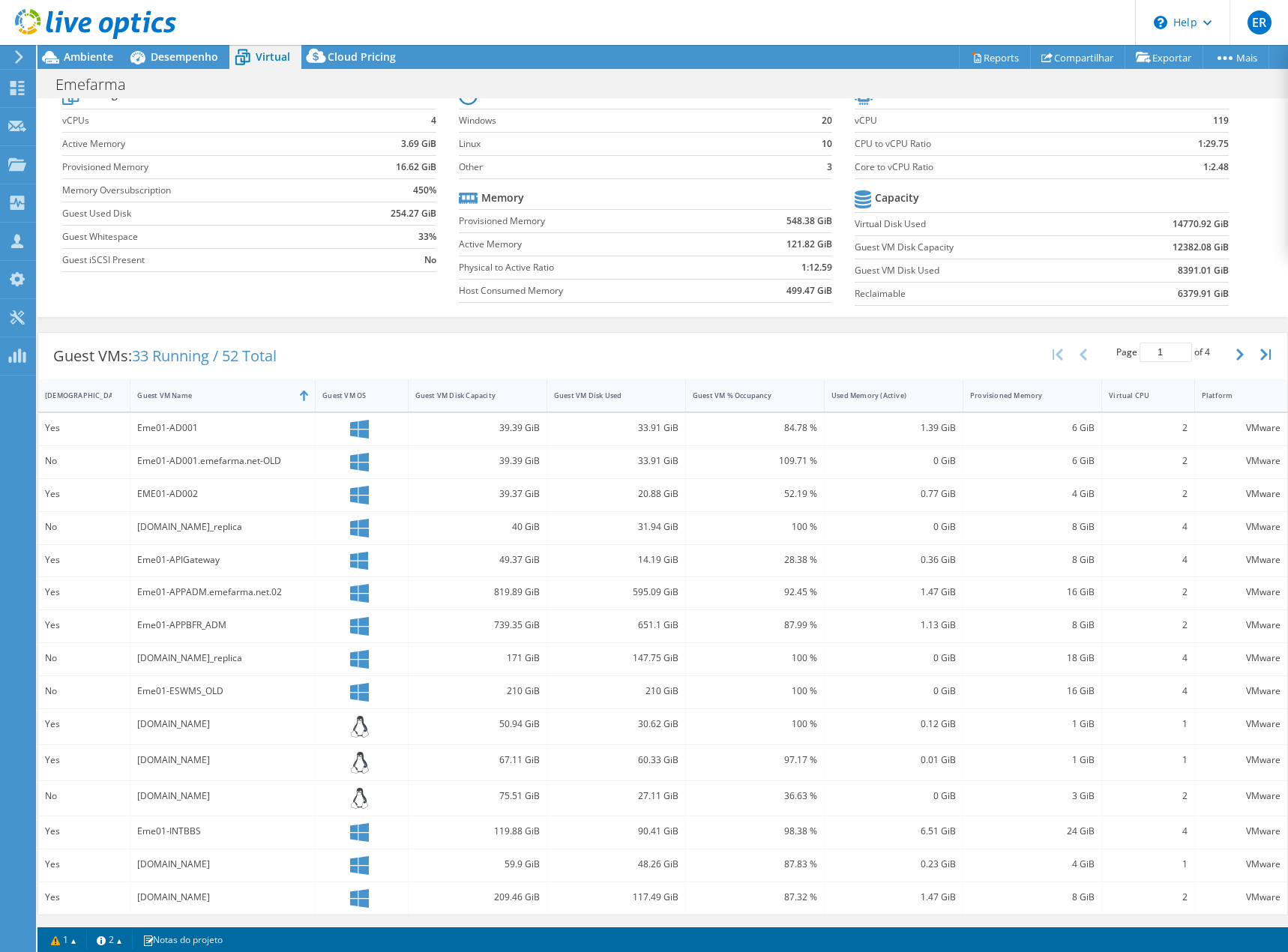
drag, startPoint x: 132, startPoint y: 896, endPoint x: 297, endPoint y: 904, distance: 165.2
click at [297, 904] on div "Eme01-Metadados02.emefarma.net" at bounding box center [223, 898] width 185 height 32
drag, startPoint x: 491, startPoint y: 901, endPoint x: 543, endPoint y: 902, distance: 52.0
click at [543, 902] on div "Yes Eme01-Metadados02.emefarma.net 209.46 GiB 117.49 GiB 87.32 % 1.47 GiB 8 GiB…" at bounding box center [662, 898] width 1249 height 32
drag, startPoint x: 912, startPoint y: 899, endPoint x: 956, endPoint y: 898, distance: 44.0
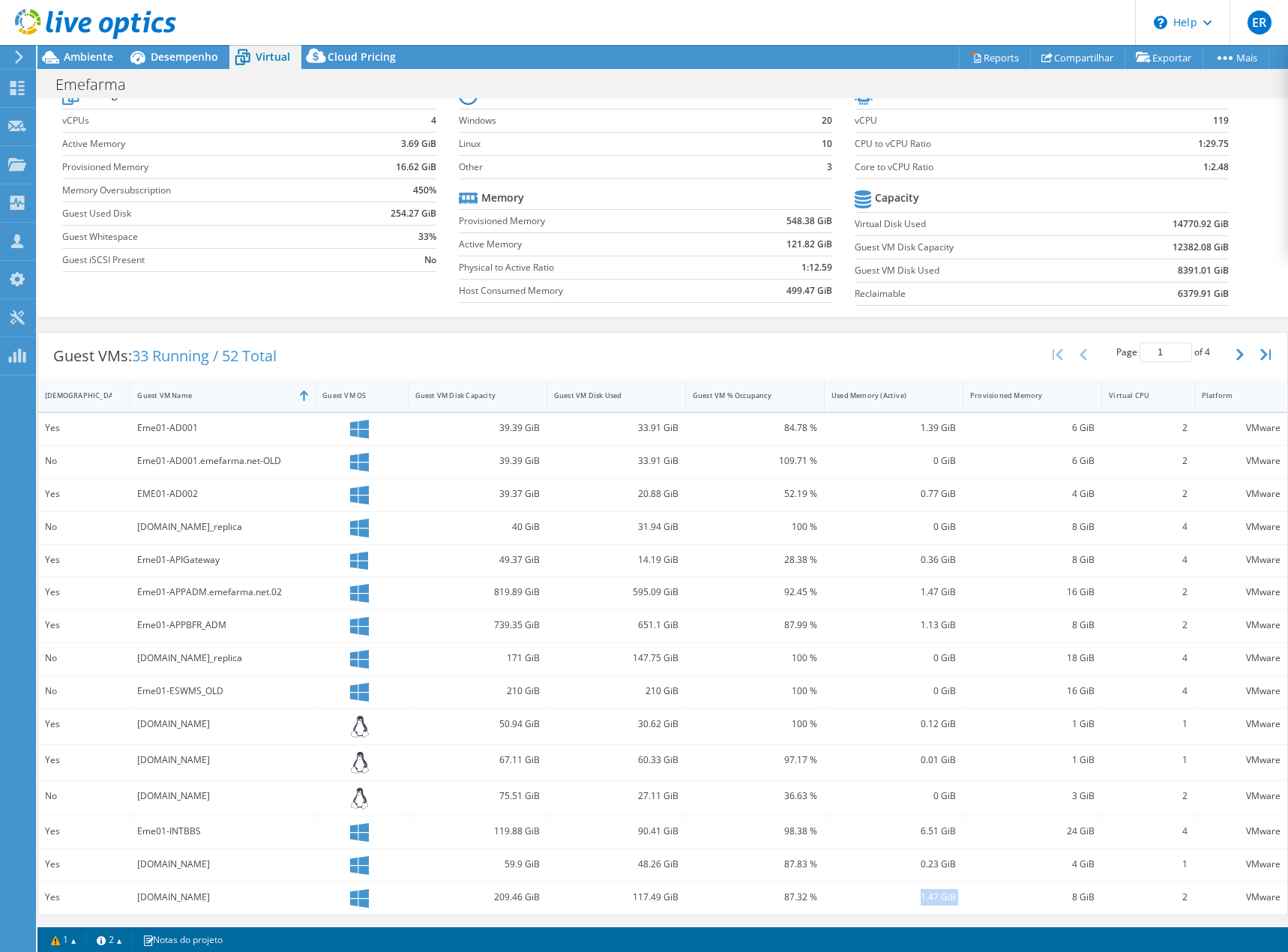
click at [956, 898] on div "Yes Eme01-Metadados02.emefarma.net 209.46 GiB 117.49 GiB 87.32 % 1.47 GiB 8 GiB…" at bounding box center [662, 898] width 1249 height 32
click at [1078, 898] on div "8 GiB" at bounding box center [1032, 897] width 125 height 17
drag, startPoint x: 1067, startPoint y: 899, endPoint x: 1084, endPoint y: 895, distance: 17.5
click at [1084, 895] on div "8 GiB" at bounding box center [1032, 897] width 125 height 17
click at [1029, 897] on div "8 GiB" at bounding box center [1032, 897] width 125 height 17
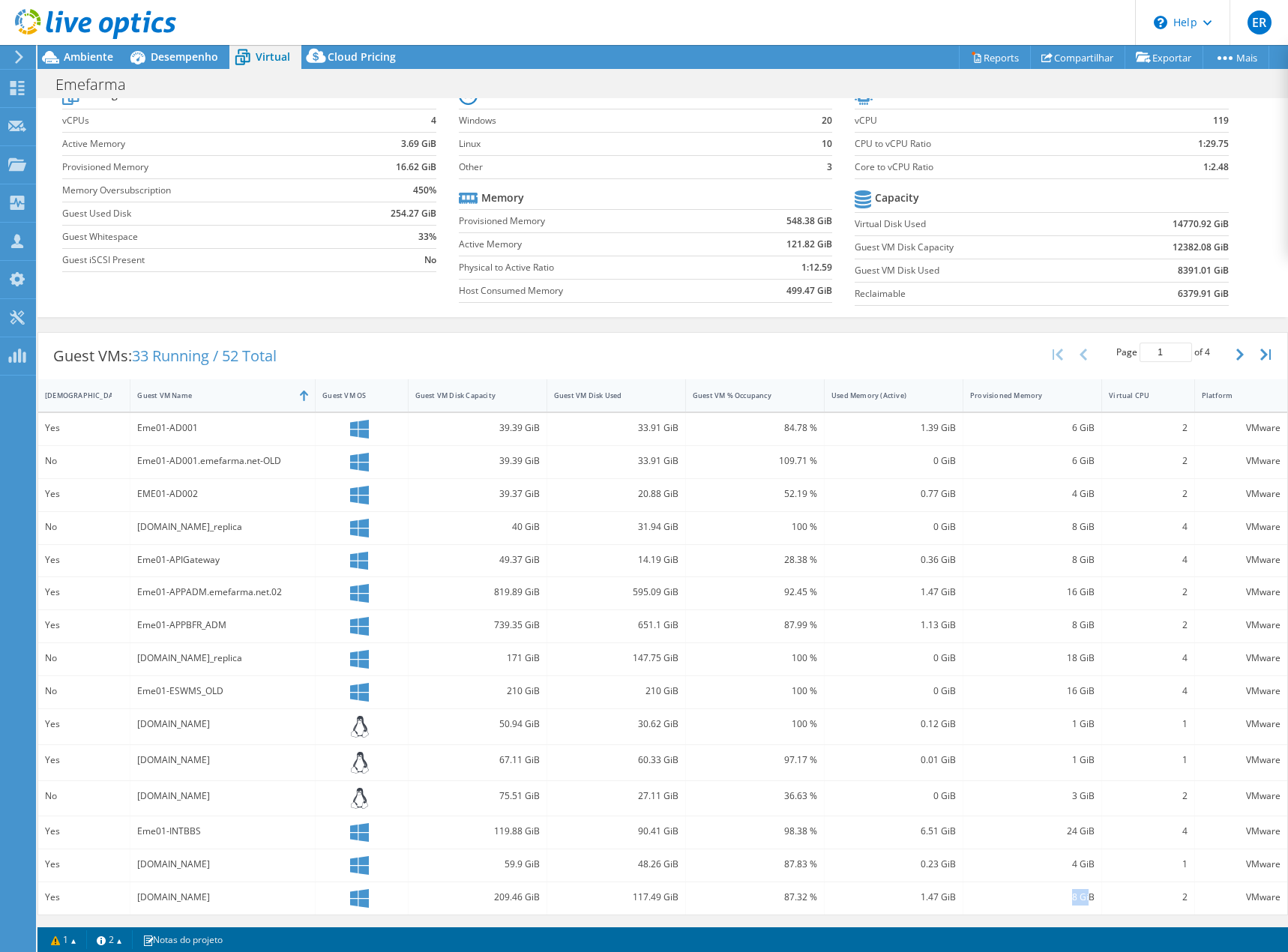
drag, startPoint x: 1051, startPoint y: 900, endPoint x: 1079, endPoint y: 898, distance: 28.1
click at [1079, 898] on div "8 GiB" at bounding box center [1032, 897] width 125 height 17
click at [1051, 898] on div "8 GiB" at bounding box center [1032, 897] width 125 height 17
click at [1229, 347] on button "button" at bounding box center [1242, 355] width 26 height 29
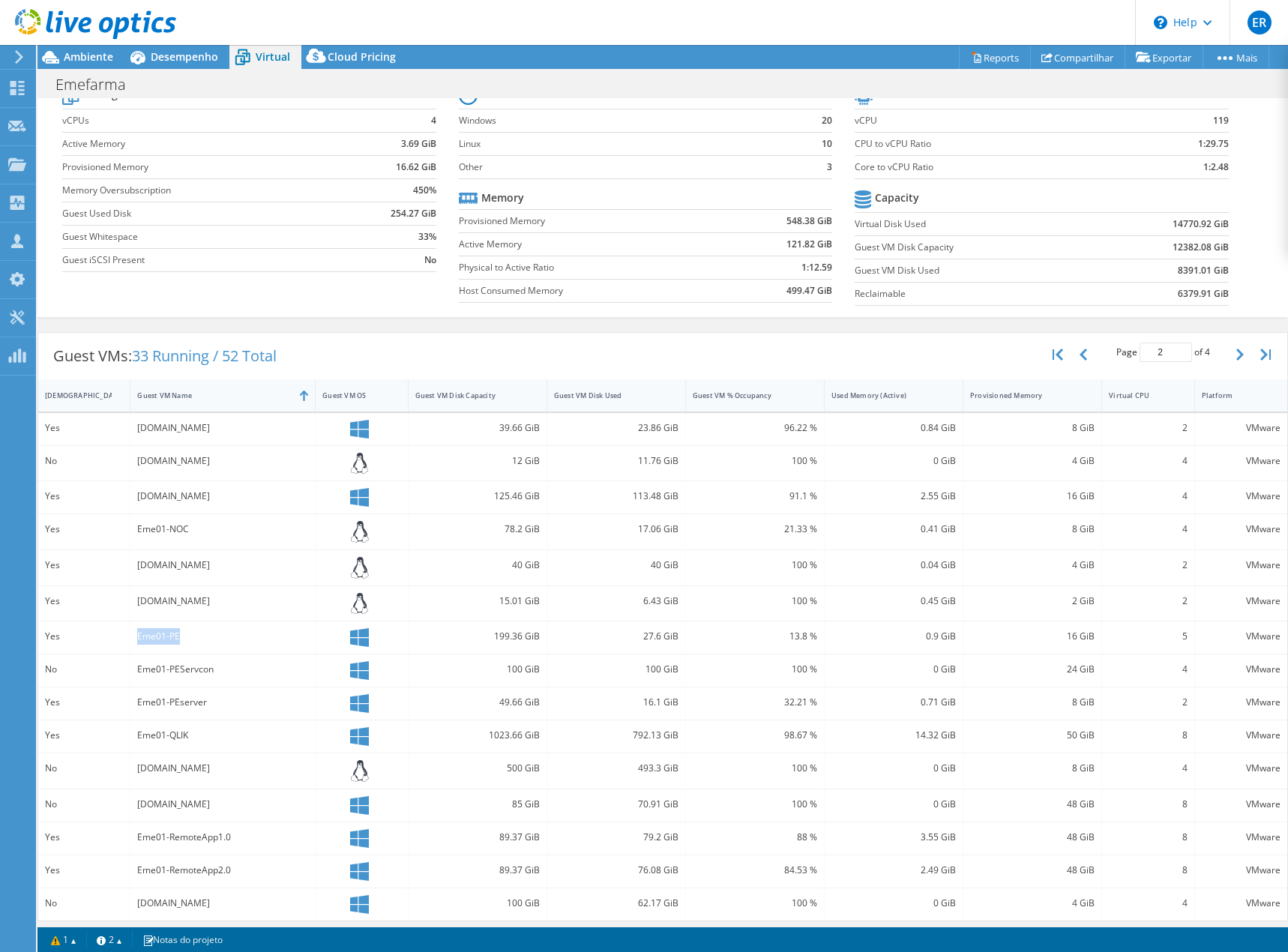
drag, startPoint x: 138, startPoint y: 639, endPoint x: 179, endPoint y: 639, distance: 41.0
click at [179, 639] on div "Eme01-PE" at bounding box center [223, 636] width 171 height 17
drag, startPoint x: 488, startPoint y: 639, endPoint x: 1193, endPoint y: 633, distance: 705.0
click at [1193, 633] on div "Yes Eme01-PE 199.36 GiB 27.6 GiB 13.8 % 0.9 GiB 16 GiB 5 VMware" at bounding box center [662, 637] width 1249 height 32
drag, startPoint x: 66, startPoint y: 85, endPoint x: 137, endPoint y: 80, distance: 71.2
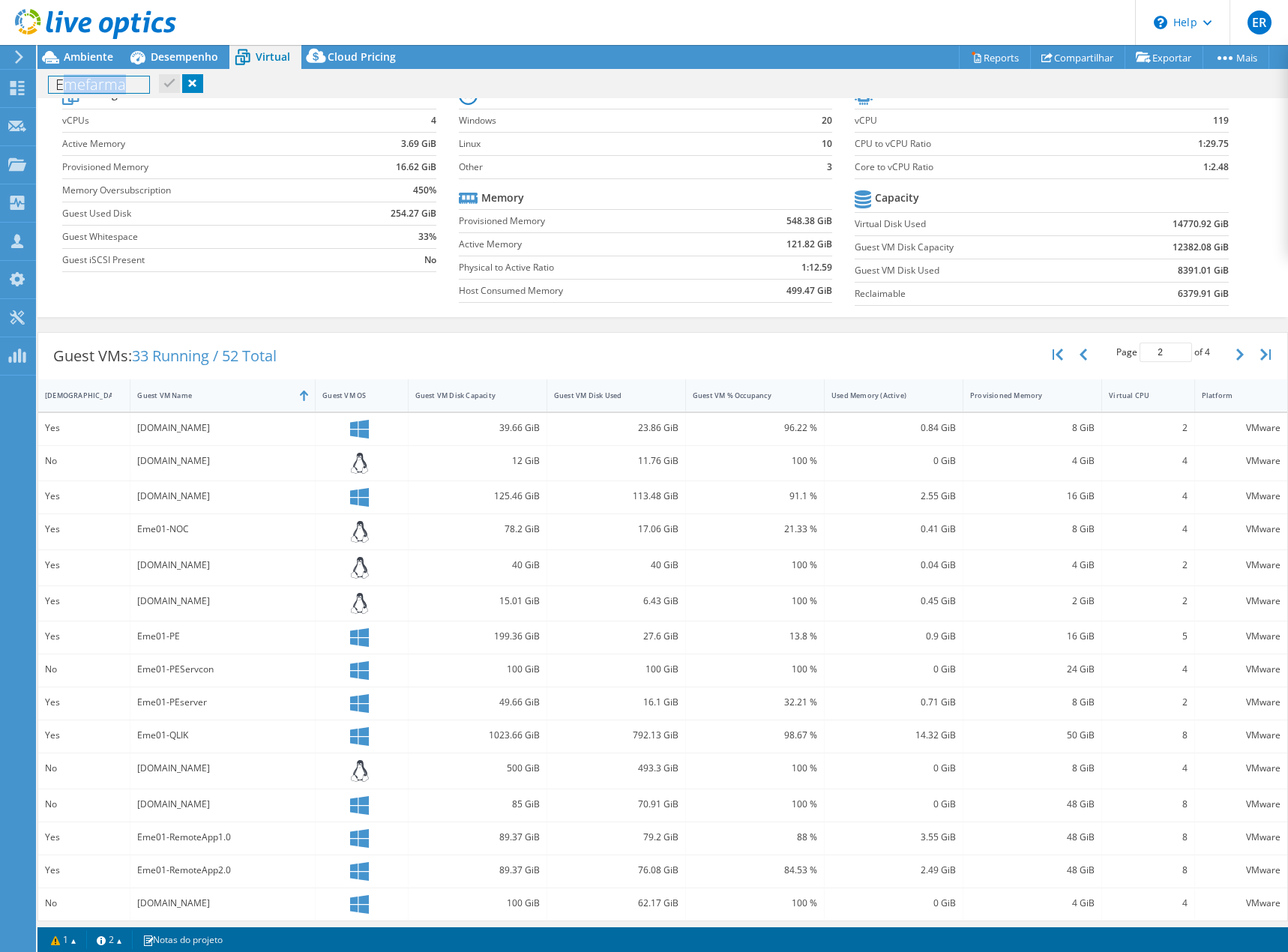
click at [137, 80] on h1 "Emefarma" at bounding box center [99, 85] width 101 height 17
click at [567, 80] on div "Emefarma Imprimir" at bounding box center [662, 84] width 1250 height 28
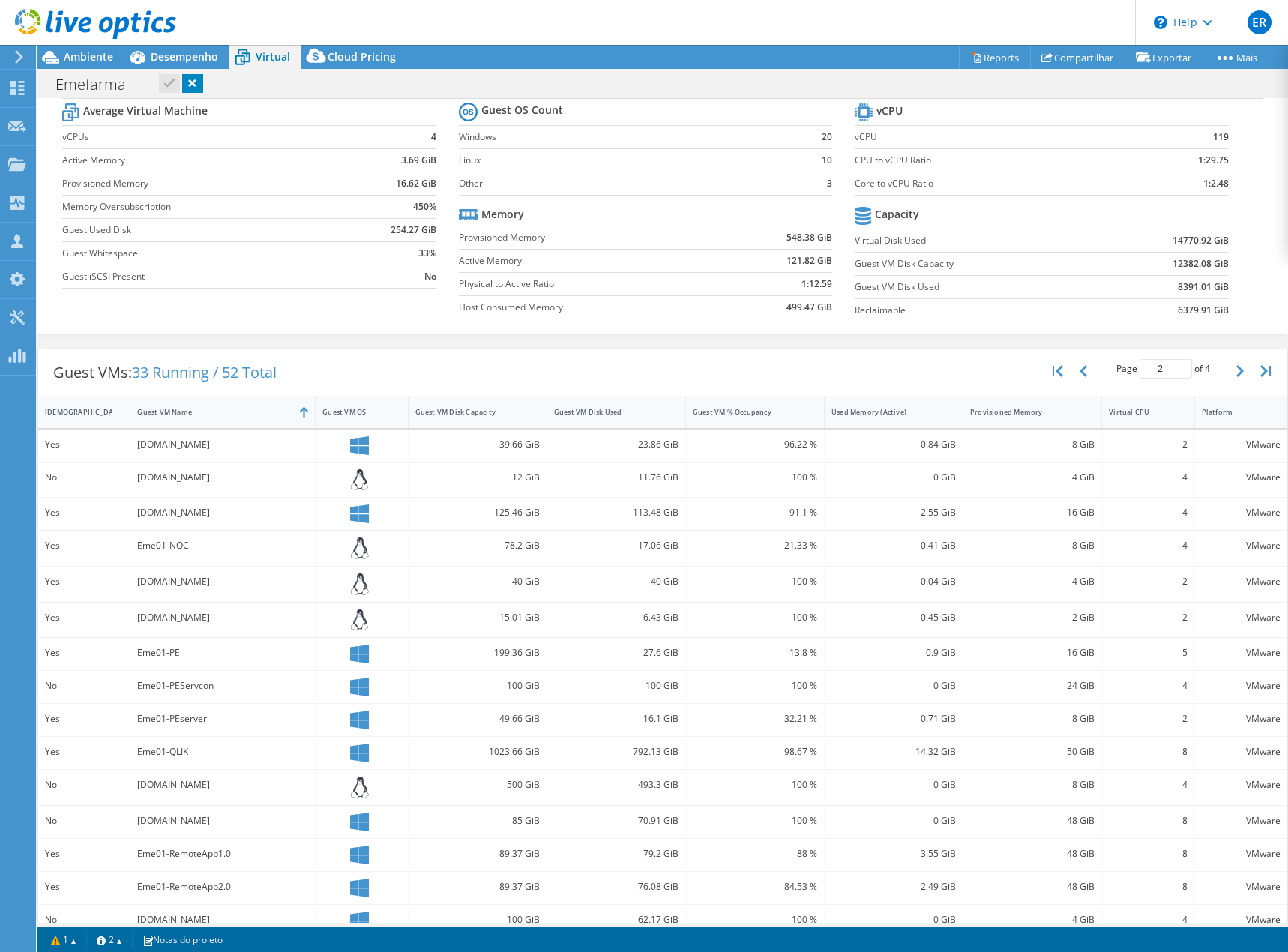
scroll to position [67, 0]
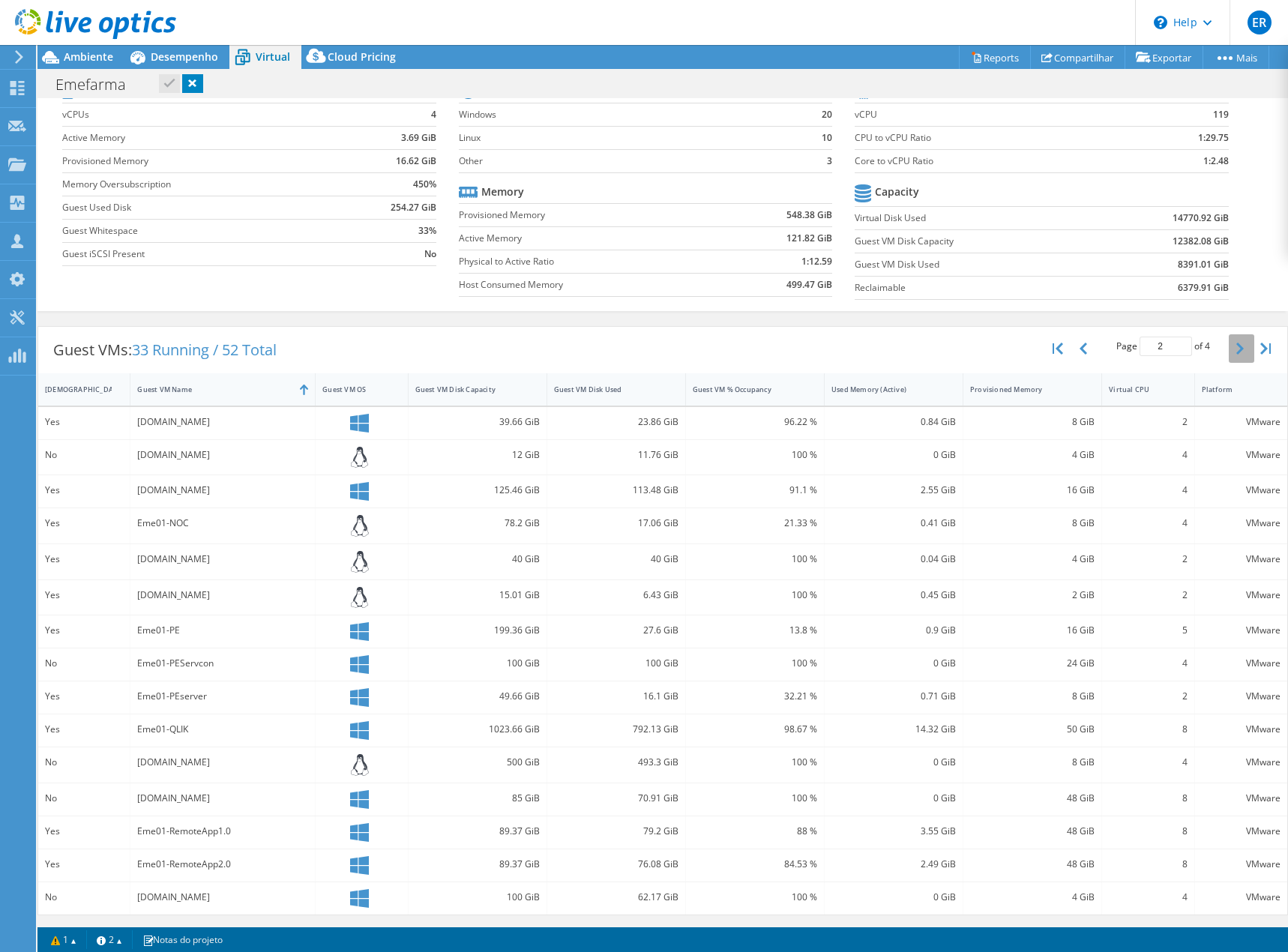
click at [1229, 341] on button "button" at bounding box center [1242, 349] width 26 height 29
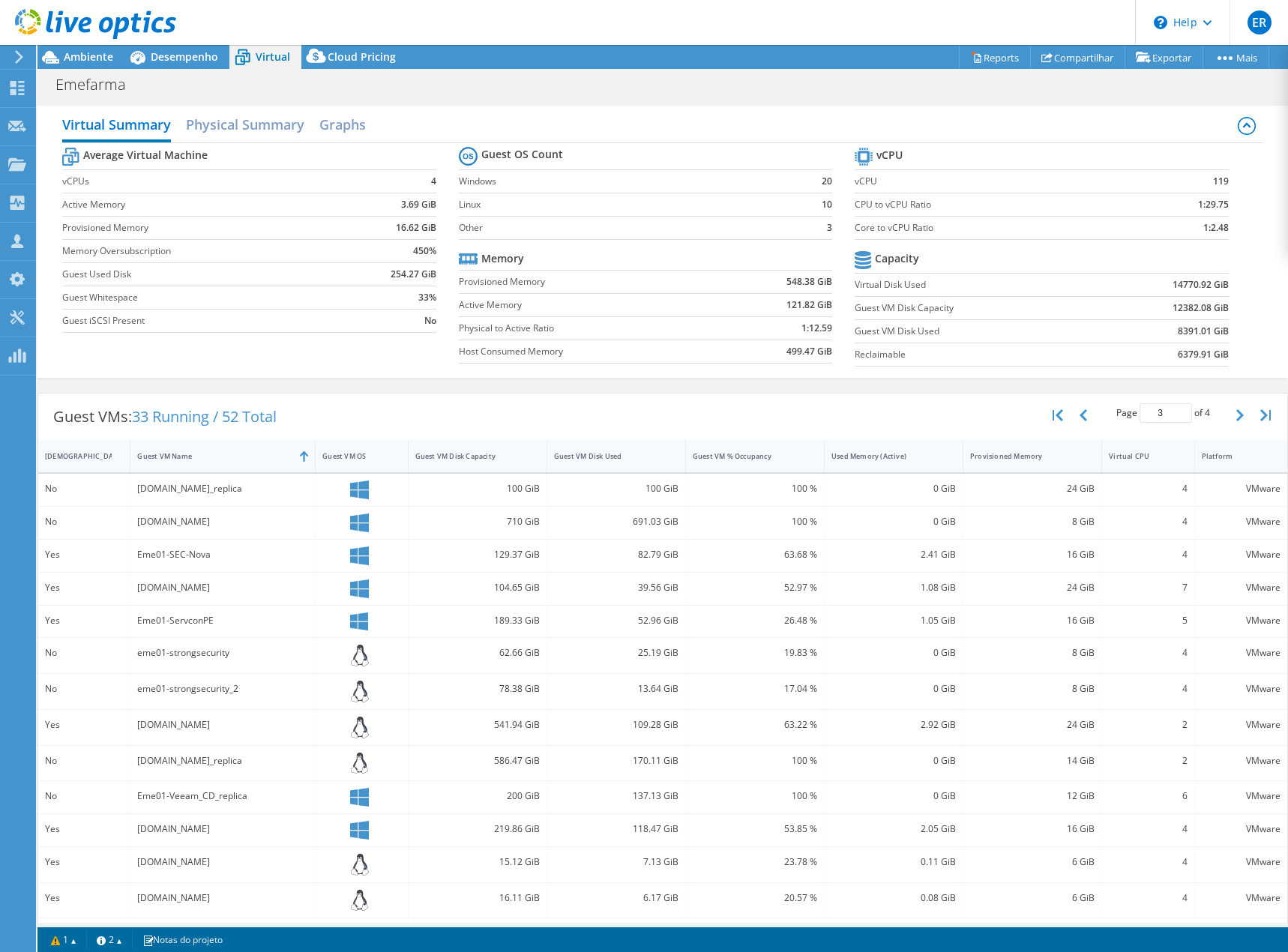
scroll to position [72, 0]
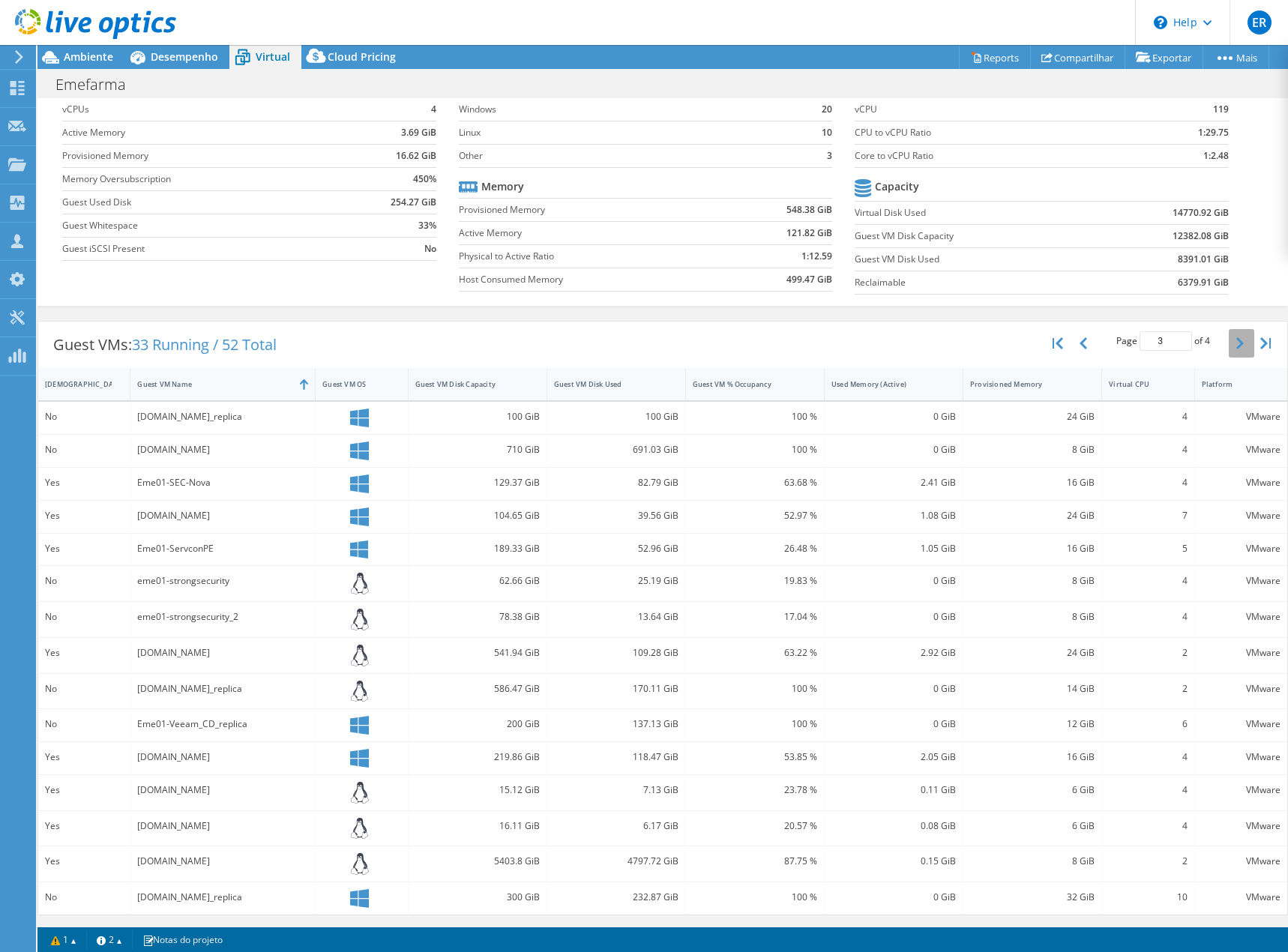
click at [1236, 344] on icon "button" at bounding box center [1239, 343] width 7 height 12
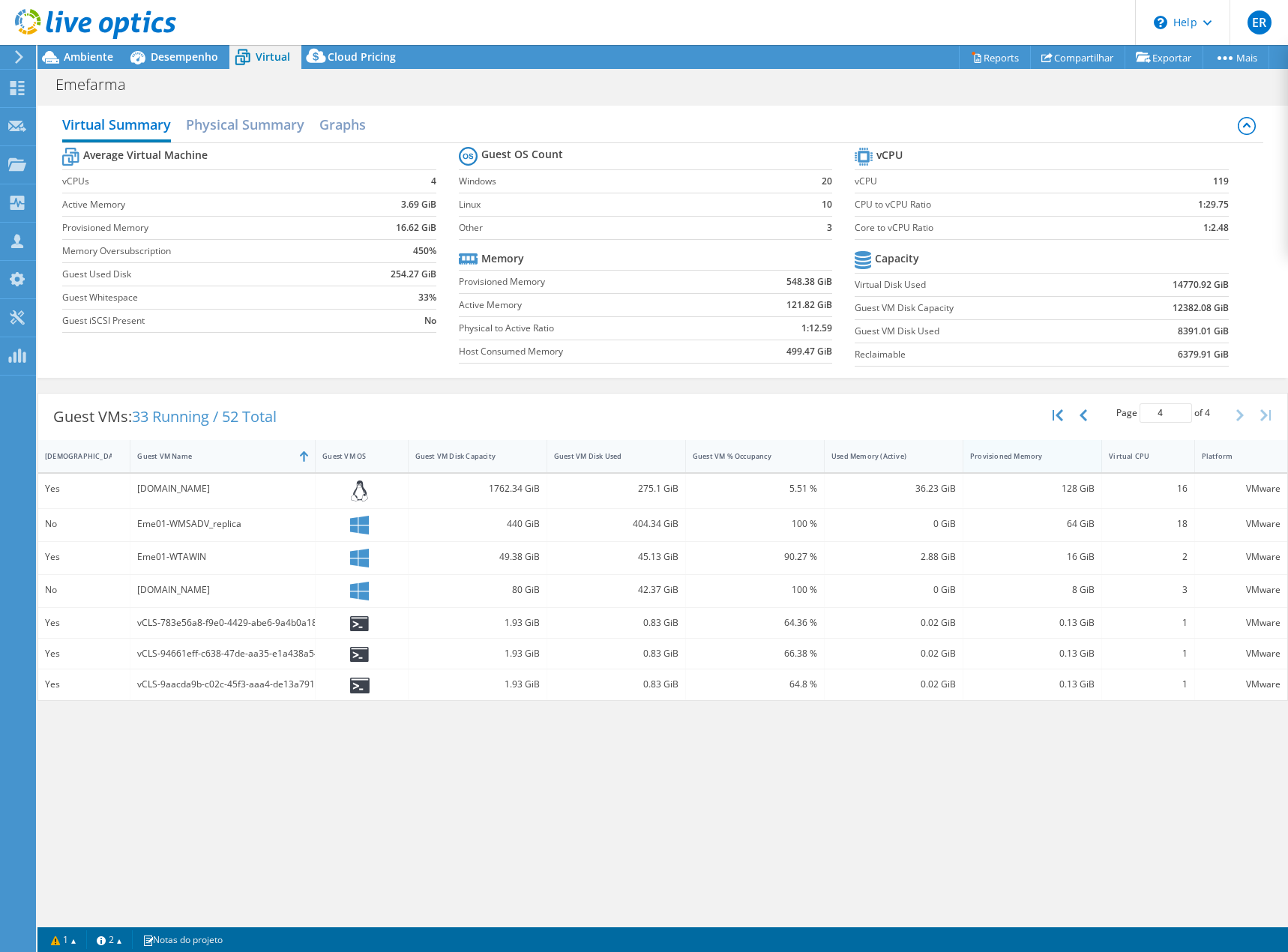
scroll to position [0, 0]
drag, startPoint x: 205, startPoint y: 523, endPoint x: 127, endPoint y: 526, distance: 78.1
click at [127, 526] on div "No Eme01-WMSADV_replica 440 GiB 404.34 GiB 100 % 0 GiB 64 GiB 18 VMware" at bounding box center [662, 525] width 1249 height 32
click at [1090, 415] on button "button" at bounding box center [1085, 415] width 26 height 29
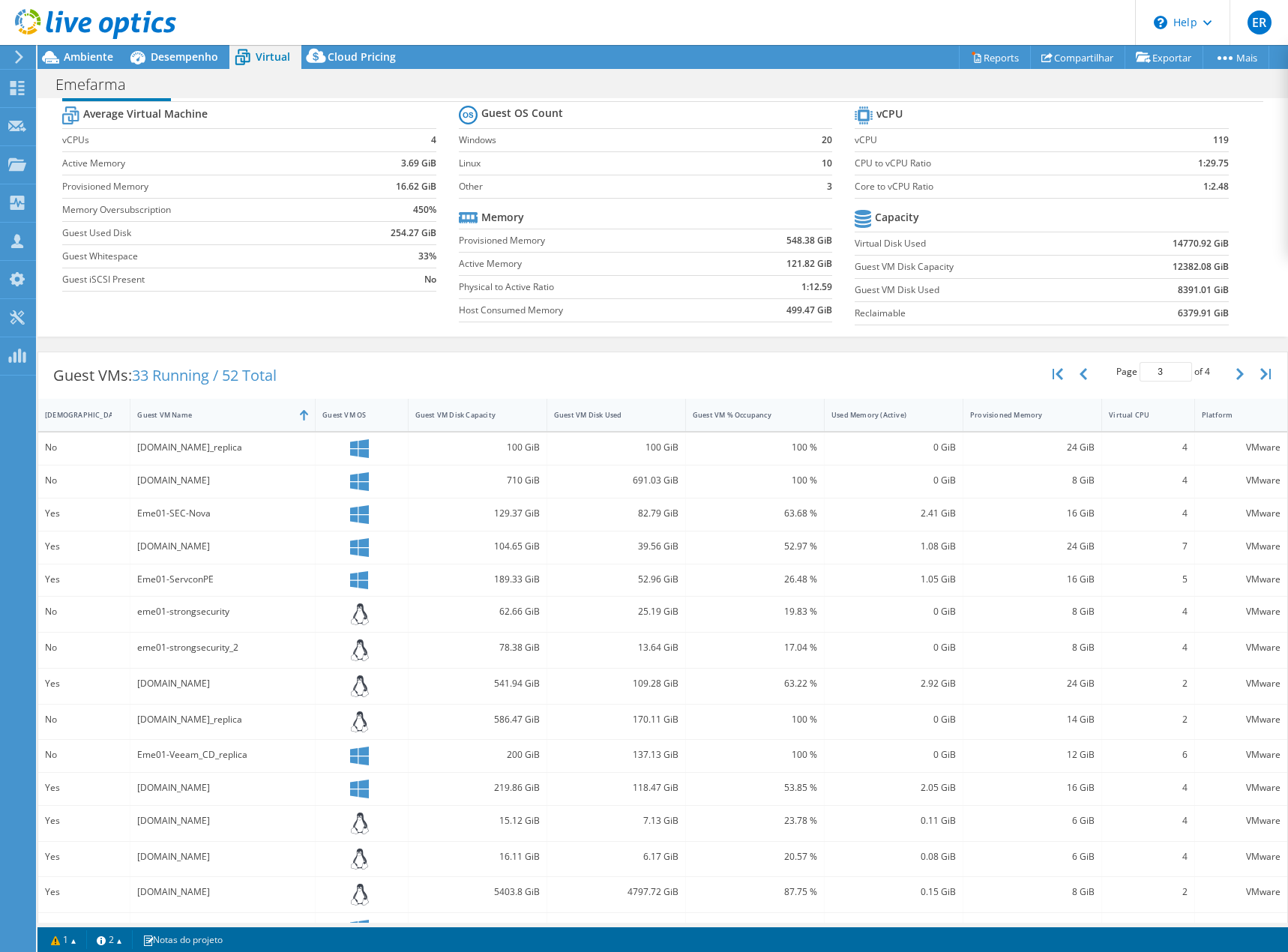
scroll to position [72, 0]
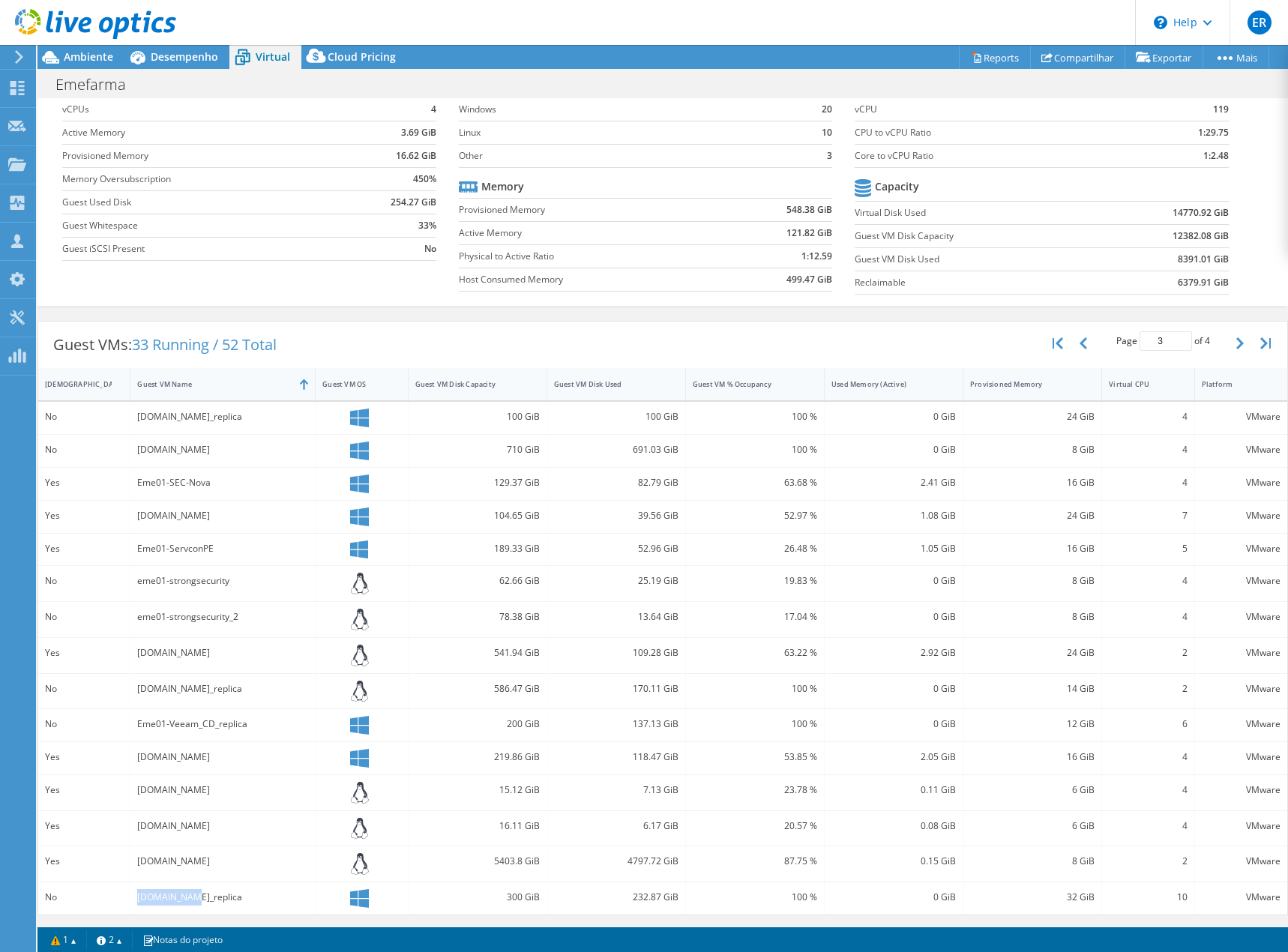
drag, startPoint x: 193, startPoint y: 894, endPoint x: 130, endPoint y: 894, distance: 63.0
click at [130, 894] on div "Eme01-WCS.emefarma.net_replica" at bounding box center [223, 898] width 185 height 32
click at [166, 891] on div "Eme01-WCS.emefarma.net_replica" at bounding box center [223, 897] width 171 height 17
drag, startPoint x: 137, startPoint y: 896, endPoint x: 183, endPoint y: 896, distance: 46.0
click at [183, 896] on div "Eme01-WCS.emefarma.net_replica" at bounding box center [223, 897] width 171 height 17
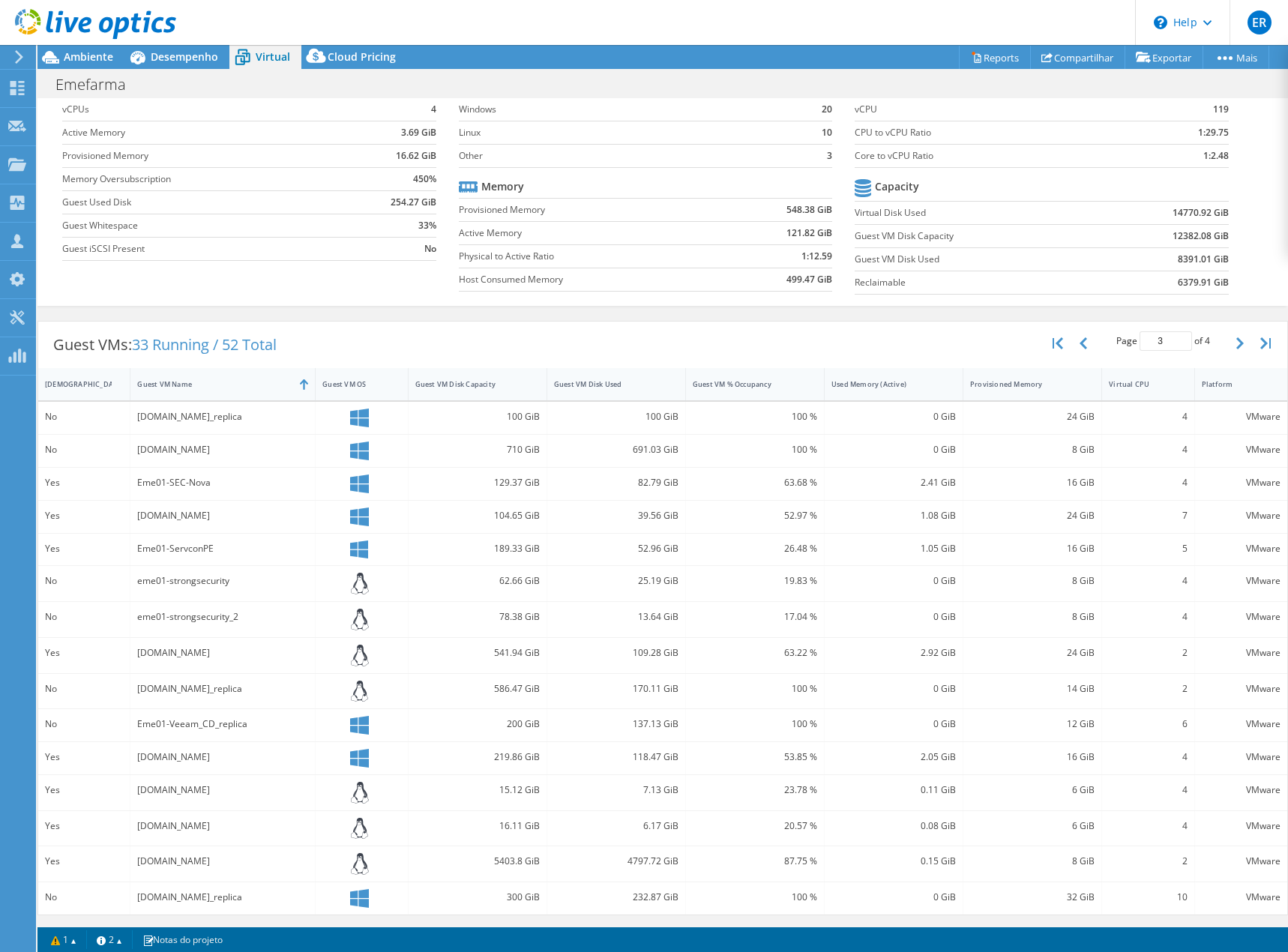
click at [253, 863] on div "Eme01-VeeamREP.emefarma.net" at bounding box center [223, 861] width 171 height 17
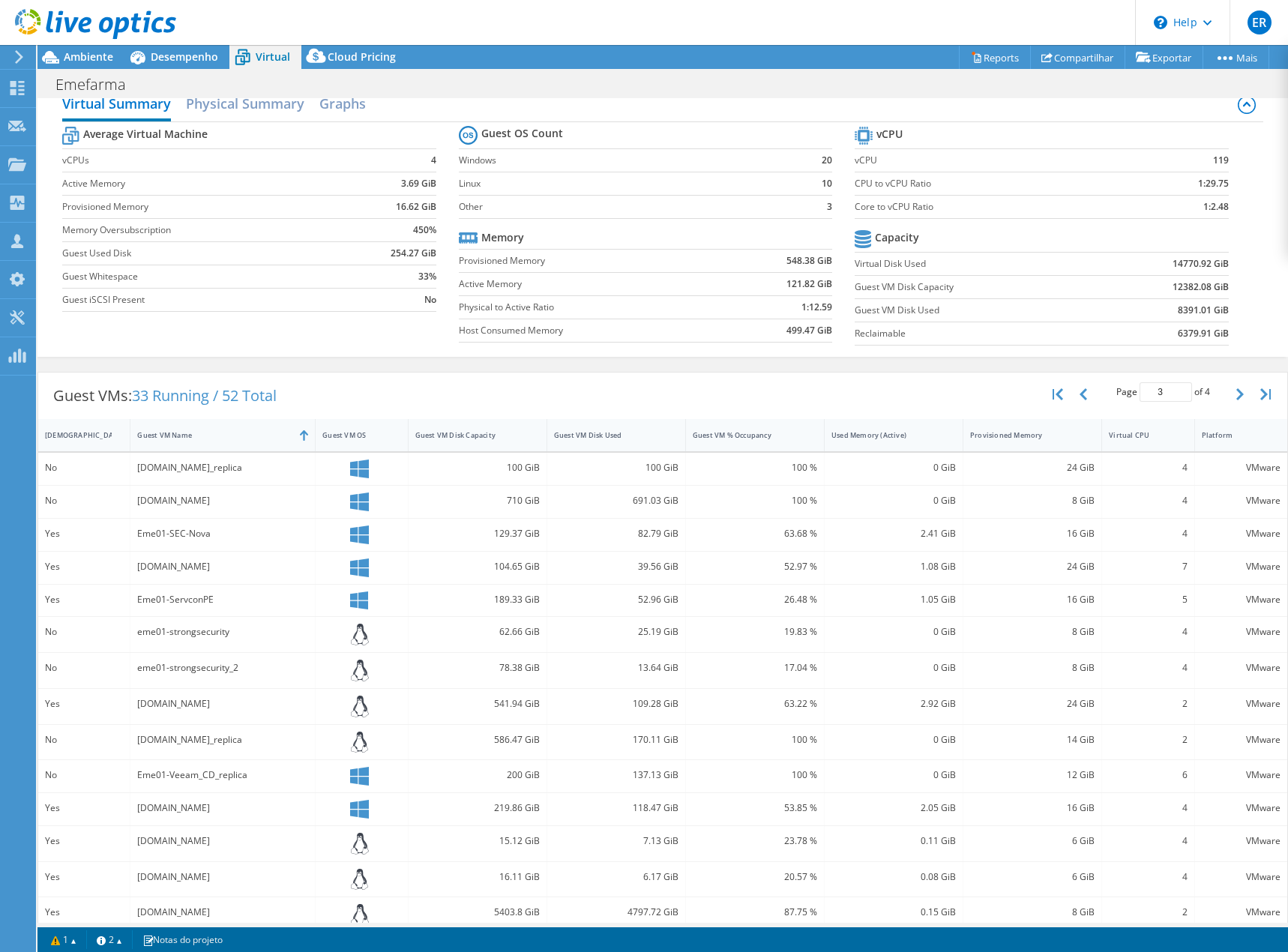
scroll to position [0, 0]
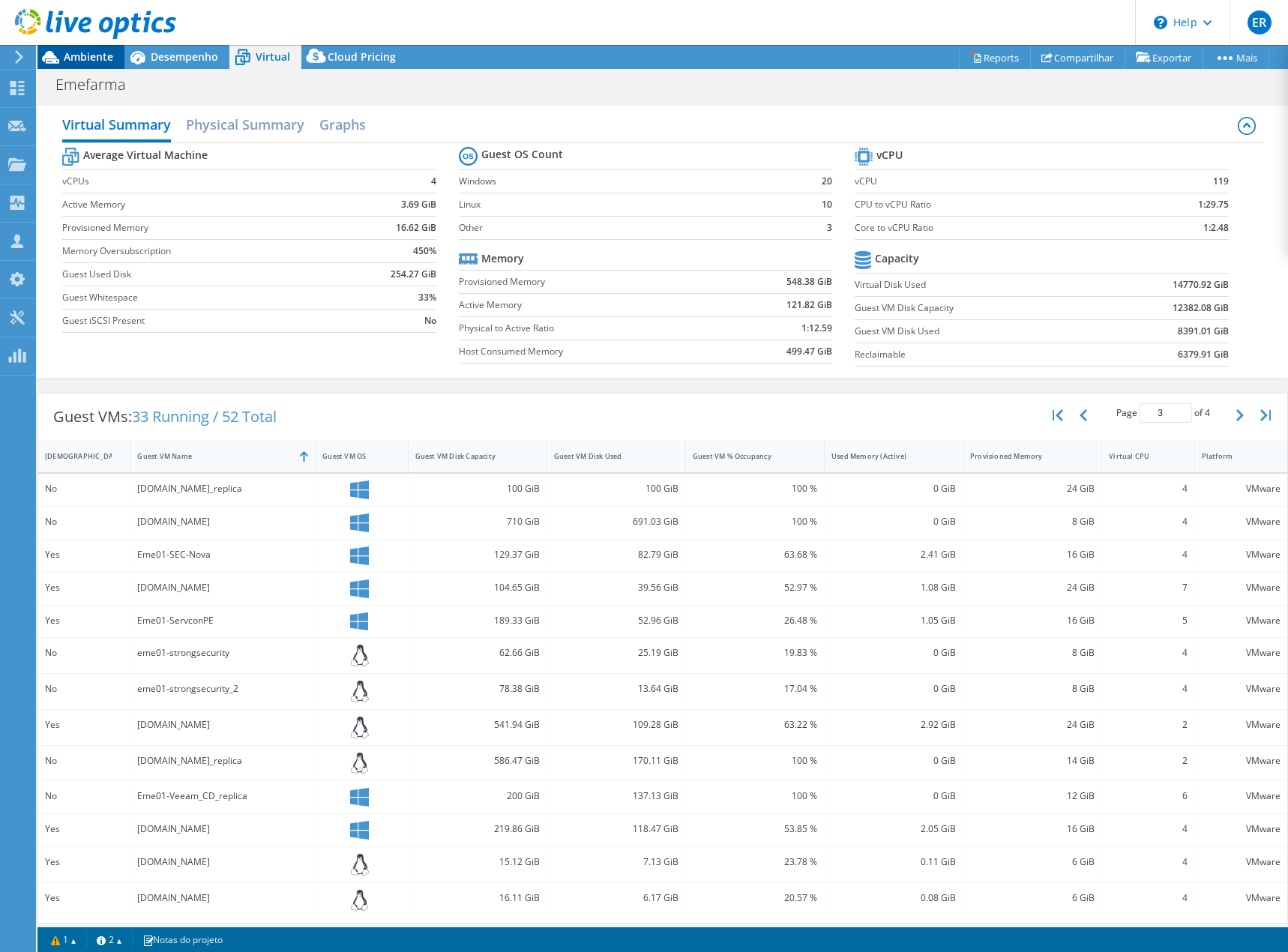
click at [82, 54] on span "Ambiente" at bounding box center [89, 57] width 50 height 14
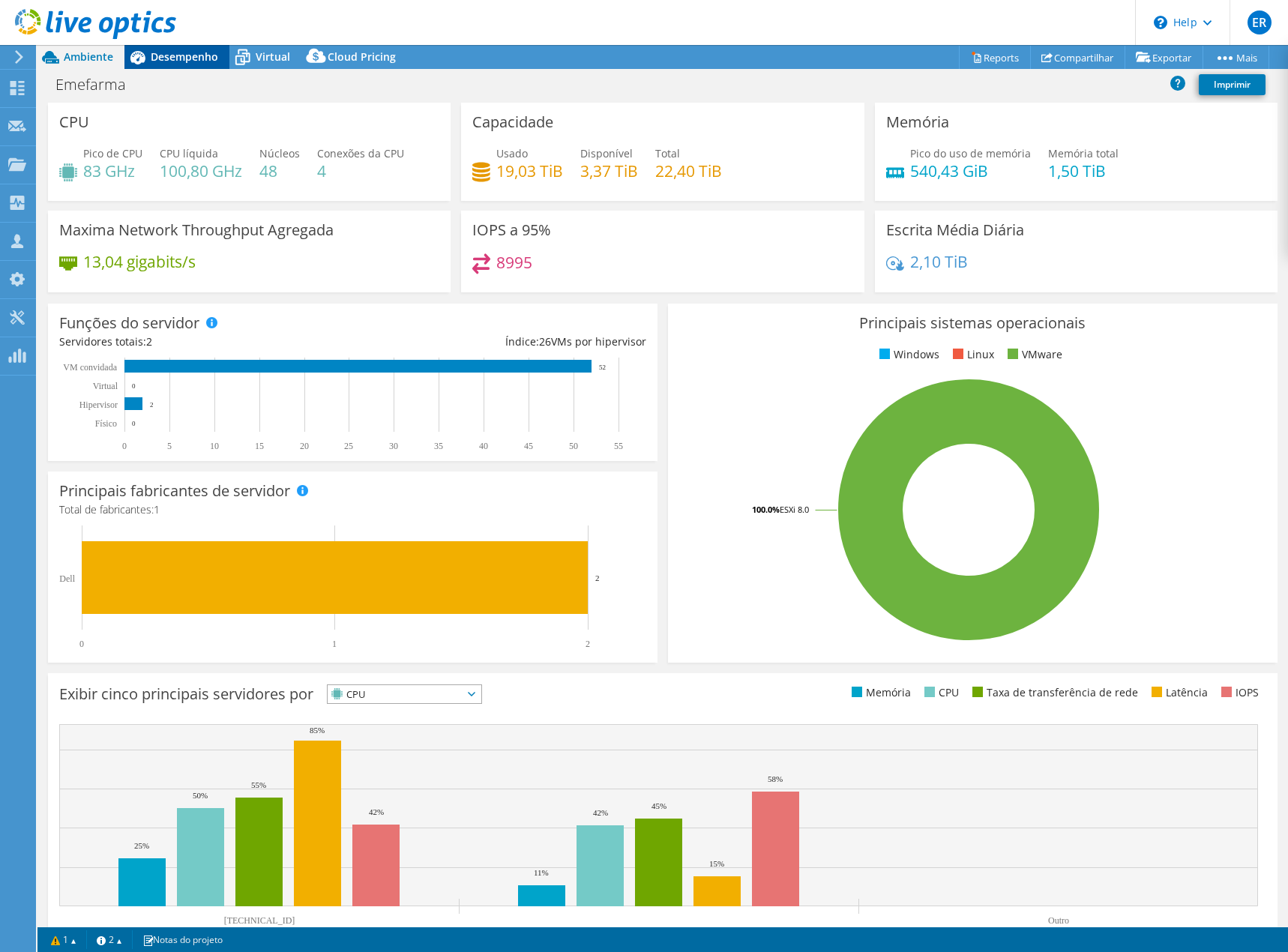
click at [166, 56] on span "Desempenho" at bounding box center [185, 57] width 67 height 14
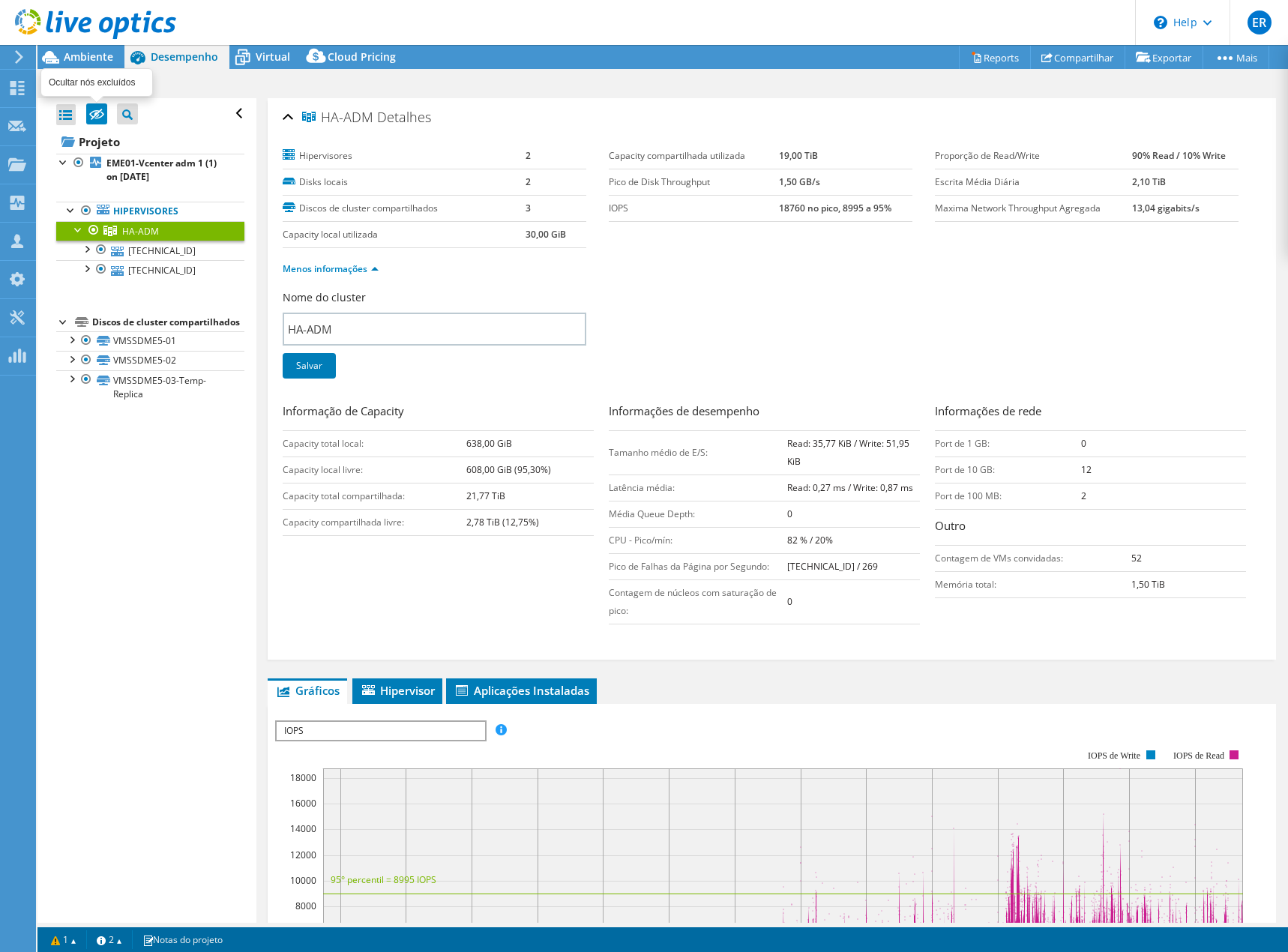
click at [97, 109] on icon at bounding box center [97, 114] width 15 height 11
click at [0, 0] on input "checkbox" at bounding box center [0, 0] width 0 height 0
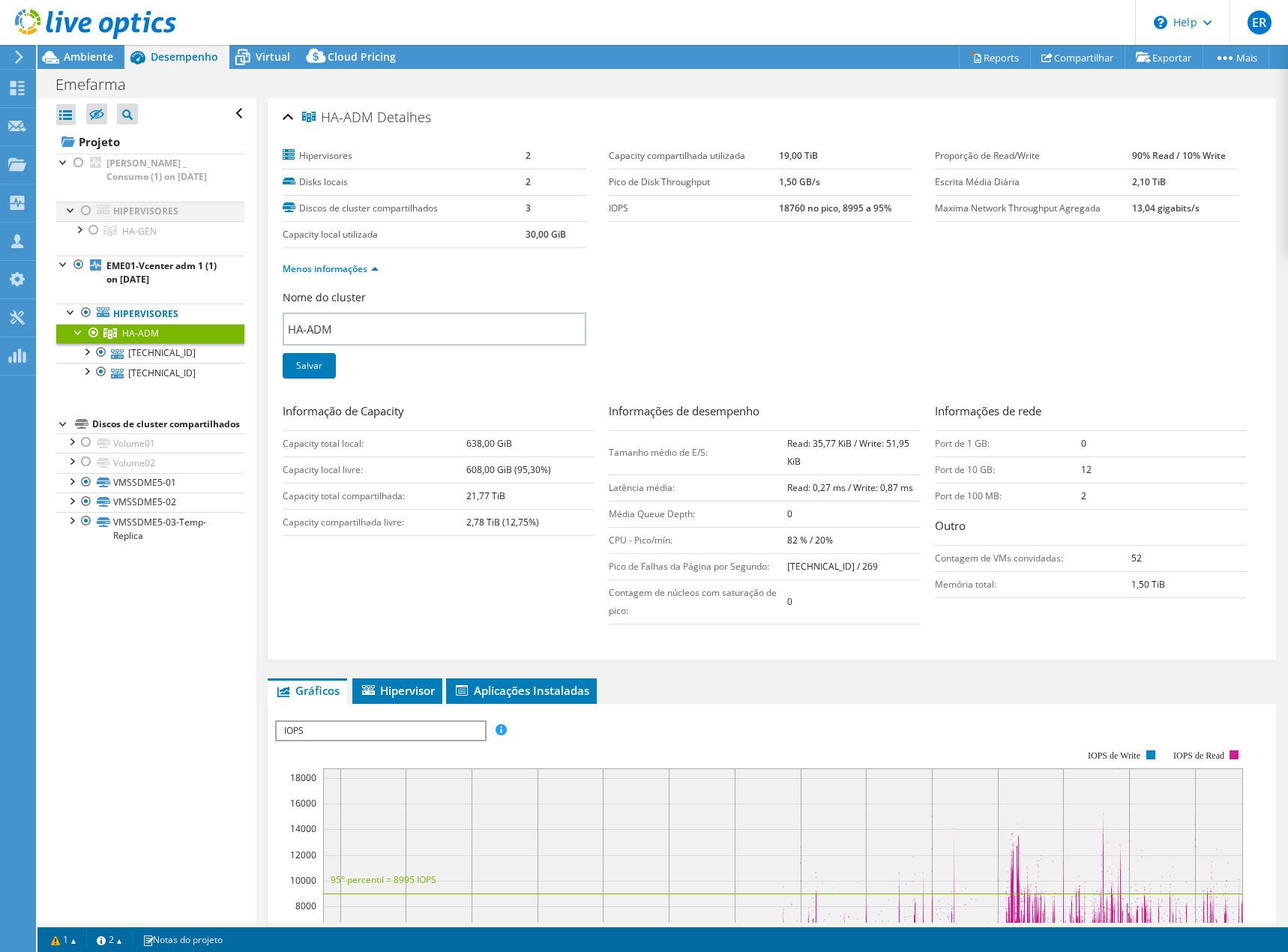
click at [88, 208] on div at bounding box center [86, 210] width 15 height 18
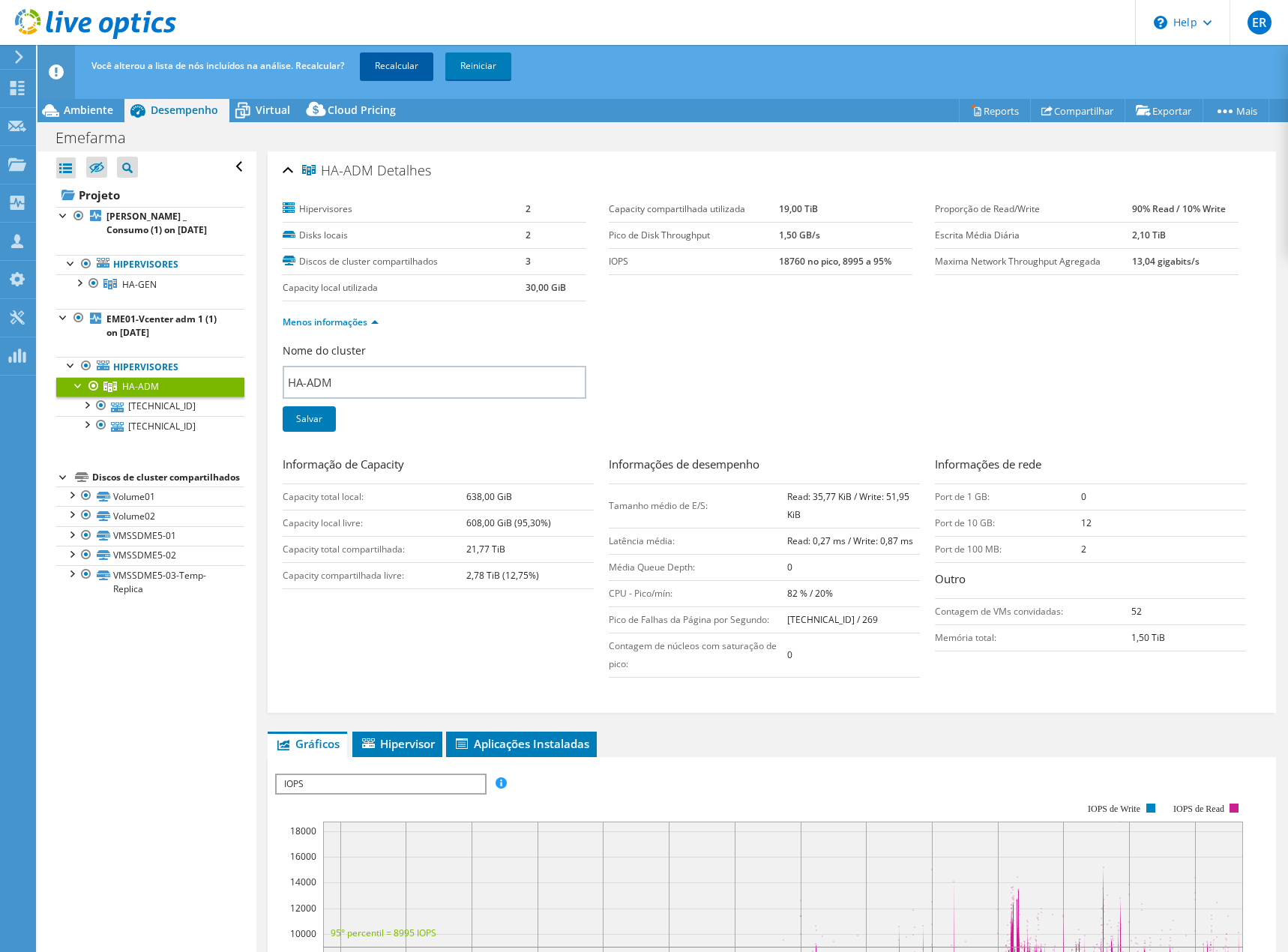
click at [401, 55] on link "Recalcular" at bounding box center [396, 66] width 74 height 27
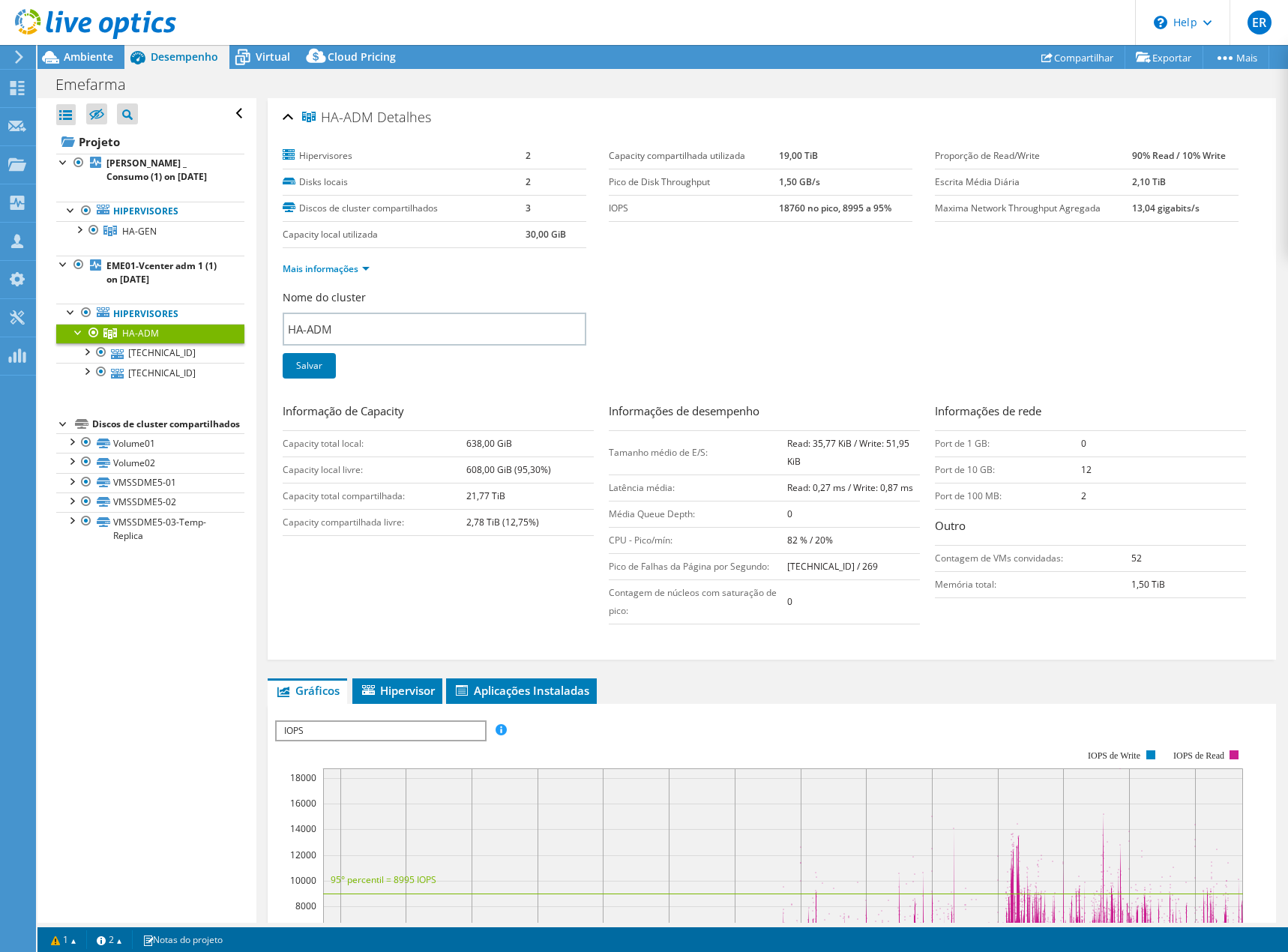
click at [275, 59] on span "Virtual" at bounding box center [272, 57] width 34 height 14
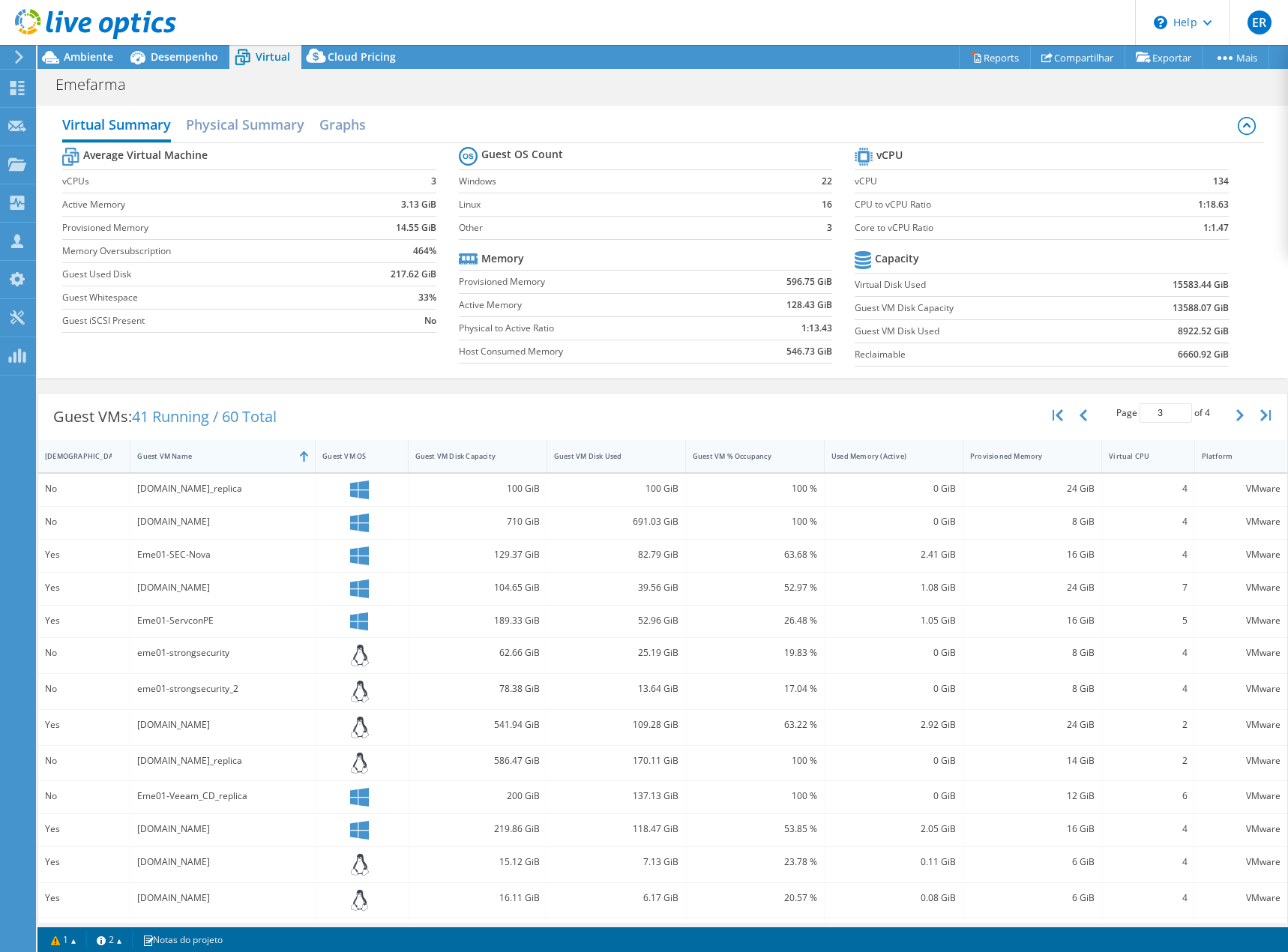
click at [293, 457] on div "Guest VM Name" at bounding box center [213, 455] width 166 height 23
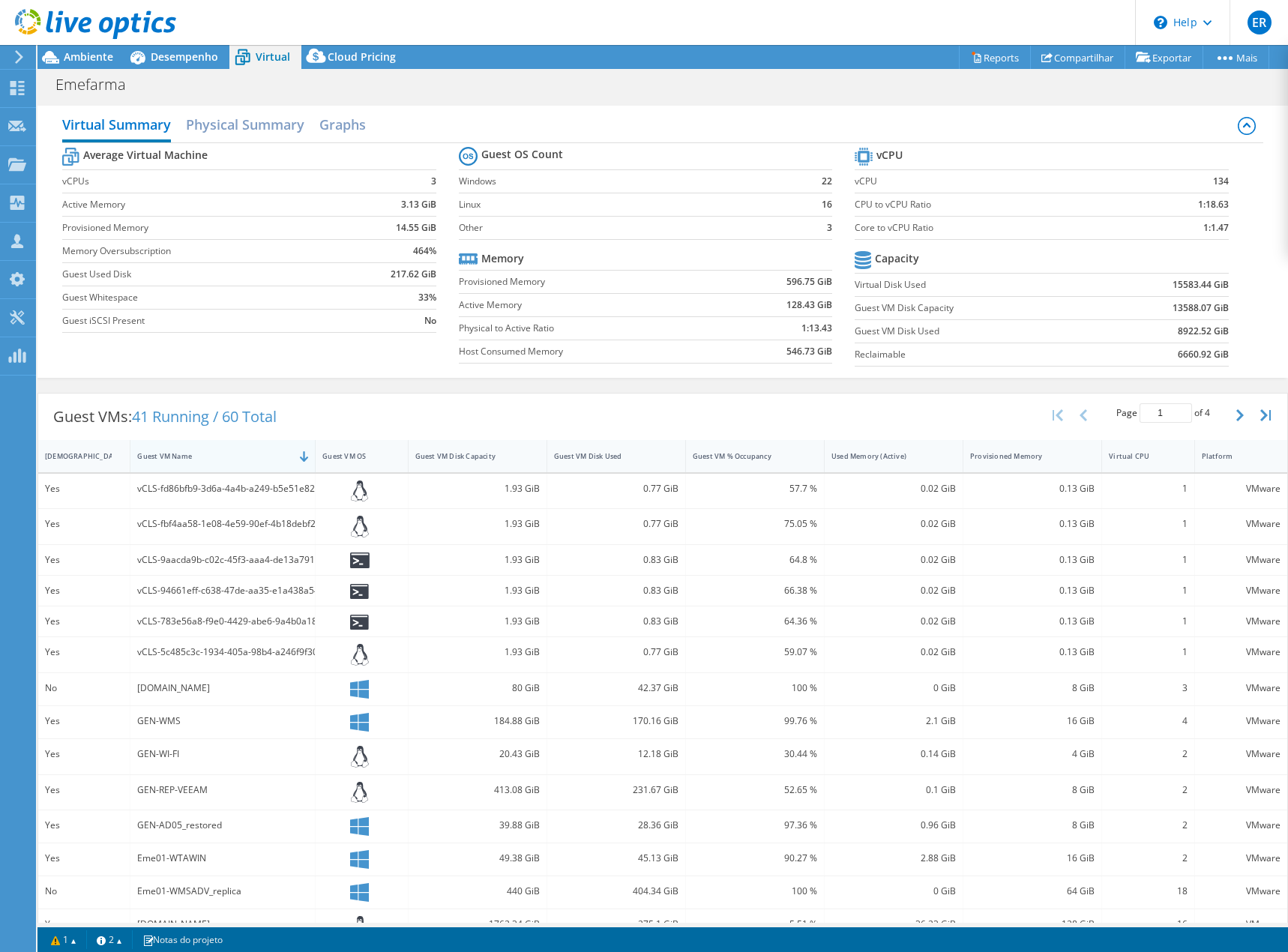
click at [293, 457] on div "Guest VM Name" at bounding box center [213, 455] width 166 height 23
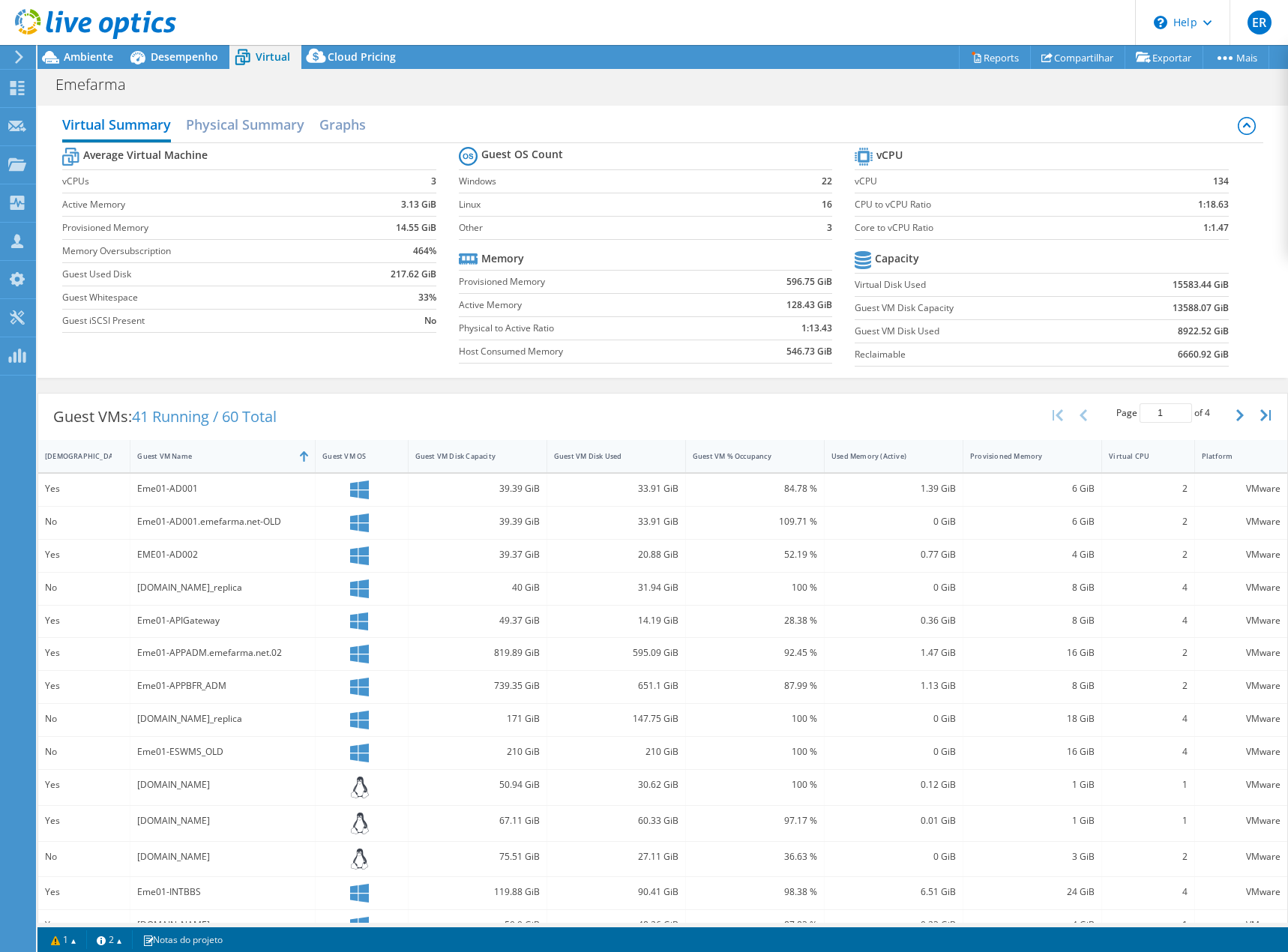
scroll to position [61, 0]
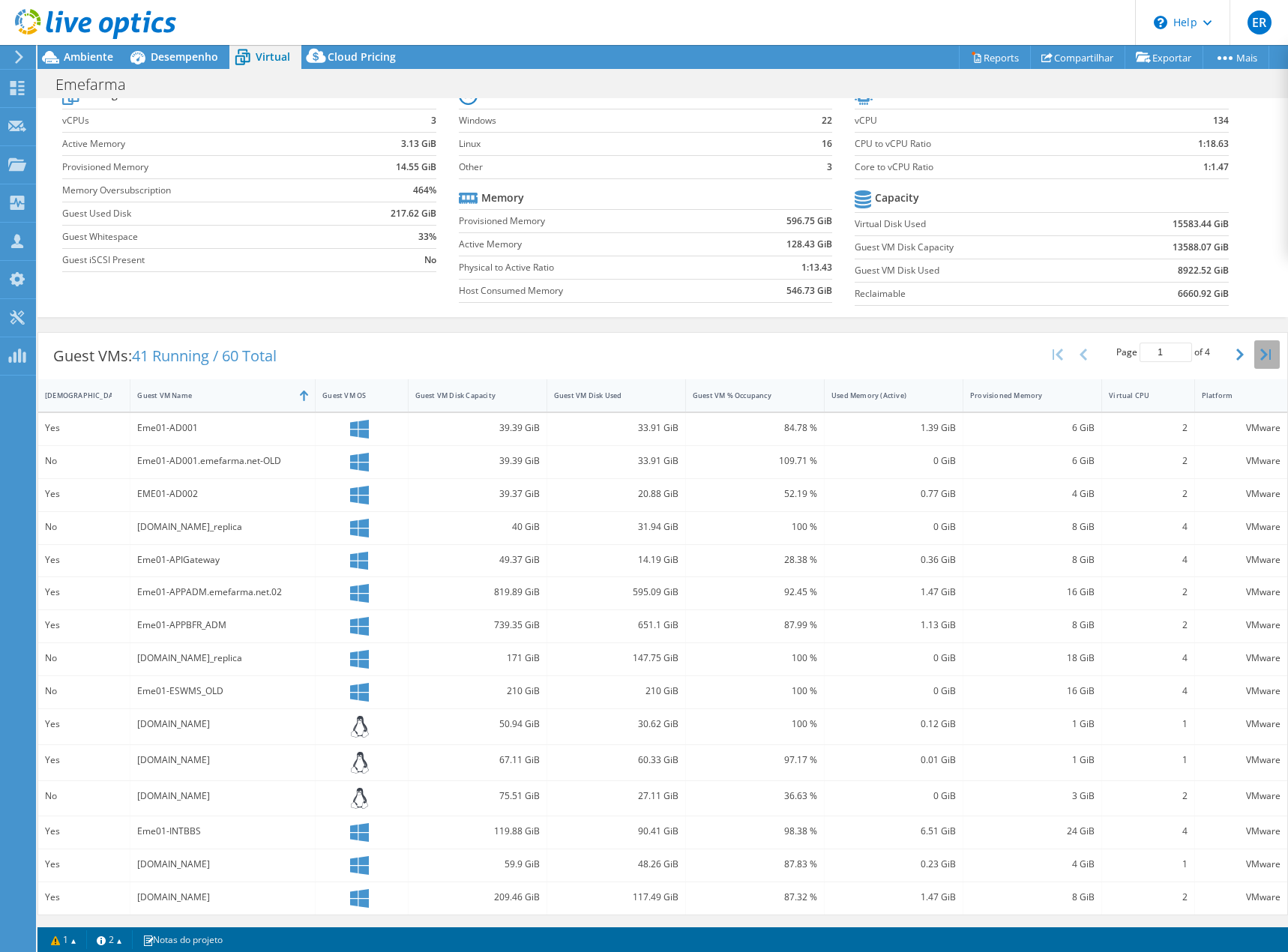
click at [1260, 355] on icon "button" at bounding box center [1265, 354] width 10 height 12
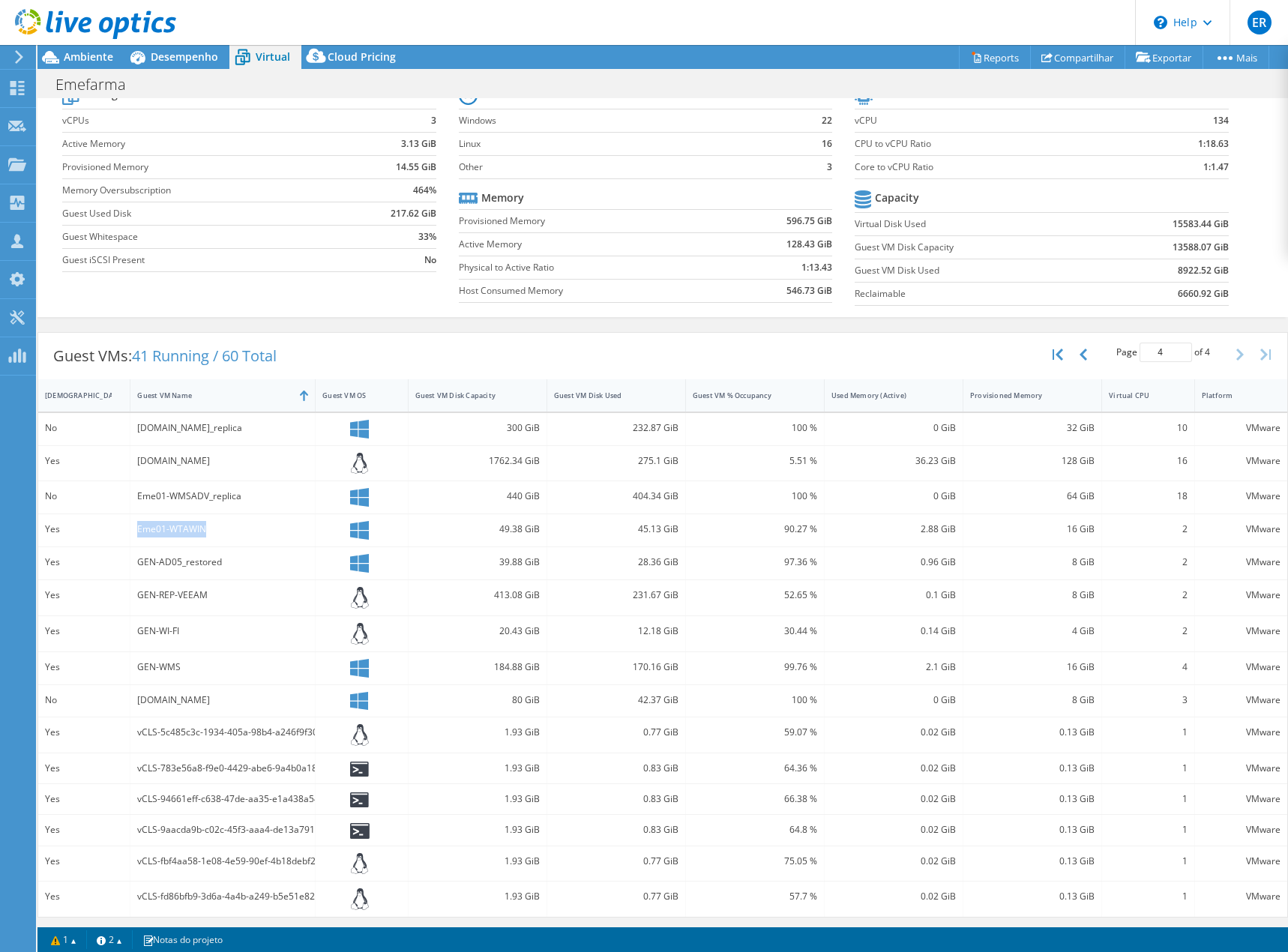
drag, startPoint x: 137, startPoint y: 530, endPoint x: 238, endPoint y: 529, distance: 101.0
click at [238, 529] on div "Eme01-WTAWIN" at bounding box center [223, 529] width 171 height 17
click at [1079, 354] on icon "button" at bounding box center [1083, 354] width 7 height 12
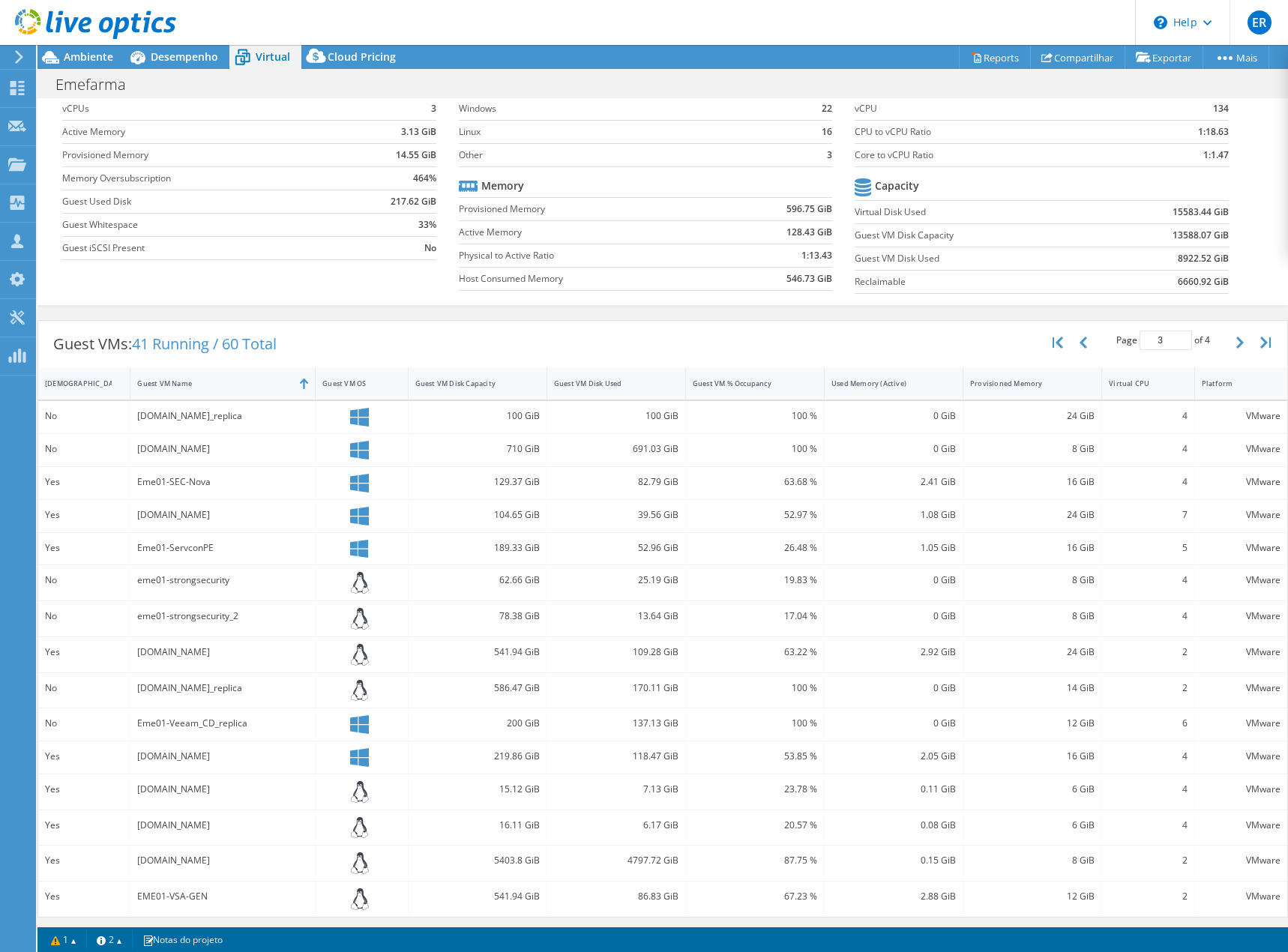
scroll to position [75, 0]
click at [1236, 339] on icon "button" at bounding box center [1239, 340] width 7 height 12
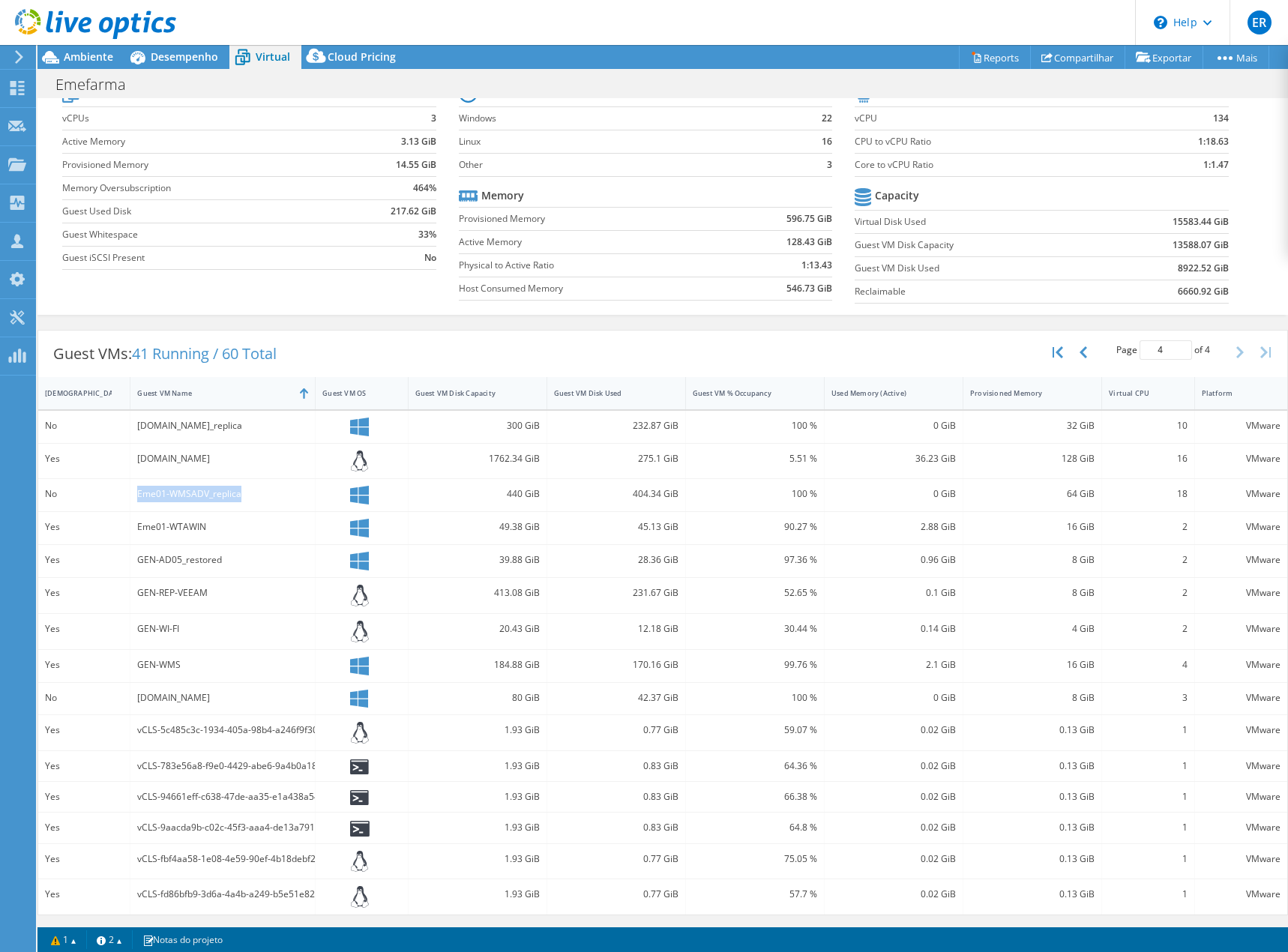
drag, startPoint x: 135, startPoint y: 498, endPoint x: 243, endPoint y: 502, distance: 108.1
click at [243, 502] on div "Eme01-WMSADV_replica" at bounding box center [223, 495] width 185 height 32
click at [495, 495] on div "440 GiB" at bounding box center [478, 494] width 125 height 17
drag, startPoint x: 495, startPoint y: 495, endPoint x: 1175, endPoint y: 504, distance: 680.1
click at [1175, 504] on div "No Eme01-WMSADV_replica 440 GiB 404.34 GiB 100 % 0 GiB 64 GiB 18 VMware" at bounding box center [662, 495] width 1249 height 32
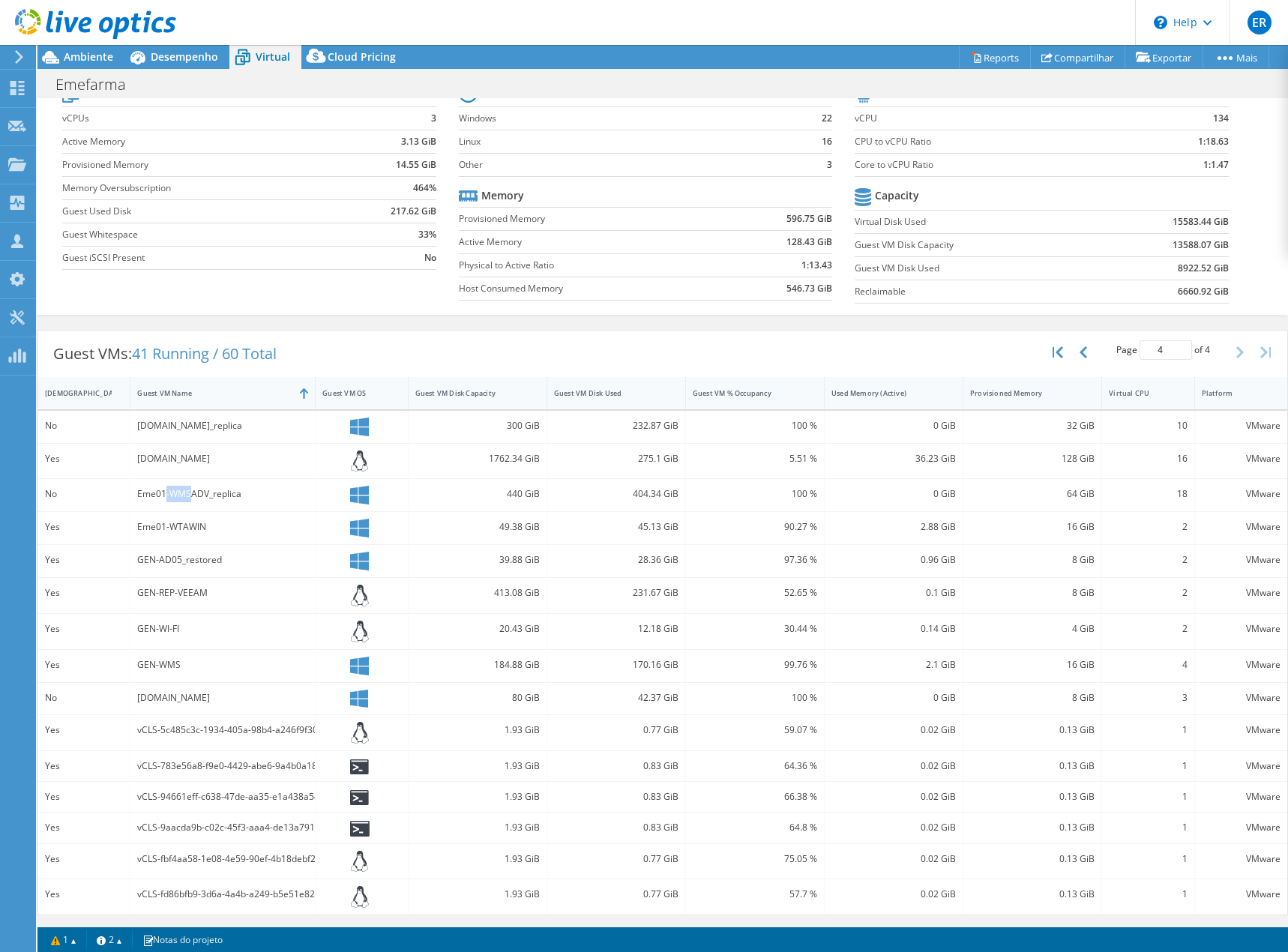
drag, startPoint x: 190, startPoint y: 492, endPoint x: 165, endPoint y: 502, distance: 26.9
click at [165, 502] on div "Eme01-WMSADV_replica" at bounding box center [223, 494] width 171 height 17
drag, startPoint x: 185, startPoint y: 429, endPoint x: 130, endPoint y: 433, distance: 55.1
click at [130, 433] on div "Eme01-WCS.emefarma.net_replica" at bounding box center [223, 426] width 185 height 32
drag, startPoint x: 497, startPoint y: 426, endPoint x: 1188, endPoint y: 419, distance: 691.0
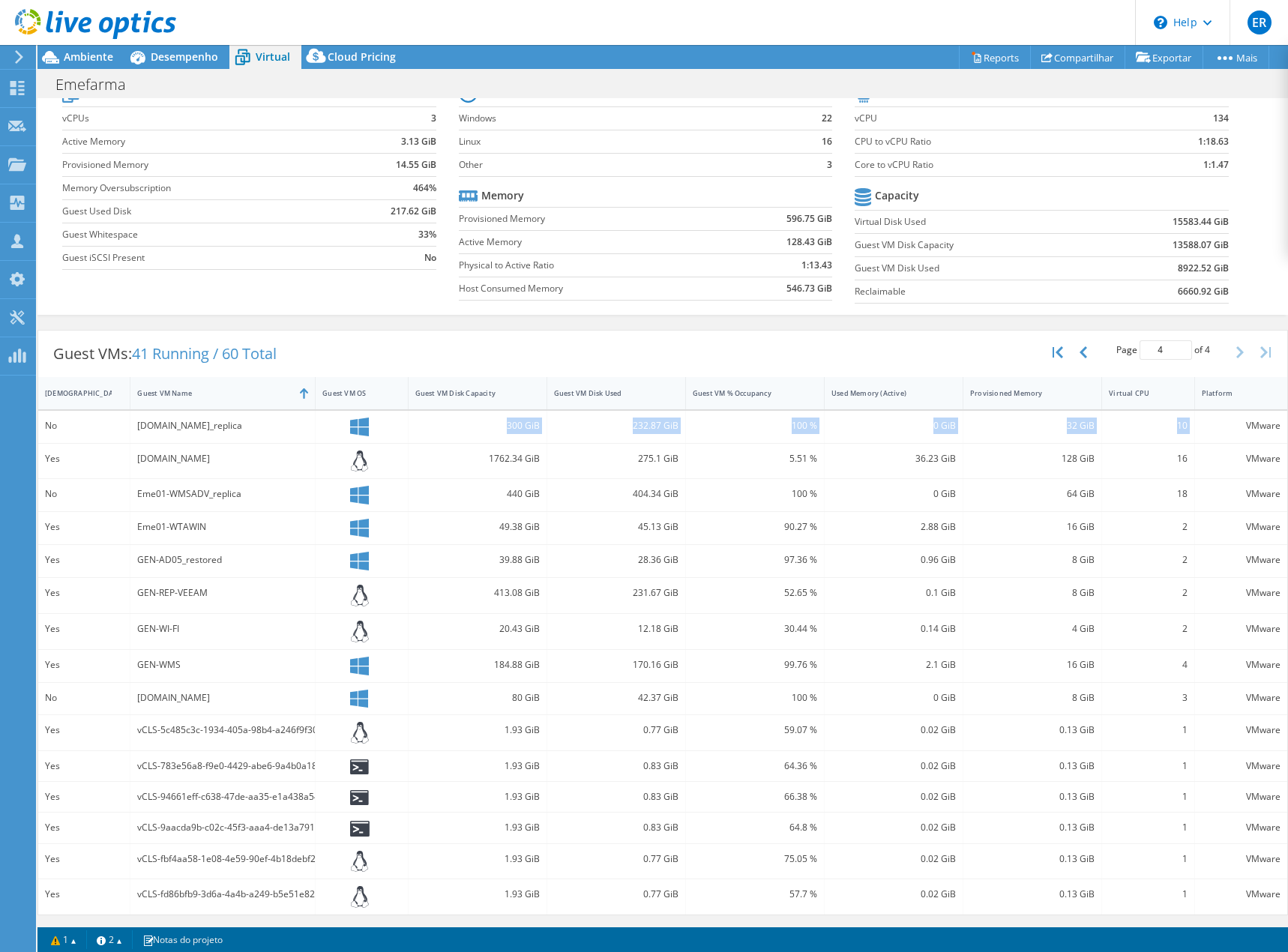
click at [1188, 419] on div "No Eme01-WCS.emefarma.net_replica 300 GiB 232.87 GiB 100 % 0 GiB 32 GiB 10 VMwa…" at bounding box center [662, 426] width 1249 height 32
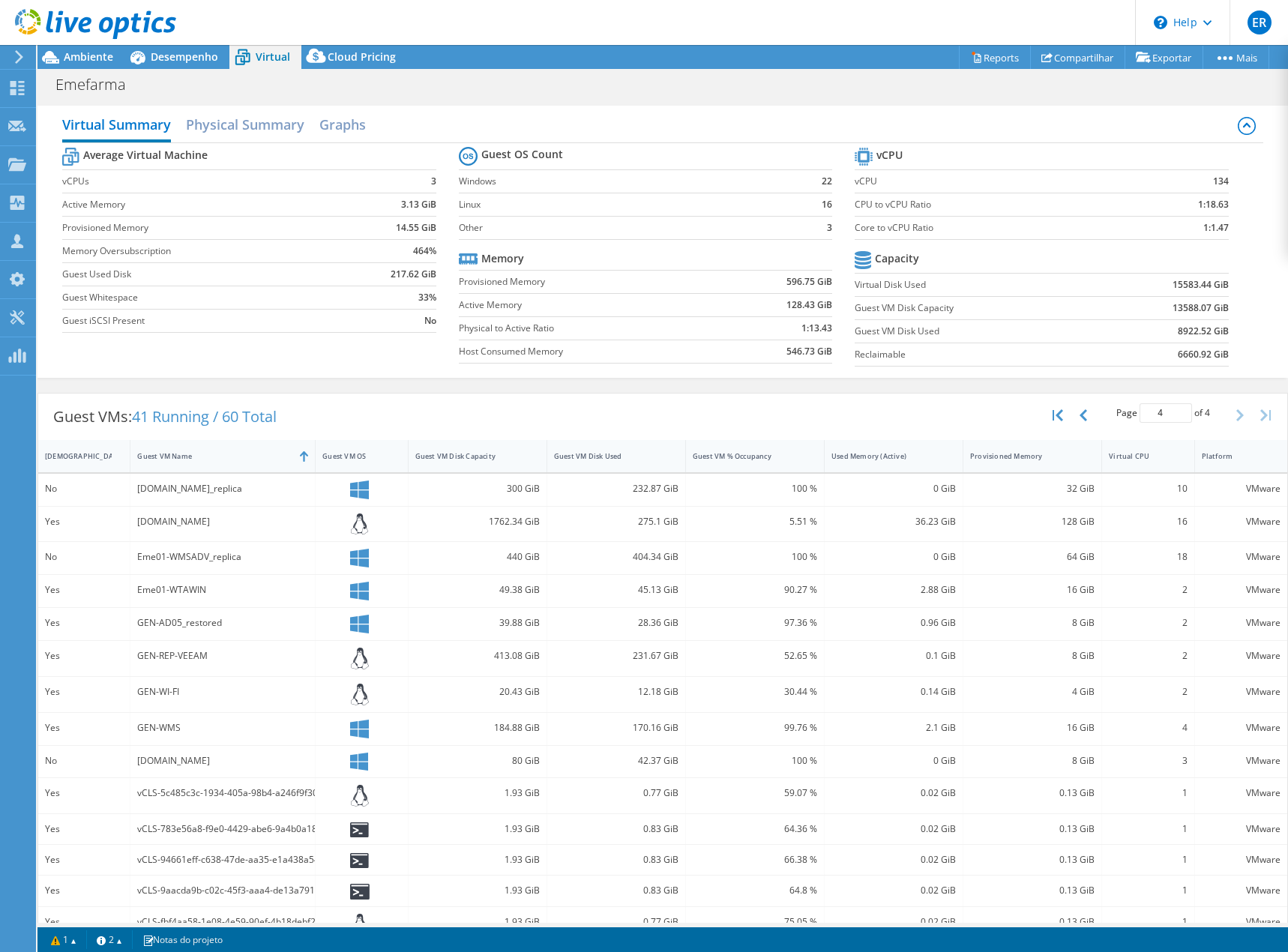
click at [207, 831] on div "vCLS-783e56a8-f9e0-4429-abe6-9a4b0a186319" at bounding box center [223, 829] width 171 height 17
click at [194, 840] on div "vCLS-783e56a8-f9e0-4429-abe6-9a4b0a186319" at bounding box center [223, 829] width 185 height 30
drag, startPoint x: 169, startPoint y: 839, endPoint x: 252, endPoint y: 829, distance: 83.6
click at [252, 829] on div "vCLS-783e56a8-f9e0-4429-abe6-9a4b0a186319" at bounding box center [223, 829] width 185 height 30
click at [249, 822] on div "vCLS-783e56a8-f9e0-4429-abe6-9a4b0a186319" at bounding box center [223, 829] width 171 height 17
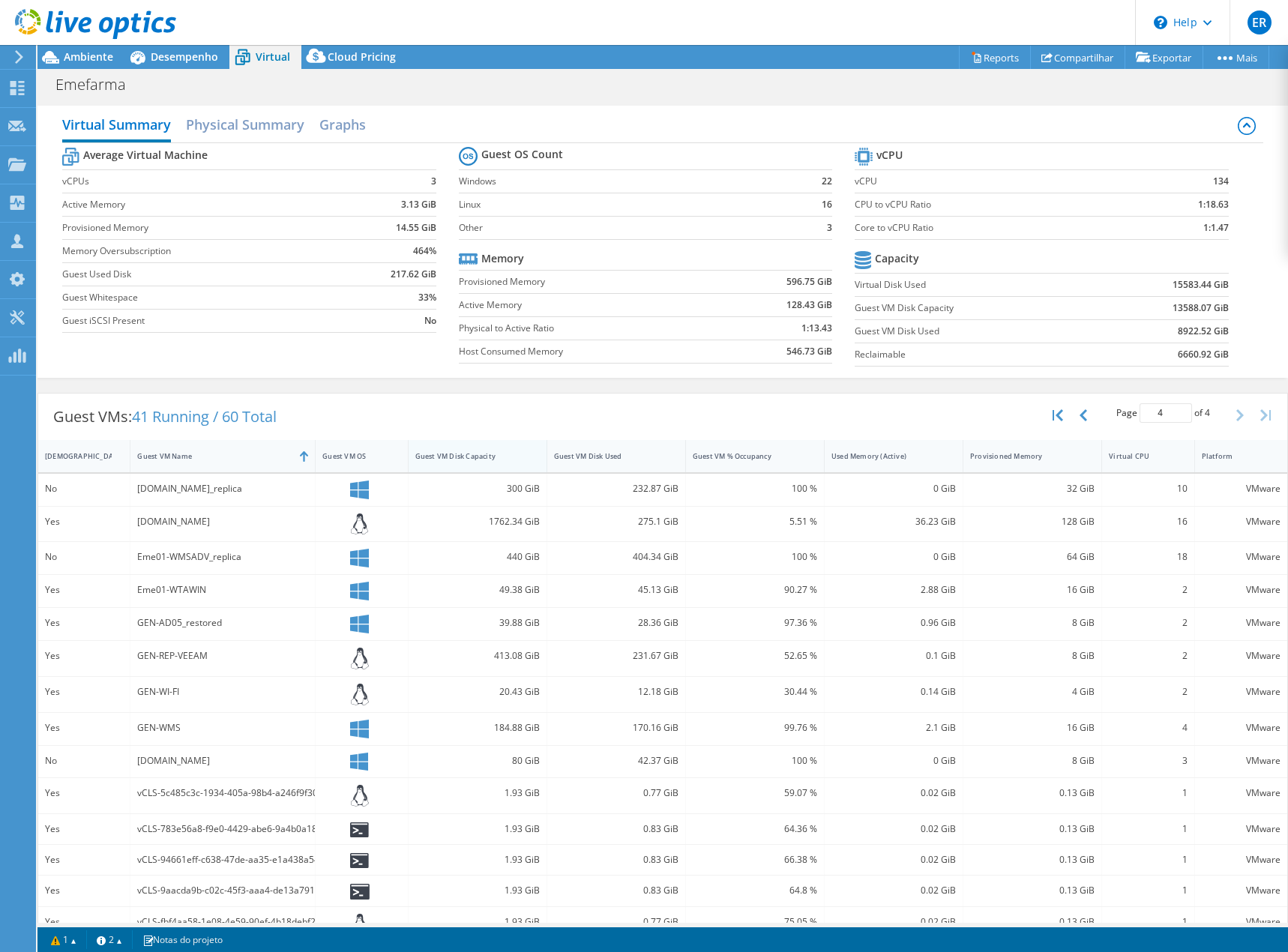
click at [470, 456] on div "Guest VM Disk Capacity" at bounding box center [468, 456] width 106 height 10
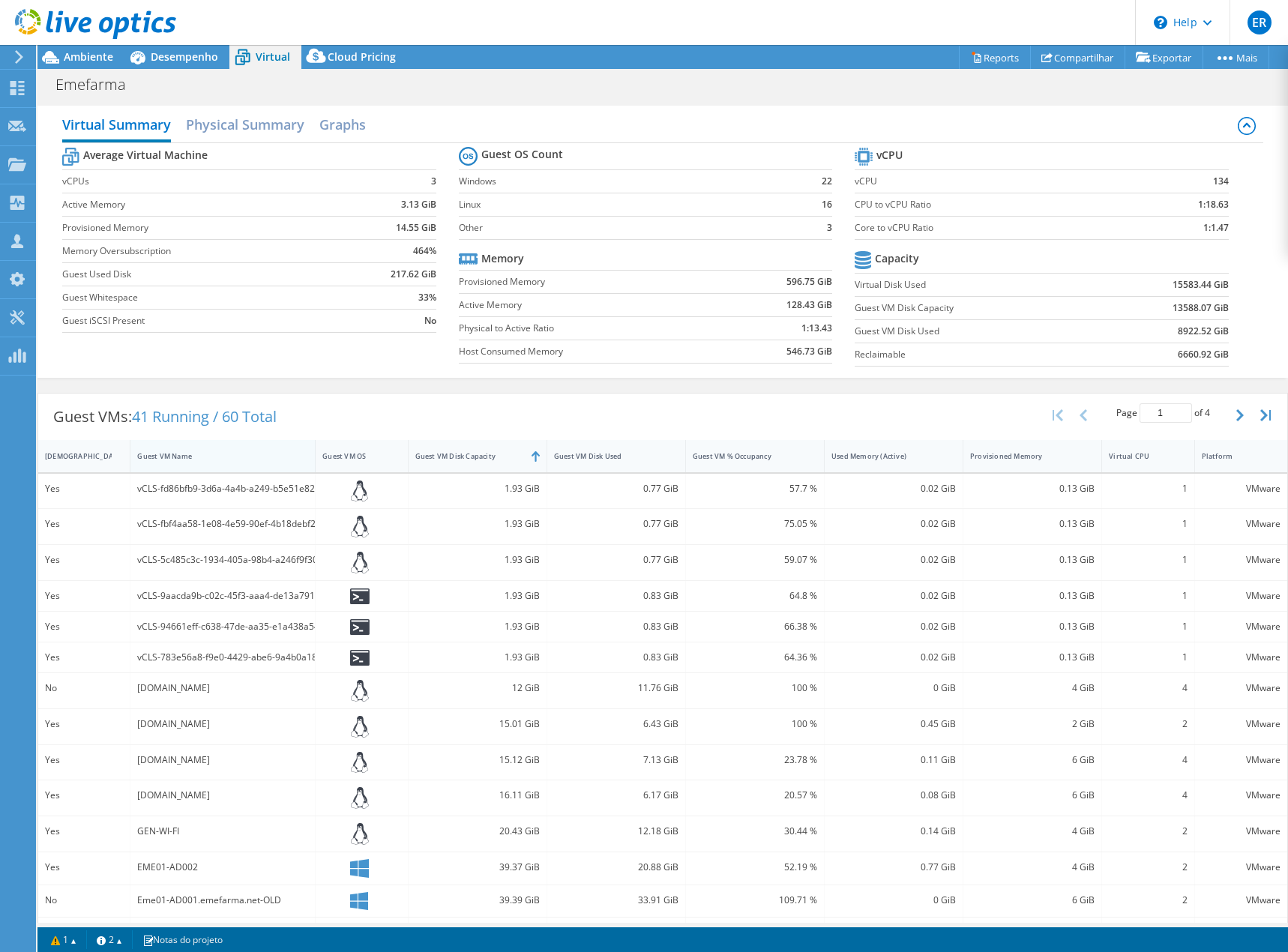
click at [235, 454] on div "Guest VM Name" at bounding box center [213, 456] width 153 height 10
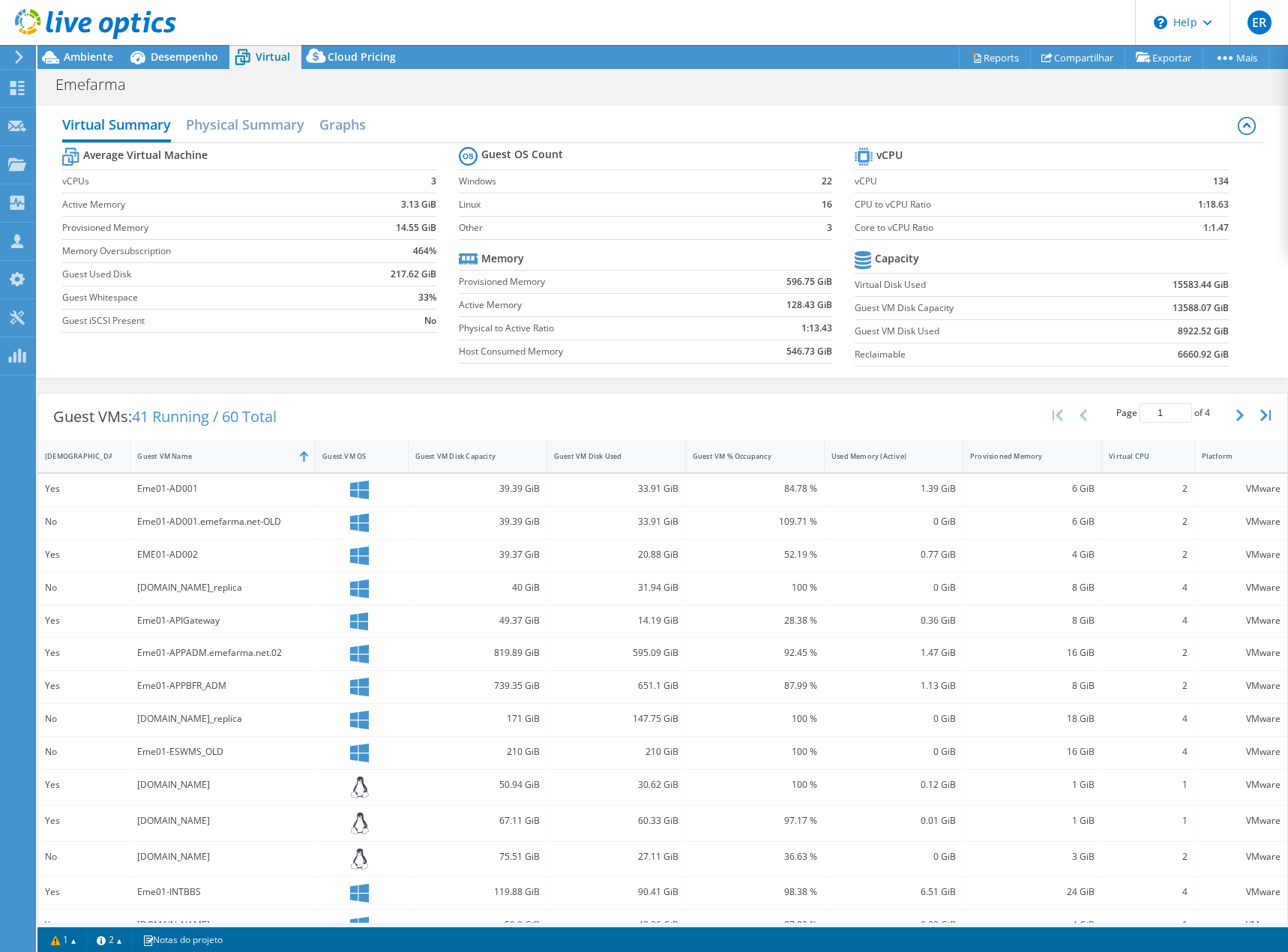
click at [1147, 458] on div "Virtual CPU" at bounding box center [1139, 456] width 60 height 10
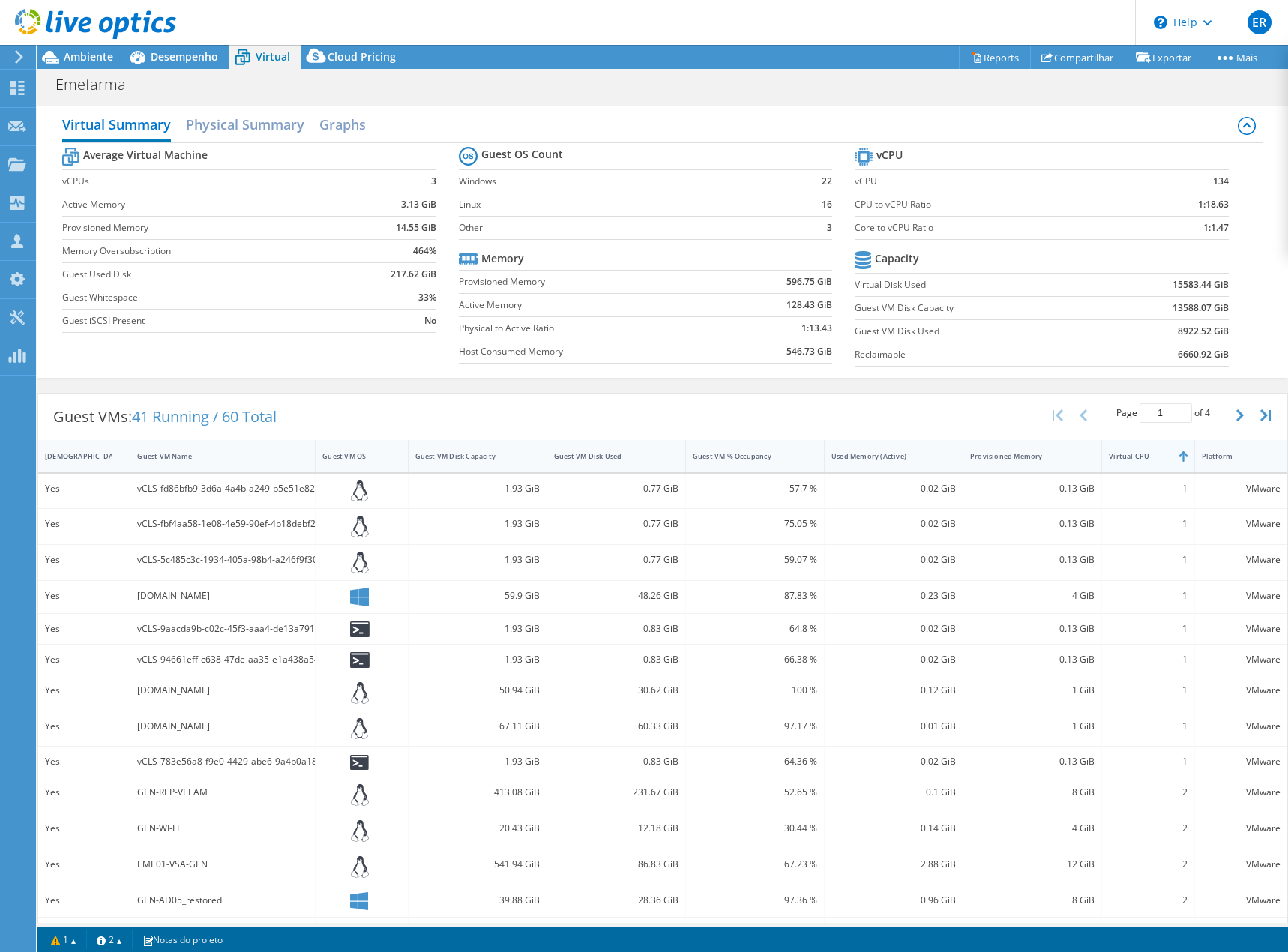
click at [1166, 459] on div "Virtual CPU" at bounding box center [1147, 456] width 92 height 32
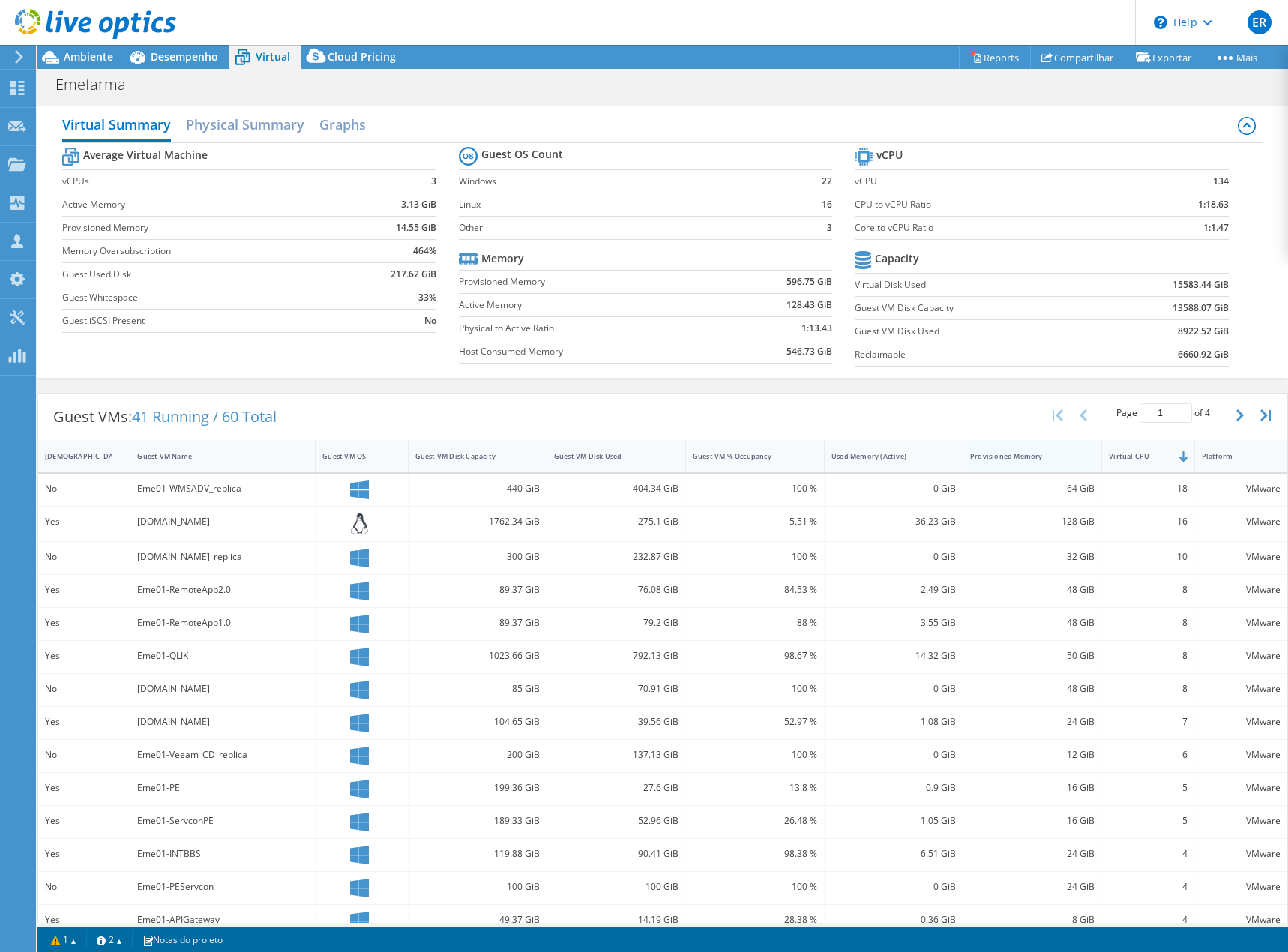
click at [1028, 457] on div "Provisioned Memory" at bounding box center [1023, 456] width 106 height 10
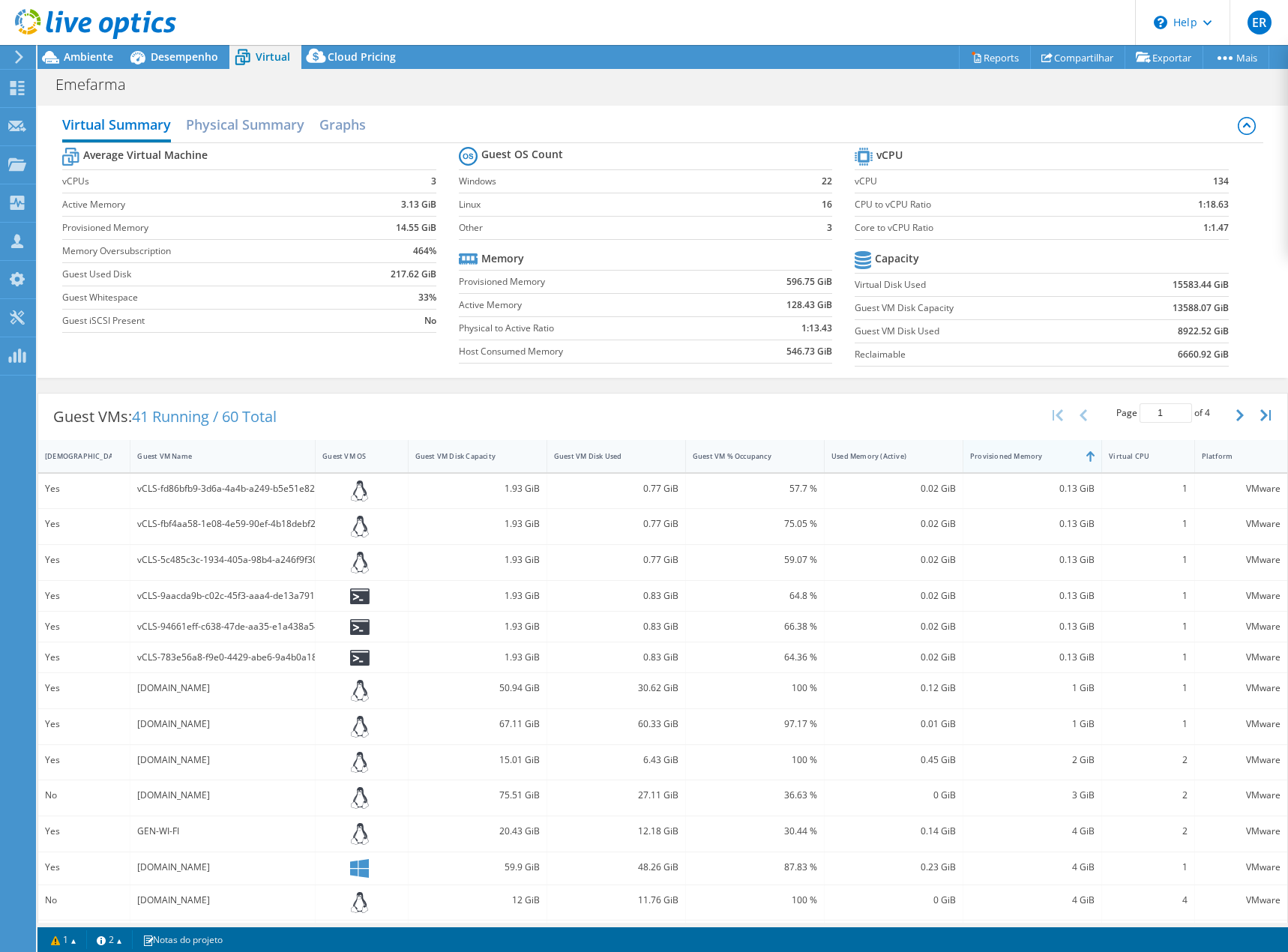
click at [1044, 462] on div "Provisioned Memory" at bounding box center [1024, 455] width 120 height 23
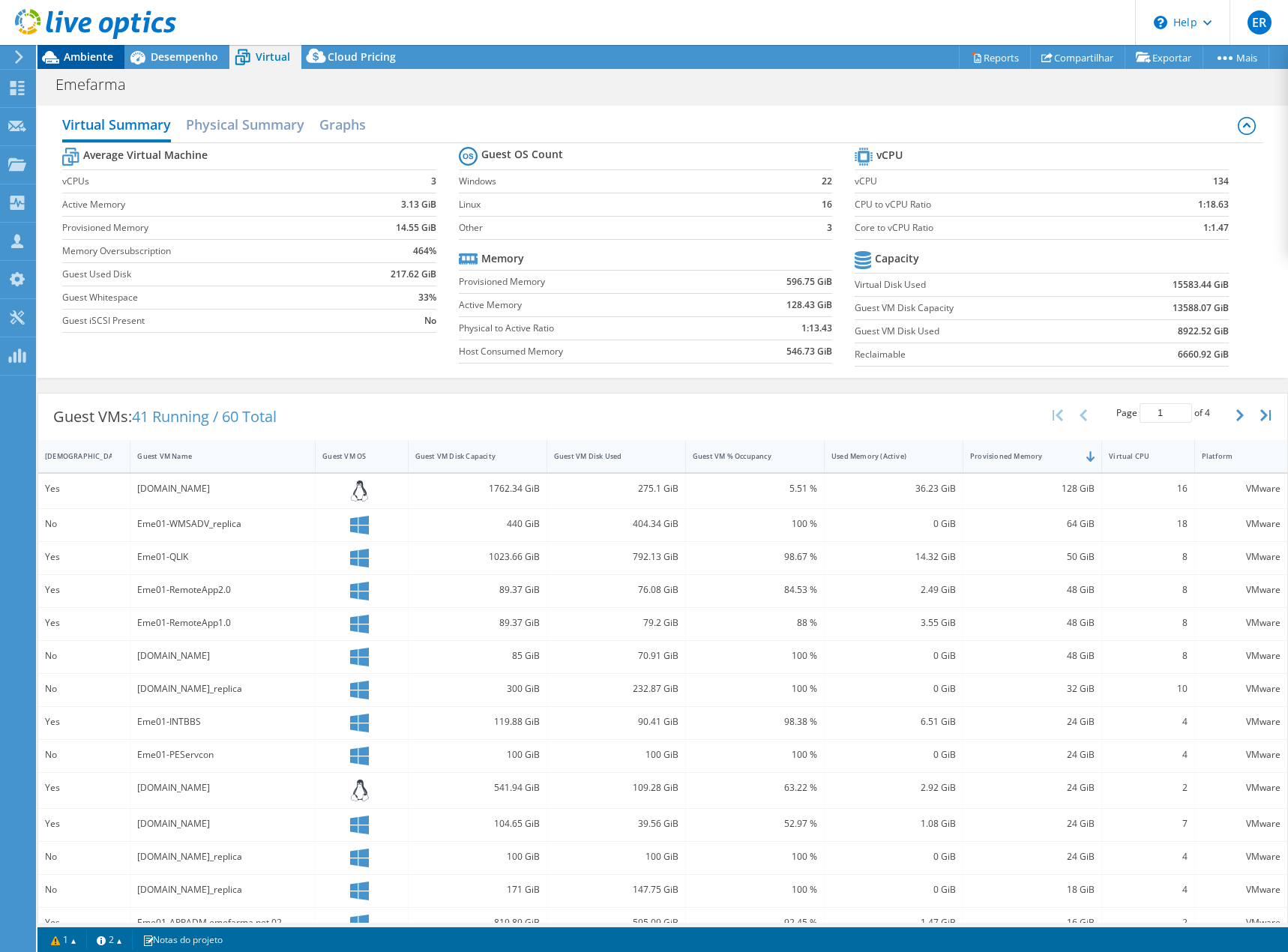
click at [82, 54] on span "Ambiente" at bounding box center [89, 57] width 50 height 14
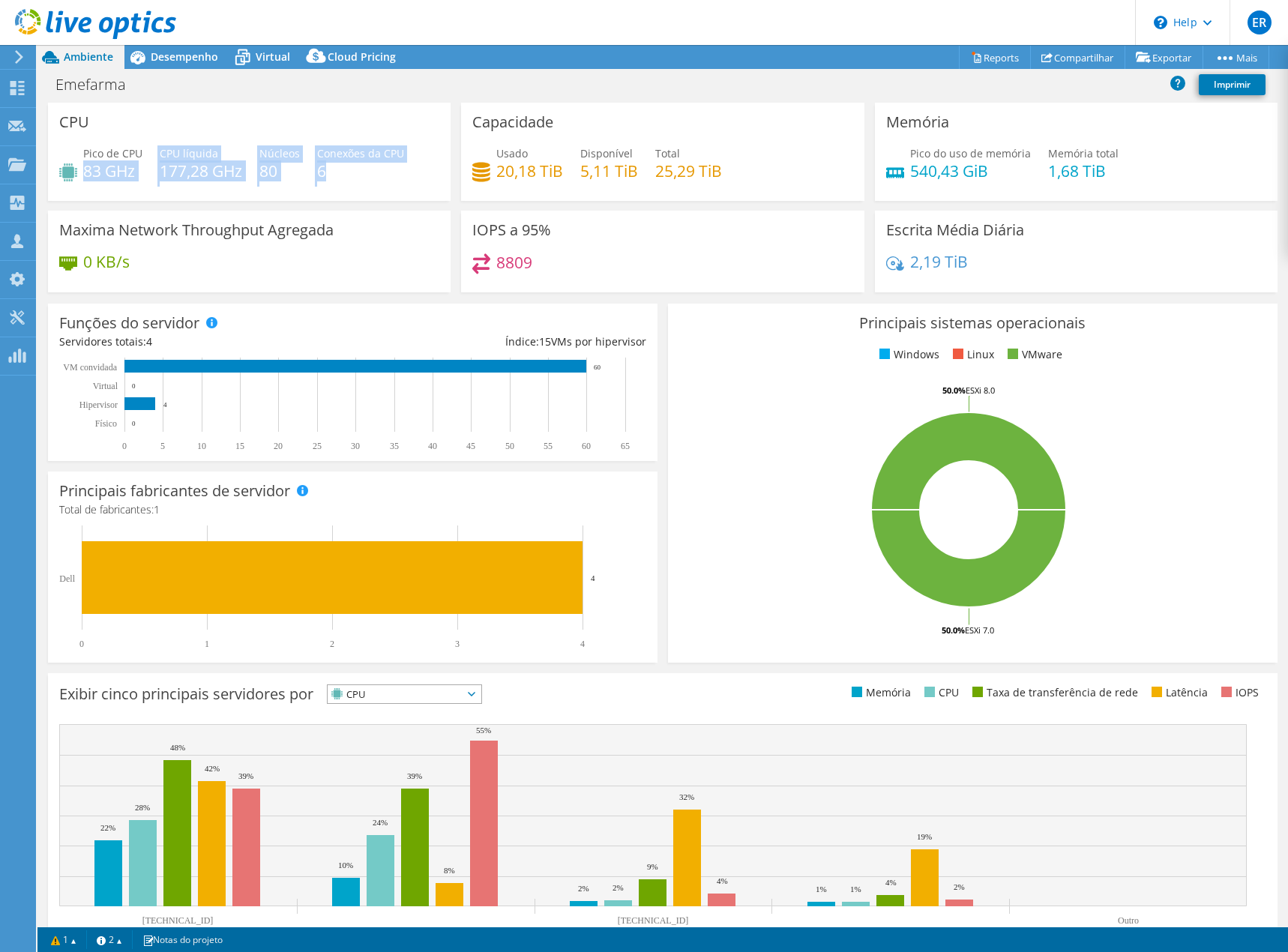
drag, startPoint x: 87, startPoint y: 171, endPoint x: 328, endPoint y: 176, distance: 241.1
click at [328, 176] on div "Pico de CPU 83 GHz CPU líquida 177,28 GHz Núcleos 80 Conexões da CPU 6" at bounding box center [249, 169] width 380 height 49
click at [334, 177] on h4 "6" at bounding box center [360, 171] width 87 height 17
drag, startPoint x: 335, startPoint y: 178, endPoint x: 90, endPoint y: 155, distance: 246.1
click at [90, 155] on div "Pico de CPU 83 GHz CPU líquida 177,28 GHz Núcleos 80 Conexões da CPU 6" at bounding box center [249, 169] width 380 height 49
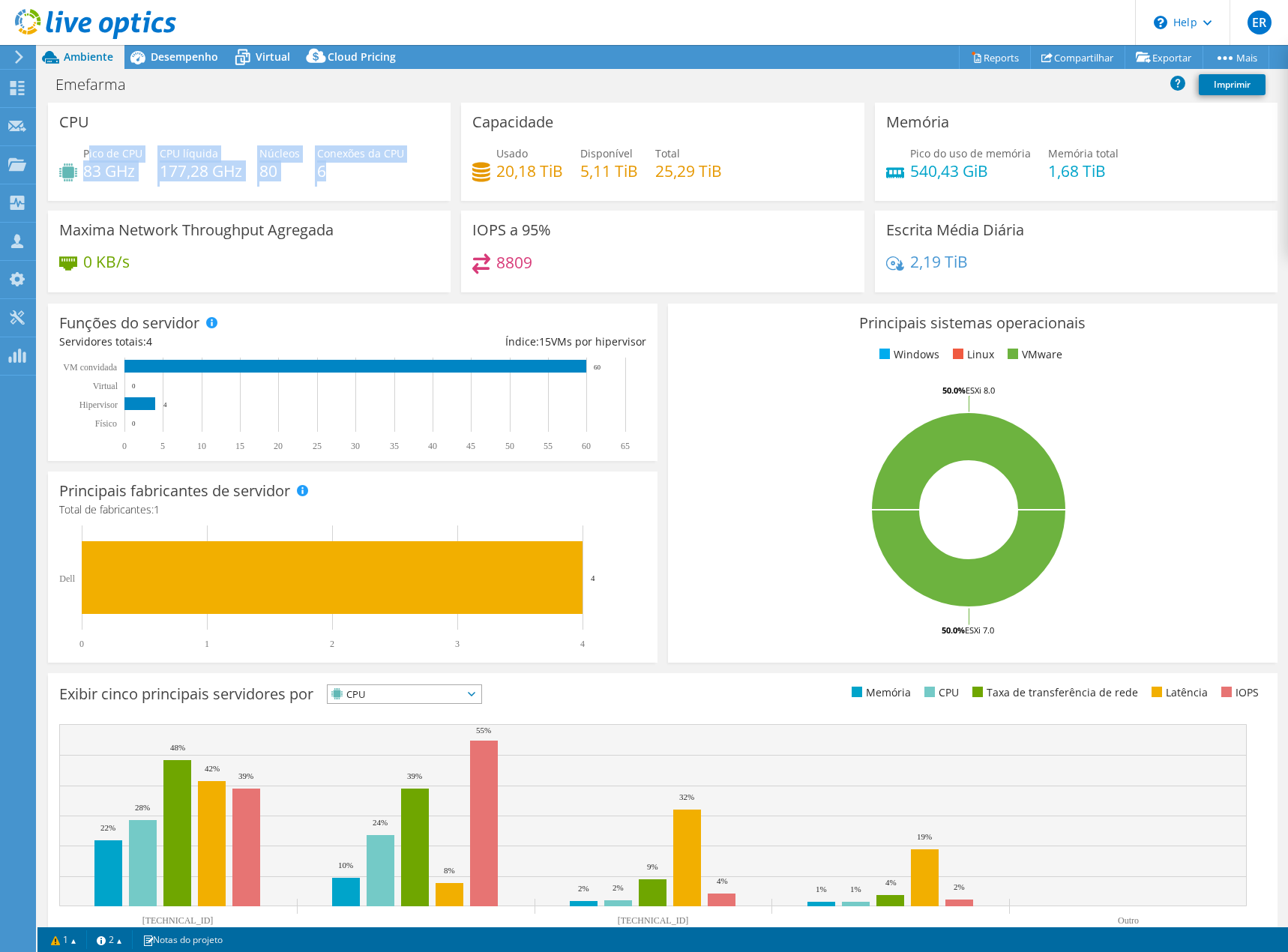
click at [121, 165] on h4 "83 GHz" at bounding box center [113, 171] width 59 height 17
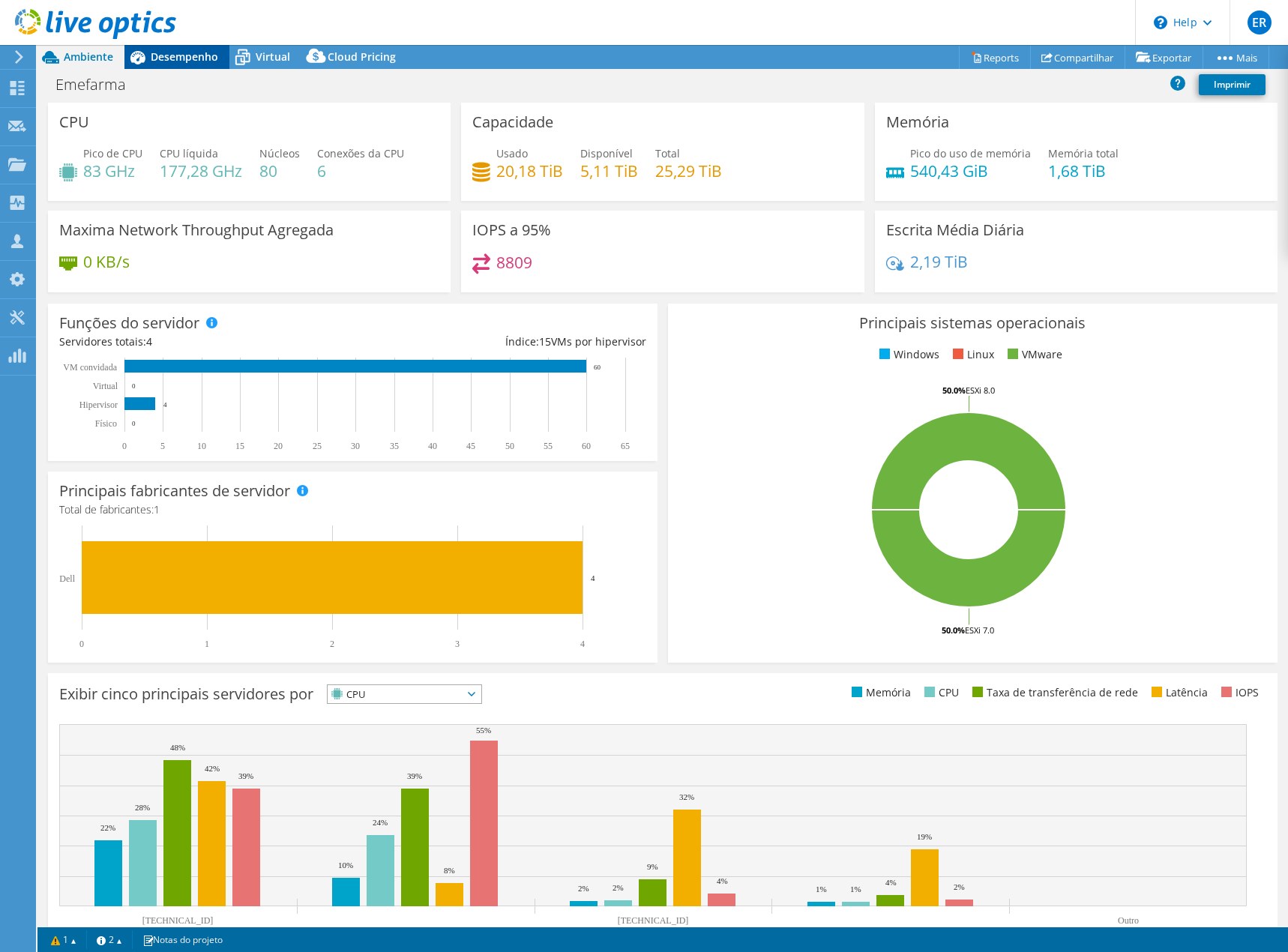
click at [171, 55] on span "Desempenho" at bounding box center [185, 57] width 67 height 14
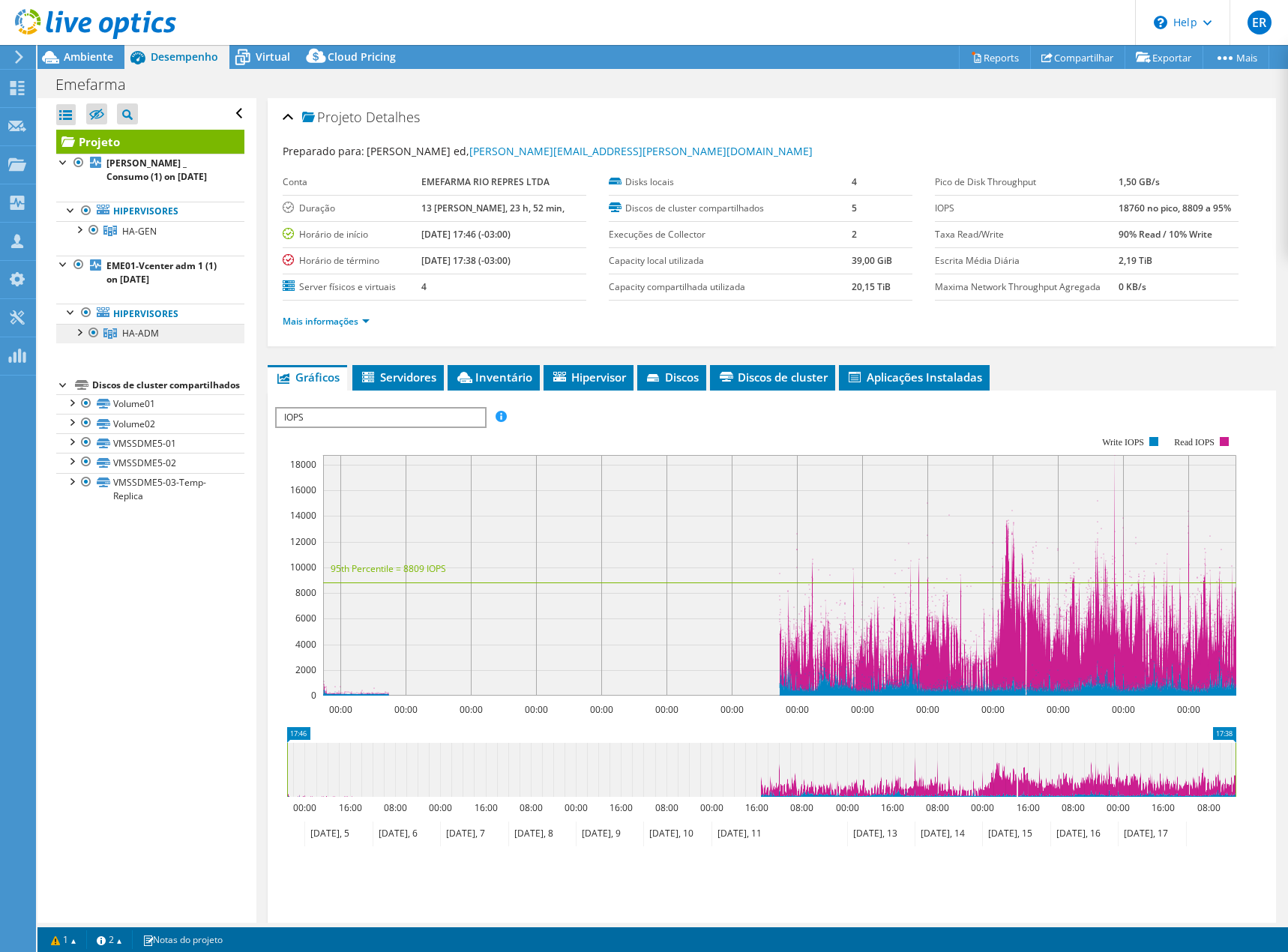
click at [133, 237] on span "HA-ADM" at bounding box center [139, 232] width 34 height 13
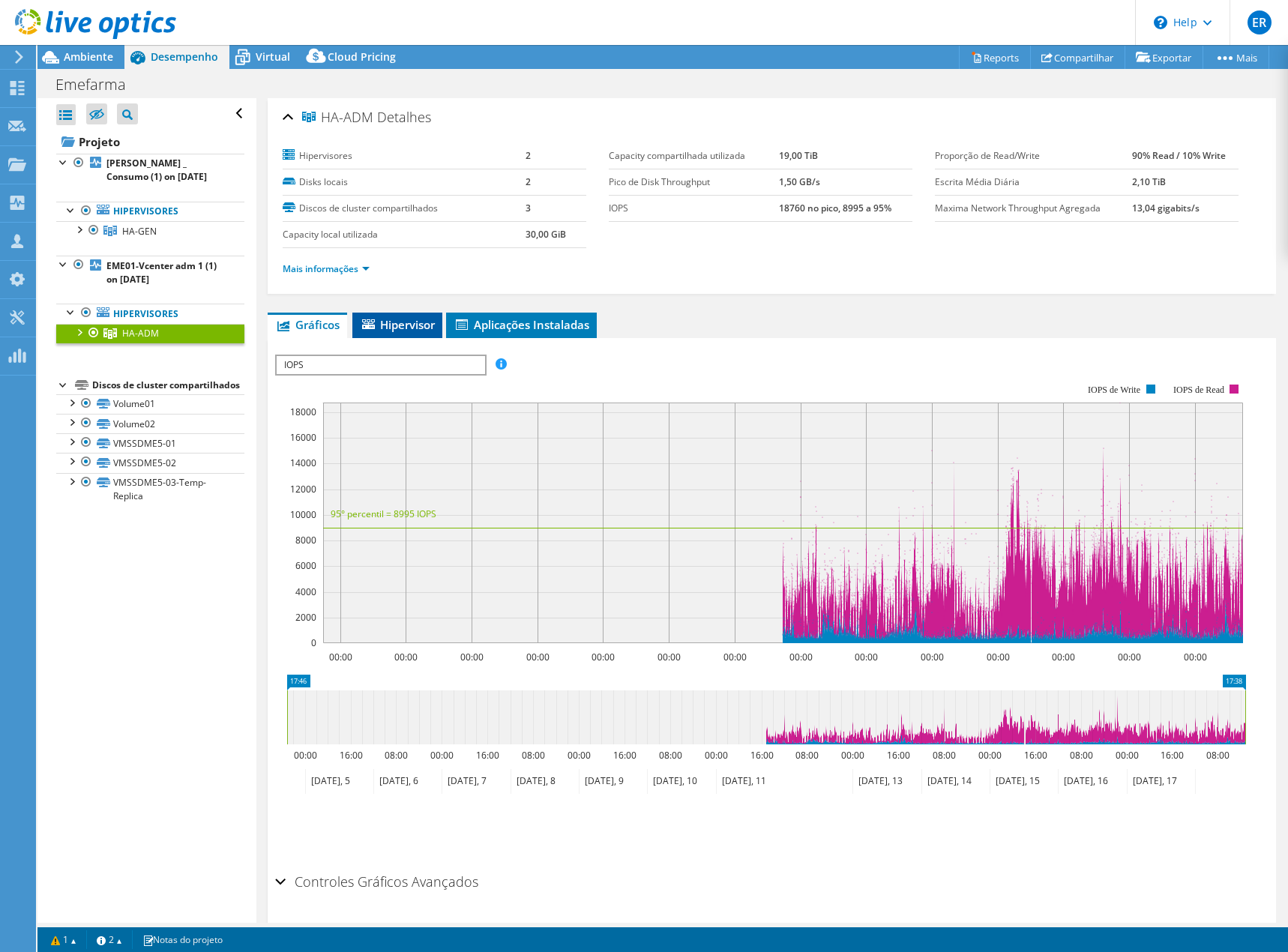
click at [403, 321] on span "Hipervisor" at bounding box center [397, 324] width 75 height 15
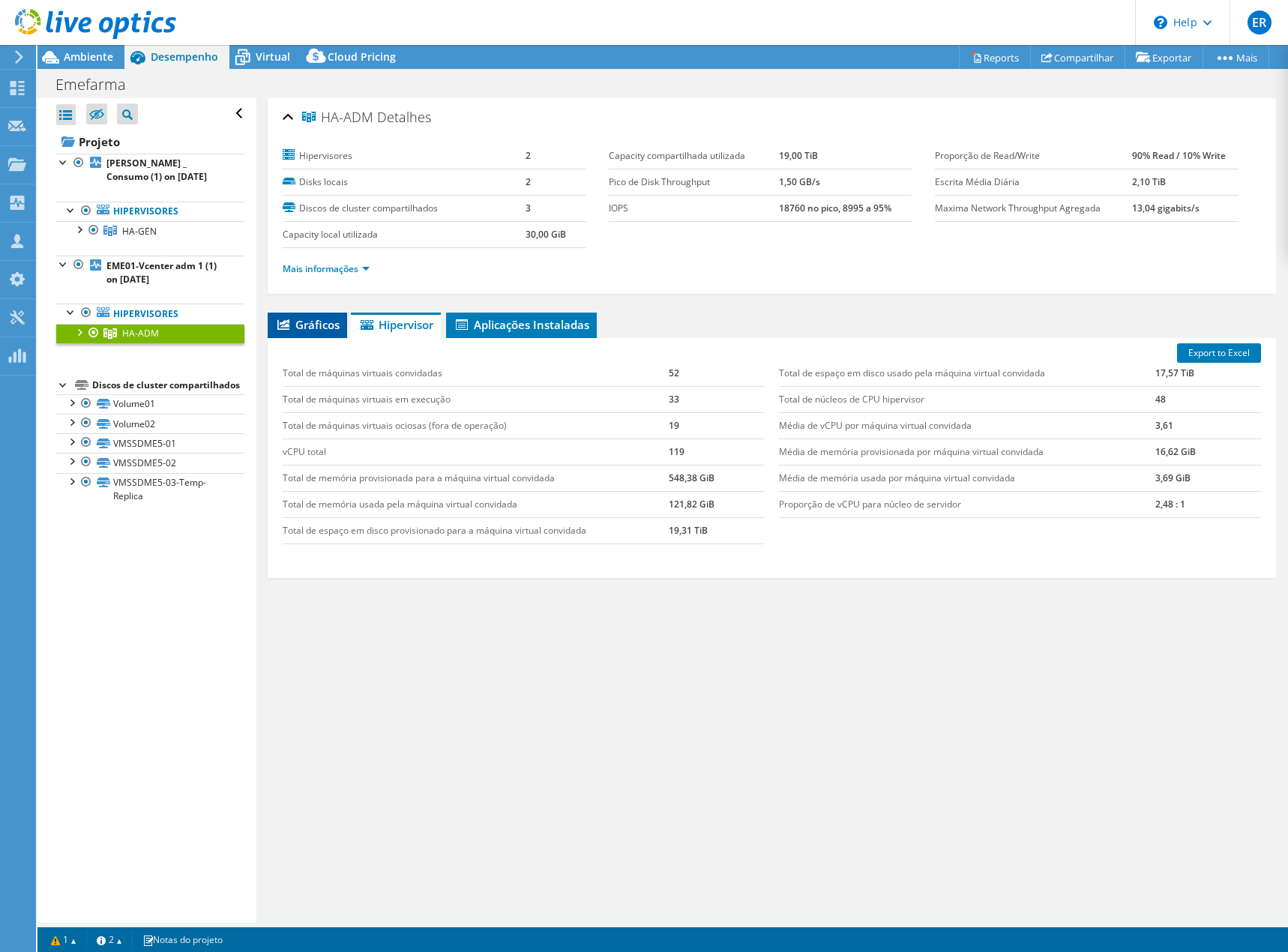
click at [322, 322] on span "Gráficos" at bounding box center [307, 324] width 65 height 15
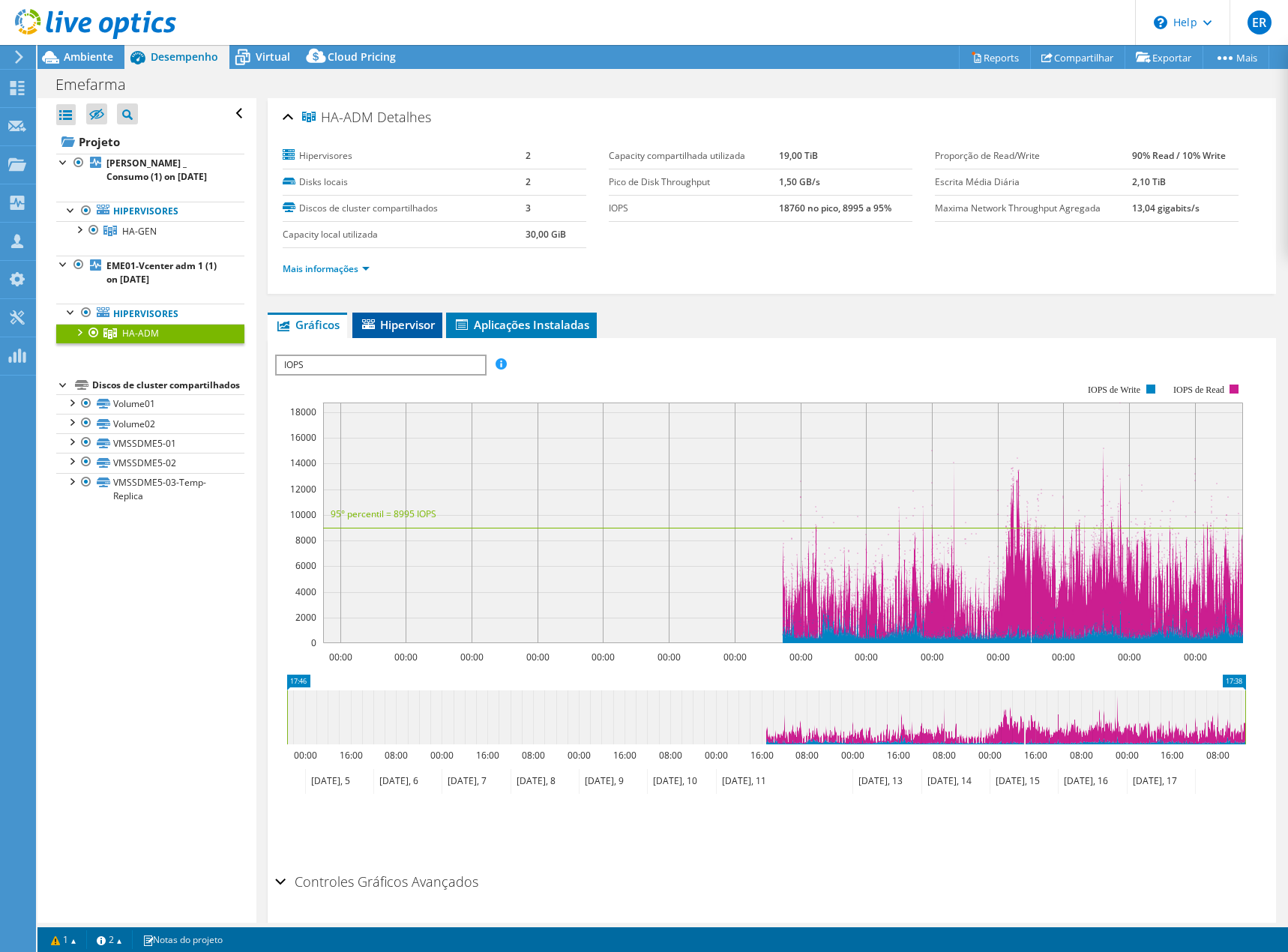
click at [400, 323] on span "Hipervisor" at bounding box center [397, 324] width 75 height 15
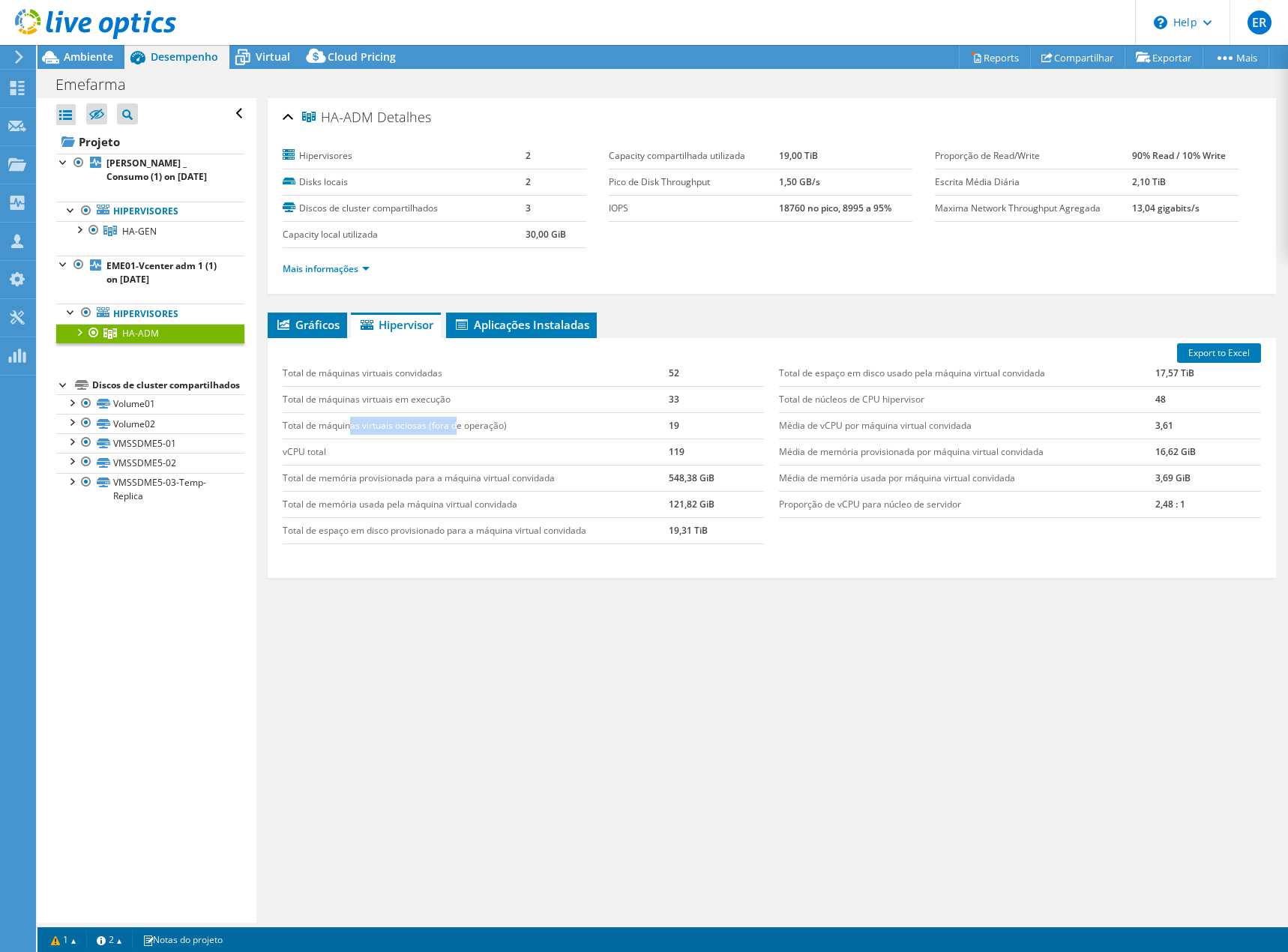
drag, startPoint x: 349, startPoint y: 420, endPoint x: 455, endPoint y: 420, distance: 106.0
click at [455, 420] on td "Total de máquinas virtuais ociosas (fora de operação)" at bounding box center [475, 425] width 386 height 26
click at [462, 424] on td "Total de máquinas virtuais ociosas (fora de operação)" at bounding box center [475, 425] width 386 height 26
drag, startPoint x: 463, startPoint y: 425, endPoint x: 323, endPoint y: 417, distance: 140.2
click at [324, 417] on td "Total de máquinas virtuais ociosas (fora de operação)" at bounding box center [475, 425] width 386 height 26
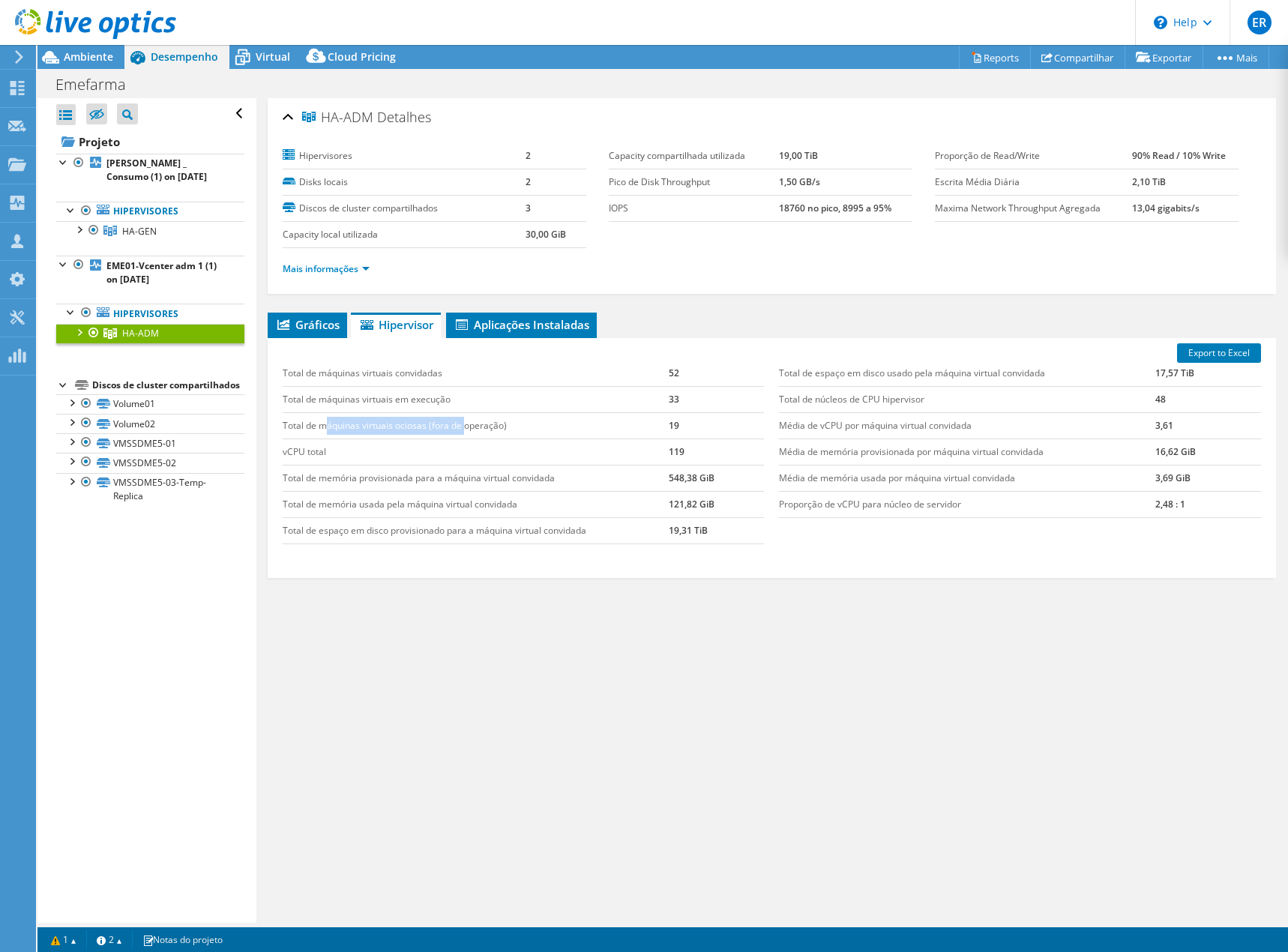
click at [366, 418] on td "Total de máquinas virtuais ociosas (fora de operação)" at bounding box center [475, 425] width 386 height 26
click at [393, 432] on td "Total de máquinas virtuais ociosas (fora de operação)" at bounding box center [475, 425] width 386 height 26
click at [78, 334] on div at bounding box center [78, 331] width 15 height 15
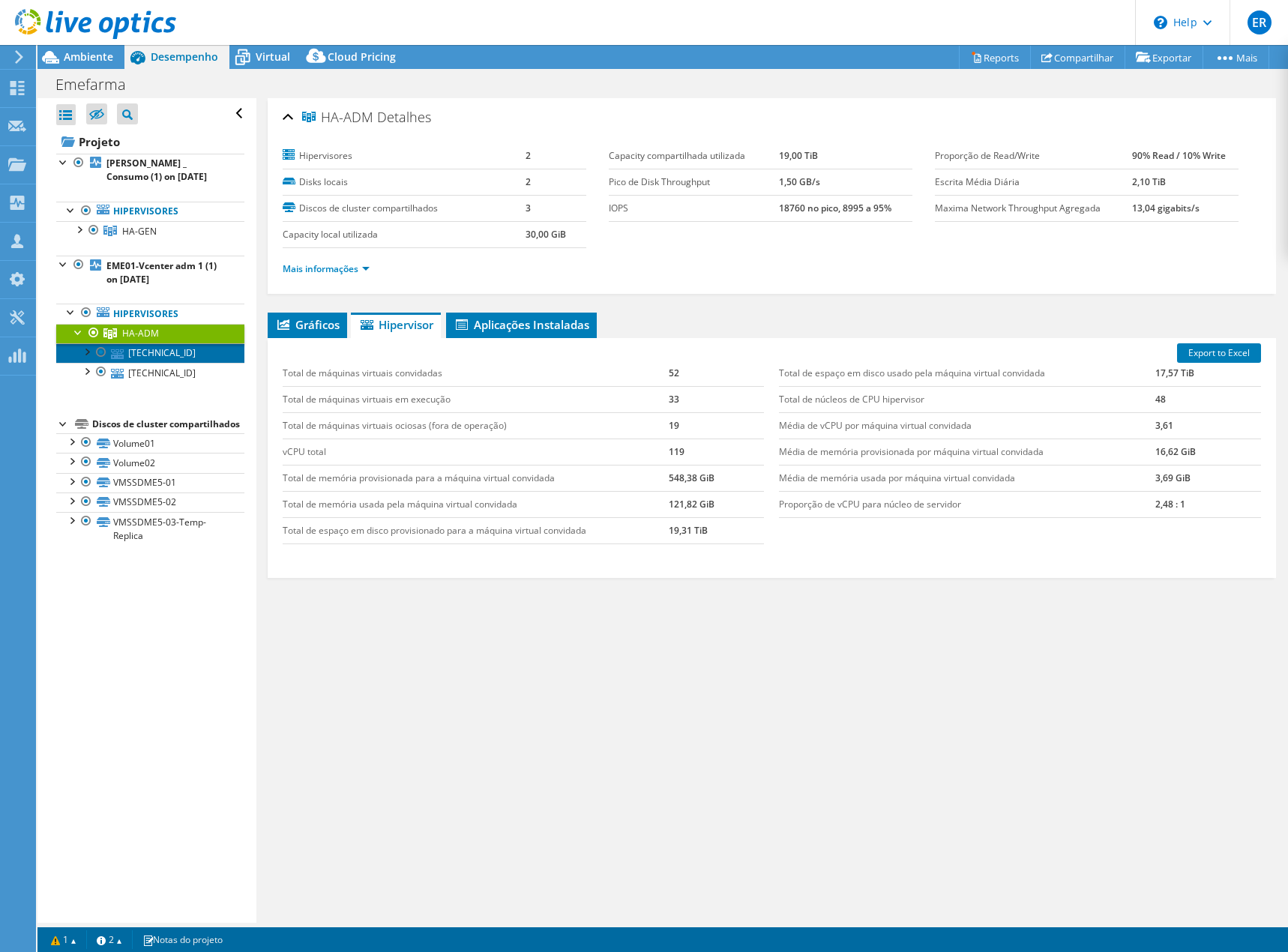
click at [149, 355] on link "192.29.1.42" at bounding box center [150, 353] width 189 height 19
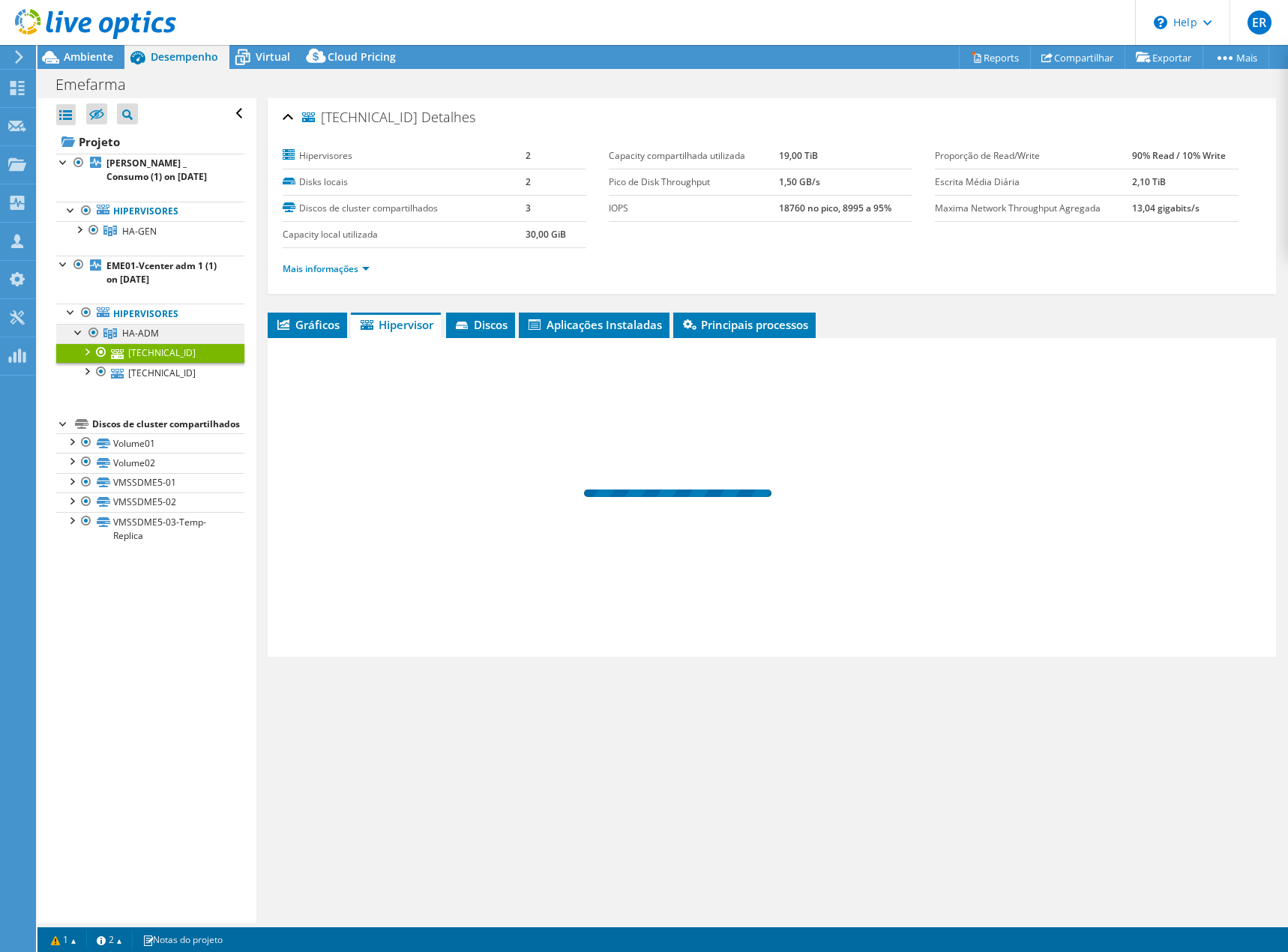
click at [137, 237] on span "HA-ADM" at bounding box center [139, 232] width 34 height 13
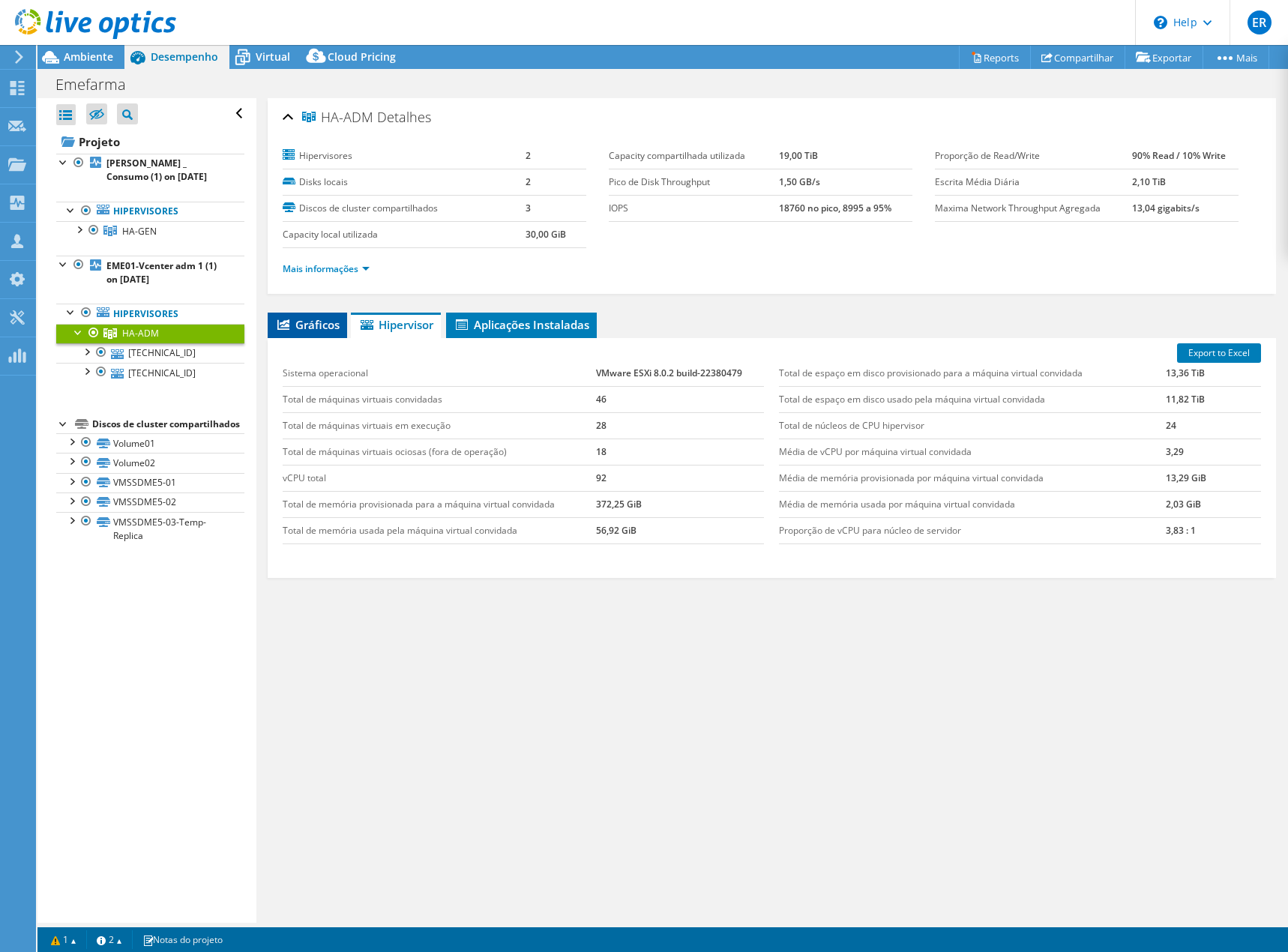
click at [316, 323] on div "HA-ADM Detalhes Hipervisores 2 Disks locais 2 Discos de cluster compartilhados …" at bounding box center [772, 510] width 1031 height 824
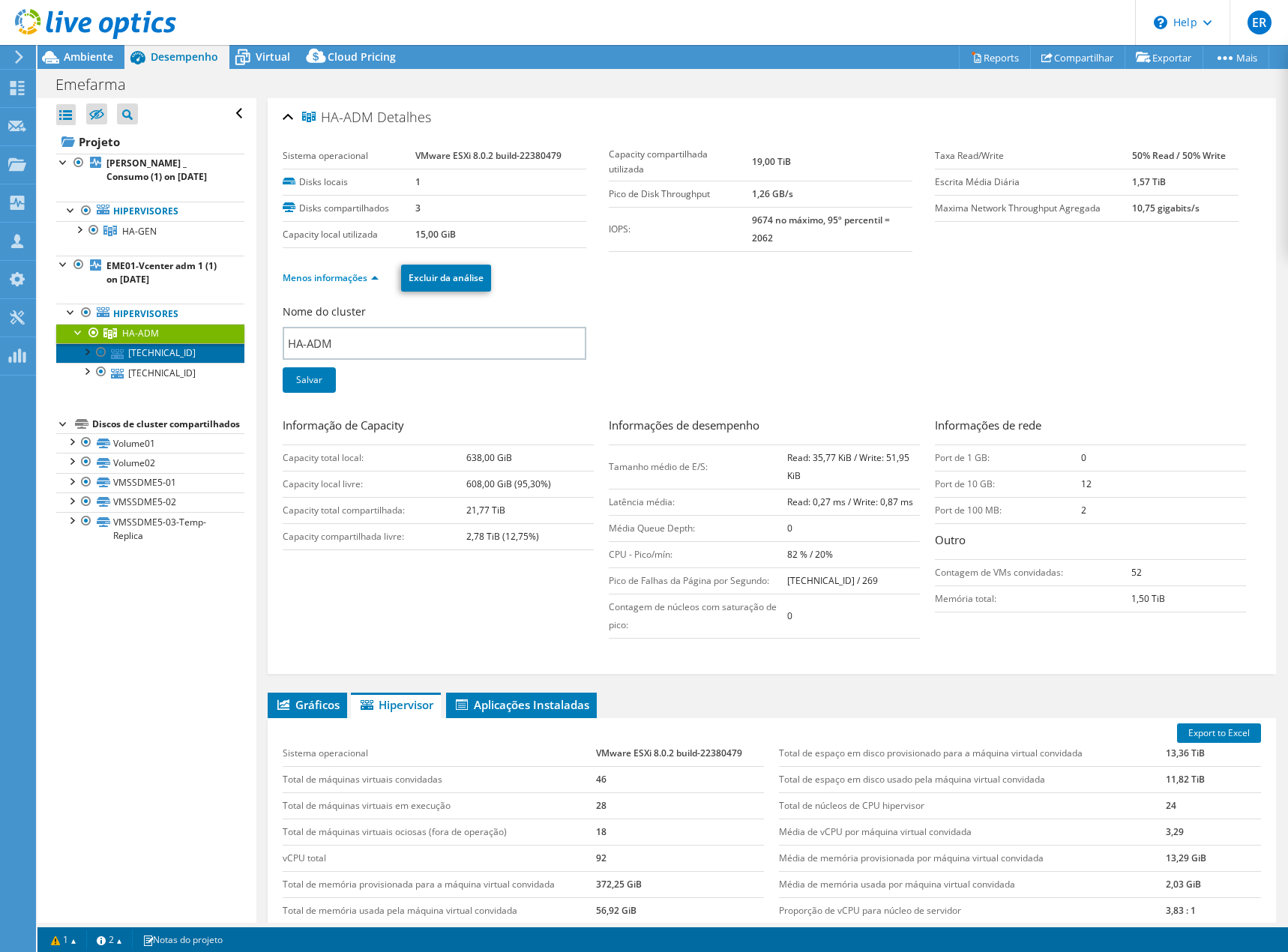
click at [146, 352] on link "192.29.1.42" at bounding box center [150, 353] width 189 height 19
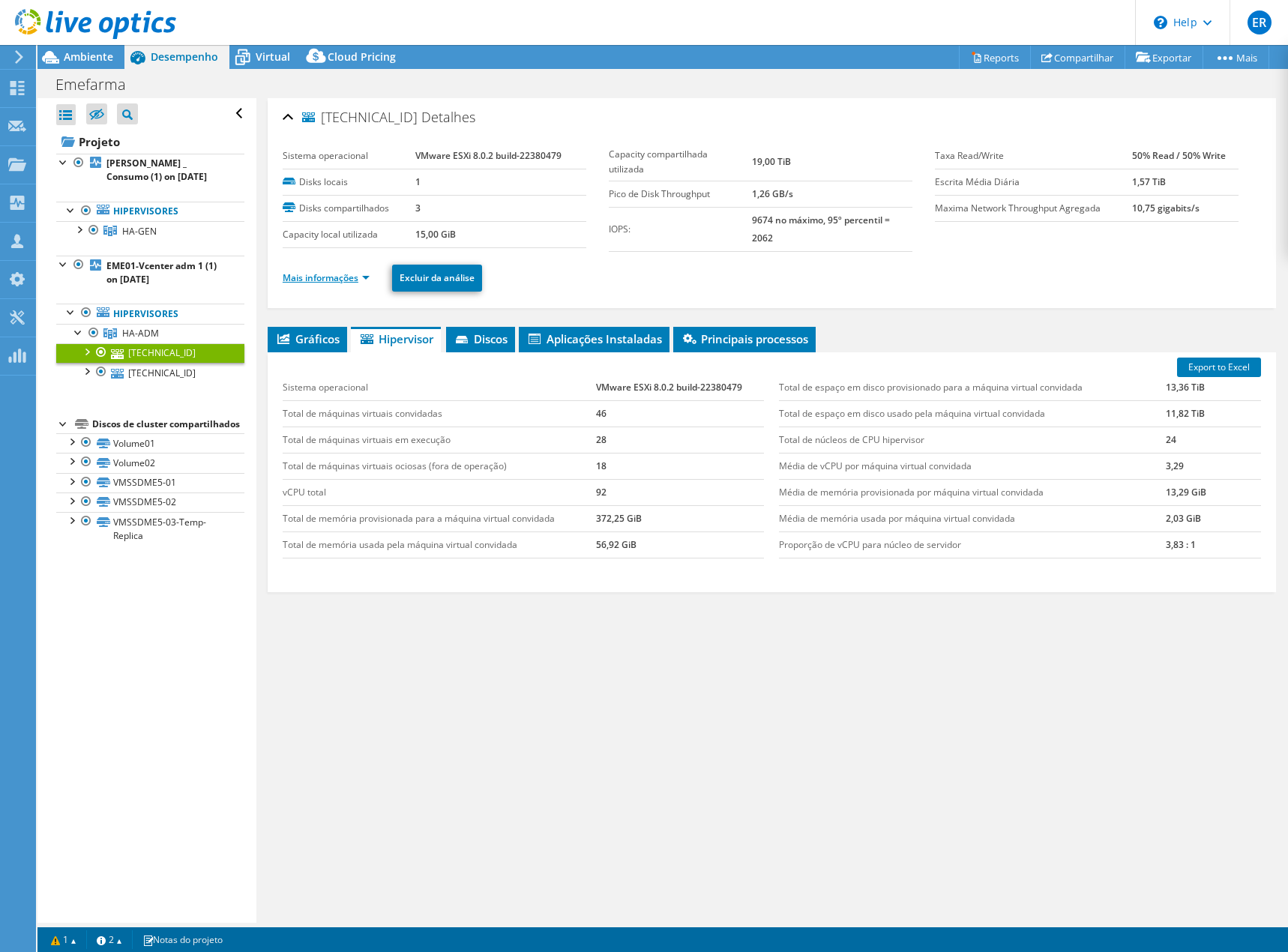
click at [344, 276] on link "Mais informações" at bounding box center [326, 278] width 87 height 13
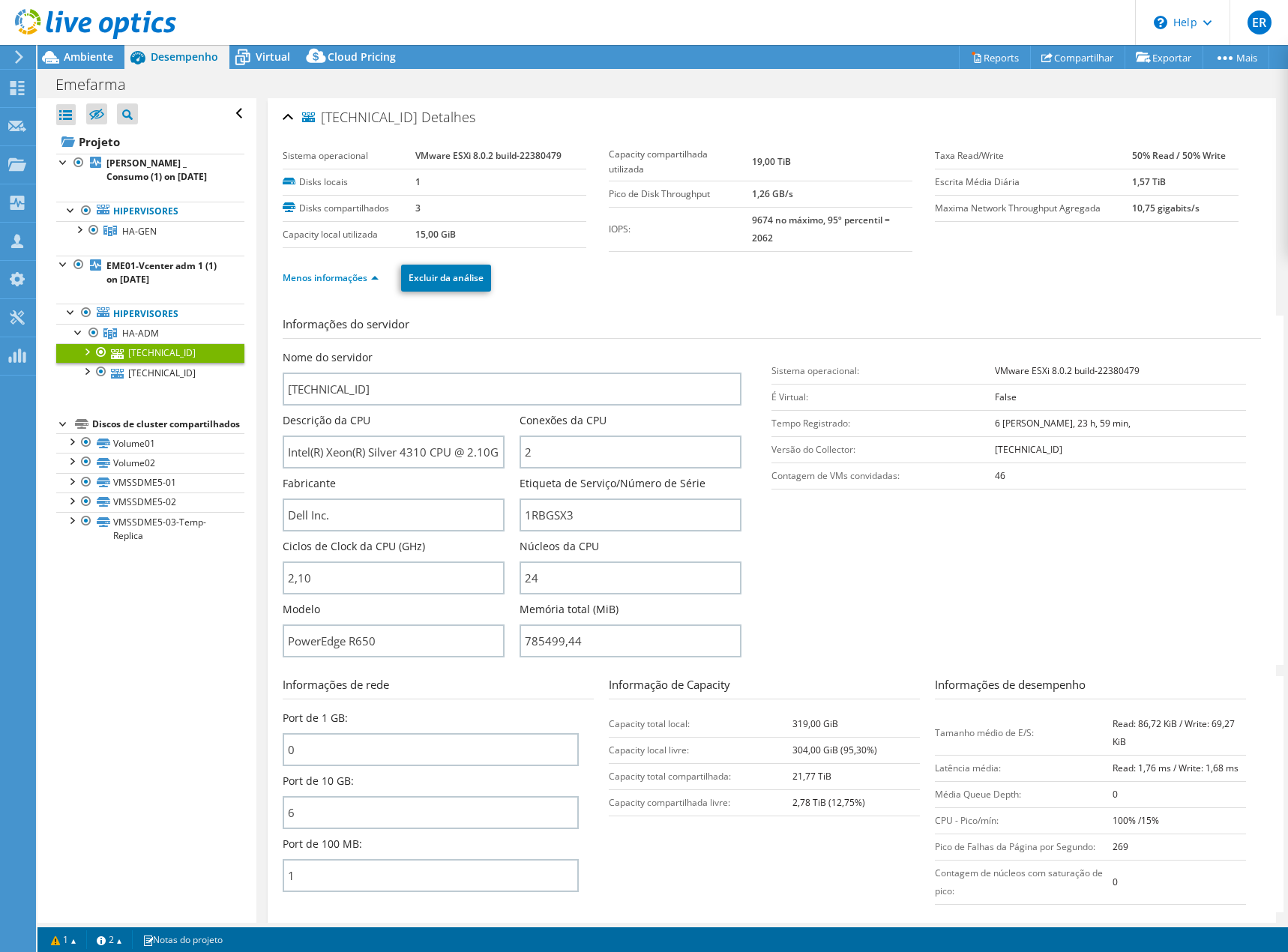
select select "USD"
drag, startPoint x: 0, startPoint y: 0, endPoint x: 511, endPoint y: 648, distance: 825.2
click at [511, 350] on div "Nome do servidor [TECHNICAL_ID] Descrição da CPU Intel(R) Xeon(R) Silver 4310 C…" at bounding box center [519, 350] width 474 height 0
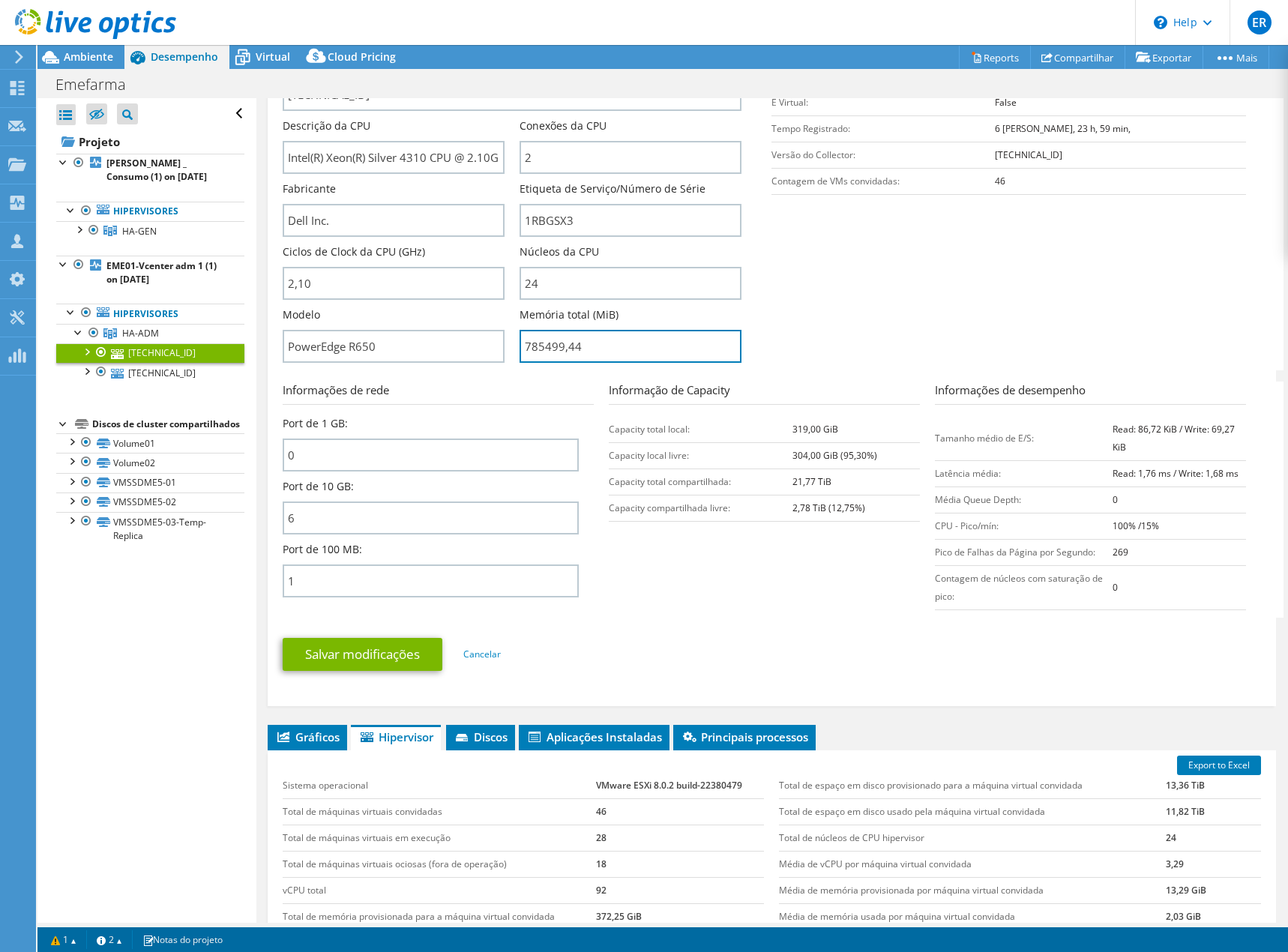
scroll to position [299, 0]
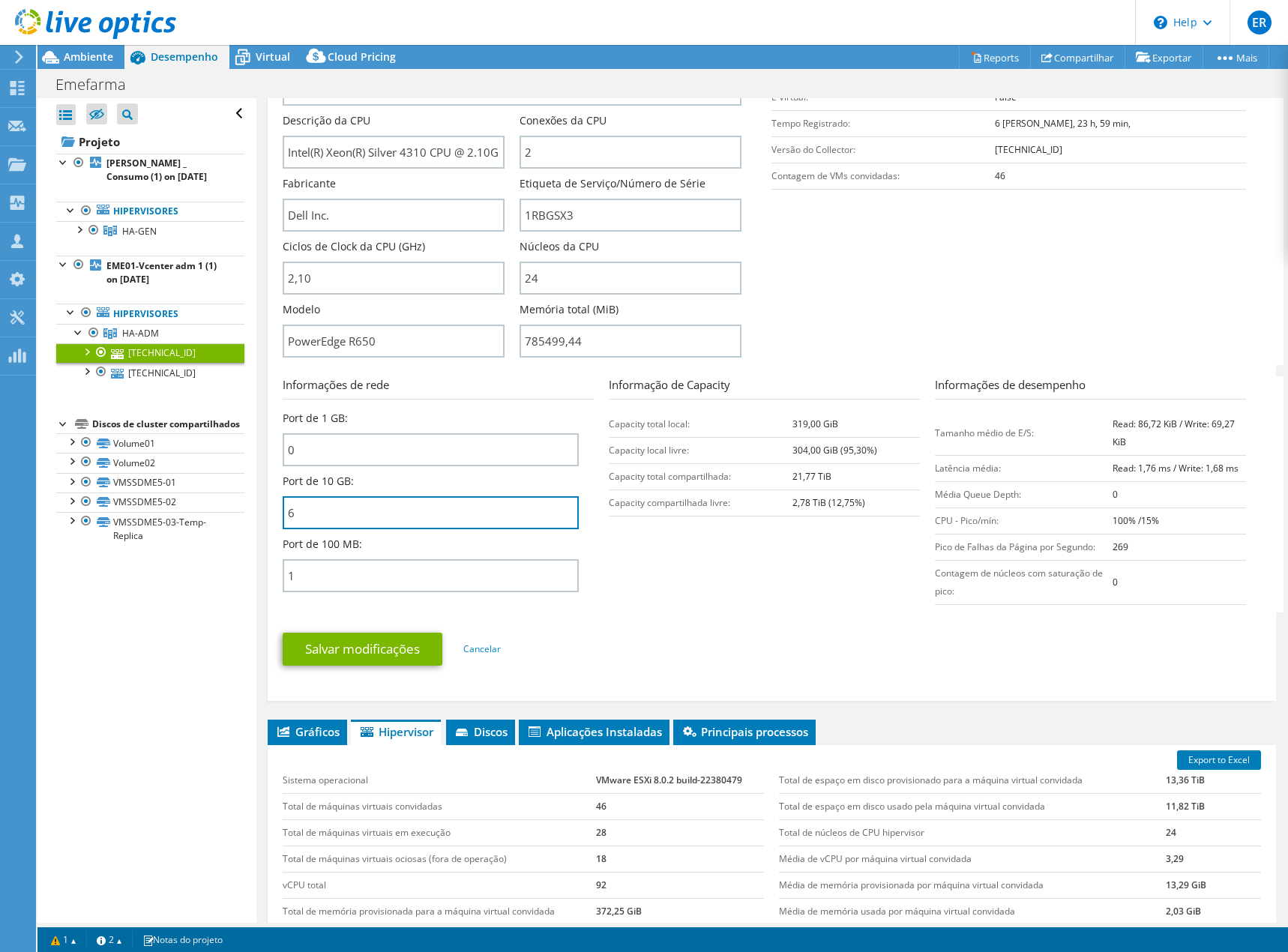
type input "78549944"
drag, startPoint x: 304, startPoint y: 518, endPoint x: 271, endPoint y: 515, distance: 33.1
click at [271, 515] on div "[TECHNICAL_ID] Detalhes Sistema operacional VMware ESXi 8.0.2 build-22380479 Di…" at bounding box center [772, 250] width 1008 height 902
click at [703, 544] on section "Informações de rede Port de 1 GB: 0 Port de 10 GB: 6 Port de 100 MB: 1 Informaç…" at bounding box center [776, 494] width 986 height 236
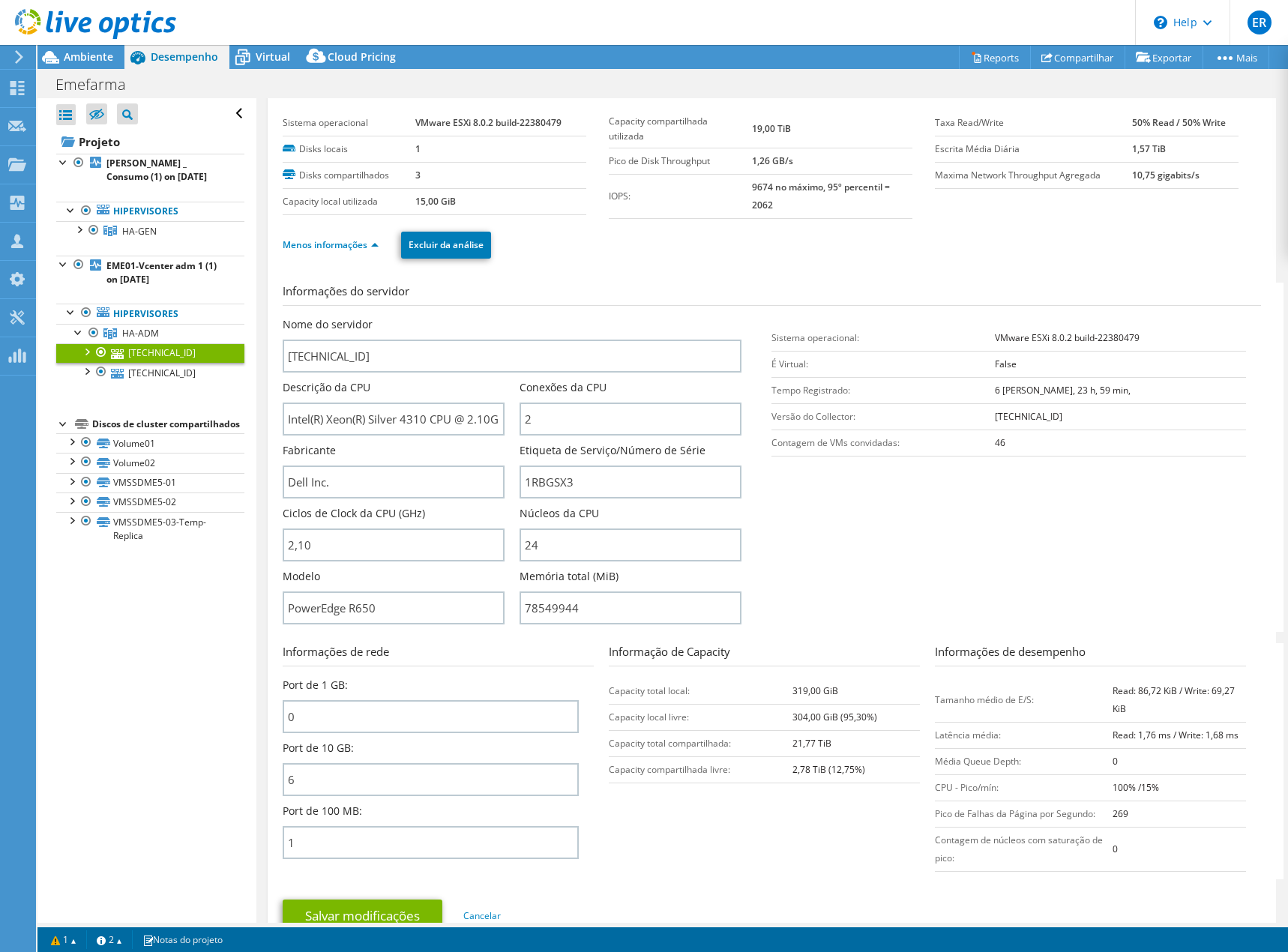
scroll to position [0, 0]
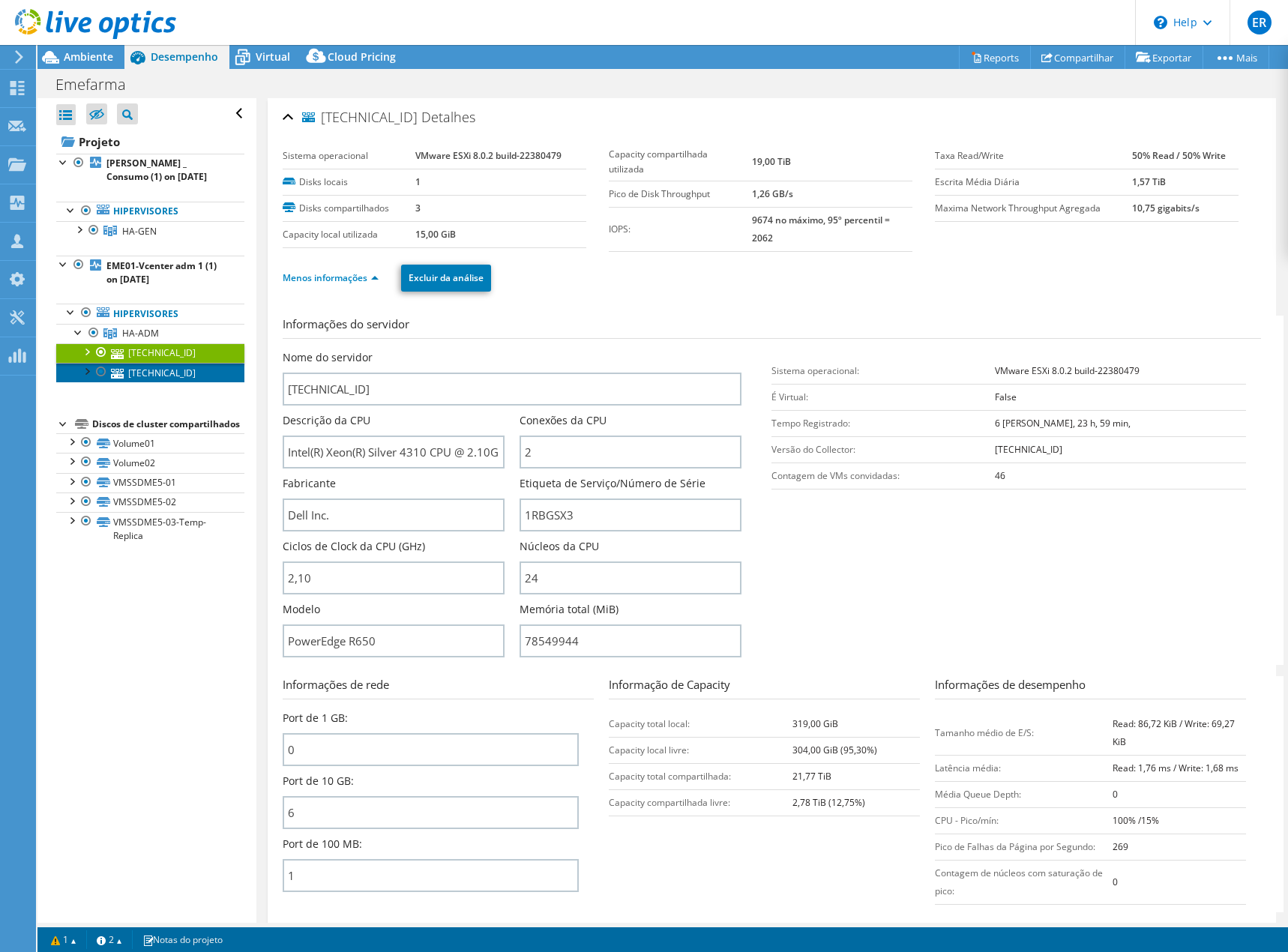
click at [165, 371] on link "[TECHNICAL_ID]" at bounding box center [150, 372] width 189 height 19
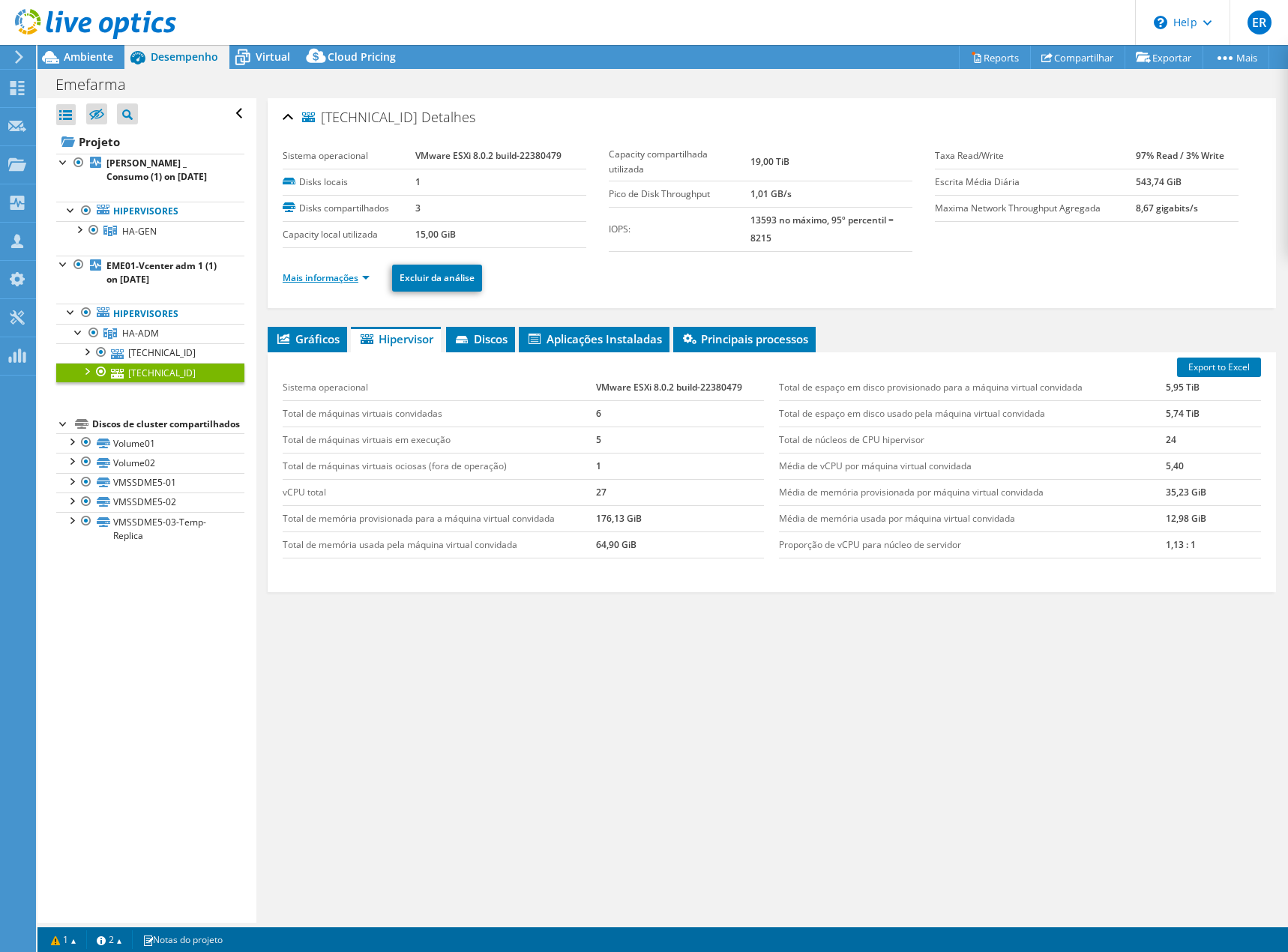
click at [340, 274] on link "Mais informações" at bounding box center [326, 278] width 87 height 13
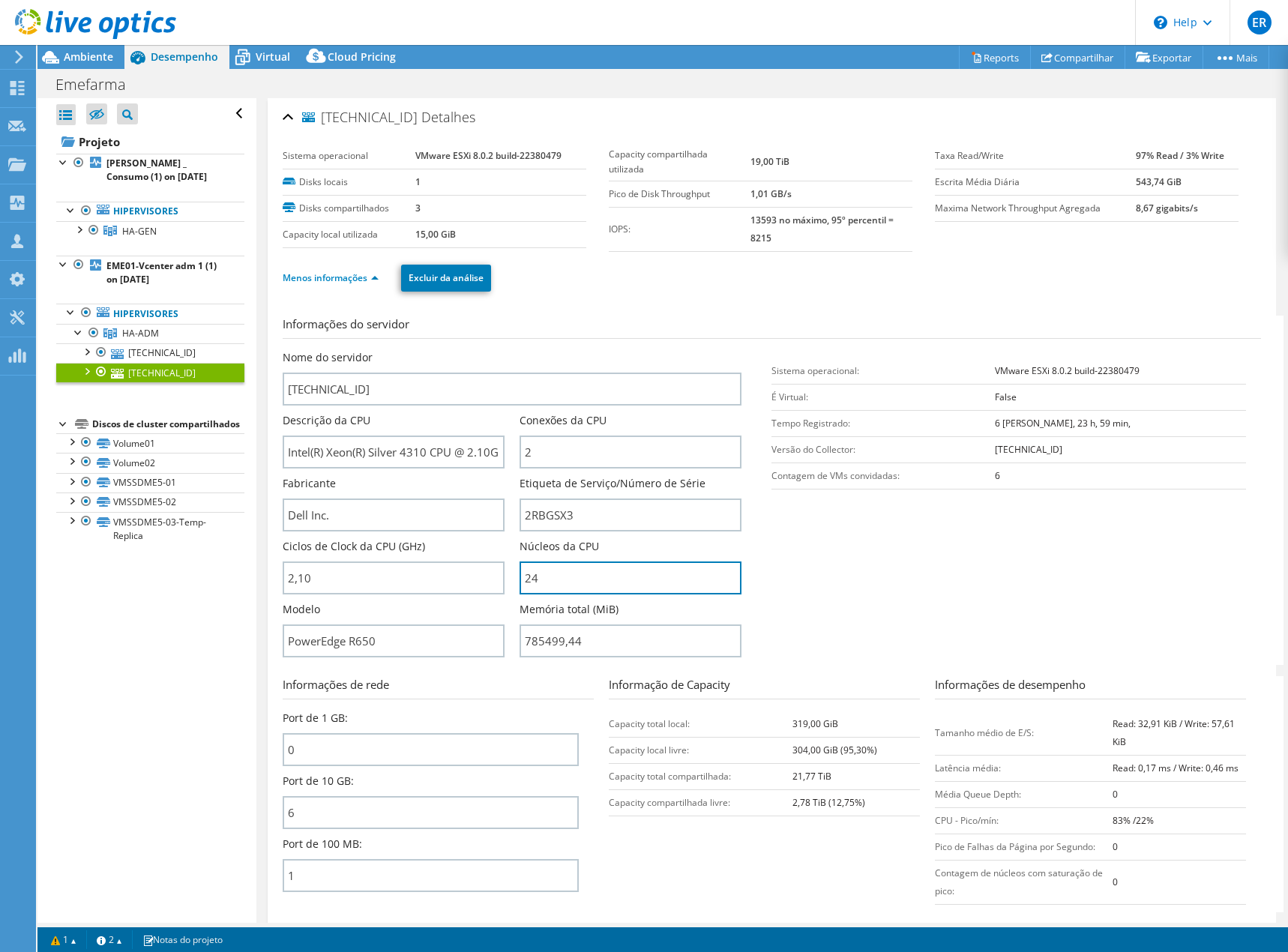
drag, startPoint x: 541, startPoint y: 580, endPoint x: 510, endPoint y: 577, distance: 31.1
click at [510, 350] on div "Nome do servidor 192.29.1.41 Descrição da CPU Intel(R) Xeon(R) Silver 4310 CPU …" at bounding box center [519, 350] width 474 height 0
click at [833, 578] on section "Informações do servidor Nome do servidor 192.29.1.41 Descrição da CPU Intel(R) …" at bounding box center [776, 490] width 986 height 349
click at [846, 561] on section "Informações do servidor Nome do servidor 192.29.1.41 Descrição da CPU Intel(R) …" at bounding box center [776, 490] width 986 height 349
click at [146, 345] on link "[TECHNICAL_ID]" at bounding box center [150, 353] width 189 height 19
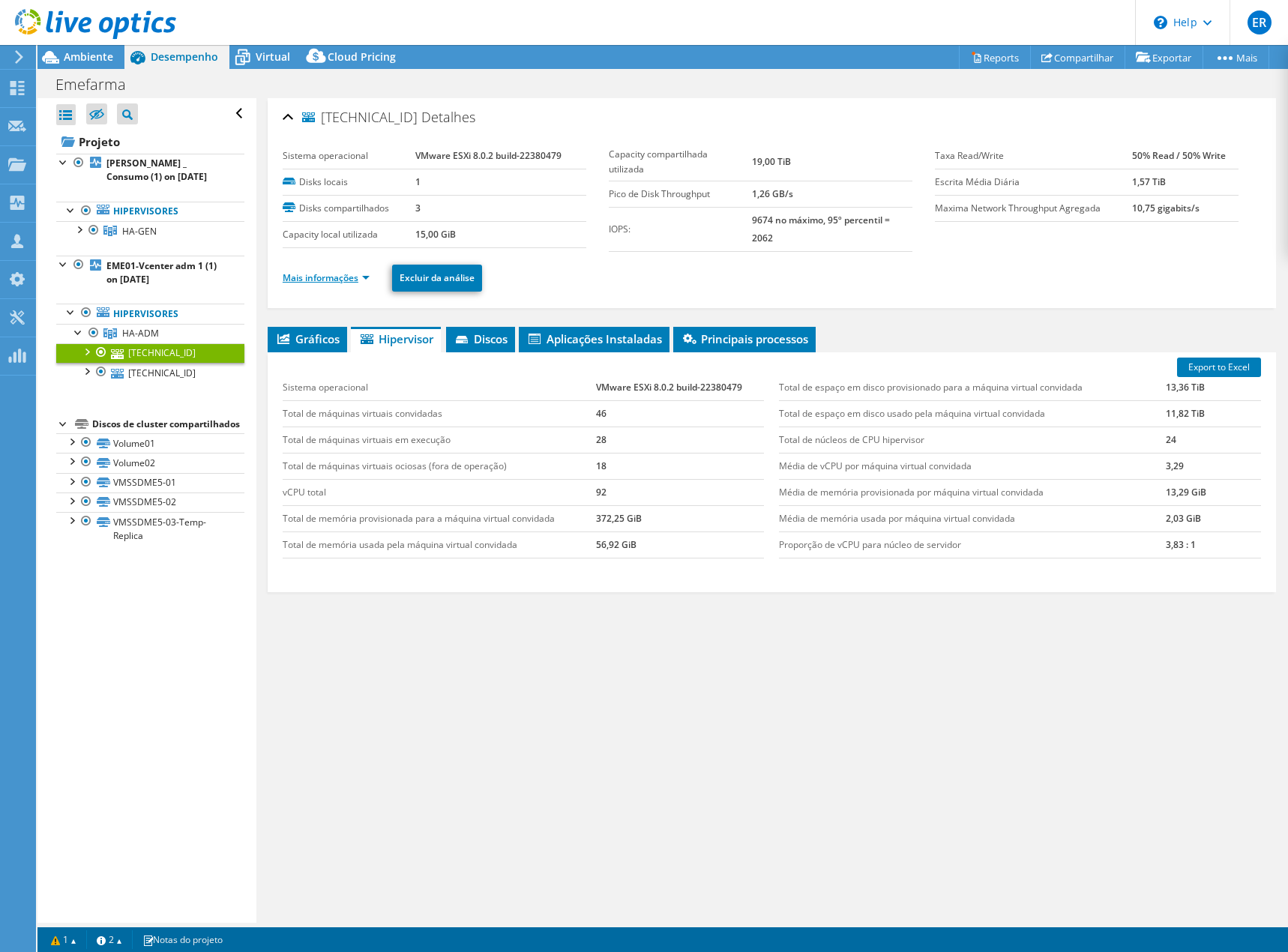
click at [323, 279] on link "Mais informações" at bounding box center [326, 278] width 87 height 13
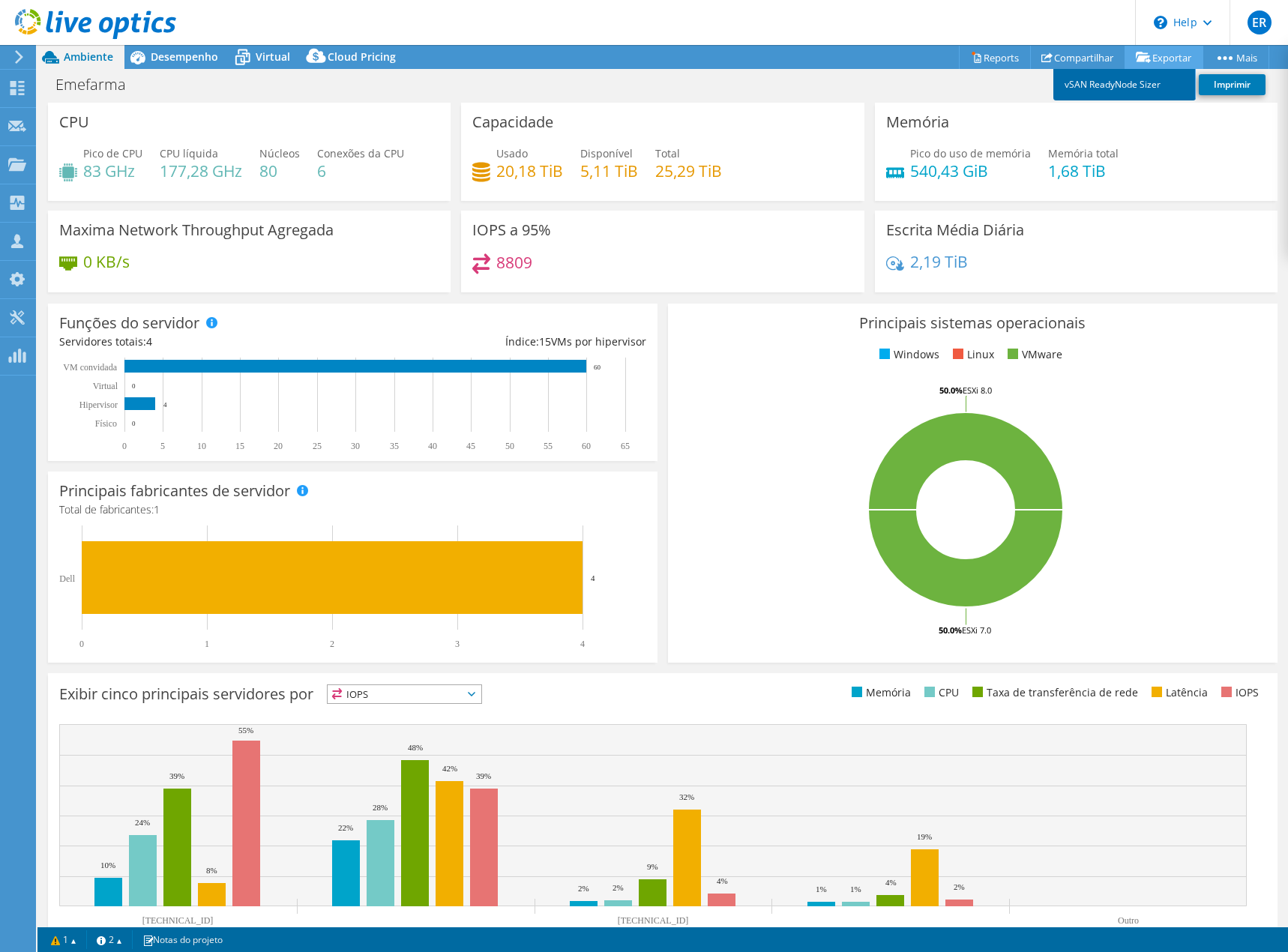
click at [1115, 85] on link "vSAN ReadyNode Sizer" at bounding box center [1124, 84] width 142 height 31
click at [659, 83] on div "Emefarma Imprimir" at bounding box center [662, 84] width 1250 height 28
click at [992, 54] on link "Reports" at bounding box center [995, 57] width 72 height 23
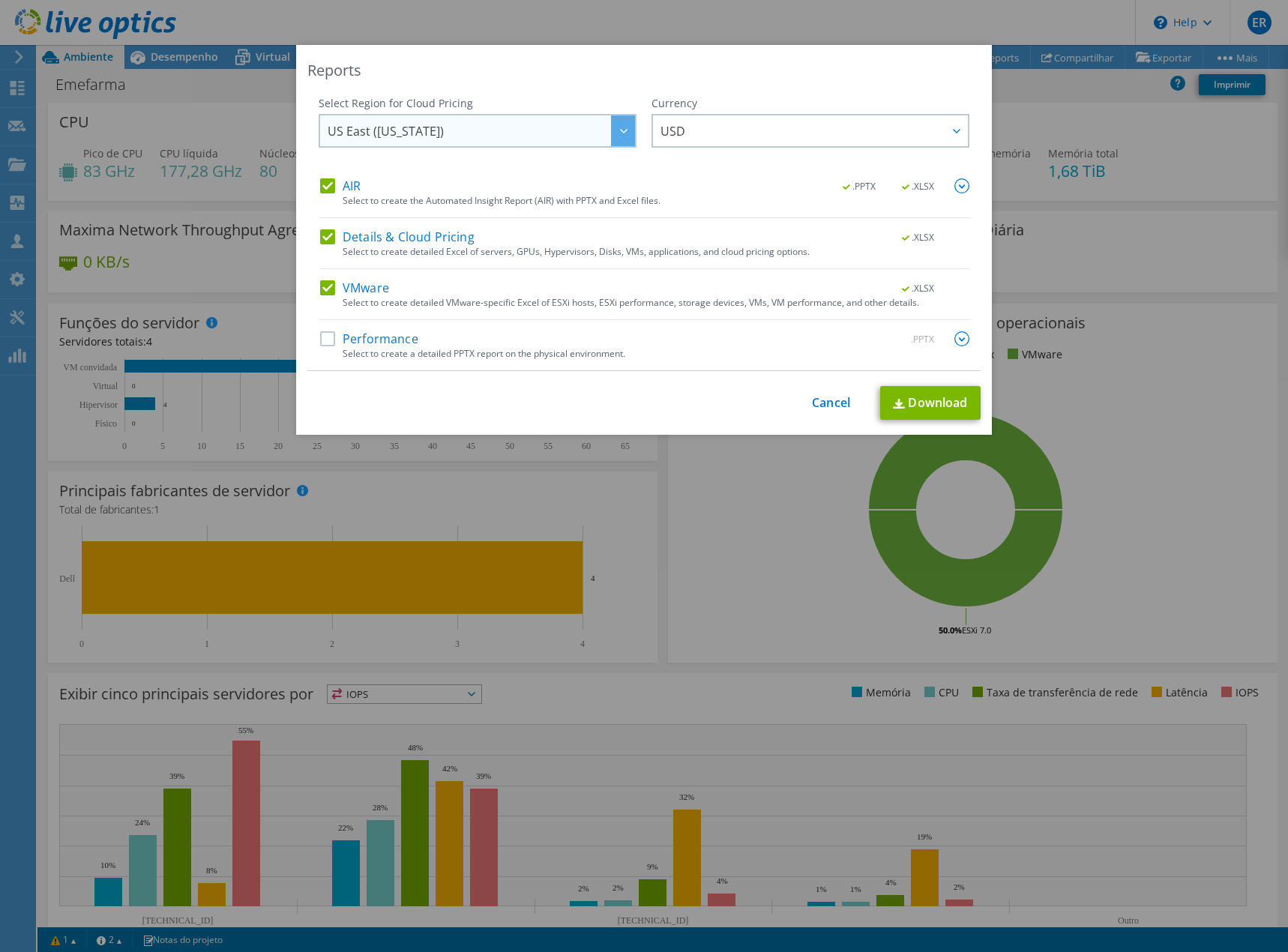
click at [620, 130] on icon at bounding box center [623, 131] width 7 height 5
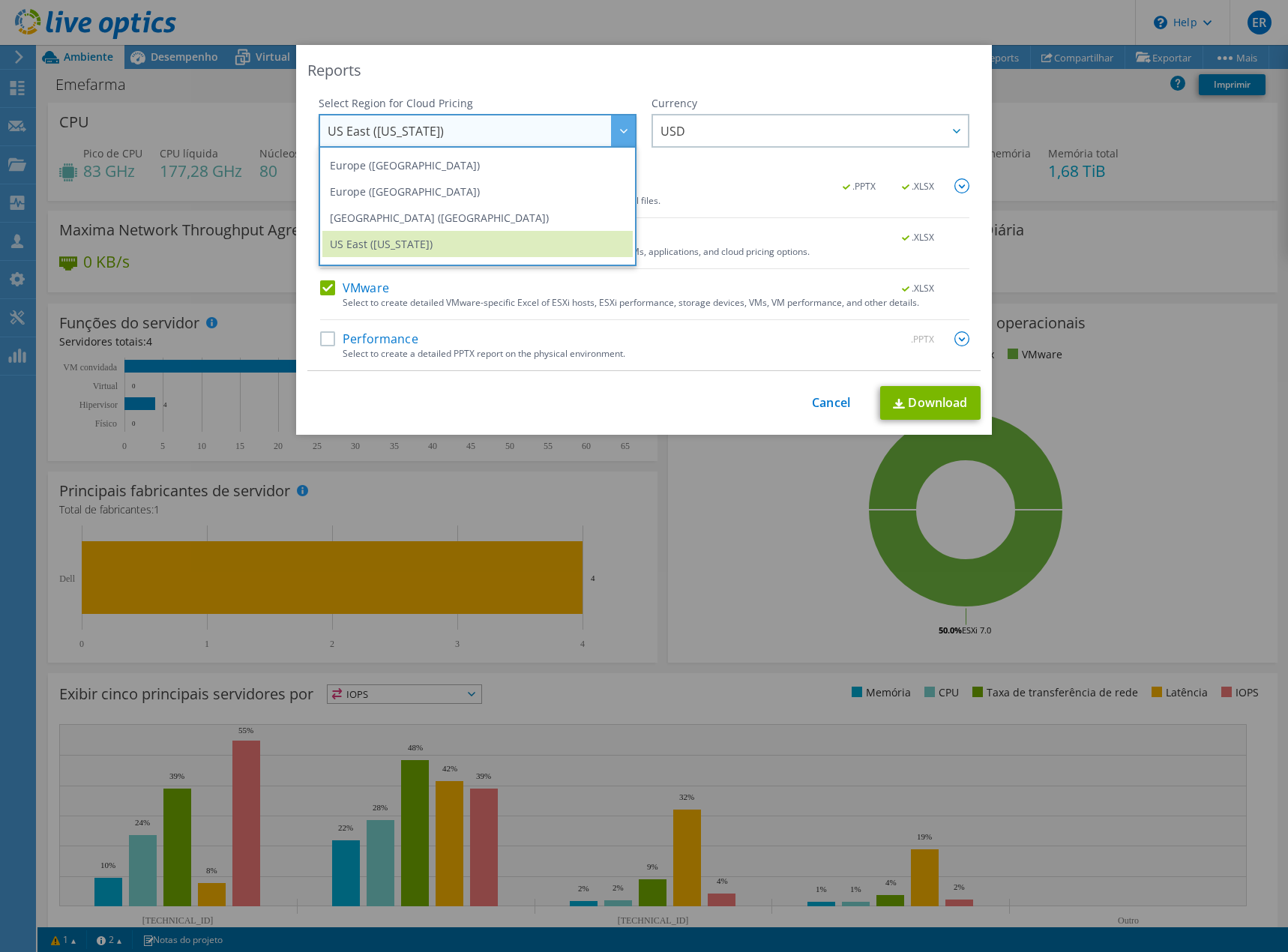
scroll to position [202, 0]
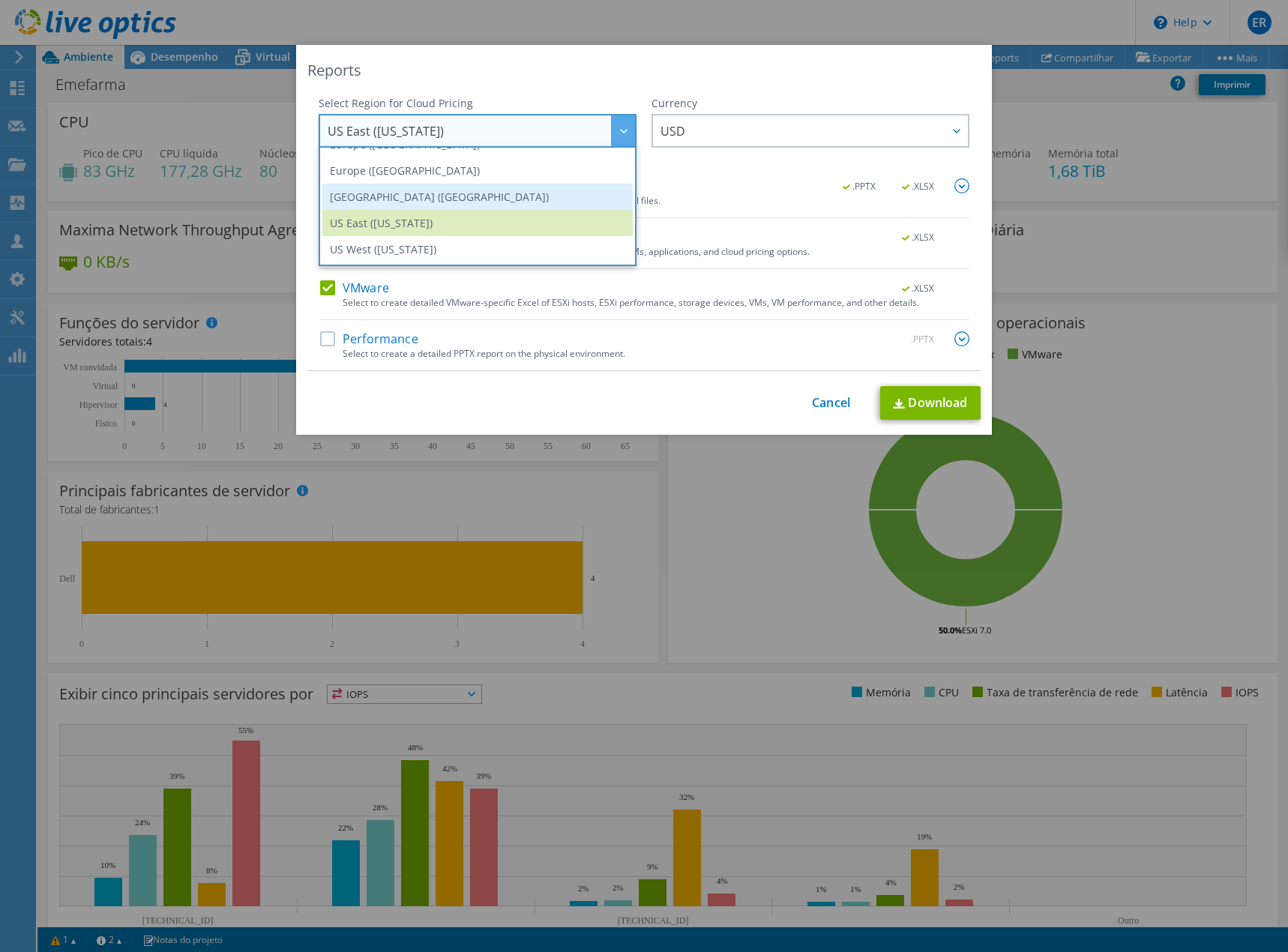
click at [431, 201] on li "[GEOGRAPHIC_DATA] ([GEOGRAPHIC_DATA])" at bounding box center [478, 196] width 311 height 26
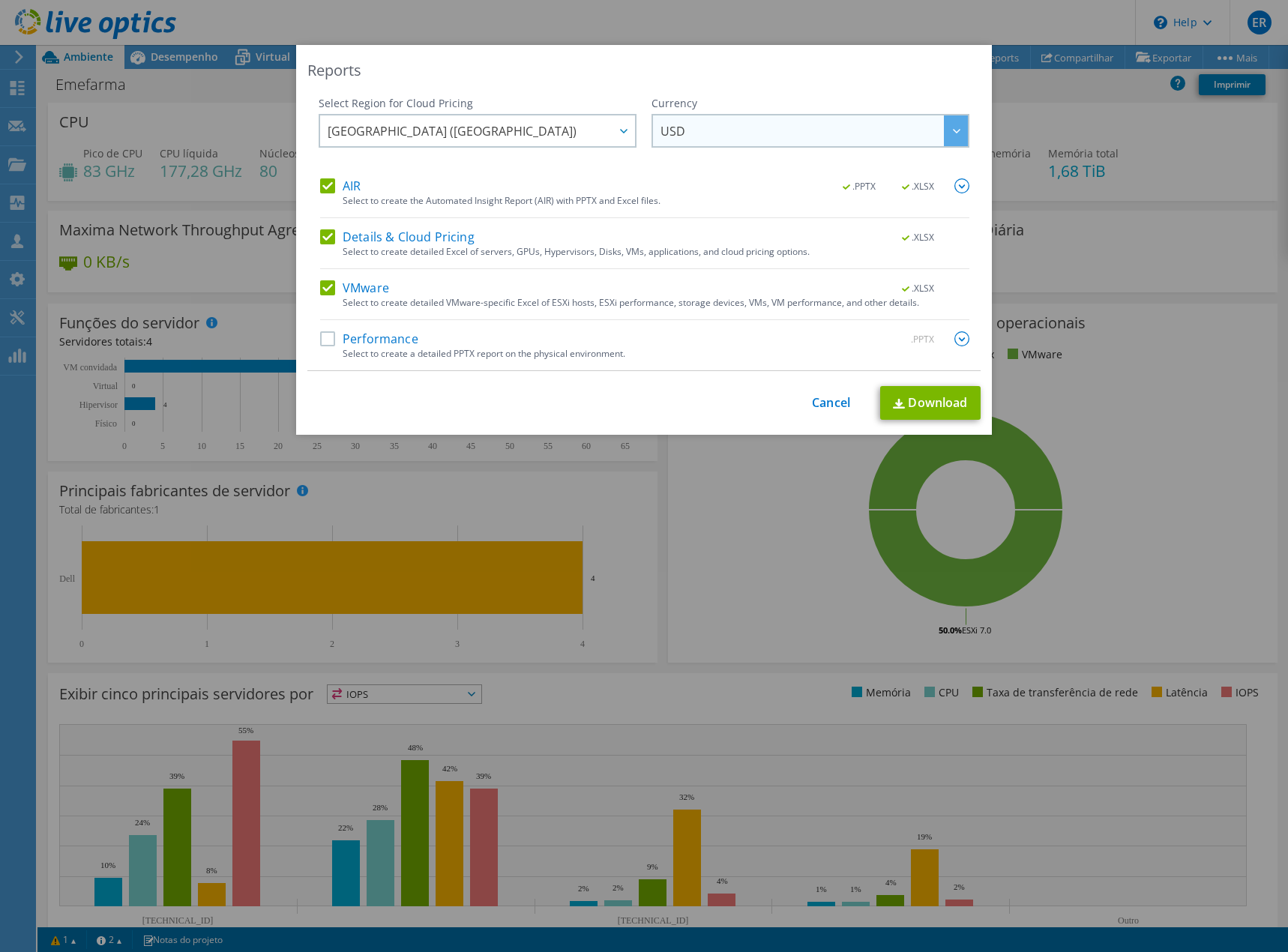
click at [720, 129] on span "USD" at bounding box center [814, 131] width 308 height 30
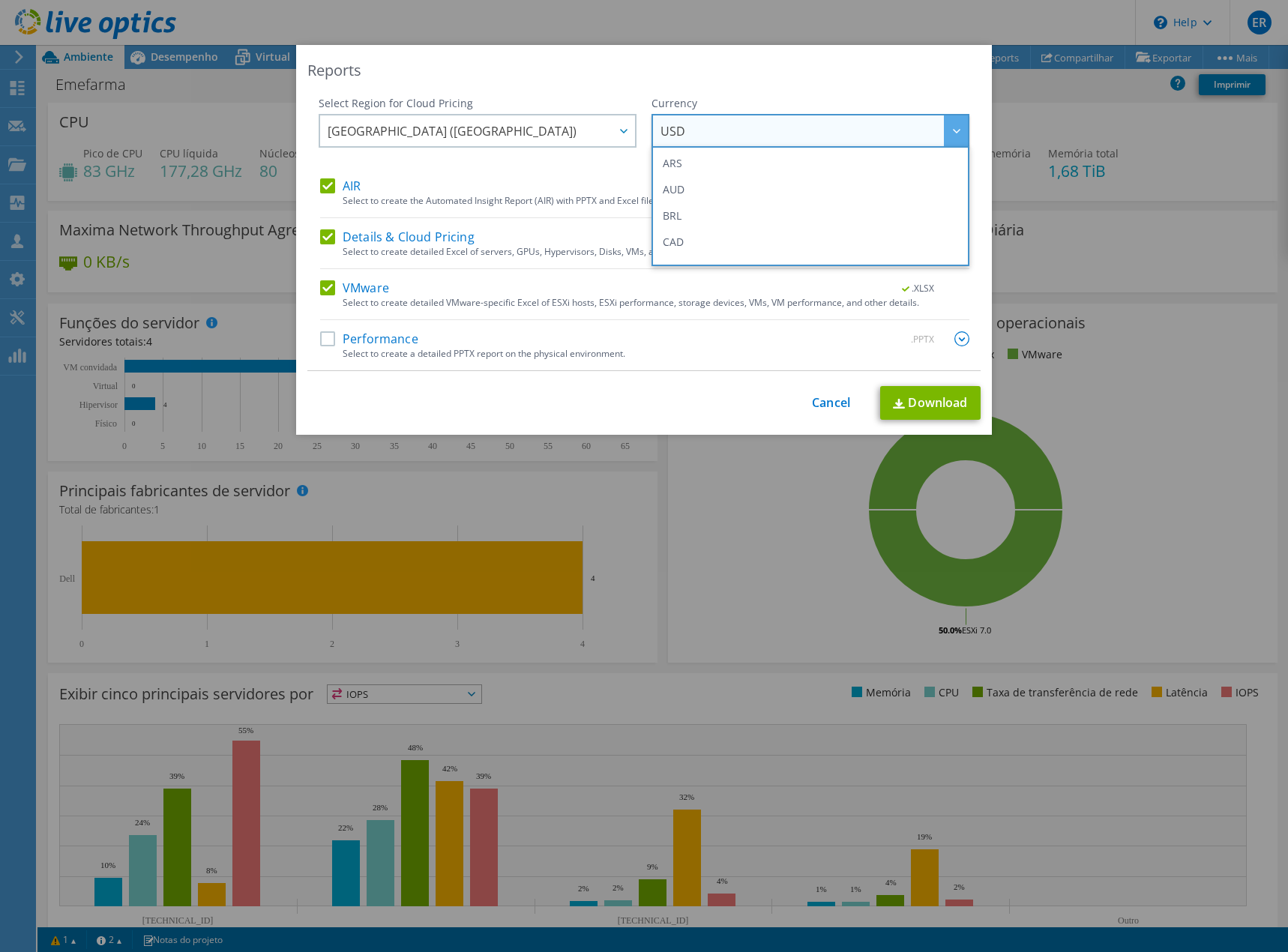
click at [721, 129] on span "USD" at bounding box center [814, 131] width 308 height 30
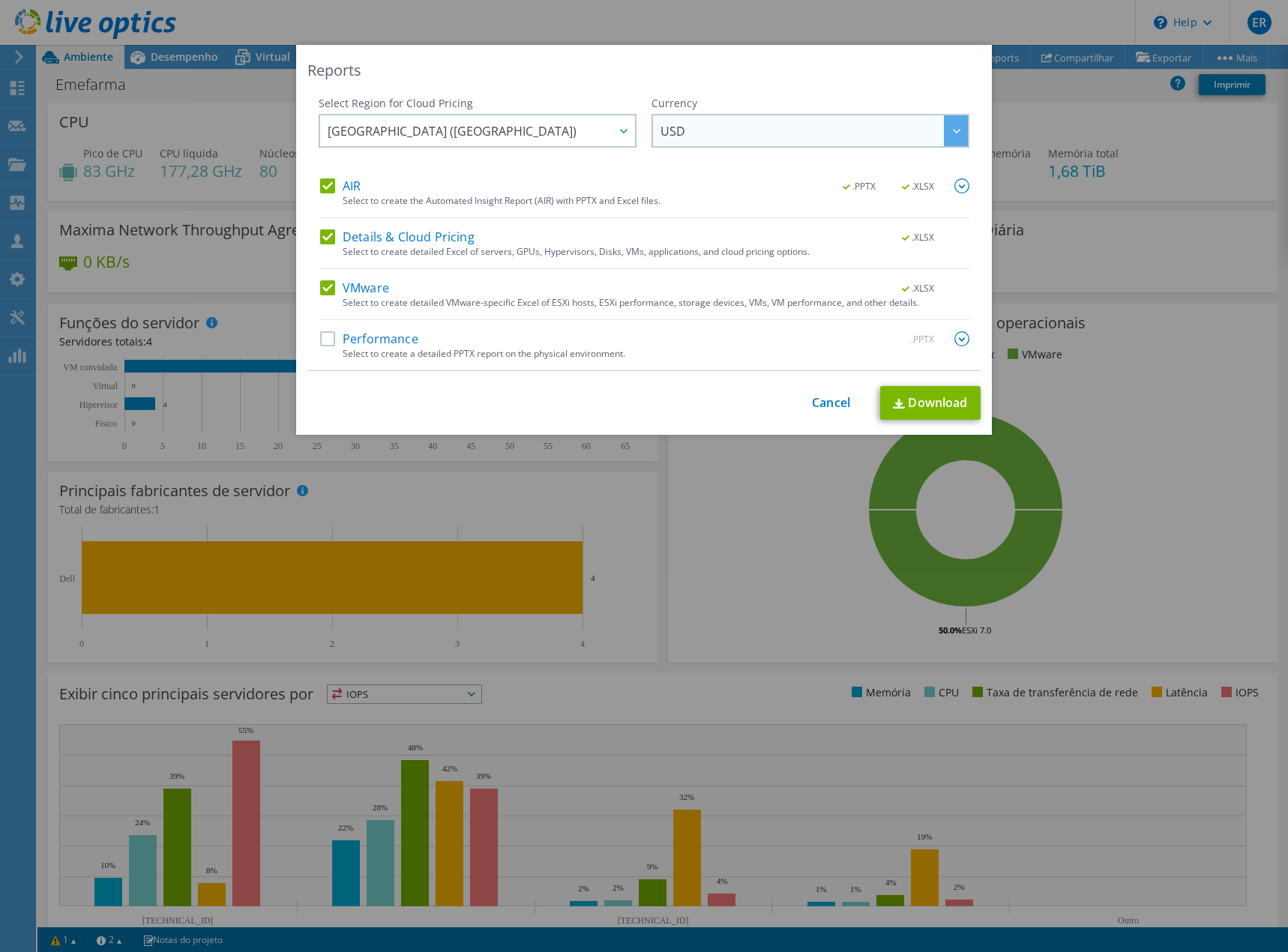
click at [721, 129] on span "USD" at bounding box center [814, 131] width 308 height 30
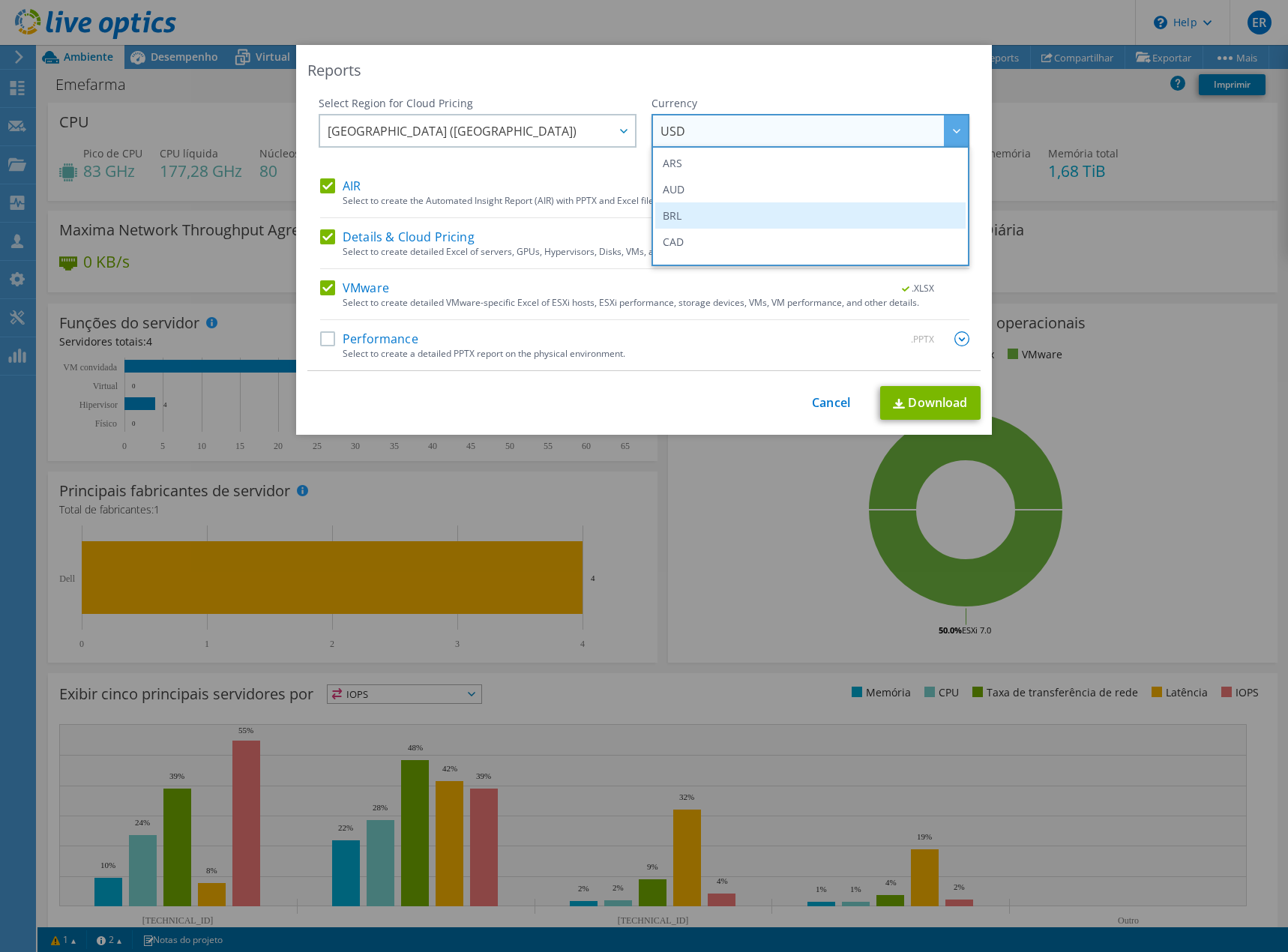
click at [719, 221] on li "BRL" at bounding box center [810, 215] width 311 height 26
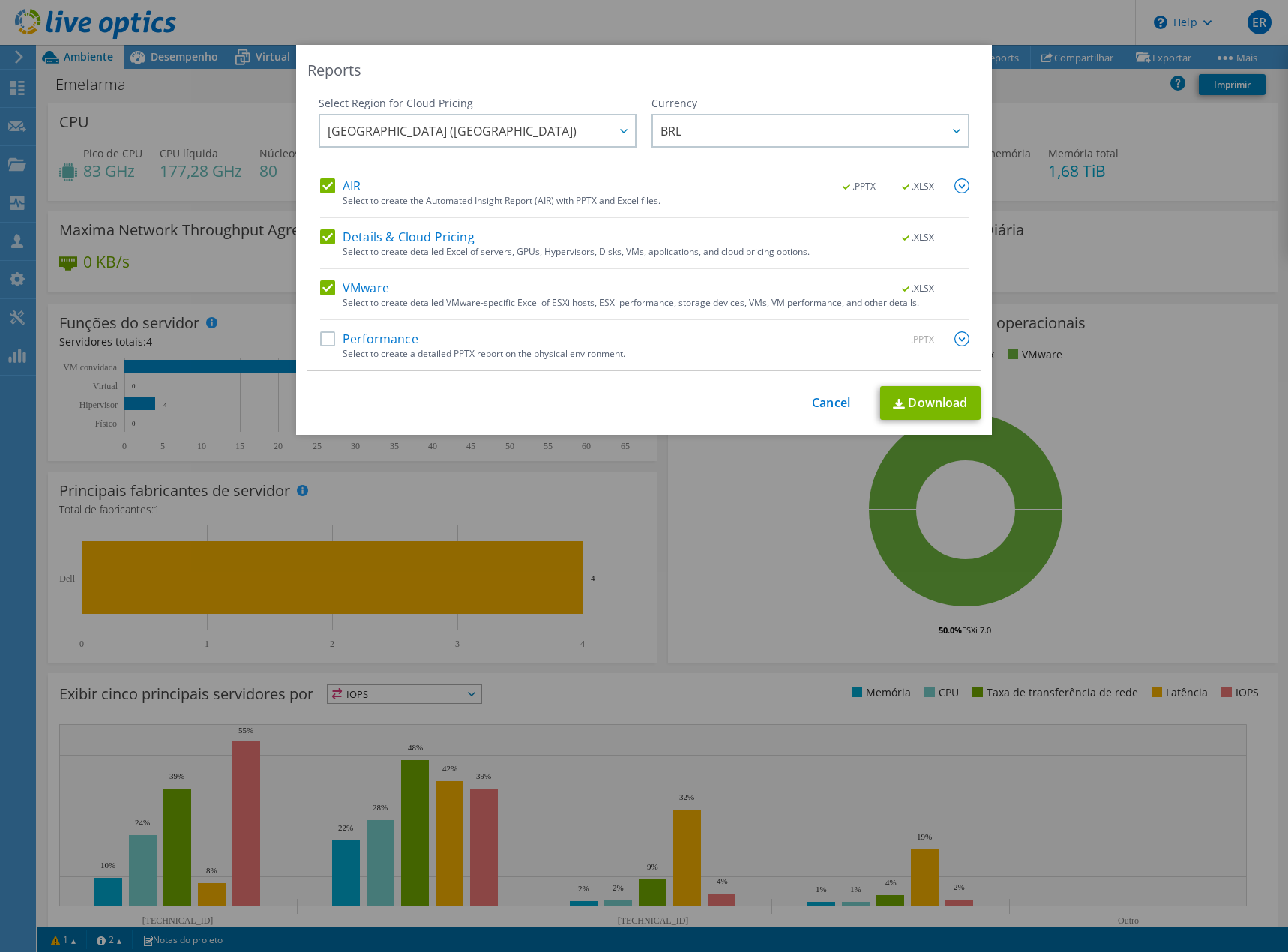
click at [323, 342] on label "Performance" at bounding box center [369, 339] width 98 height 15
click at [0, 0] on input "Performance" at bounding box center [0, 0] width 0 height 0
click at [914, 399] on link "Download" at bounding box center [931, 403] width 101 height 34
drag, startPoint x: 813, startPoint y: 395, endPoint x: 809, endPoint y: 408, distance: 13.6
click at [813, 395] on link "Cancel" at bounding box center [831, 403] width 38 height 14
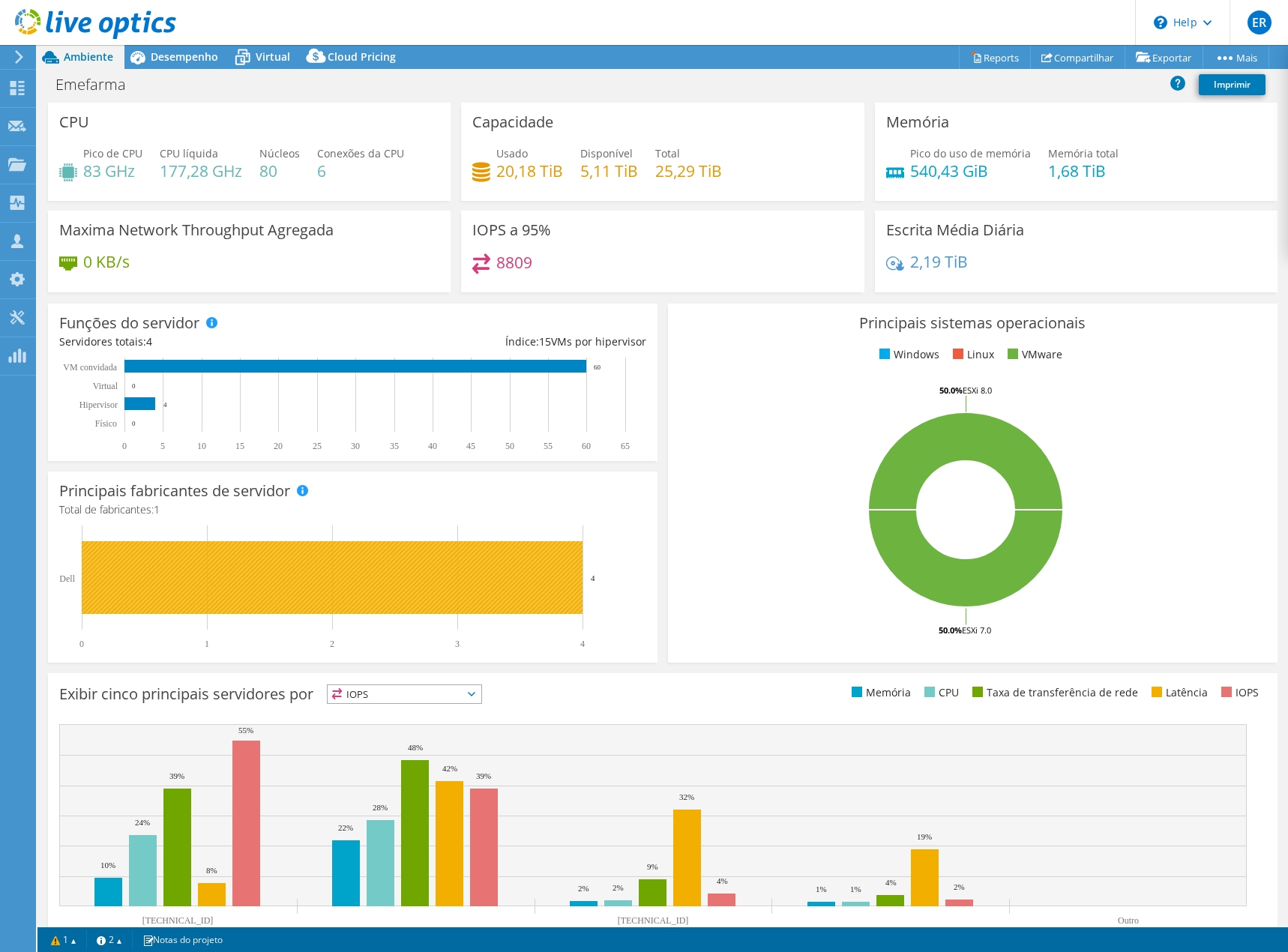
click at [298, 563] on rect at bounding box center [332, 577] width 501 height 73
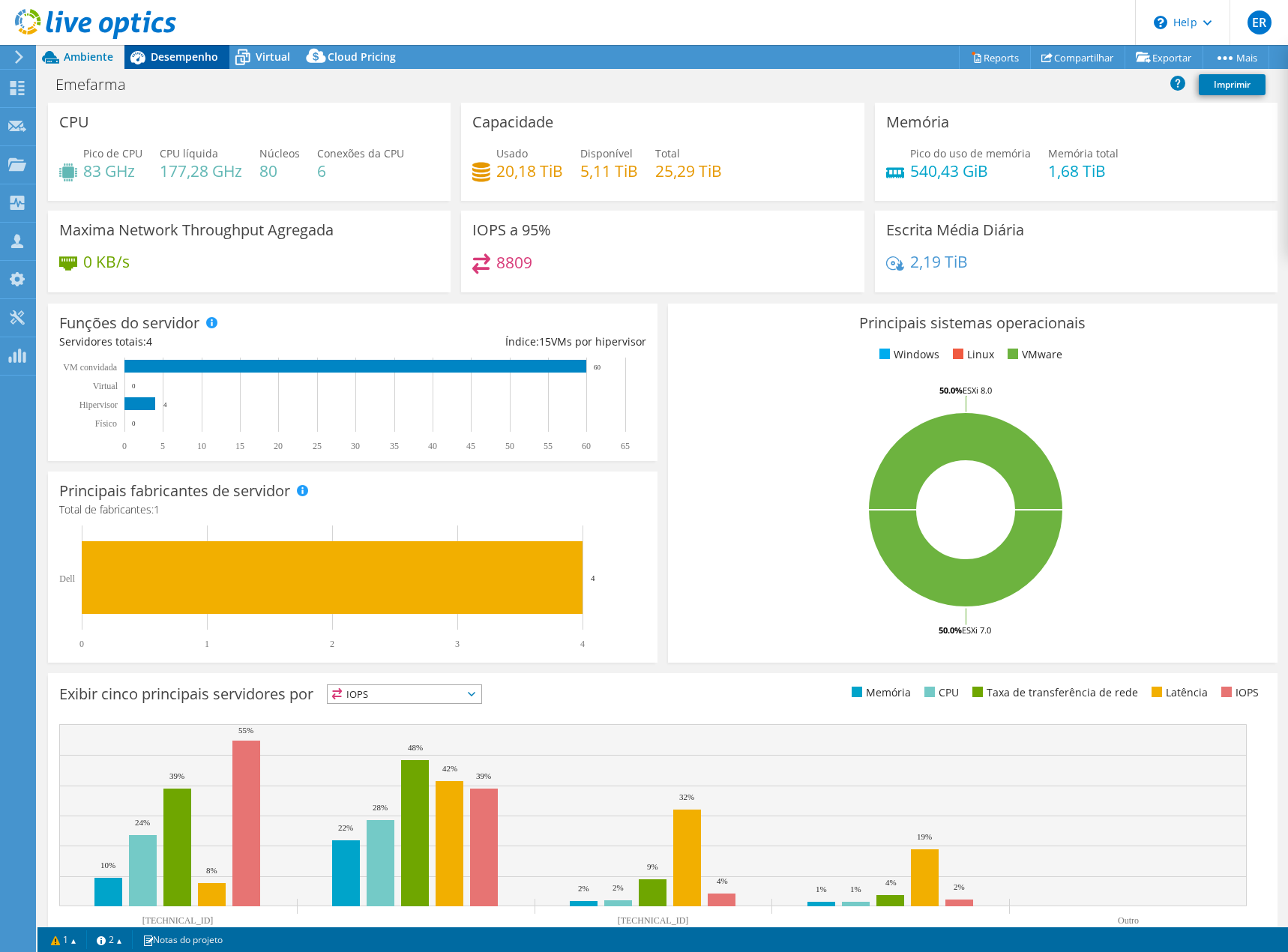
click at [173, 63] on span "Desempenho" at bounding box center [185, 57] width 67 height 14
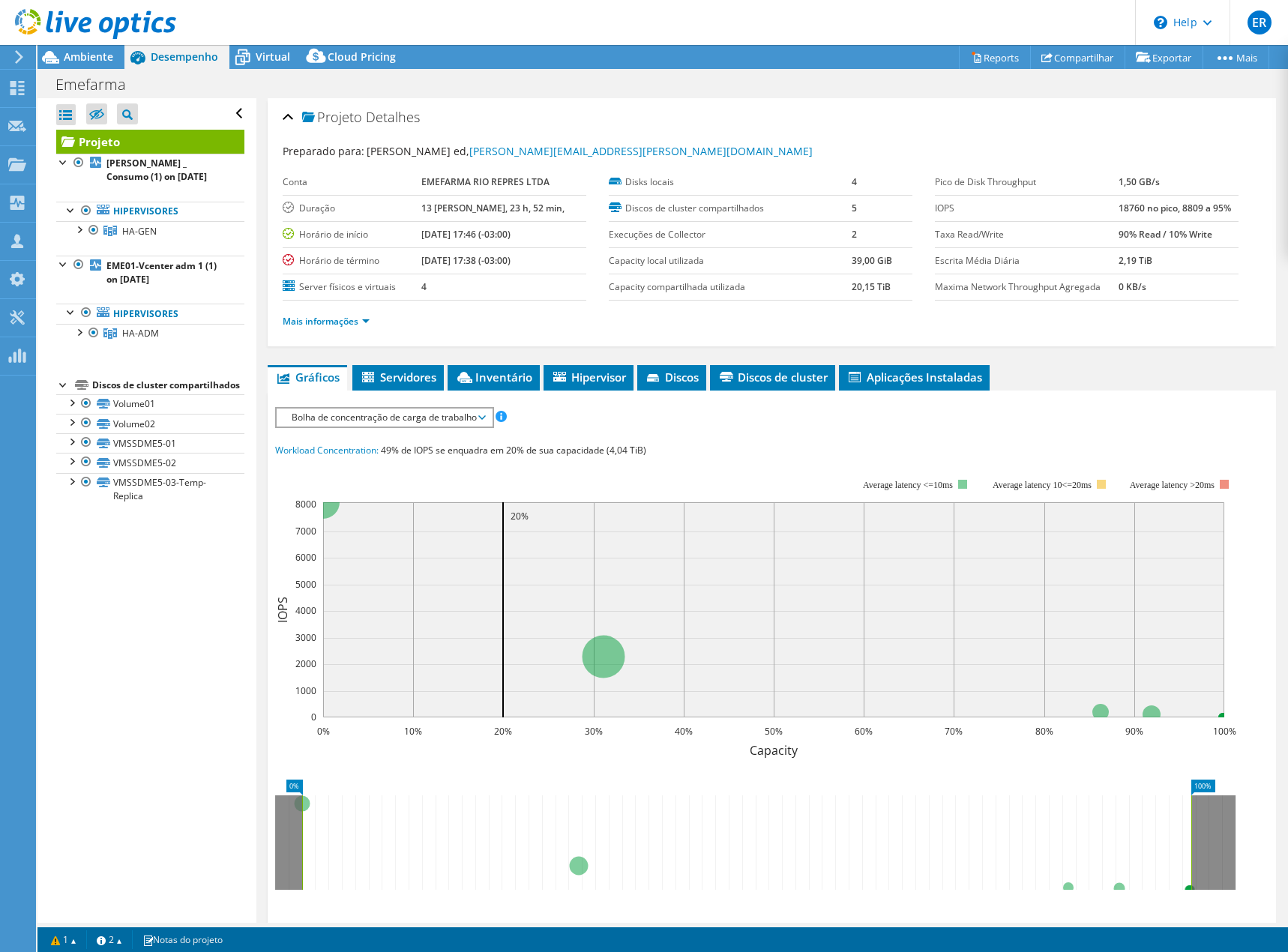
click at [267, 44] on header "ER Parceiro de Canal [PERSON_NAME] [EMAIL_ADDRESS][DOMAIN_NAME] Equinix My Prof…" at bounding box center [644, 22] width 1288 height 45
click at [266, 55] on span "Virtual" at bounding box center [272, 57] width 34 height 14
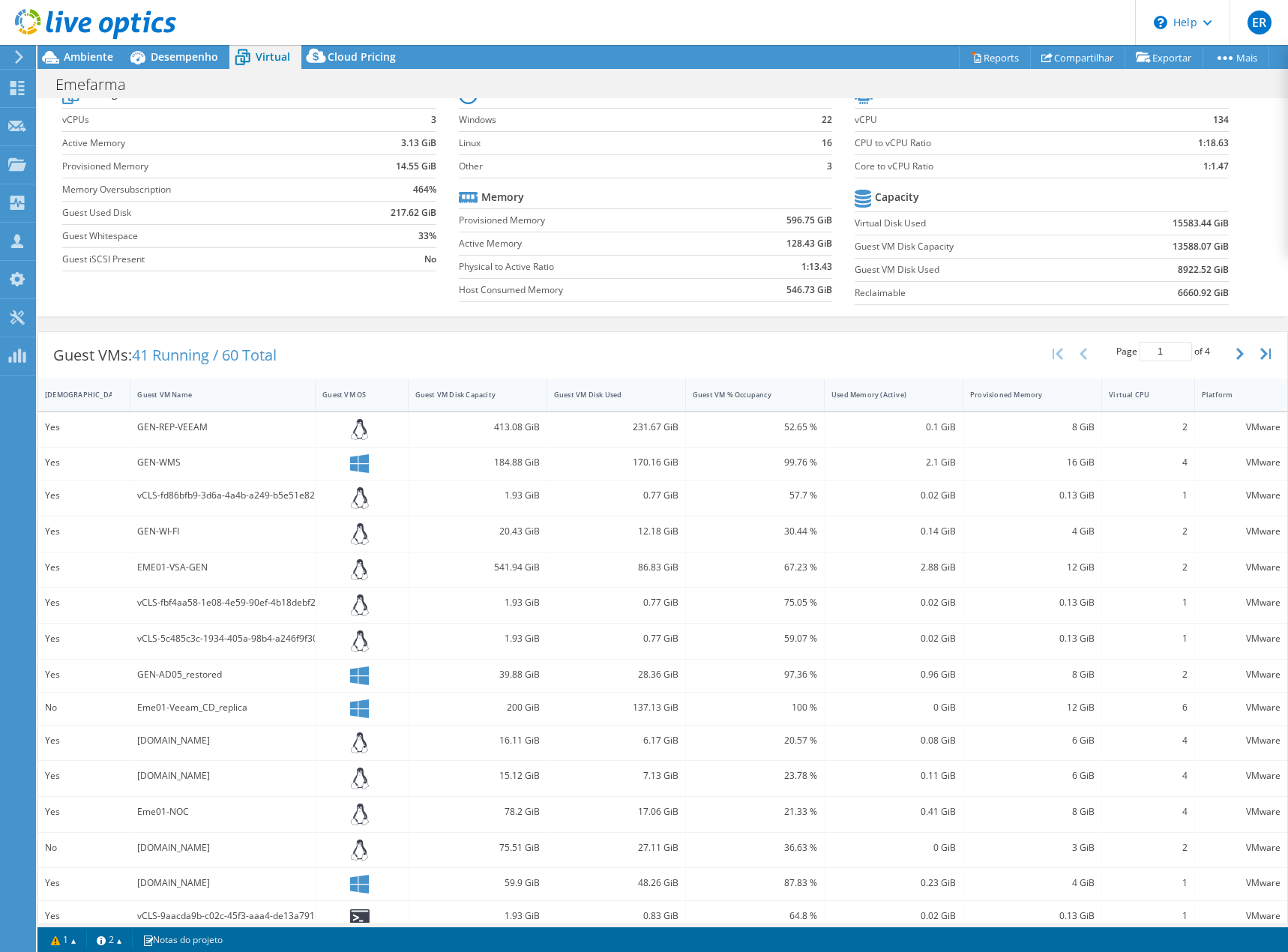
scroll to position [79, 0]
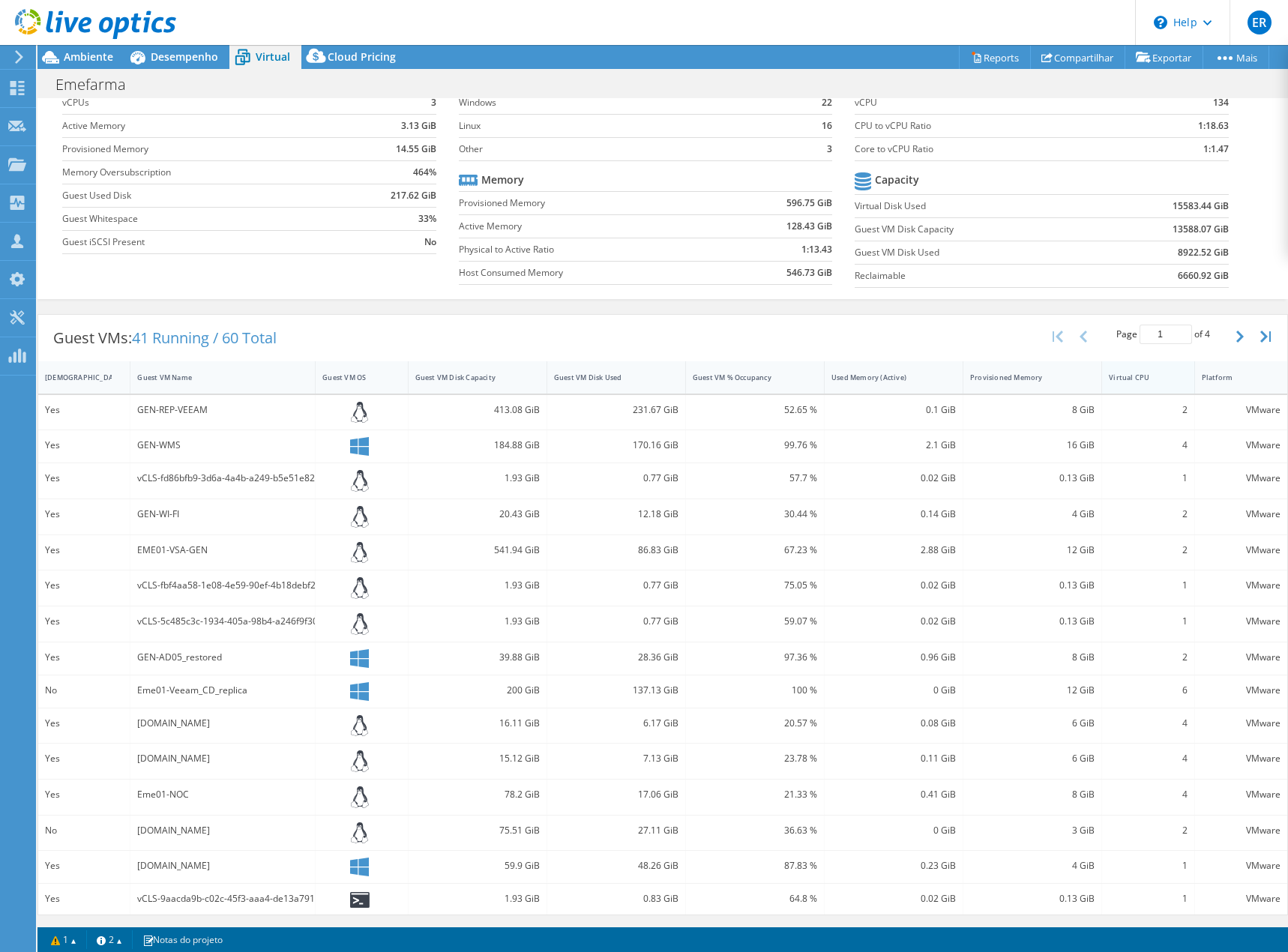
click at [1150, 373] on div "Virtual CPU" at bounding box center [1139, 377] width 60 height 10
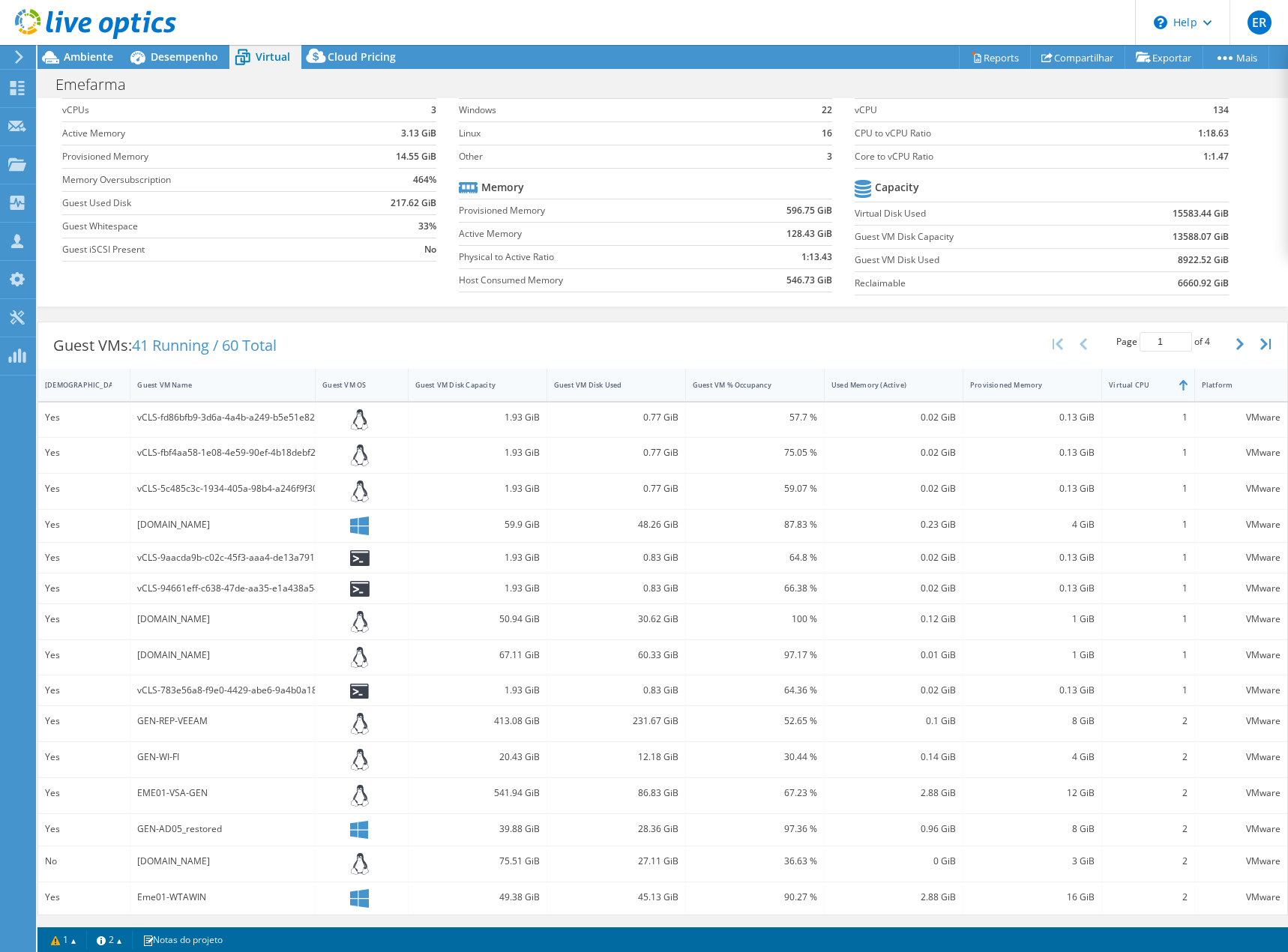
click at [1151, 383] on div "Virtual CPU" at bounding box center [1139, 385] width 60 height 10
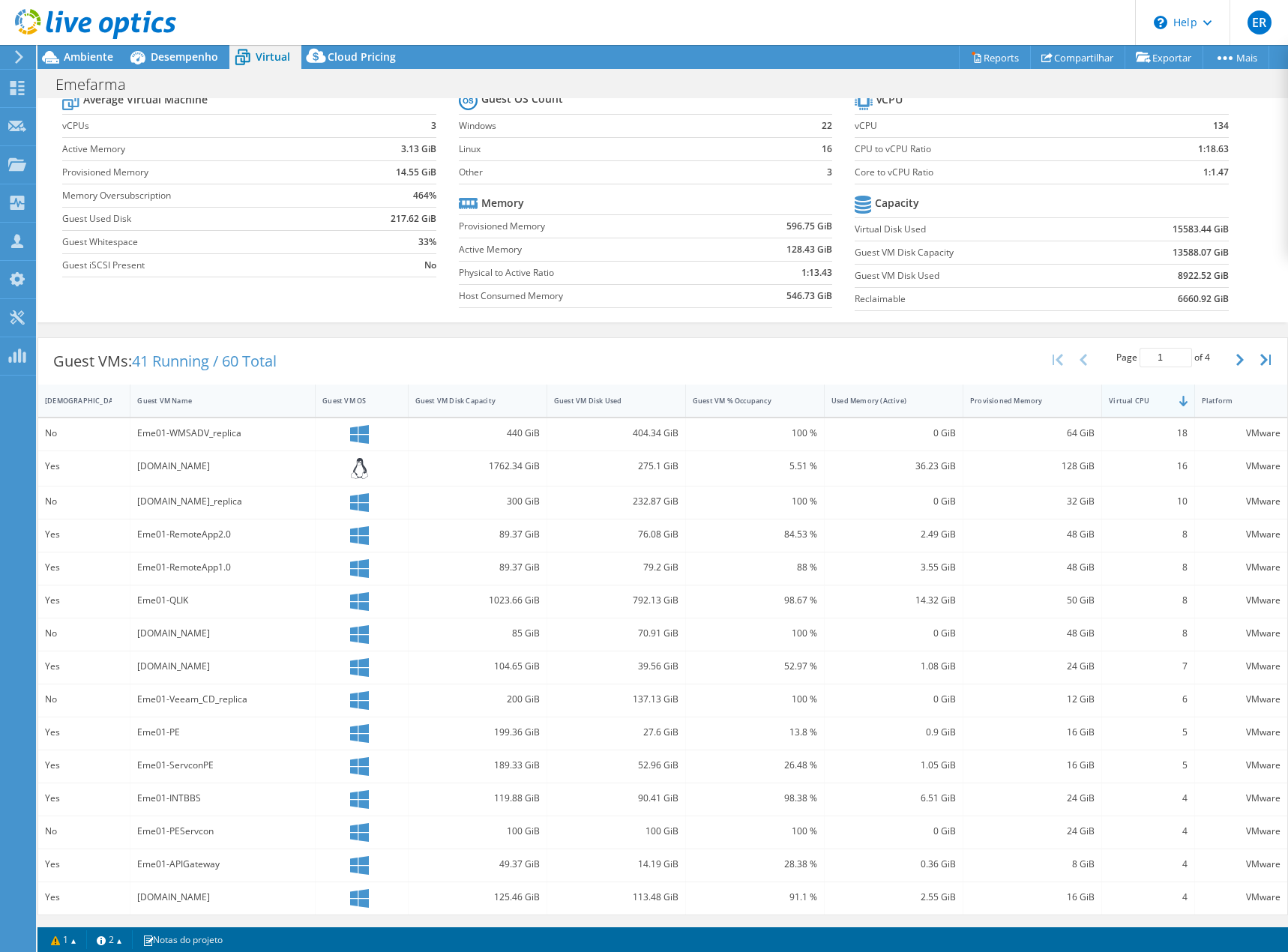
scroll to position [55, 0]
click at [1031, 399] on div "Provisioned Memory" at bounding box center [1023, 400] width 106 height 10
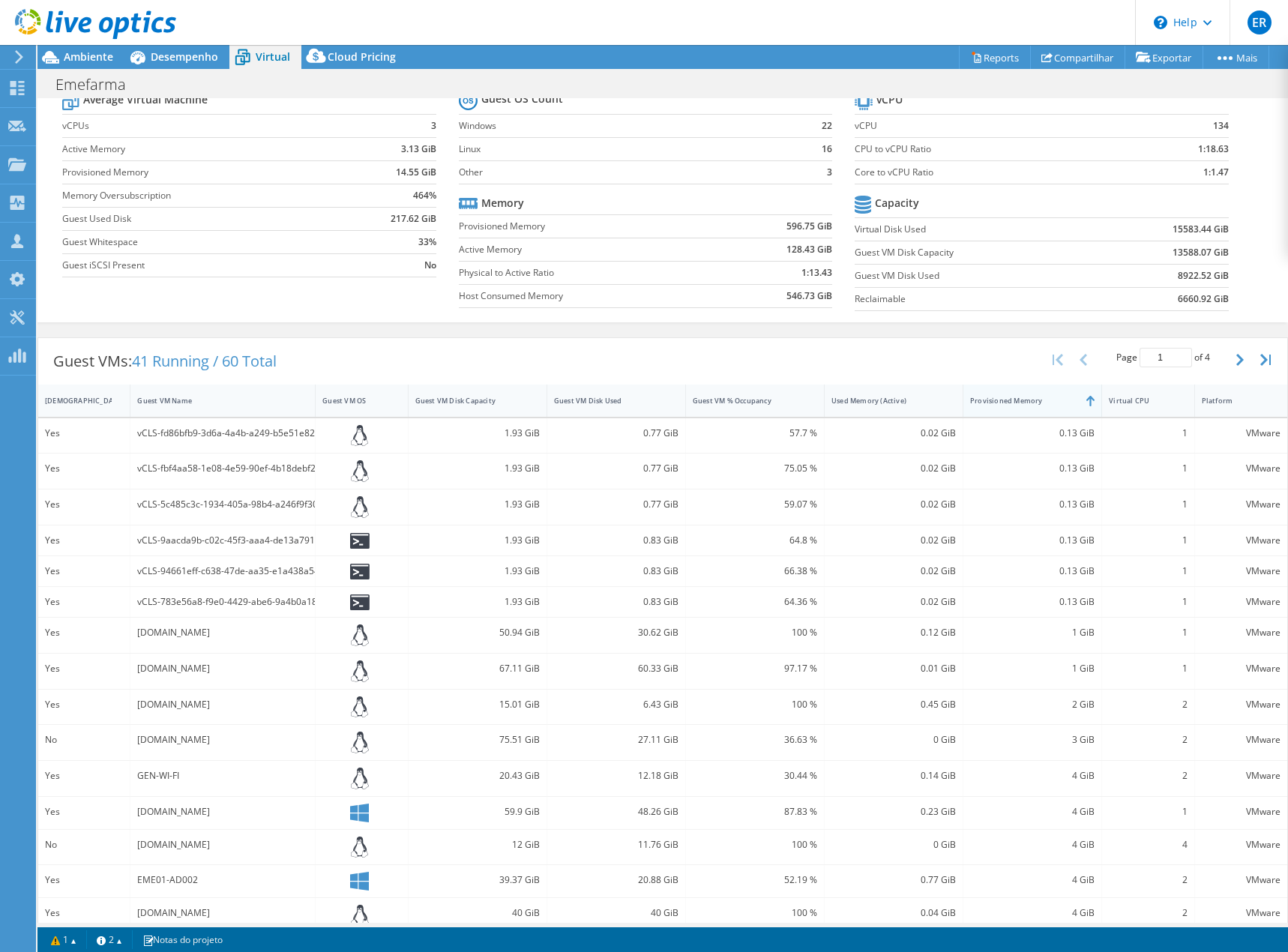
click at [1031, 399] on div "Provisioned Memory" at bounding box center [1023, 400] width 106 height 10
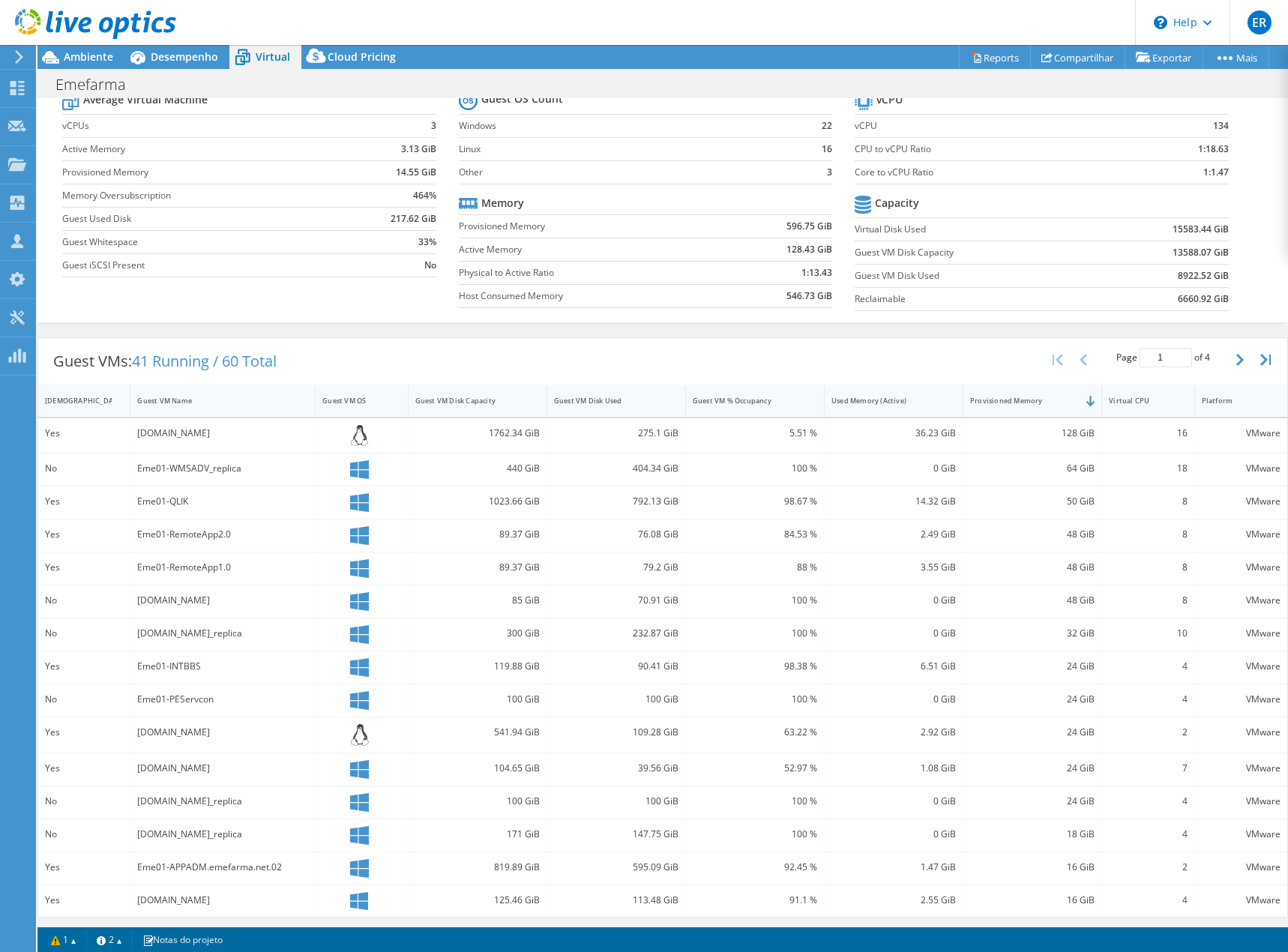
drag, startPoint x: 153, startPoint y: 438, endPoint x: 230, endPoint y: 432, distance: 77.2
click at [230, 432] on div "[DOMAIN_NAME]" at bounding box center [223, 433] width 171 height 17
drag, startPoint x: 495, startPoint y: 434, endPoint x: 409, endPoint y: 442, distance: 86.4
click at [468, 434] on div "1762.34 GiB" at bounding box center [478, 433] width 125 height 17
click at [491, 432] on div "1762.34 GiB" at bounding box center [478, 433] width 125 height 17
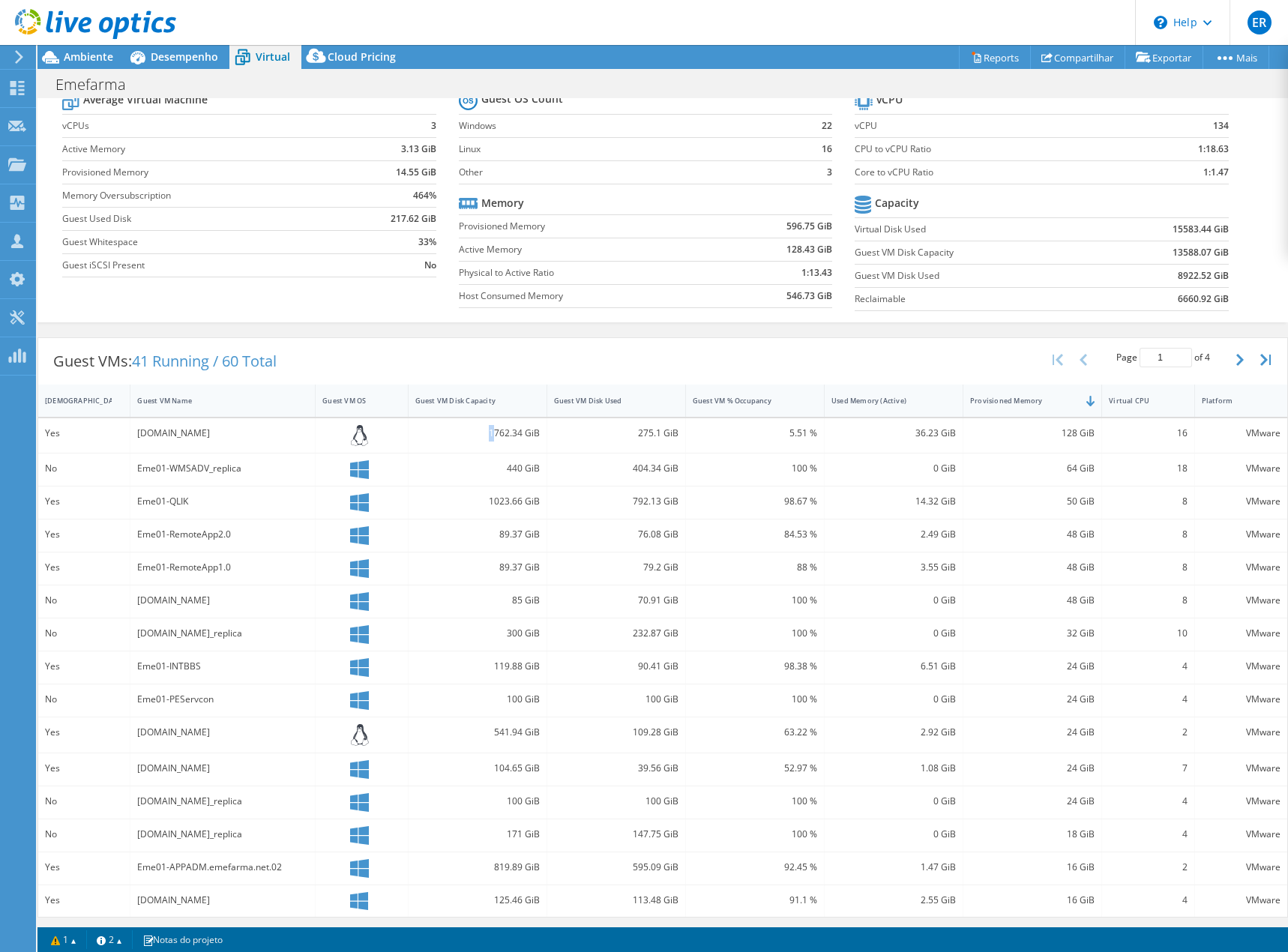
click at [486, 430] on div "1762.34 GiB" at bounding box center [478, 433] width 125 height 17
